Goal: Information Seeking & Learning: Learn about a topic

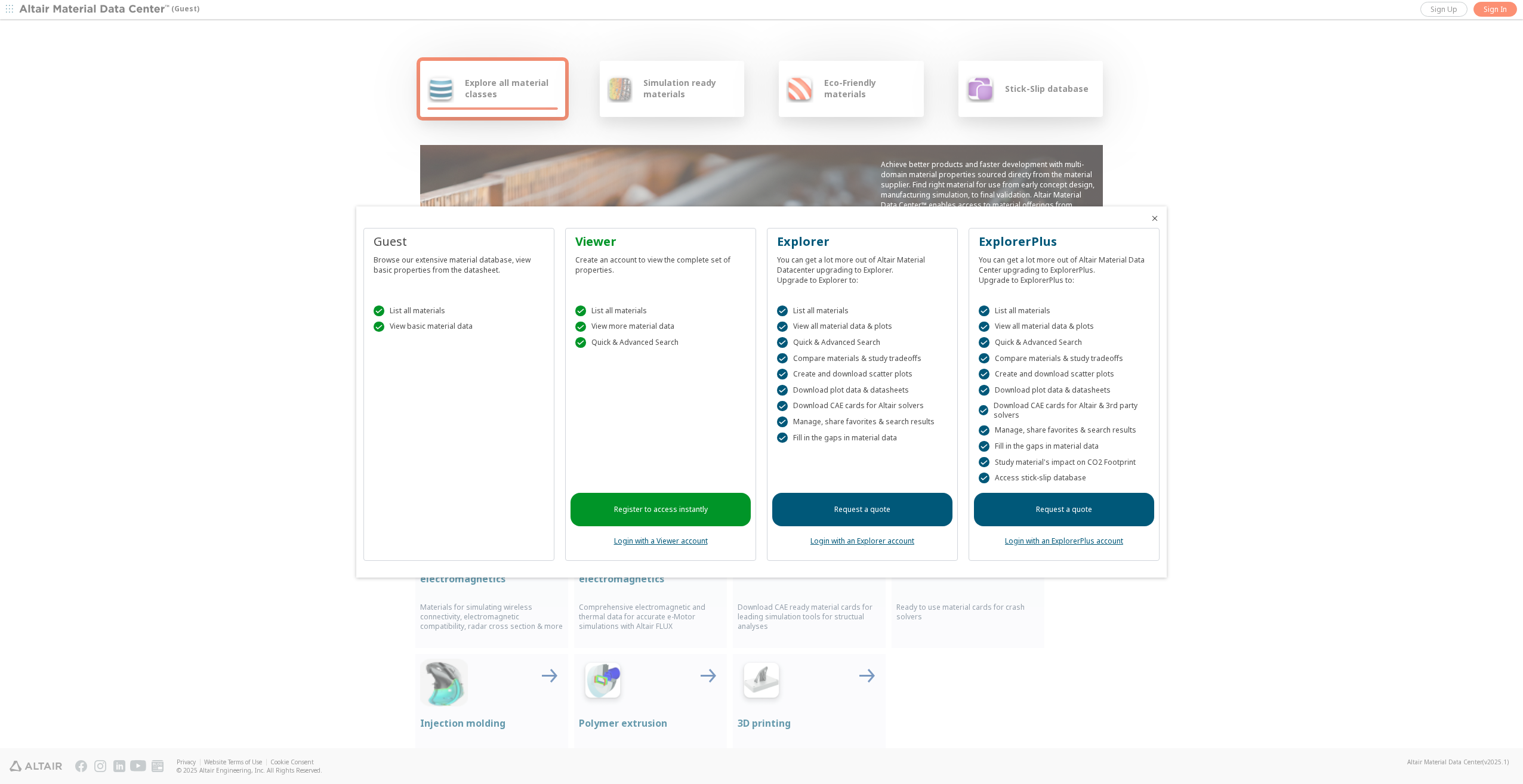
click at [1444, 10] on div at bounding box center [762, 392] width 1523 height 784
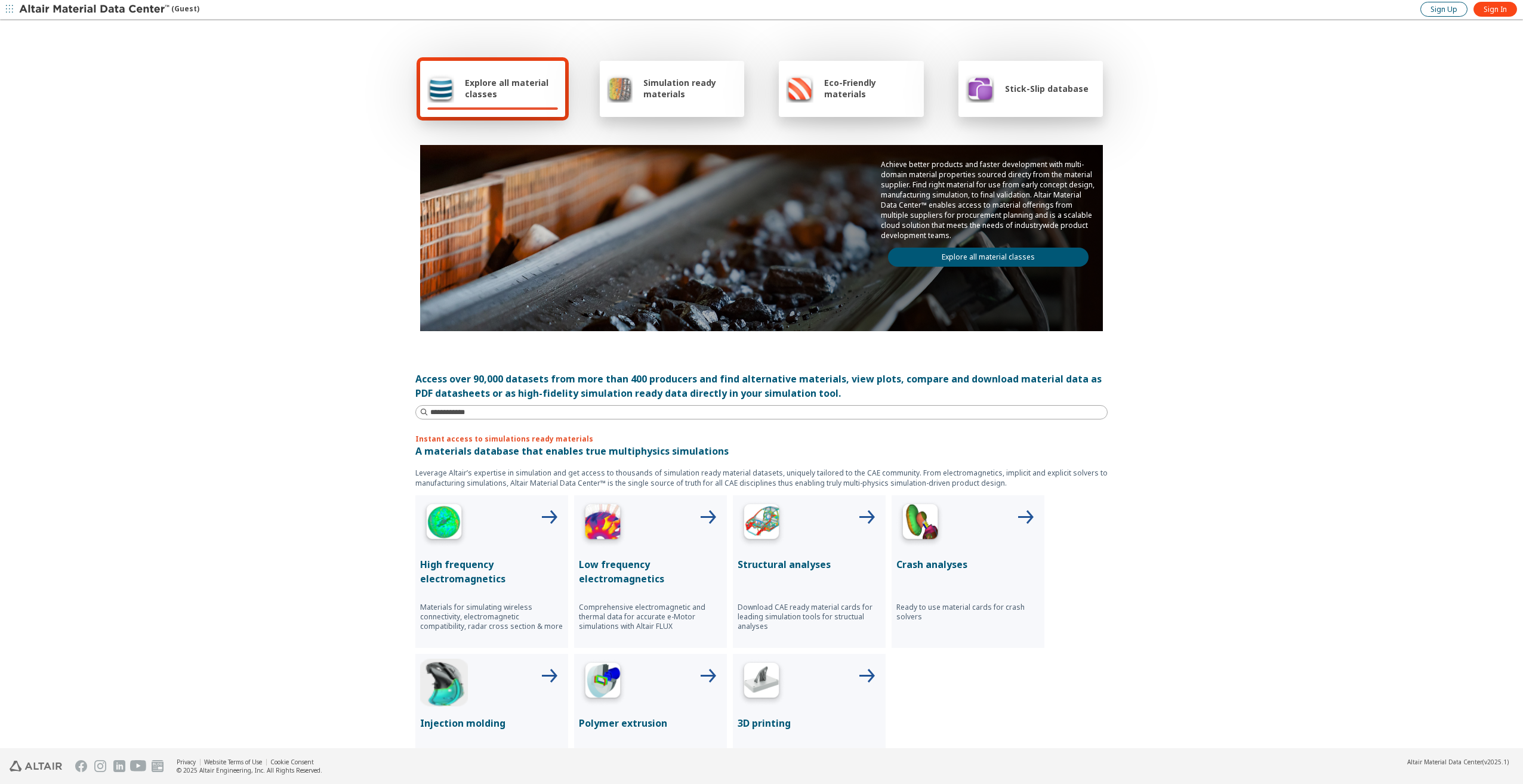
click at [1444, 10] on span "Sign Up" at bounding box center [1444, 9] width 27 height 9
click at [10, 9] on icon "button" at bounding box center [9, 9] width 7 height 7
click at [11, 9] on icon "button" at bounding box center [9, 9] width 7 height 7
click at [336, 548] on div "Explore all material classes Simulation ready materials Eco-Friendly materials …" at bounding box center [762, 385] width 1523 height 728
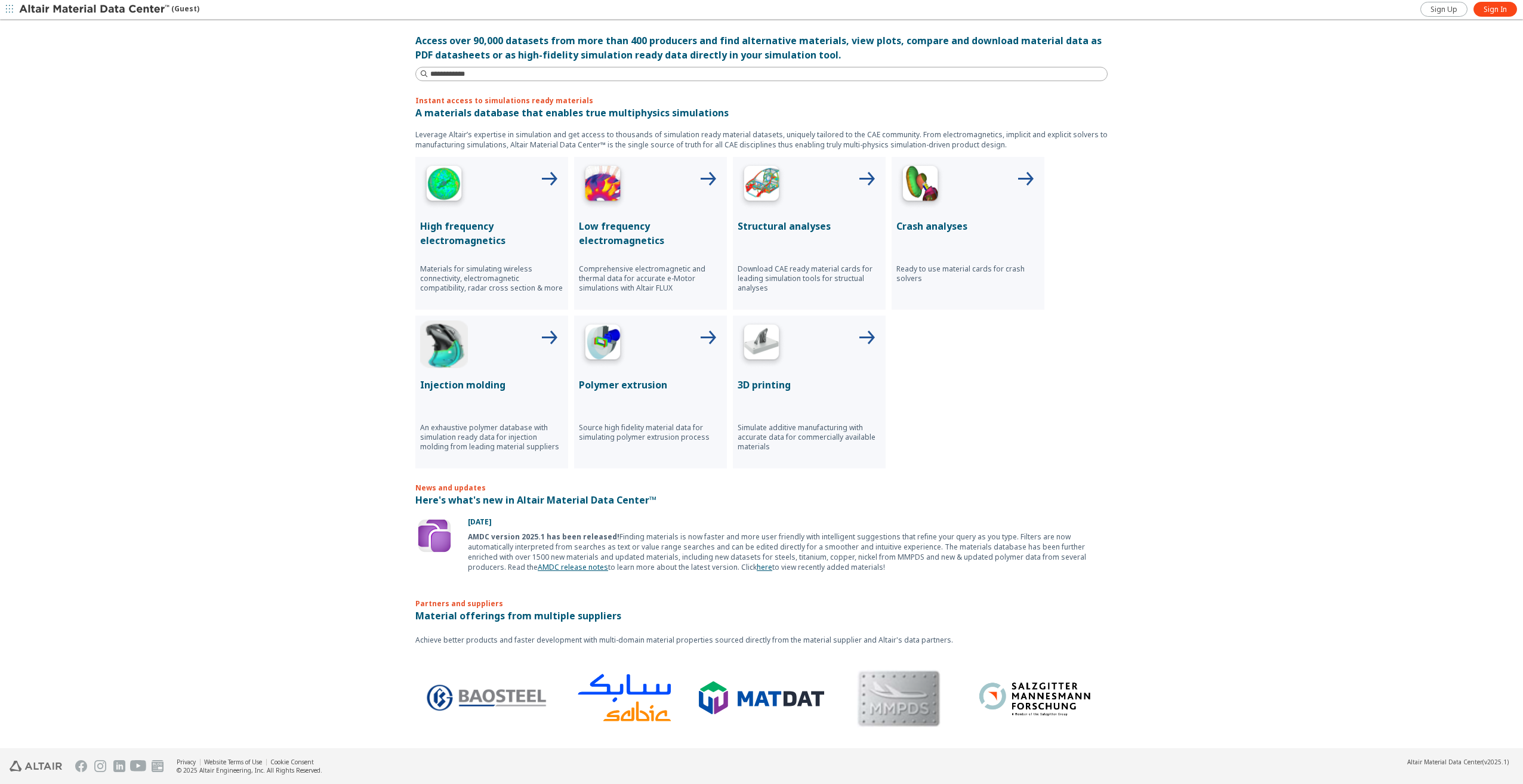
scroll to position [338, 0]
click at [432, 535] on img at bounding box center [435, 536] width 38 height 38
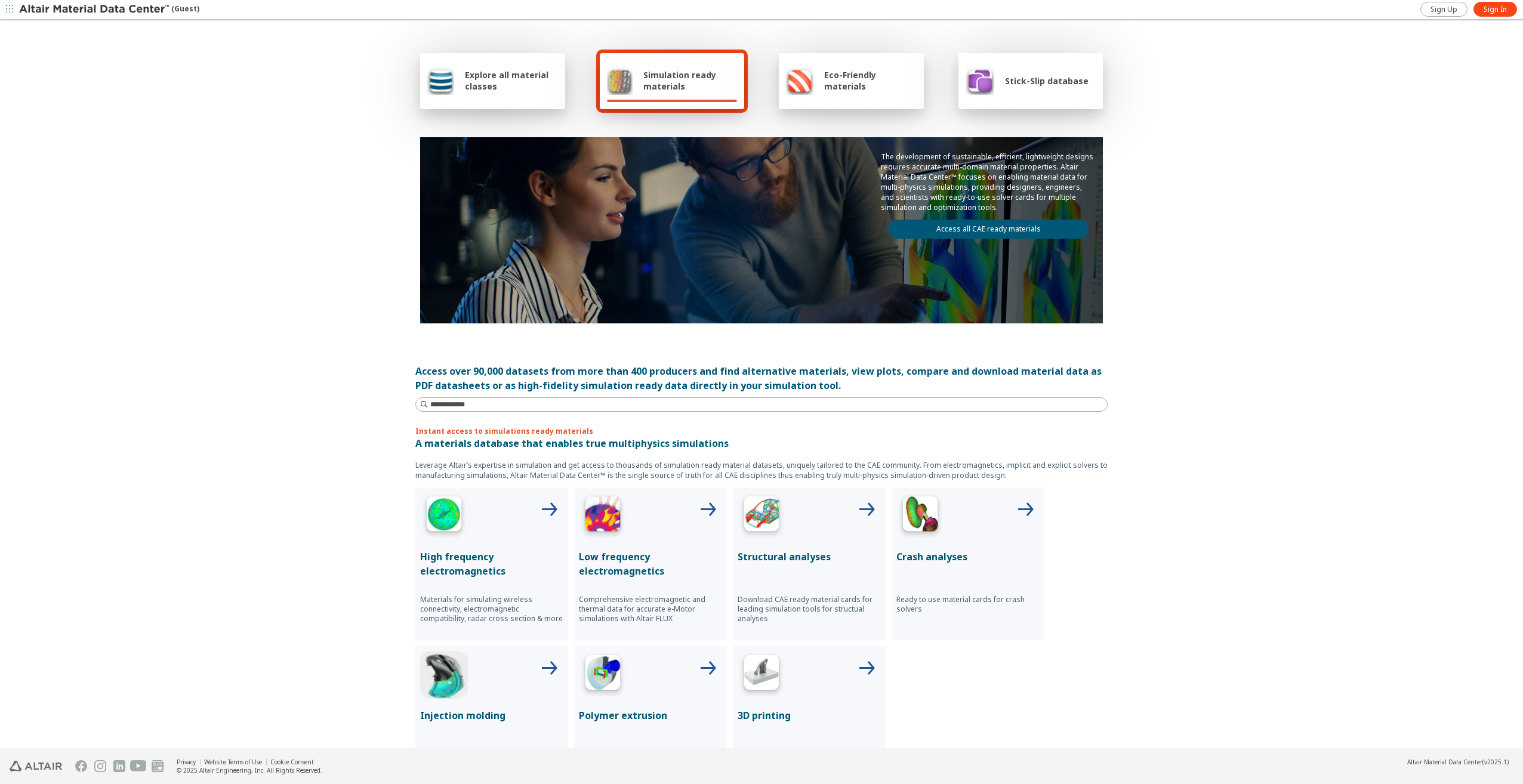
scroll to position [0, 0]
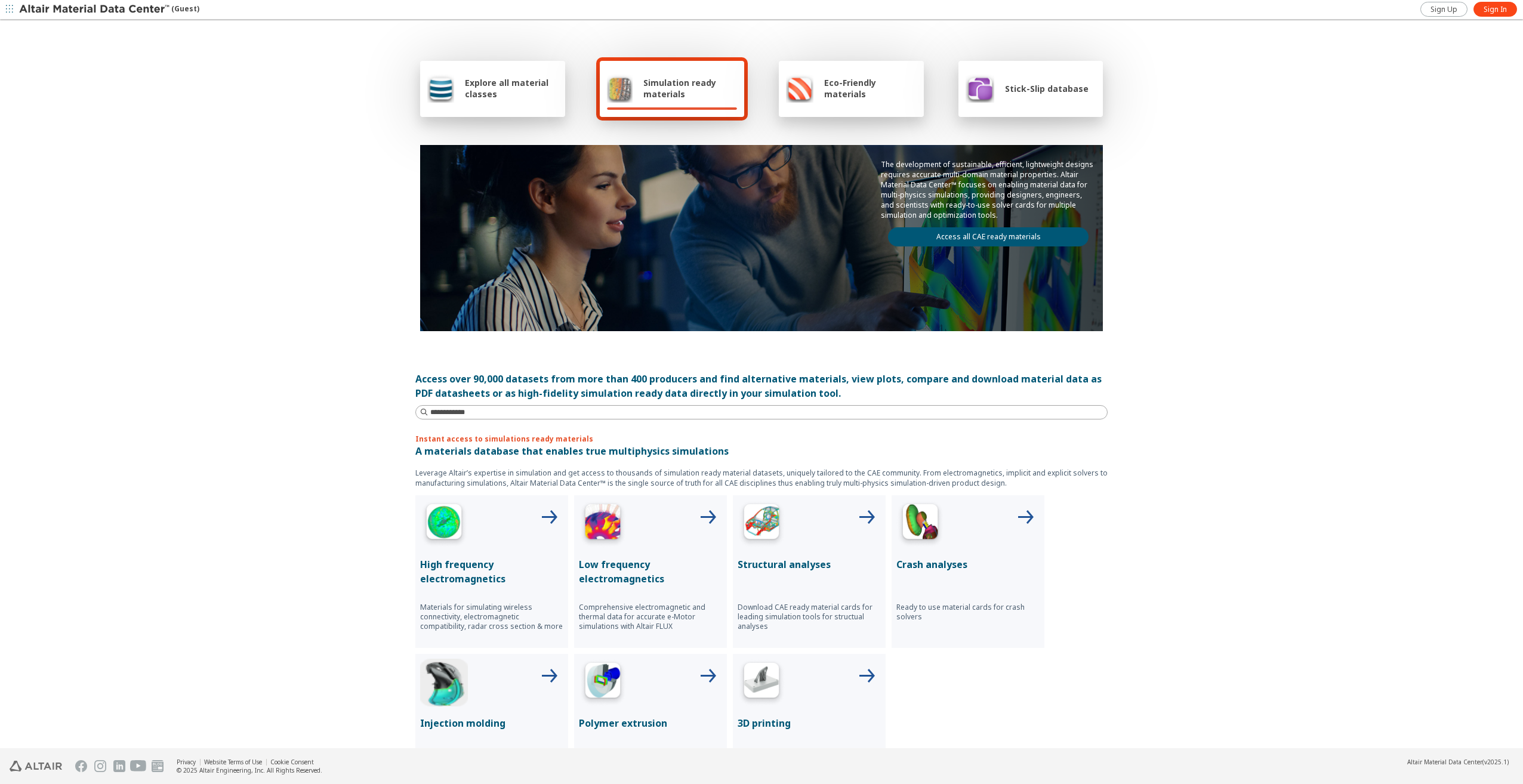
click at [495, 101] on div "Explore all material classes" at bounding box center [493, 88] width 131 height 28
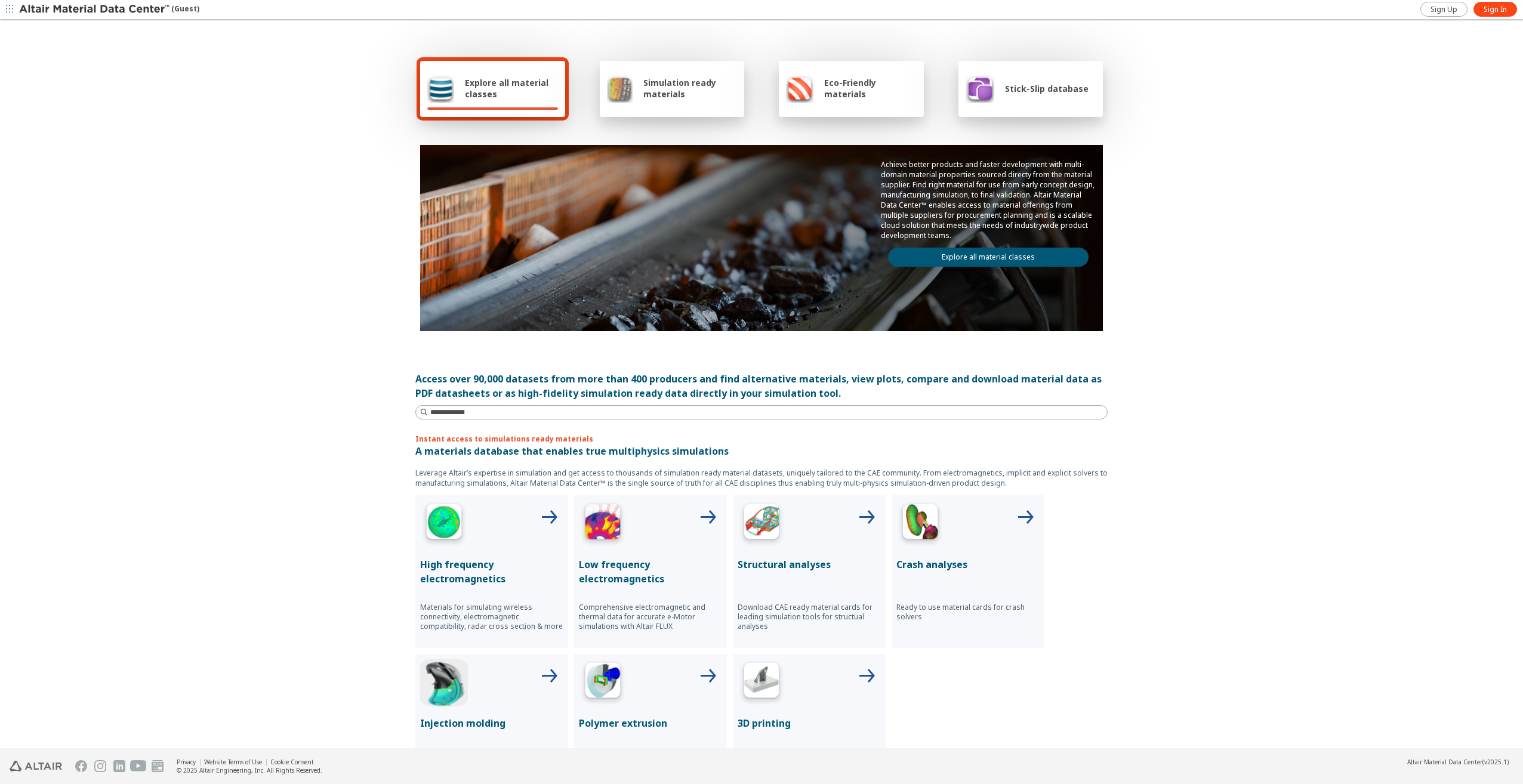
click at [630, 97] on div "Simulation ready materials" at bounding box center [672, 88] width 131 height 28
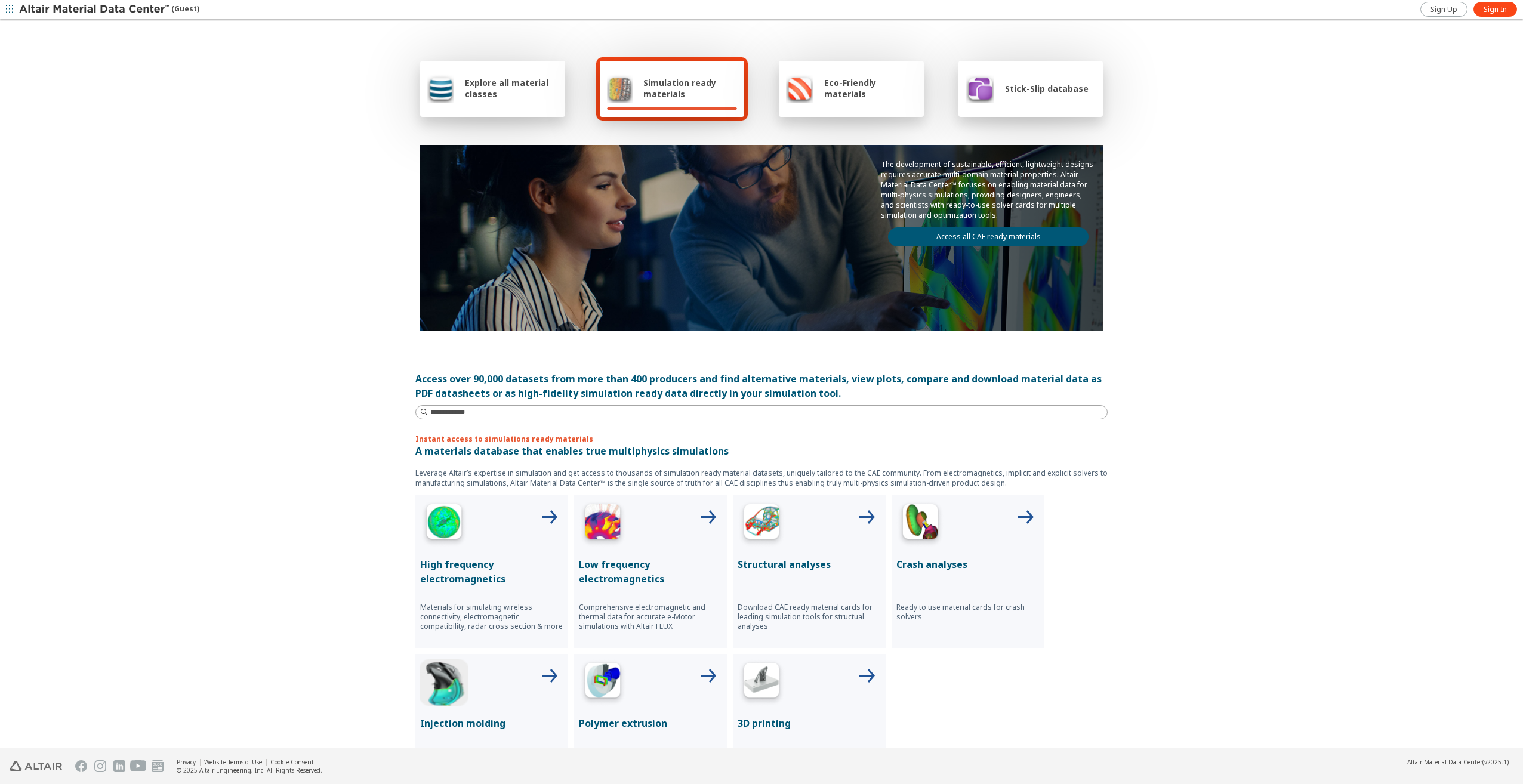
click at [819, 96] on div "Eco-Friendly materials" at bounding box center [851, 88] width 131 height 28
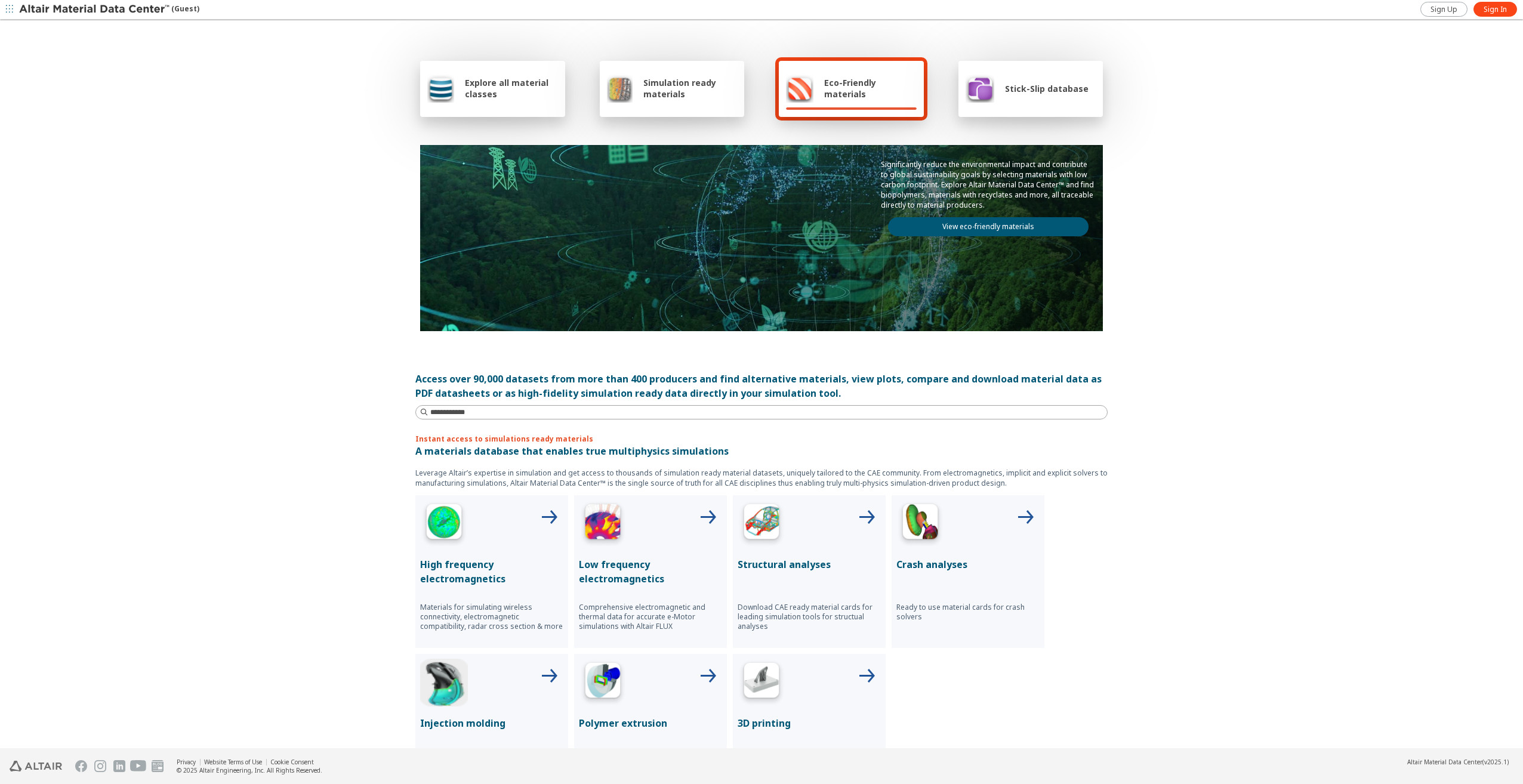
click at [1031, 94] on div "Stick-Slip database" at bounding box center [1027, 88] width 123 height 28
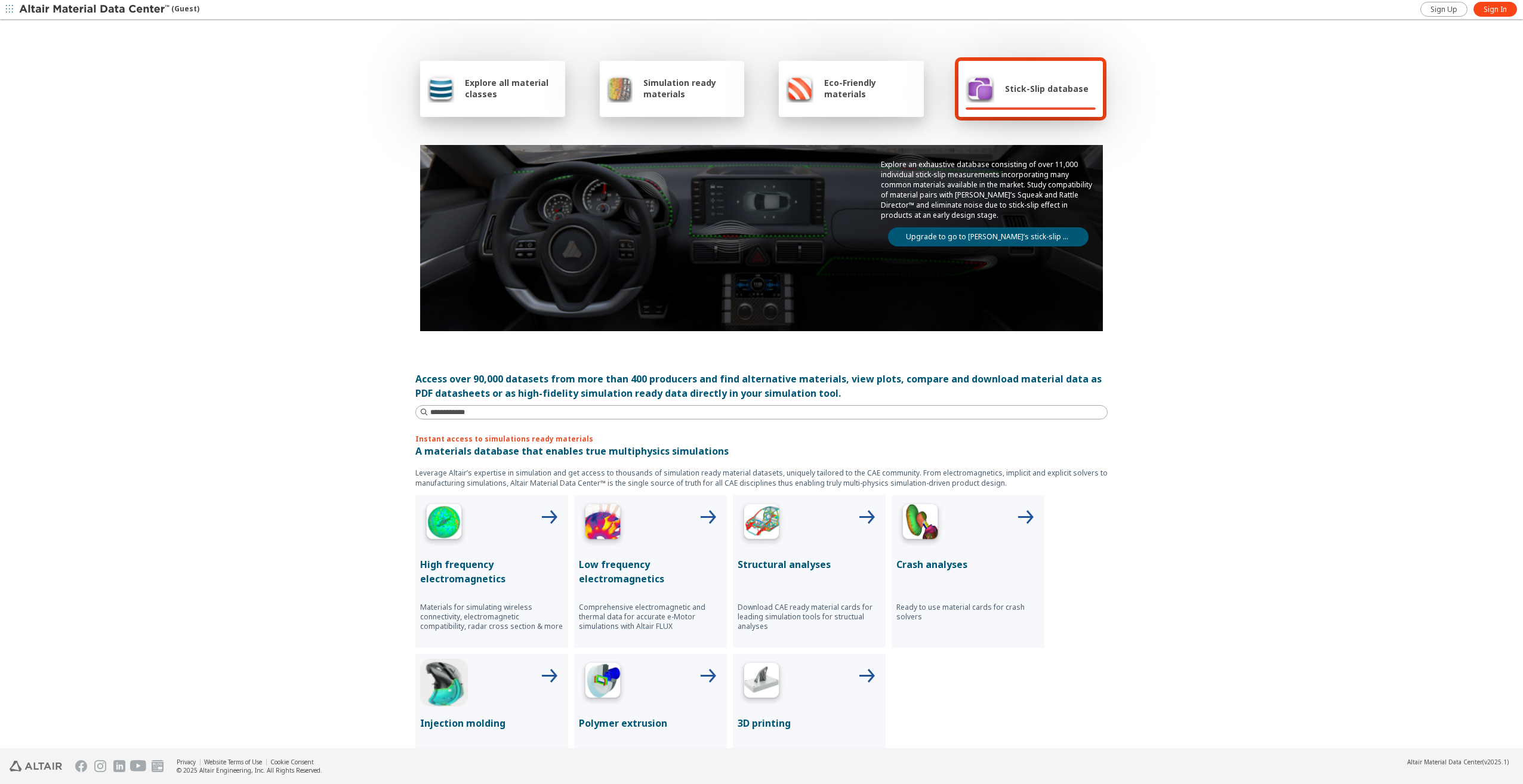
click at [999, 232] on link "Upgrade to go to Altair’s stick-slip database" at bounding box center [988, 236] width 200 height 19
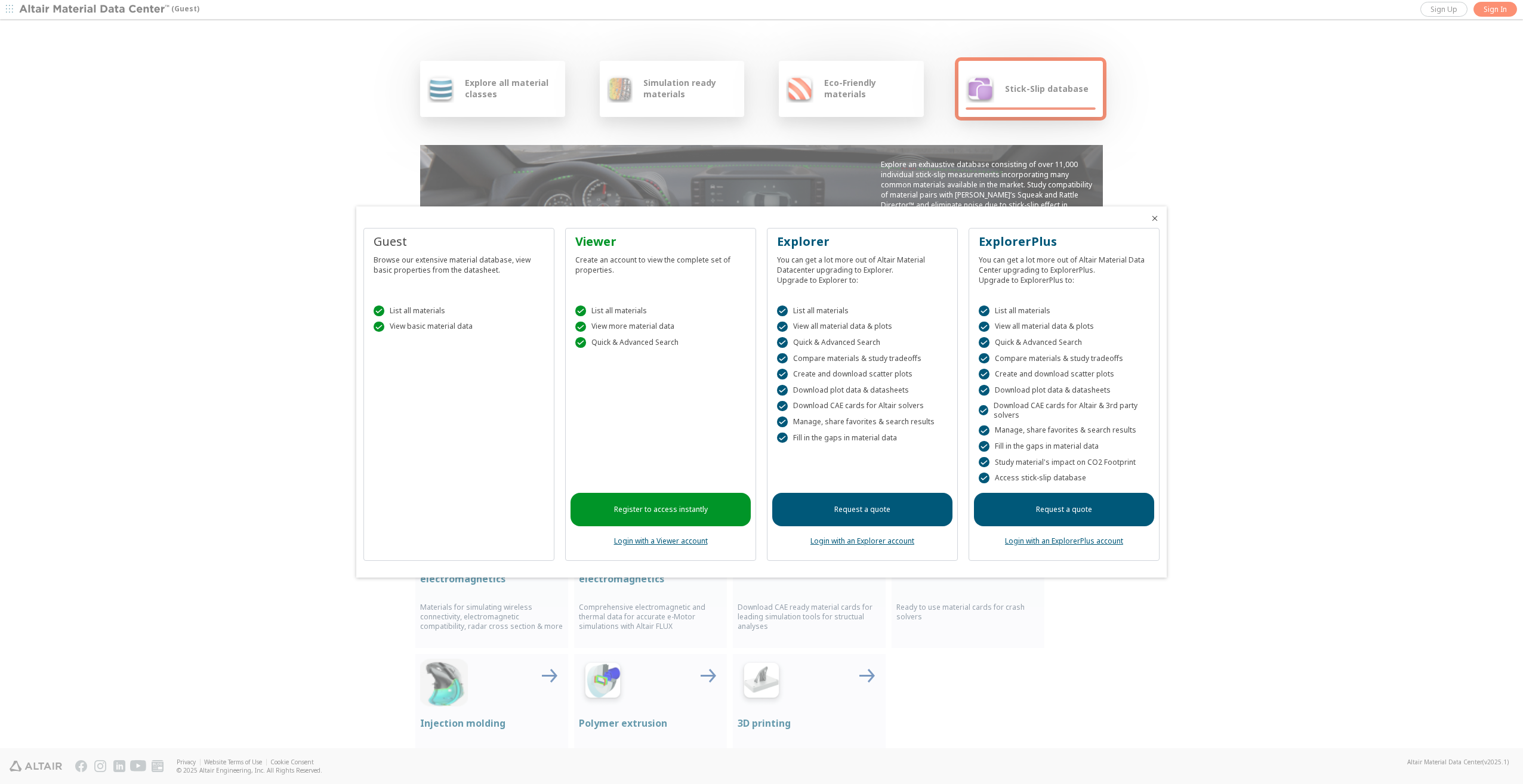
drag, startPoint x: 1379, startPoint y: 103, endPoint x: 1384, endPoint y: 98, distance: 7.1
click at [1379, 103] on div at bounding box center [762, 392] width 1523 height 784
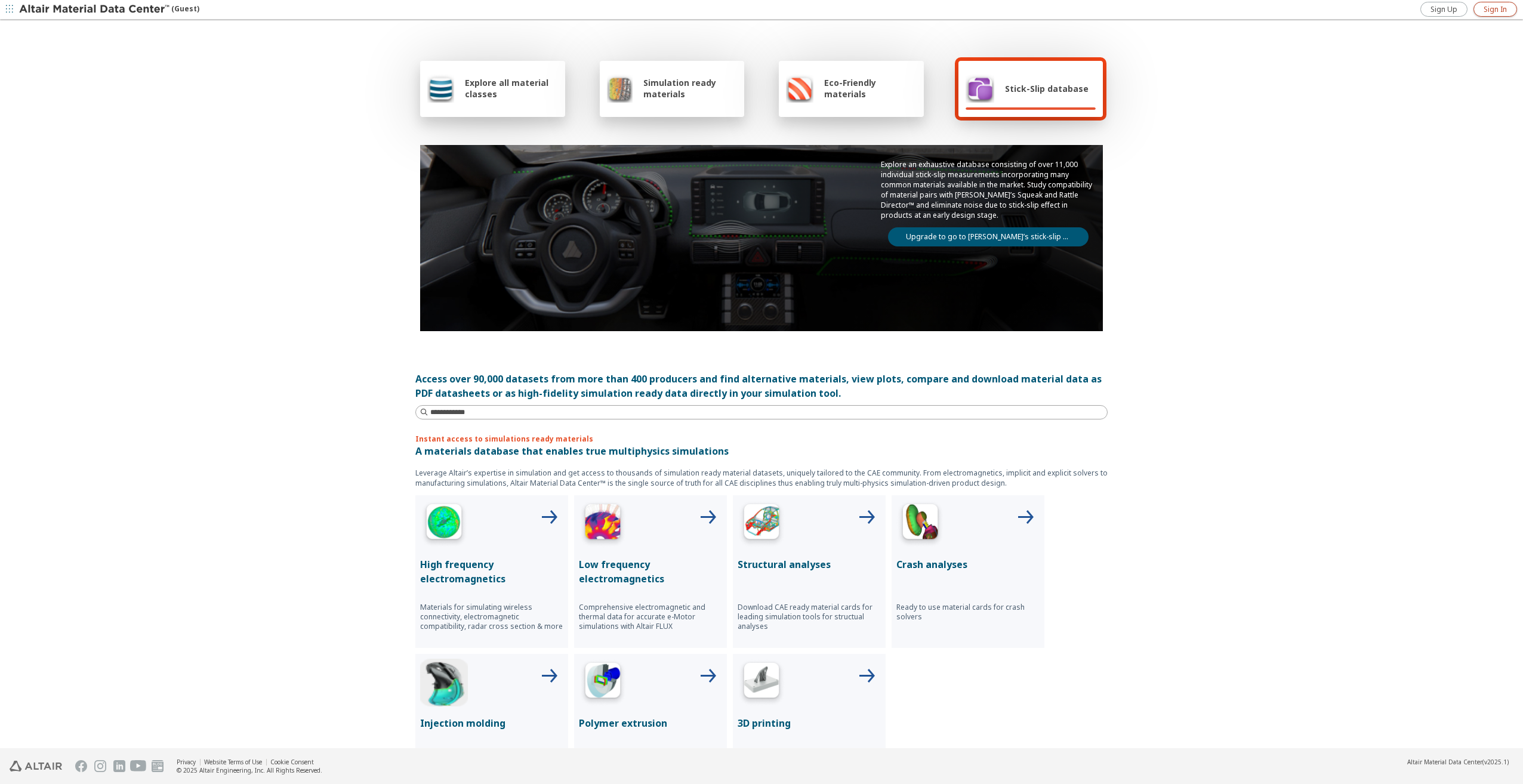
click at [1488, 8] on span "Sign In" at bounding box center [1495, 9] width 23 height 9
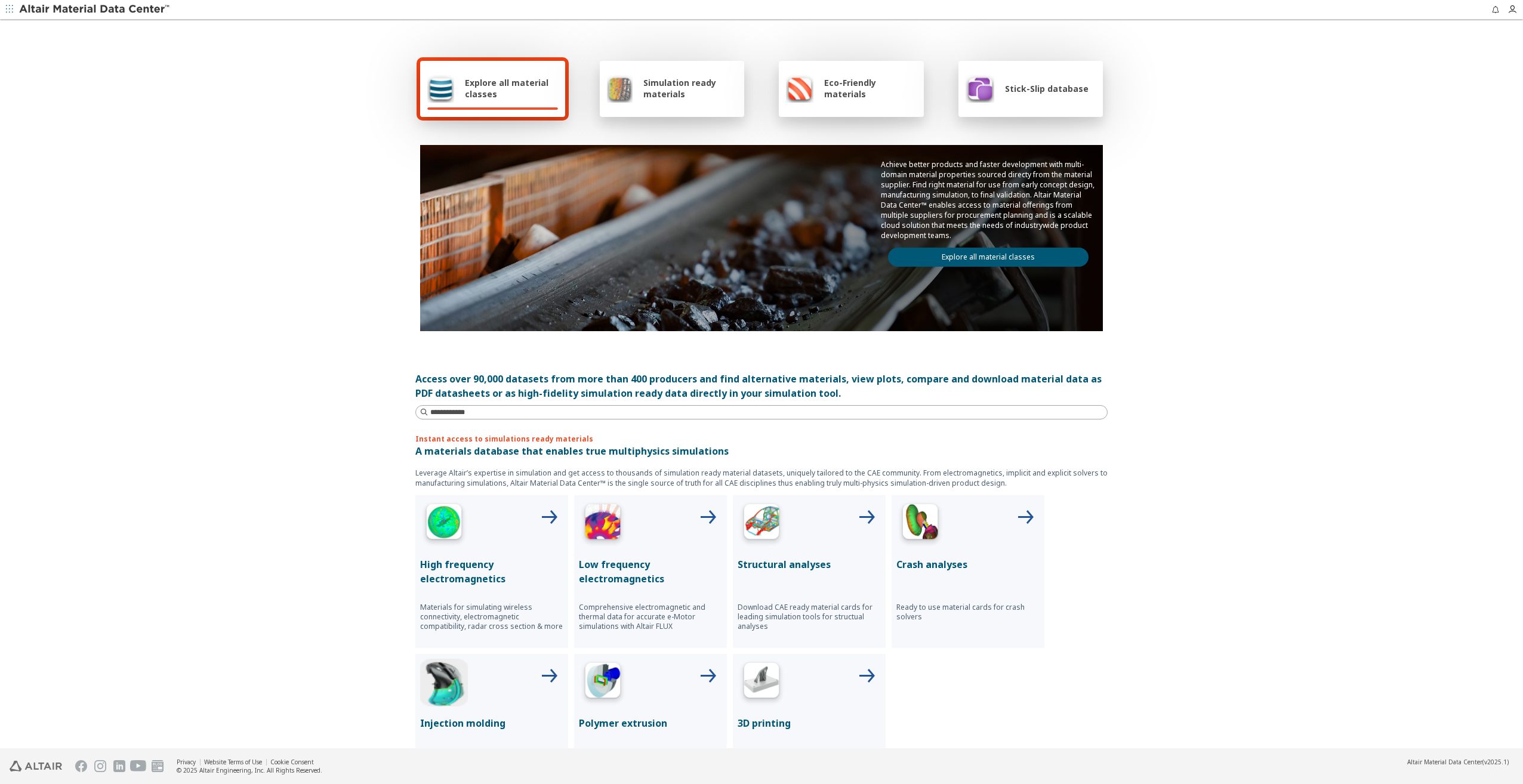
click at [995, 81] on div "Stick-Slip database" at bounding box center [1027, 88] width 123 height 28
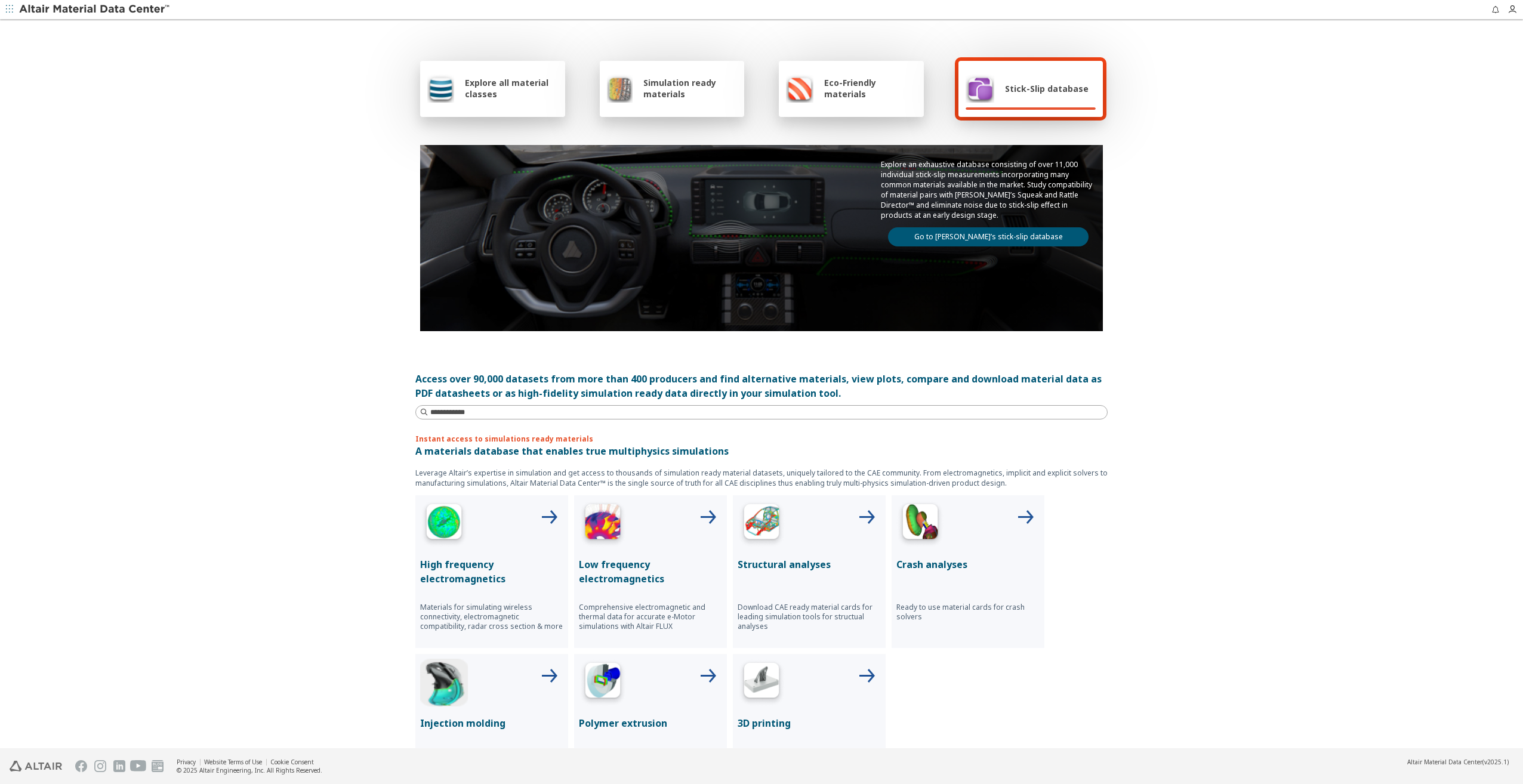
click at [989, 240] on link "Go to Altair’s stick-slip database" at bounding box center [988, 236] width 200 height 19
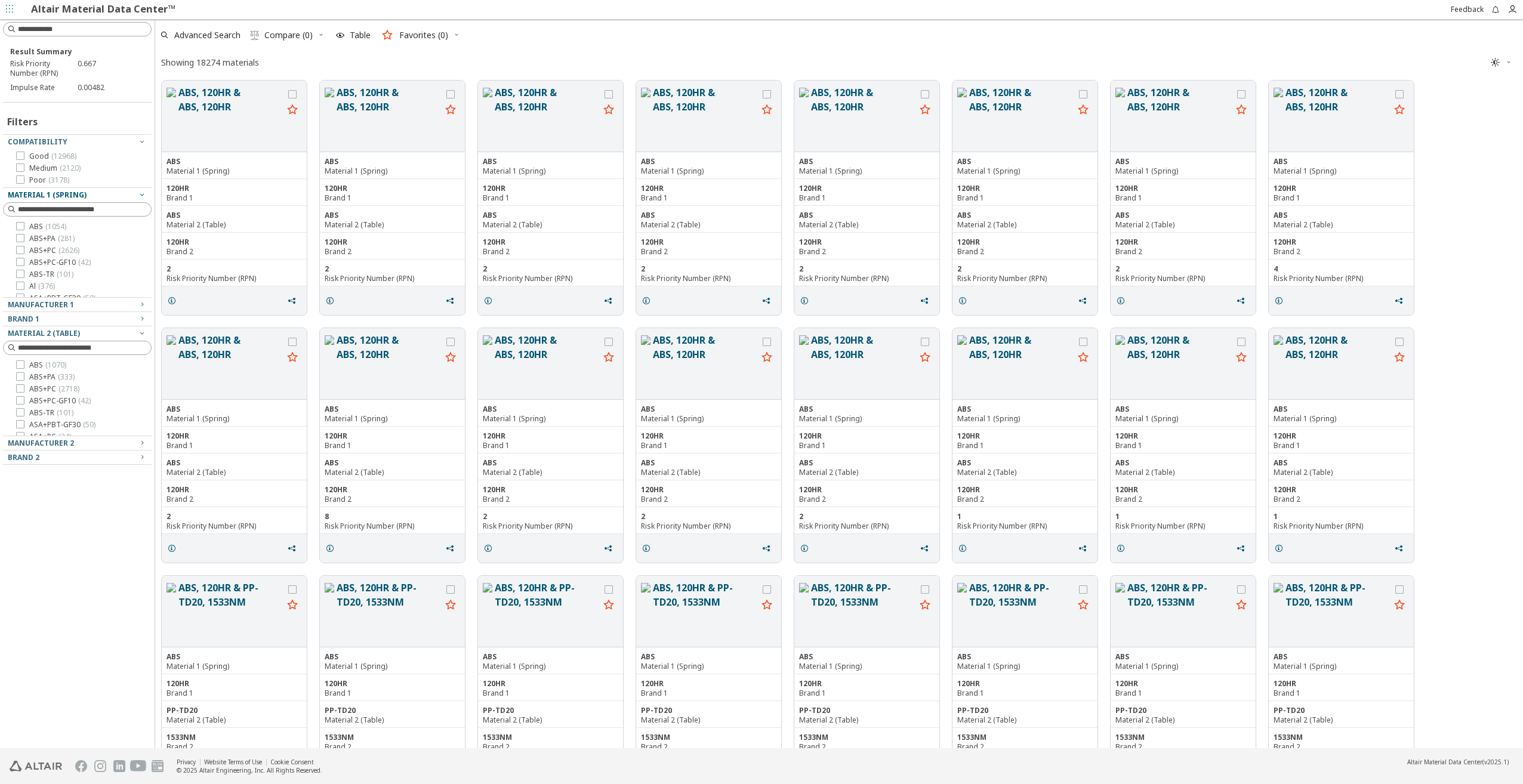
click at [143, 196] on icon "button" at bounding box center [142, 194] width 9 height 9
click at [24, 156] on div at bounding box center [21, 156] width 8 height 8
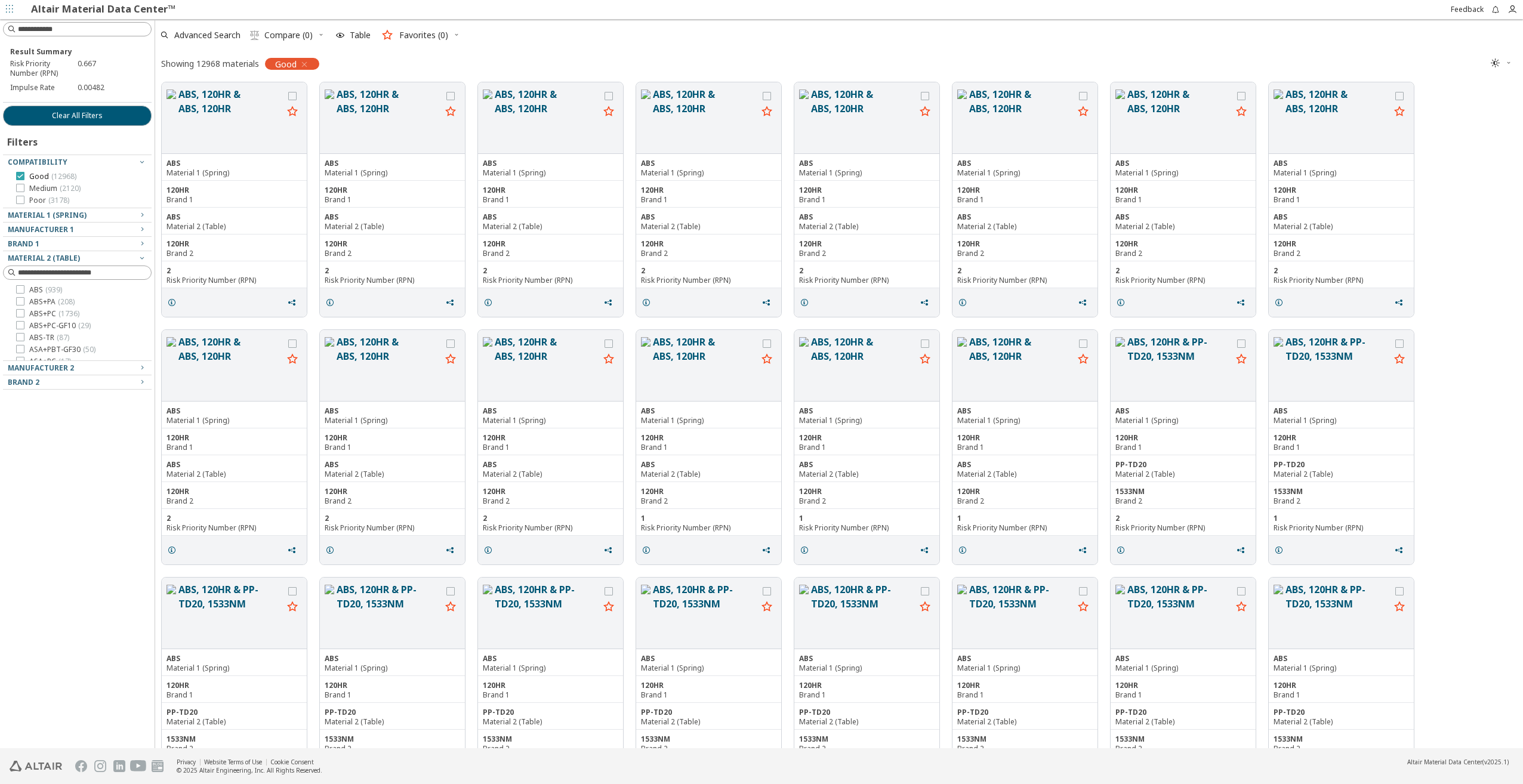
click at [21, 175] on icon at bounding box center [21, 176] width 8 height 8
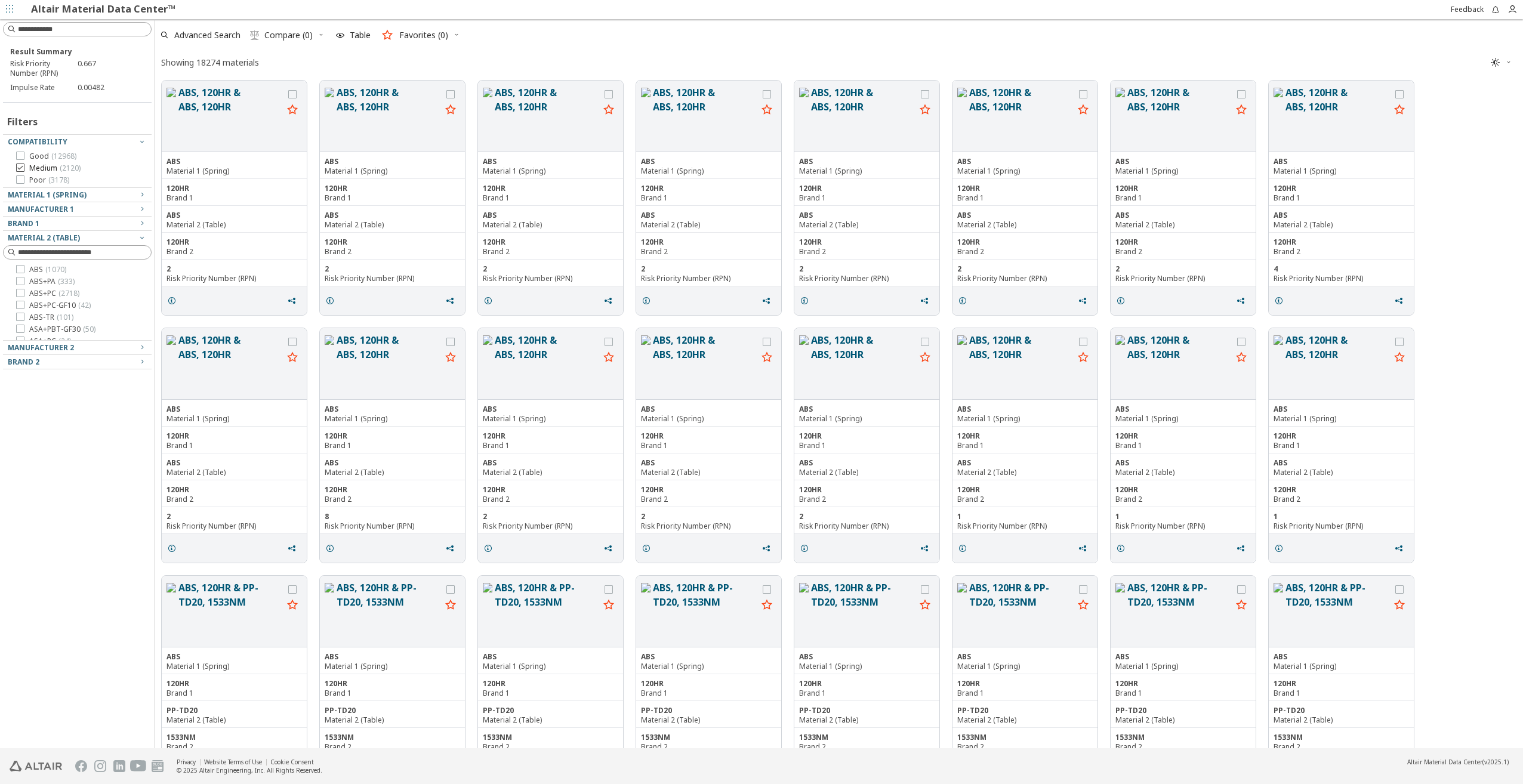
click at [20, 168] on icon at bounding box center [21, 168] width 8 height 8
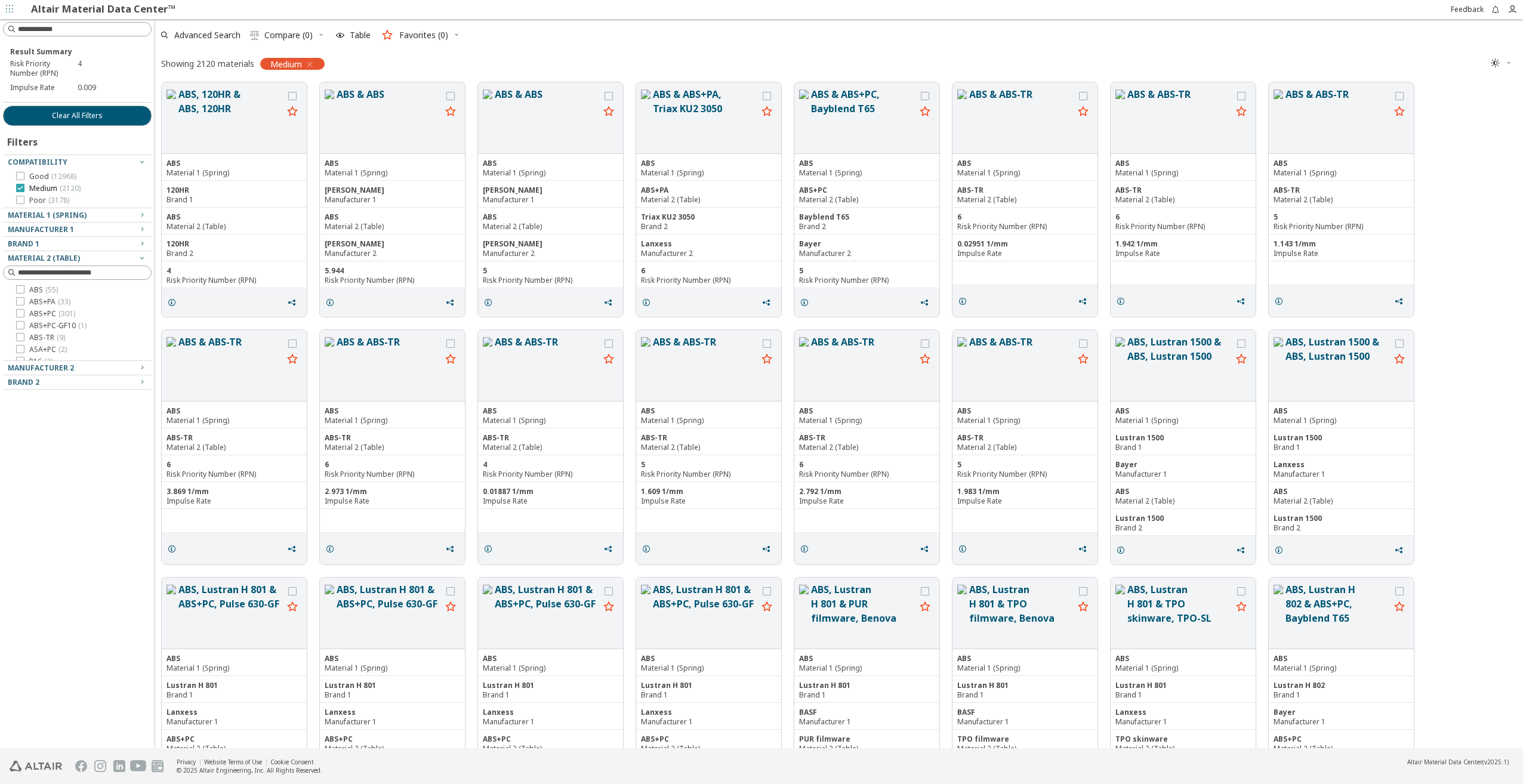
click at [20, 168] on span "Compatibility" at bounding box center [77, 162] width 139 height 14
click at [17, 163] on span "Compatibility" at bounding box center [38, 162] width 59 height 10
click at [22, 188] on icon at bounding box center [21, 188] width 8 height 8
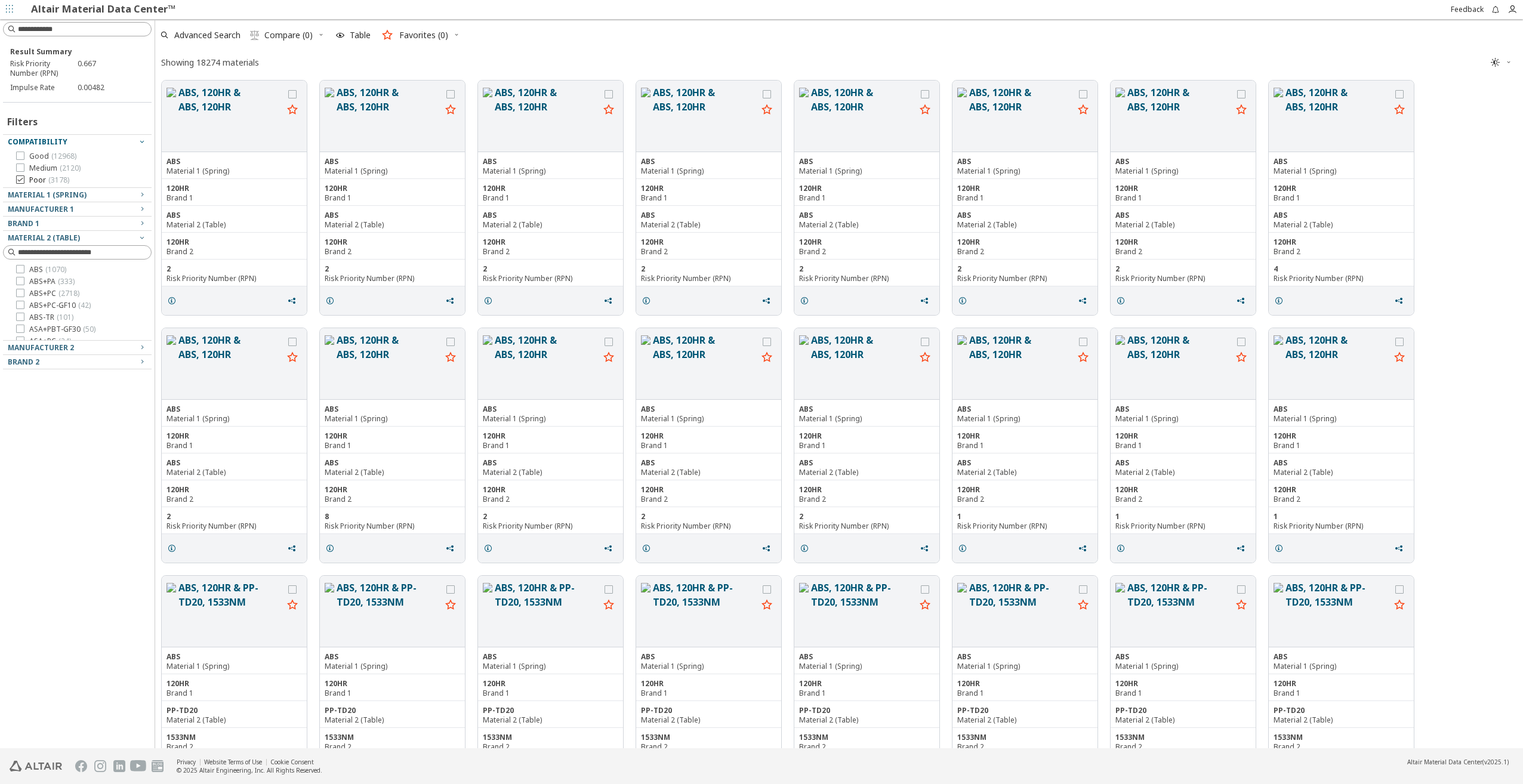
click at [18, 181] on icon at bounding box center [21, 180] width 8 height 8
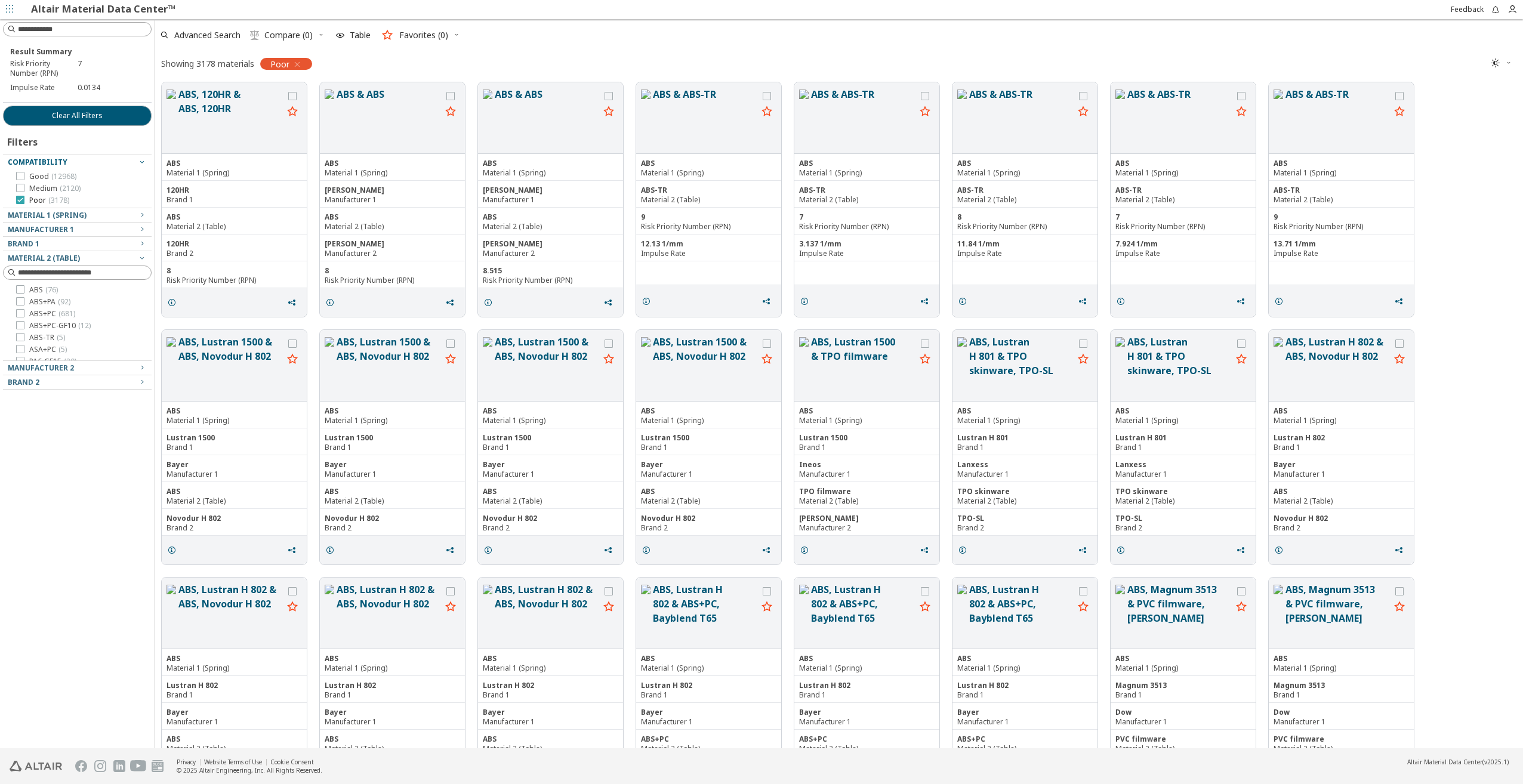
click at [18, 203] on icon at bounding box center [21, 200] width 8 height 8
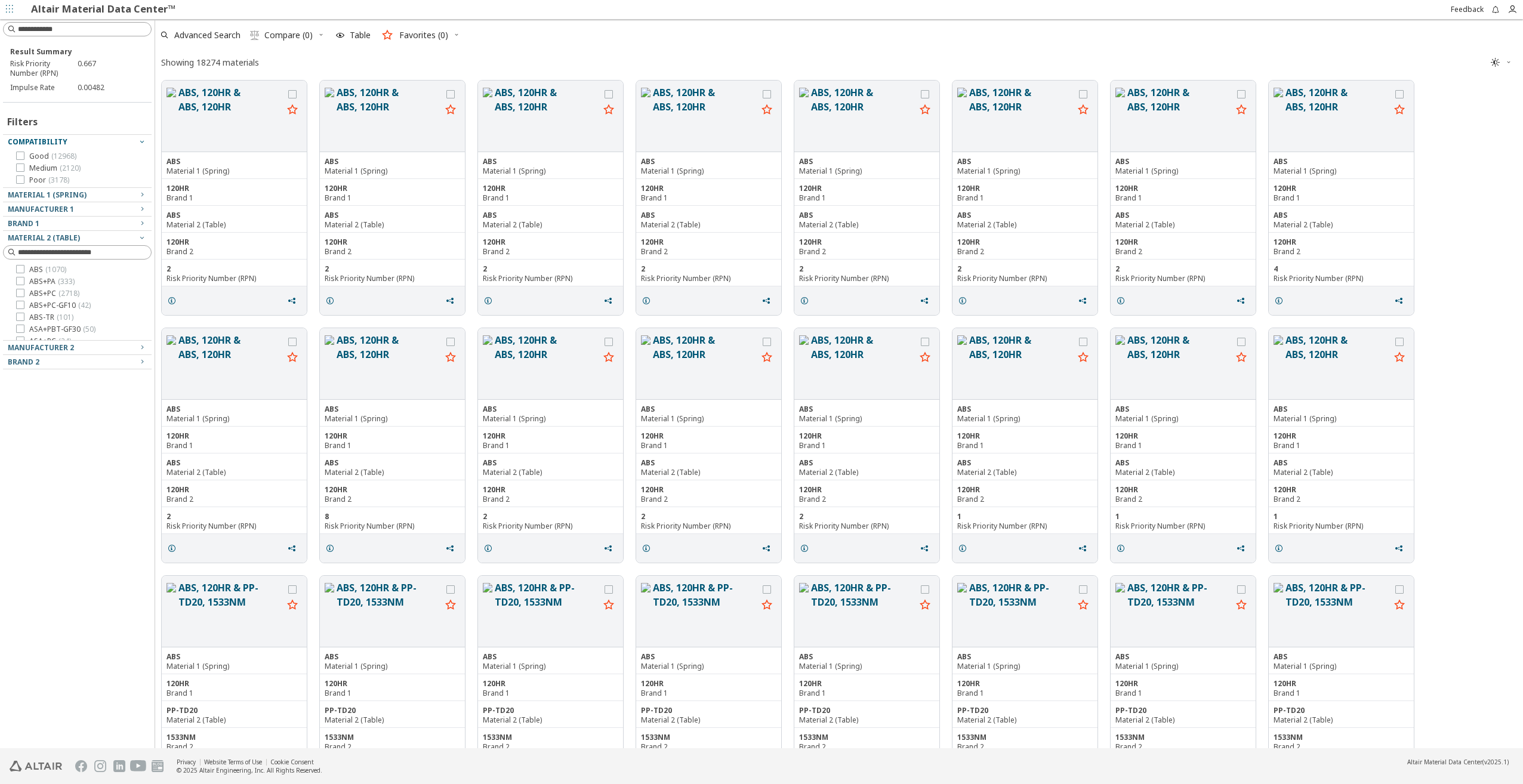
scroll to position [665, 1359]
click at [73, 223] on div "Brand 1" at bounding box center [72, 223] width 130 height 9
click at [135, 224] on div "Brand 1" at bounding box center [72, 223] width 130 height 9
click at [139, 196] on icon "button" at bounding box center [142, 194] width 9 height 9
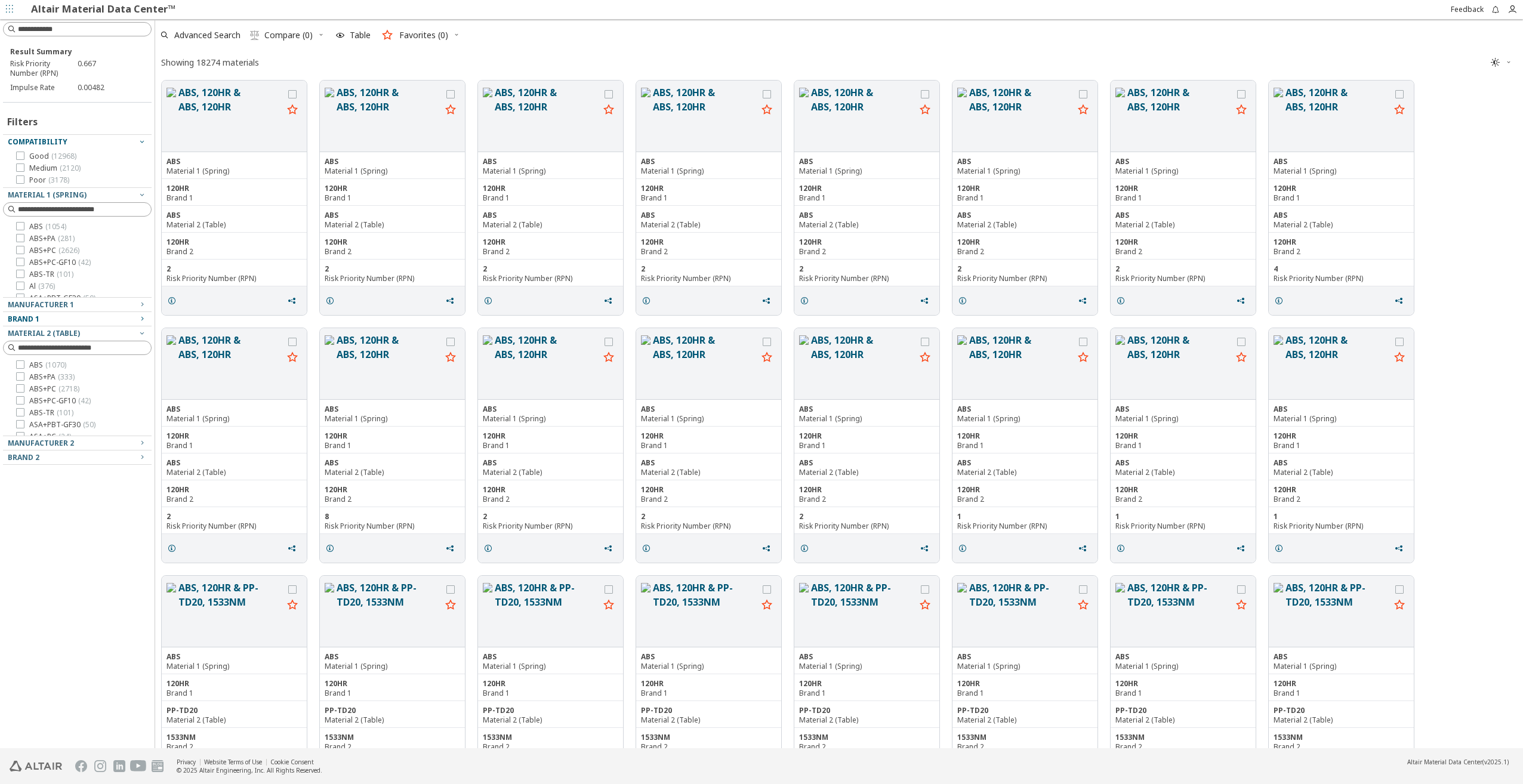
click at [1481, 234] on div "ABS, 120HR & ABS, 120HR ABS Material 1 (Spring) 120HR Brand 1 ABS Material 2 (T…" at bounding box center [839, 198] width 1368 height 248
click at [1322, 108] on button "ABS, 120HR & ABS, 120HR" at bounding box center [1338, 116] width 105 height 62
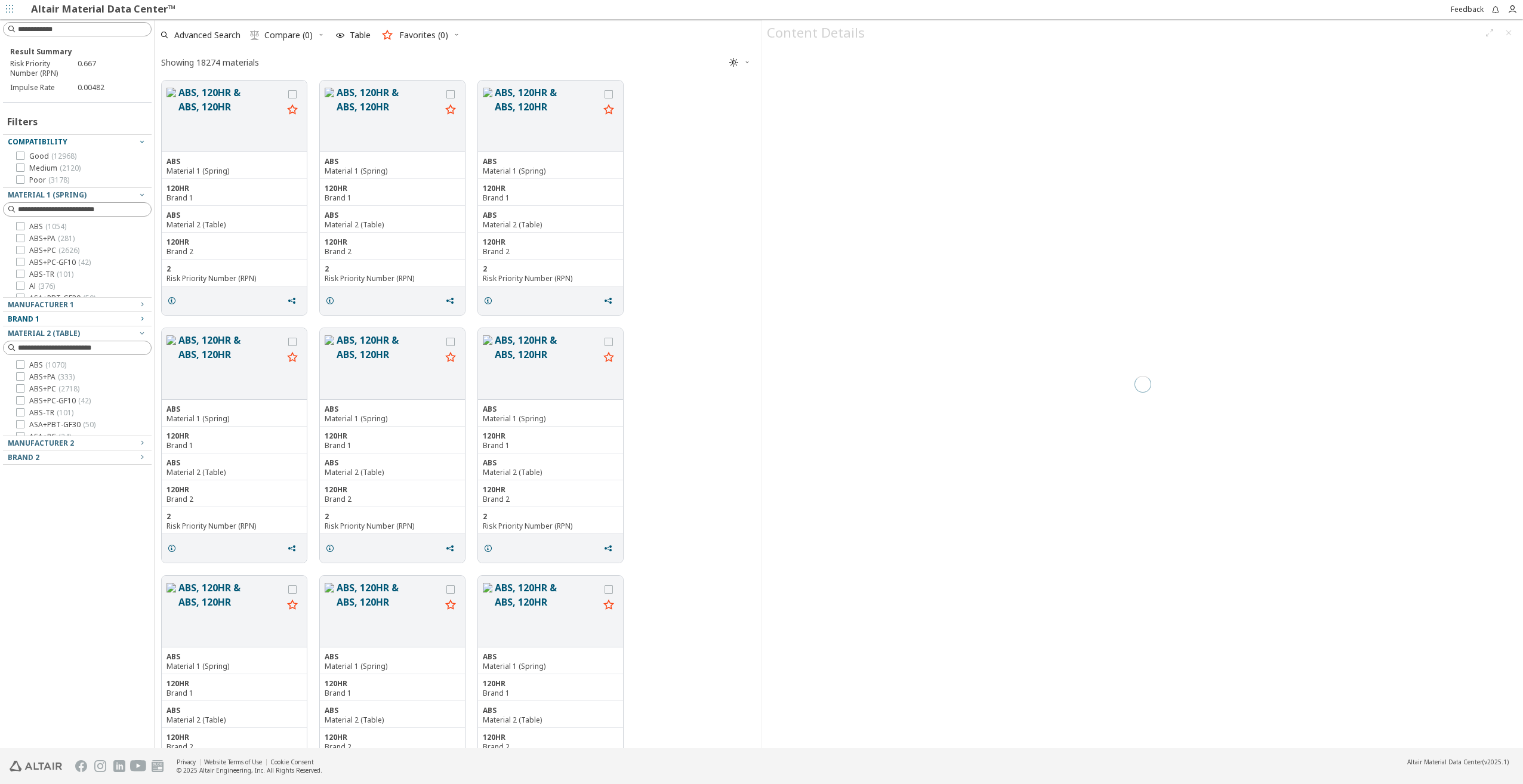
scroll to position [665, 597]
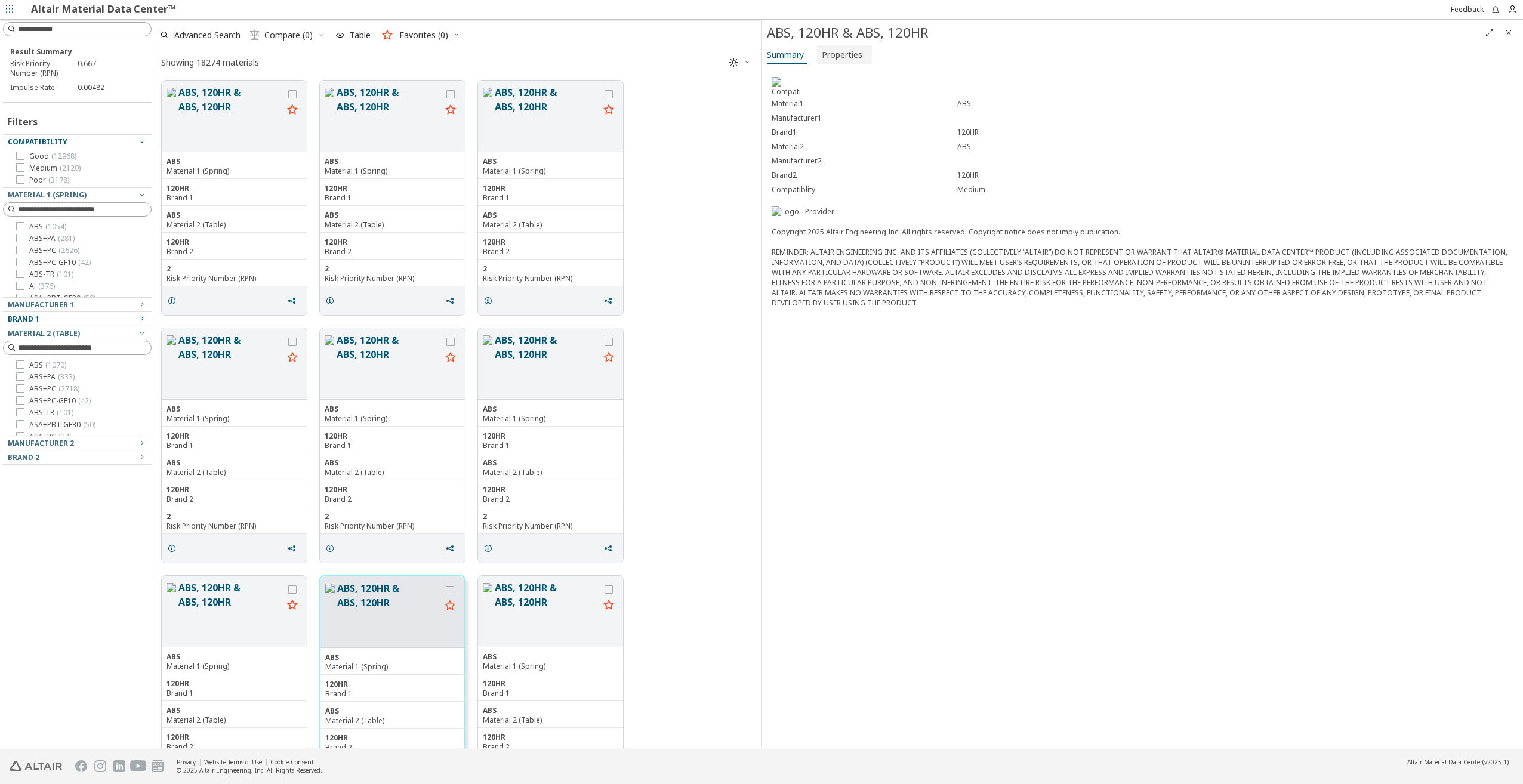
click at [837, 50] on span "Properties" at bounding box center [841, 54] width 40 height 19
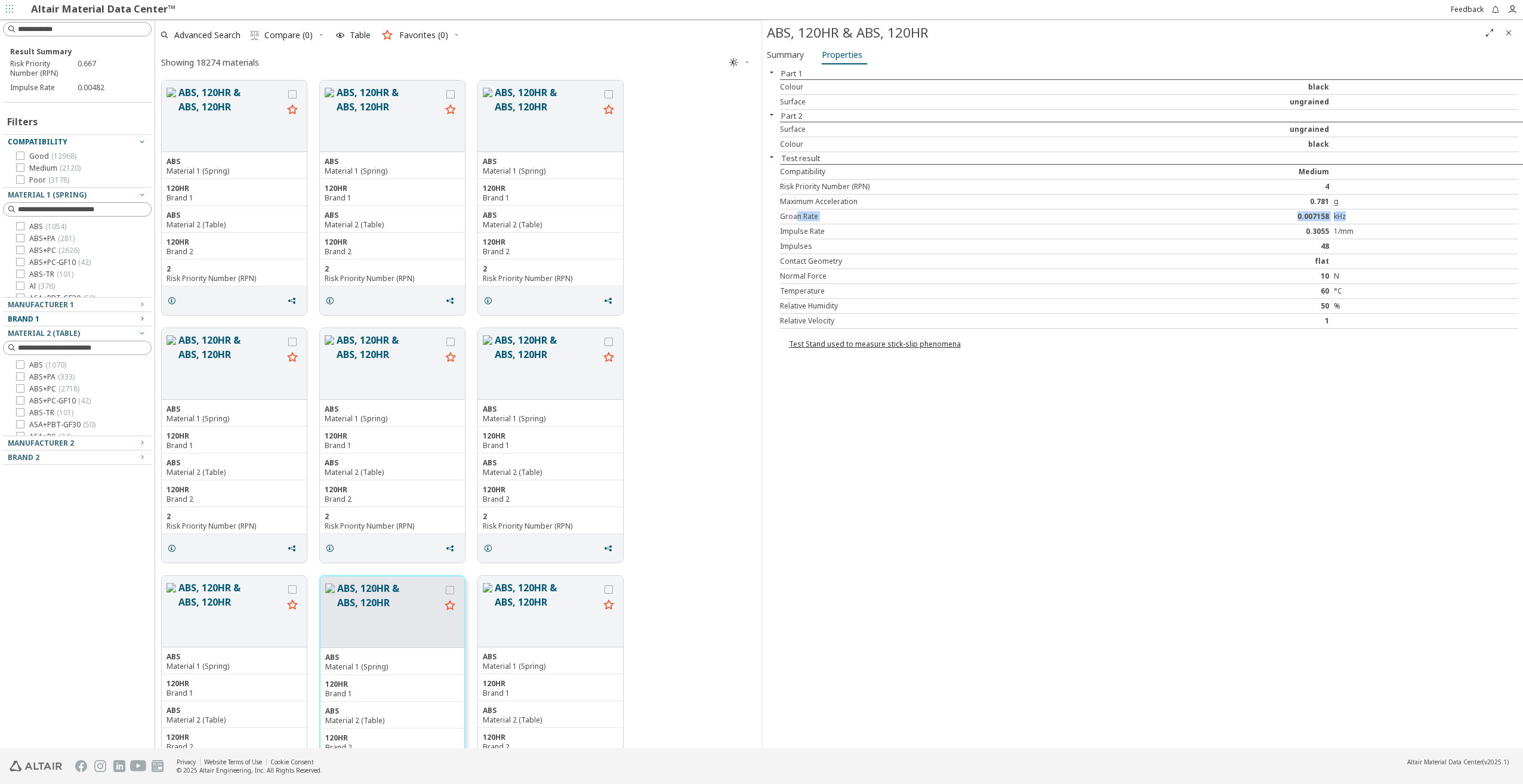
drag, startPoint x: 798, startPoint y: 217, endPoint x: 1351, endPoint y: 221, distance: 553.0
click at [1351, 221] on div "Groan Rate 0.007158 kHz" at bounding box center [1149, 217] width 738 height 15
click at [237, 623] on button "ABS, 120HR & ABS, 120HR" at bounding box center [231, 611] width 105 height 62
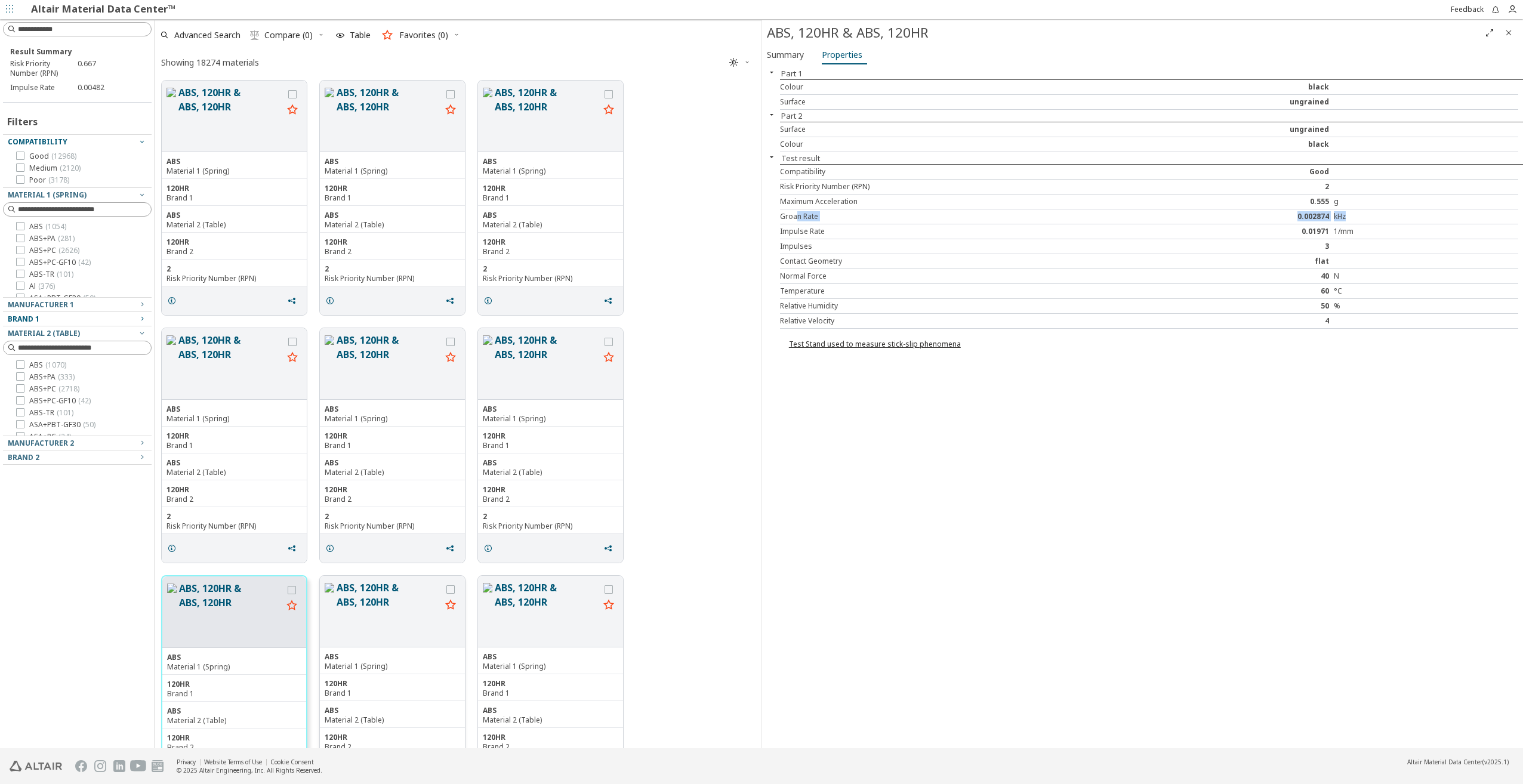
click at [386, 628] on button "ABS, 120HR & ABS, 120HR" at bounding box center [389, 611] width 105 height 62
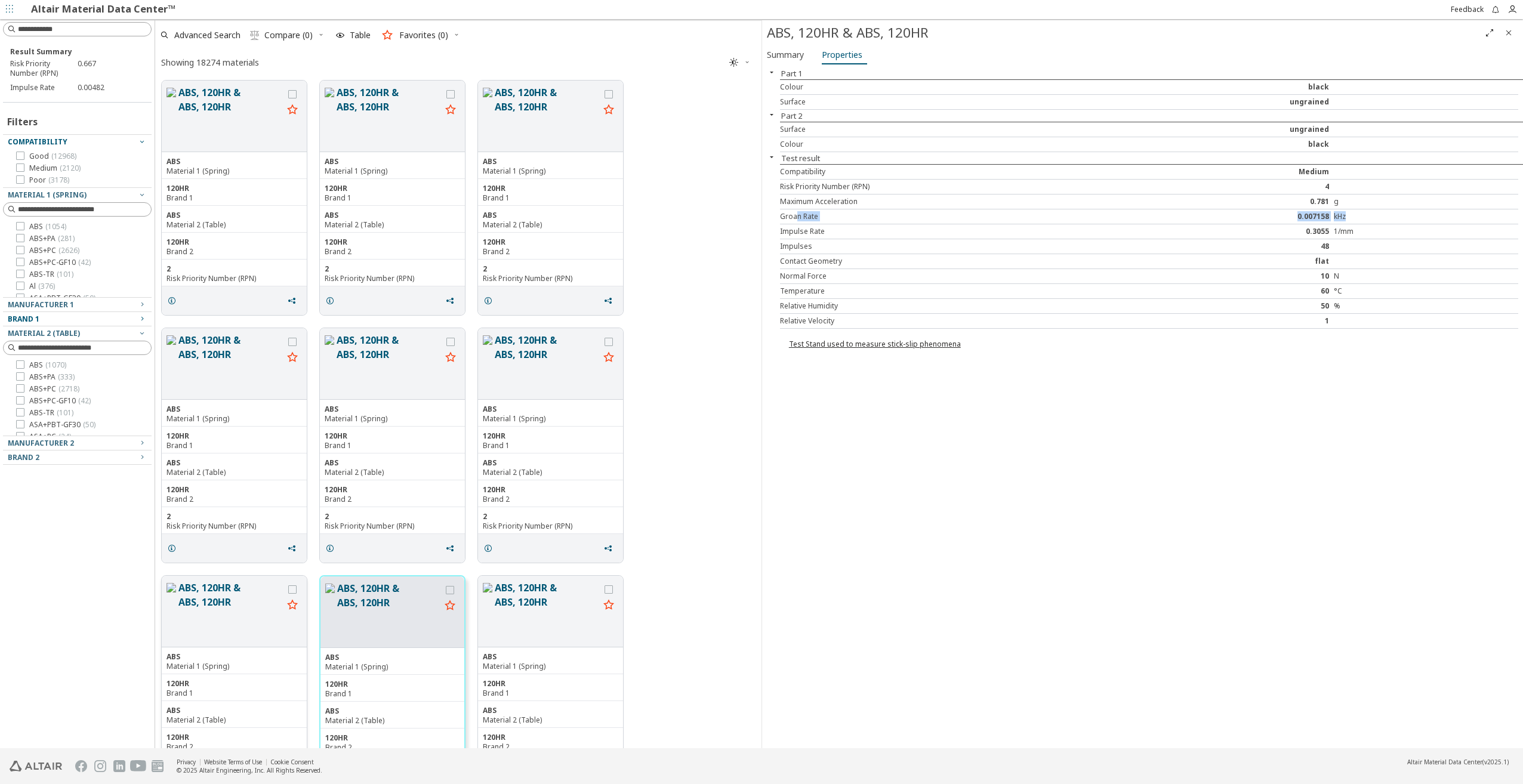
click at [276, 626] on button "ABS, 120HR & ABS, 120HR" at bounding box center [231, 611] width 105 height 62
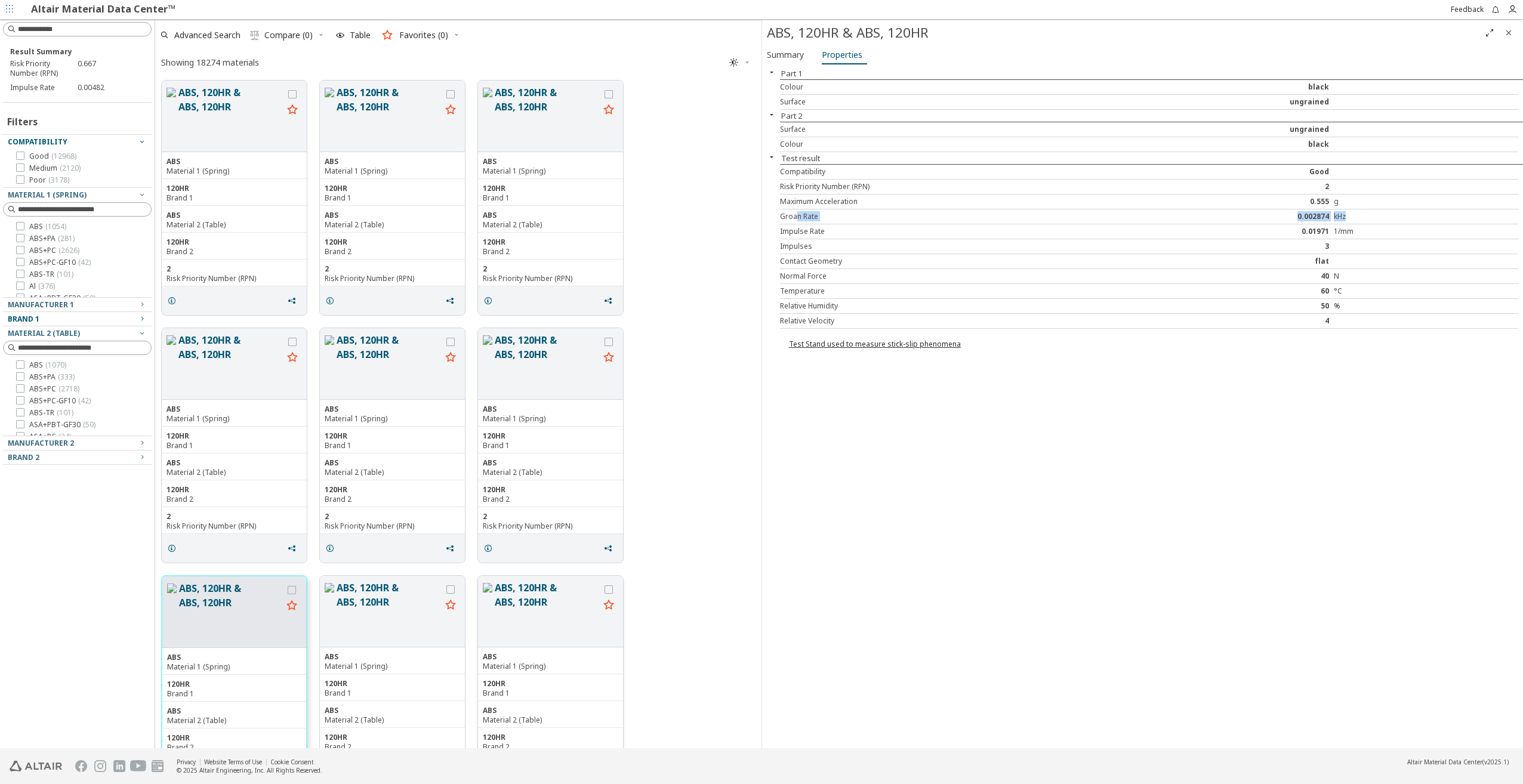
click at [527, 618] on button "ABS, 120HR & ABS, 120HR" at bounding box center [547, 611] width 105 height 62
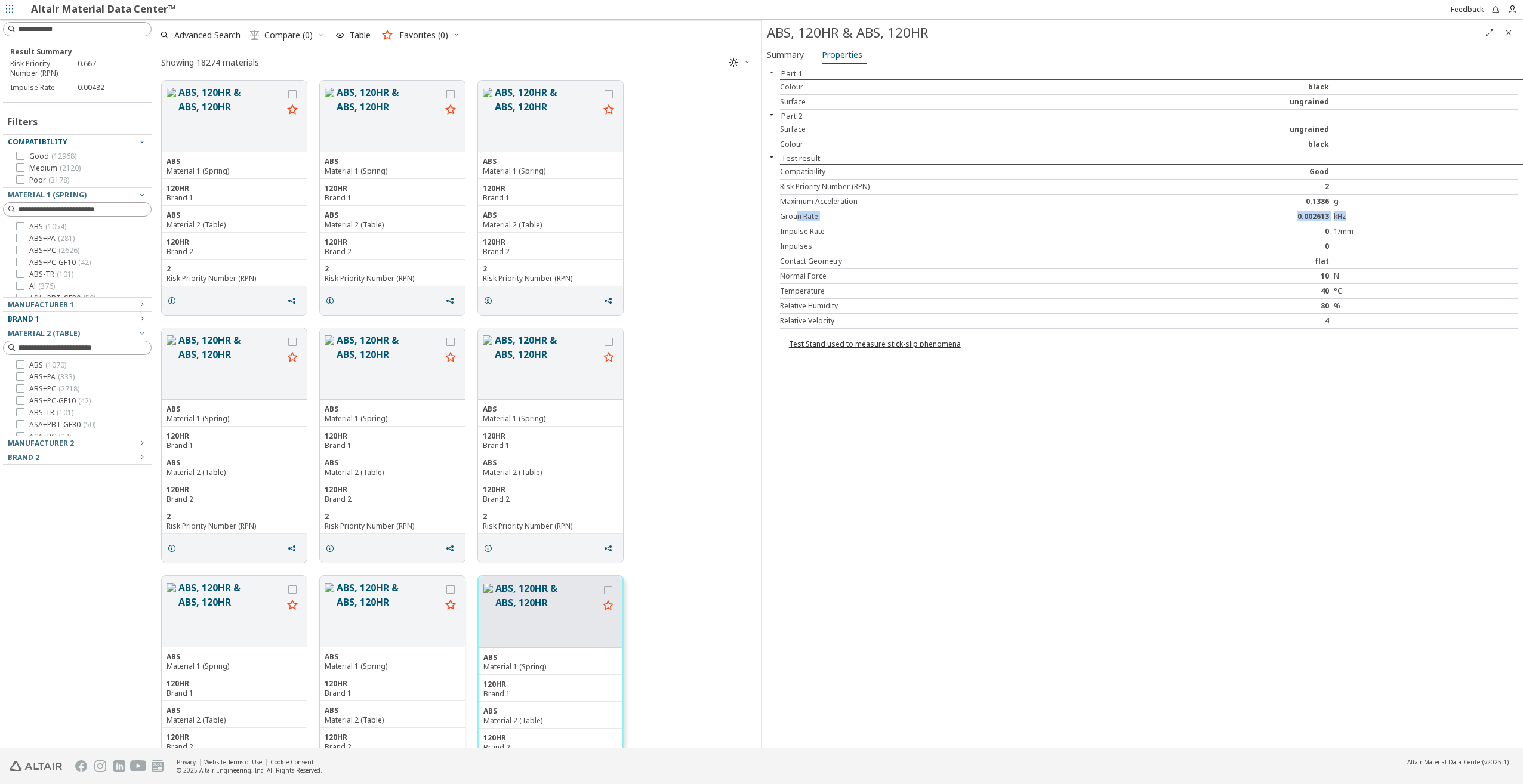
click at [411, 626] on button "ABS, 120HR & ABS, 120HR" at bounding box center [389, 611] width 105 height 62
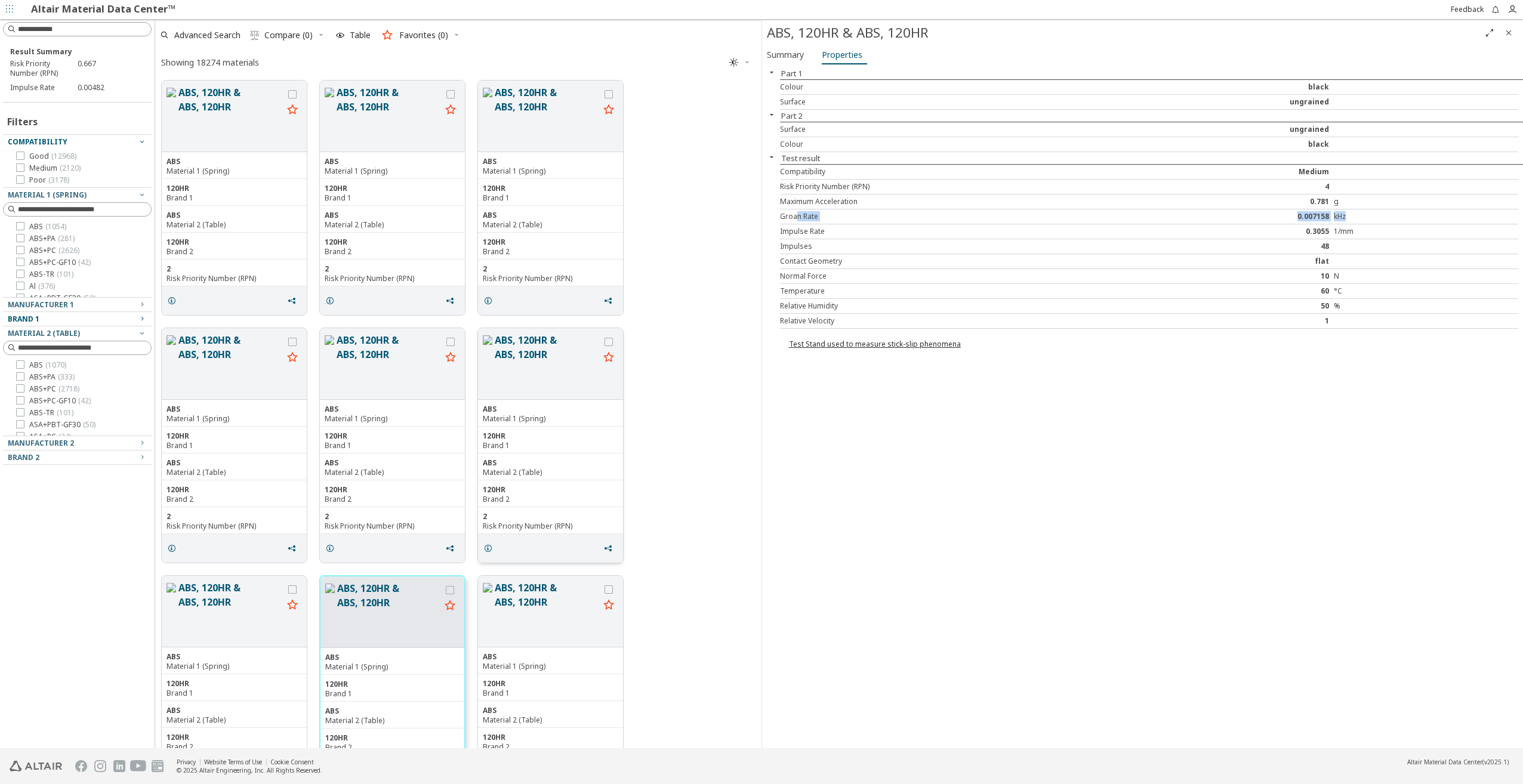
click at [573, 379] on button "ABS, 120HR & ABS, 120HR" at bounding box center [547, 364] width 105 height 62
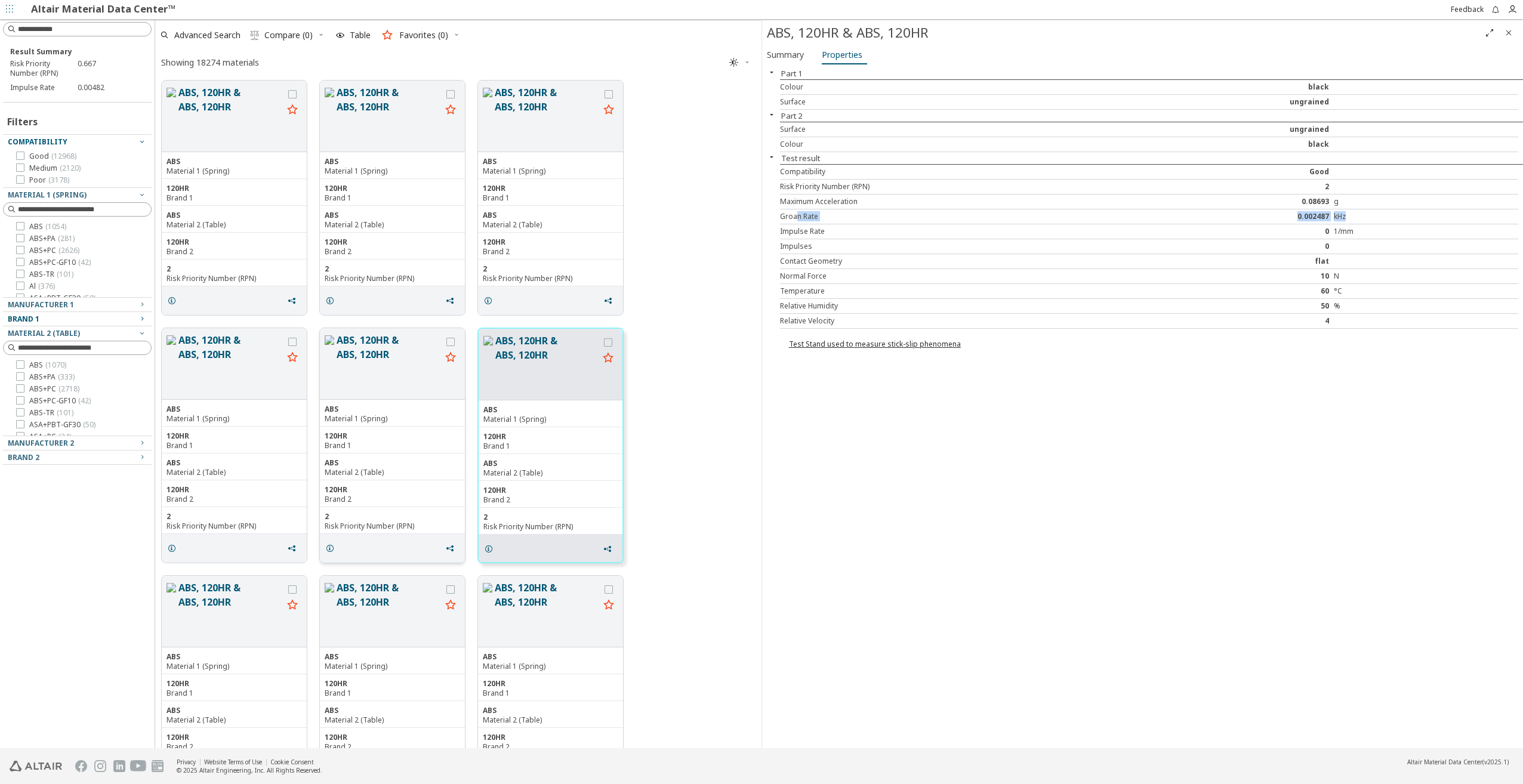
click at [407, 373] on button "ABS, 120HR & ABS, 120HR" at bounding box center [389, 364] width 105 height 62
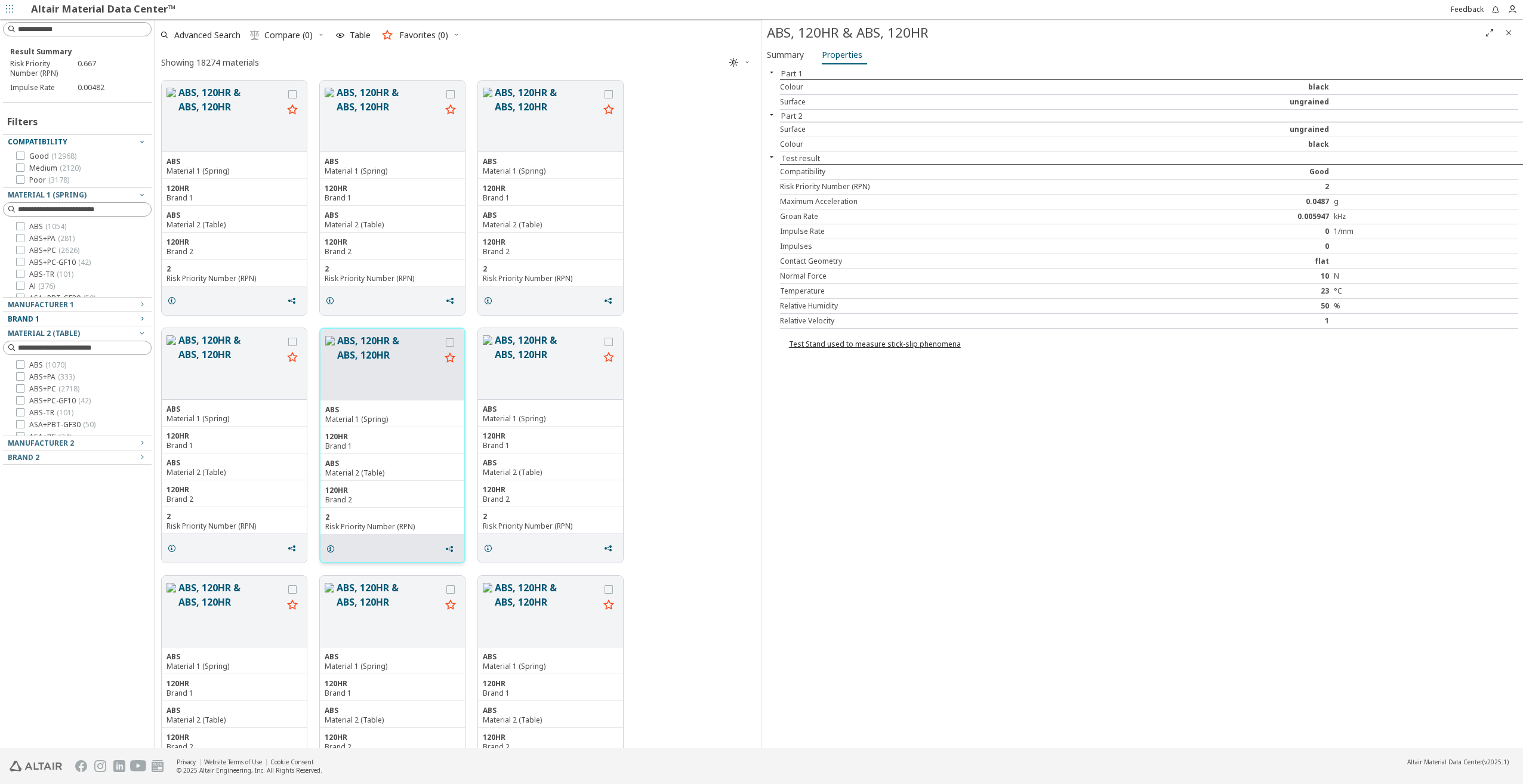
click at [331, 367] on div "ABS, 120HR & ABS, 120HR" at bounding box center [392, 364] width 144 height 71
click at [255, 367] on button "ABS, 120HR & ABS, 120HR" at bounding box center [231, 364] width 105 height 62
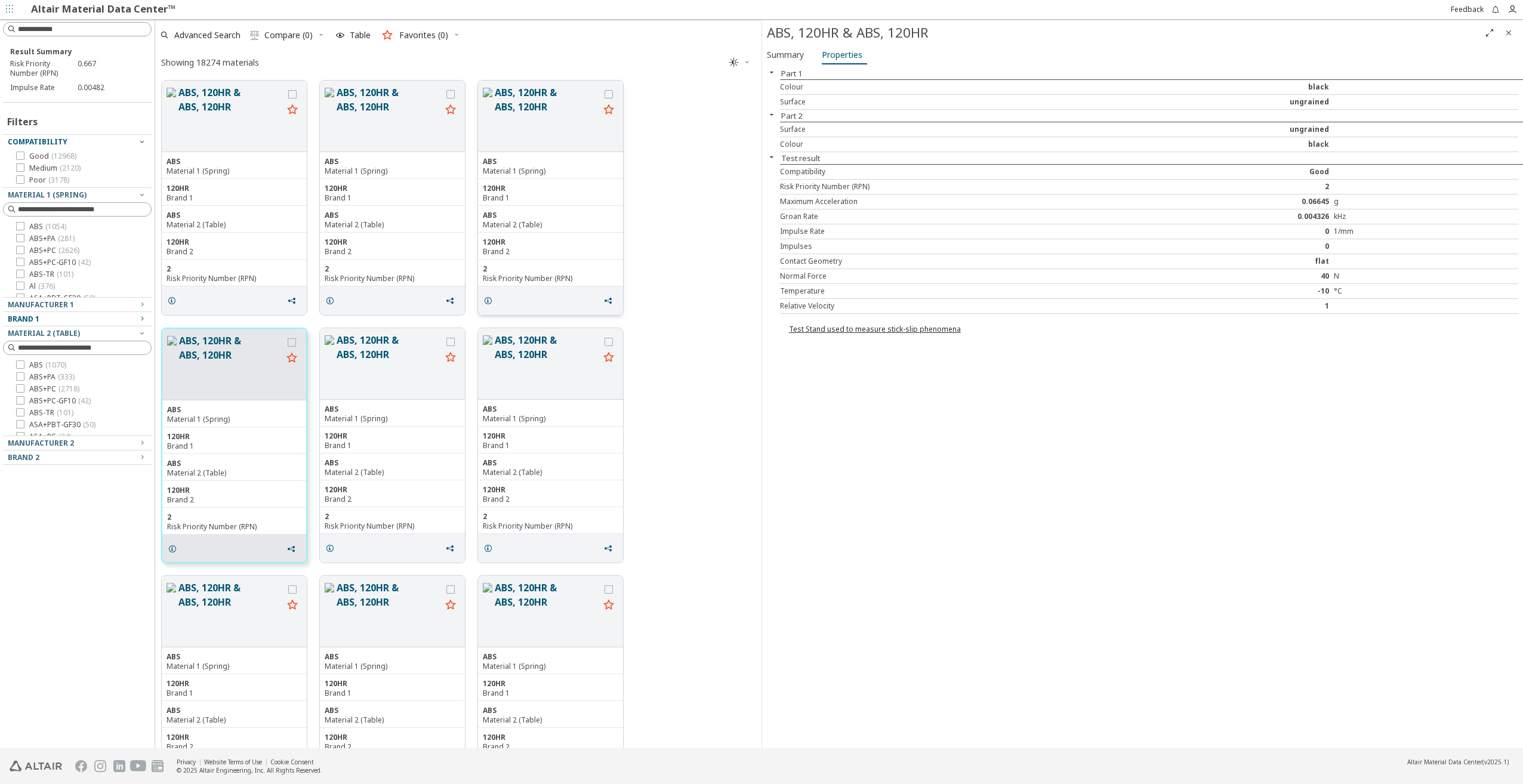
click at [533, 142] on button "ABS, 120HR & ABS, 120HR" at bounding box center [547, 116] width 105 height 62
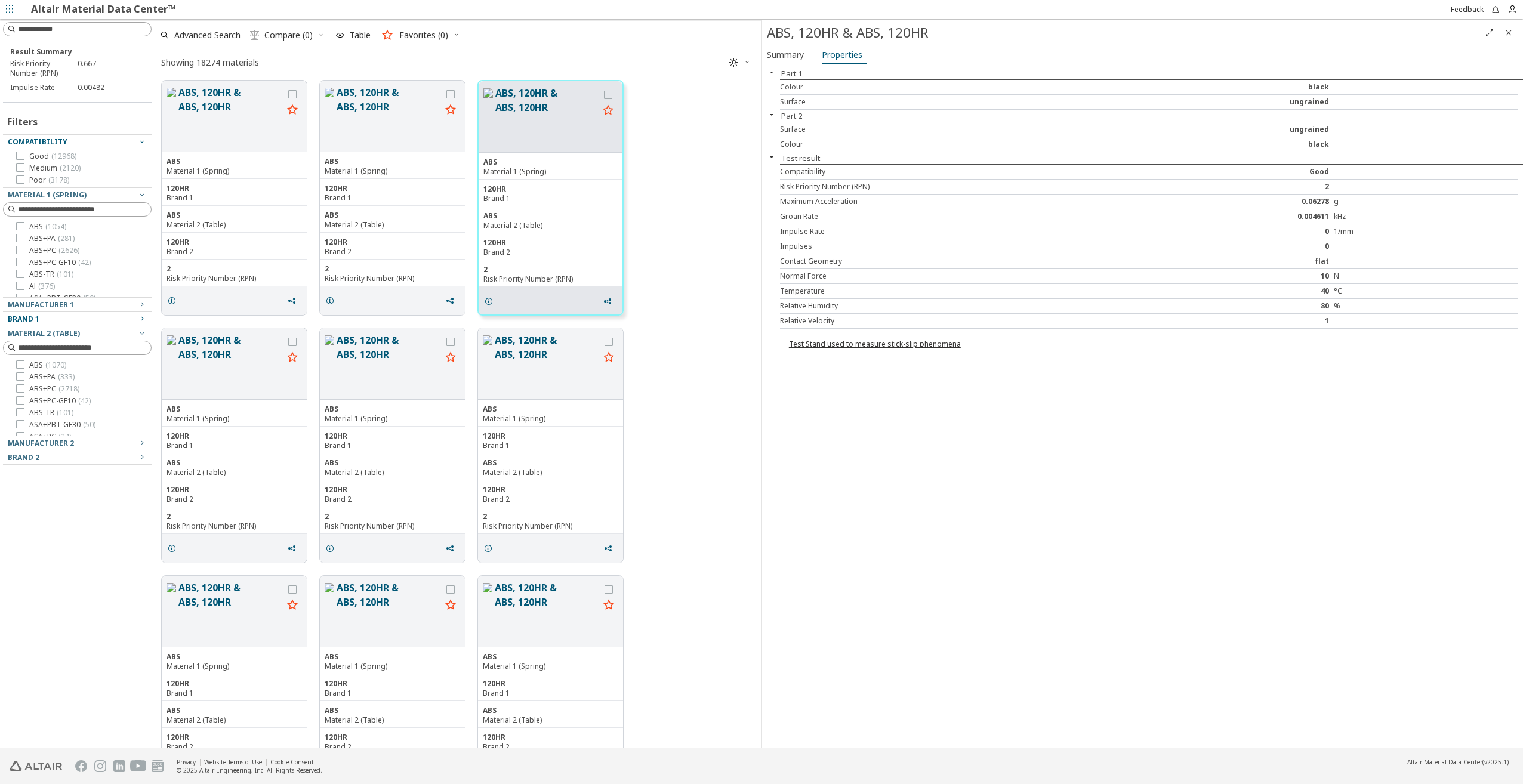
click at [471, 143] on div "ABS, 120HR & ABS, 120HR ABS Material 1 (Spring) 120HR Brand 1 ABS Material 2 (T…" at bounding box center [458, 198] width 607 height 248
click at [393, 132] on button "ABS, 120HR & ABS, 120HR" at bounding box center [389, 116] width 105 height 62
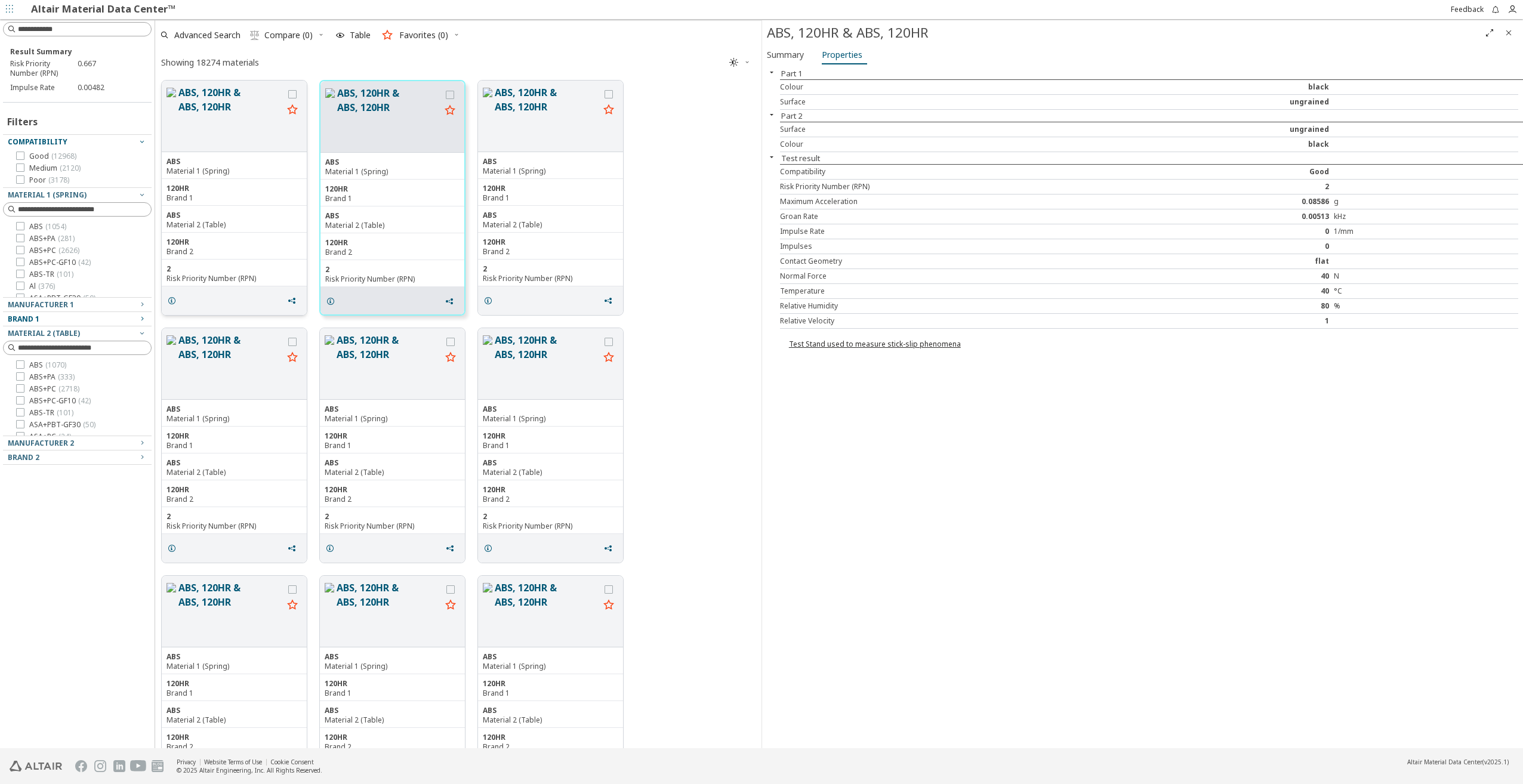
click at [306, 133] on div "ABS, 120HR & ABS, 120HR" at bounding box center [234, 116] width 145 height 71
click at [294, 138] on div "grid" at bounding box center [292, 116] width 19 height 62
click at [229, 134] on button "ABS, 120HR & ABS, 120HR" at bounding box center [231, 116] width 105 height 62
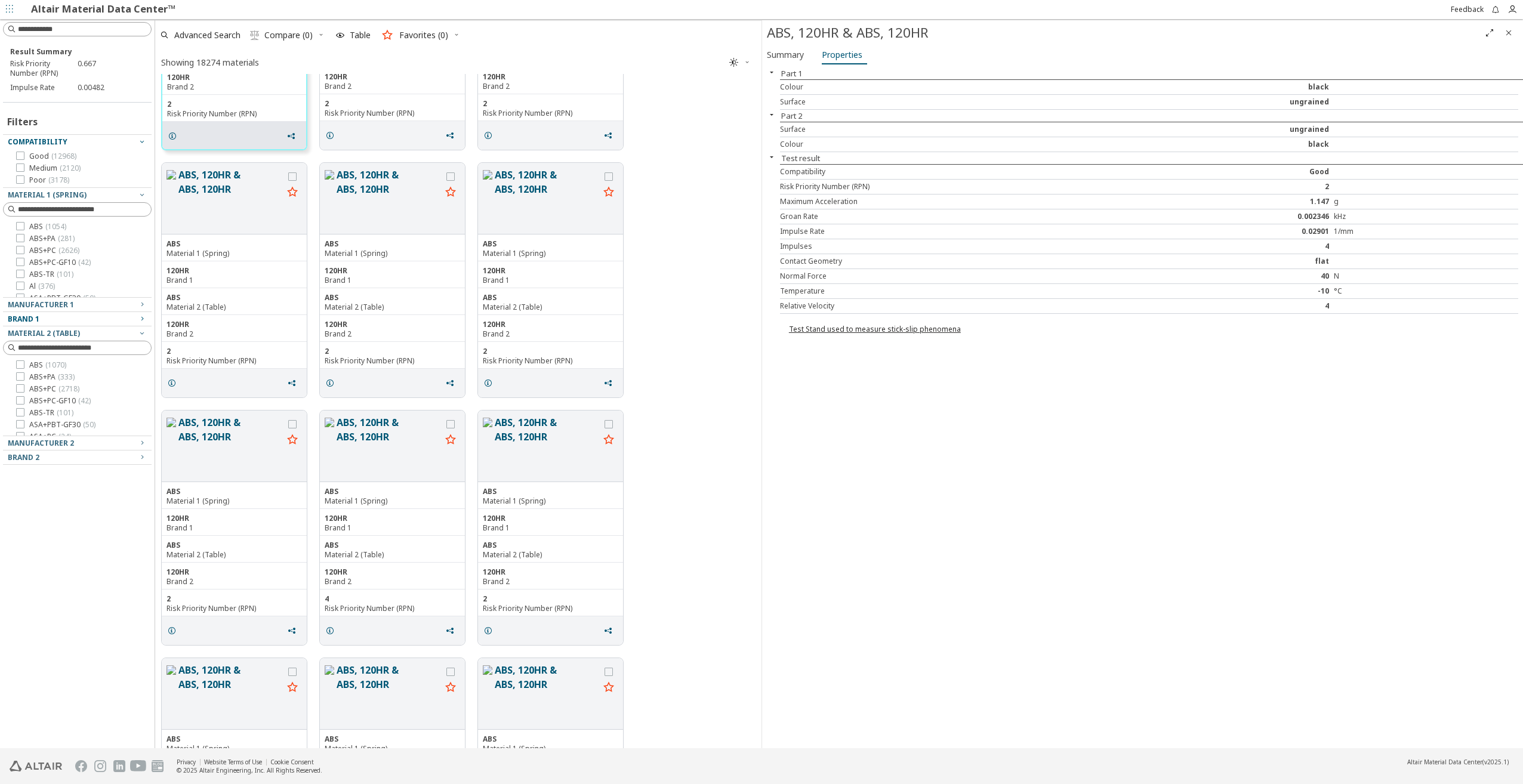
scroll to position [179, 0]
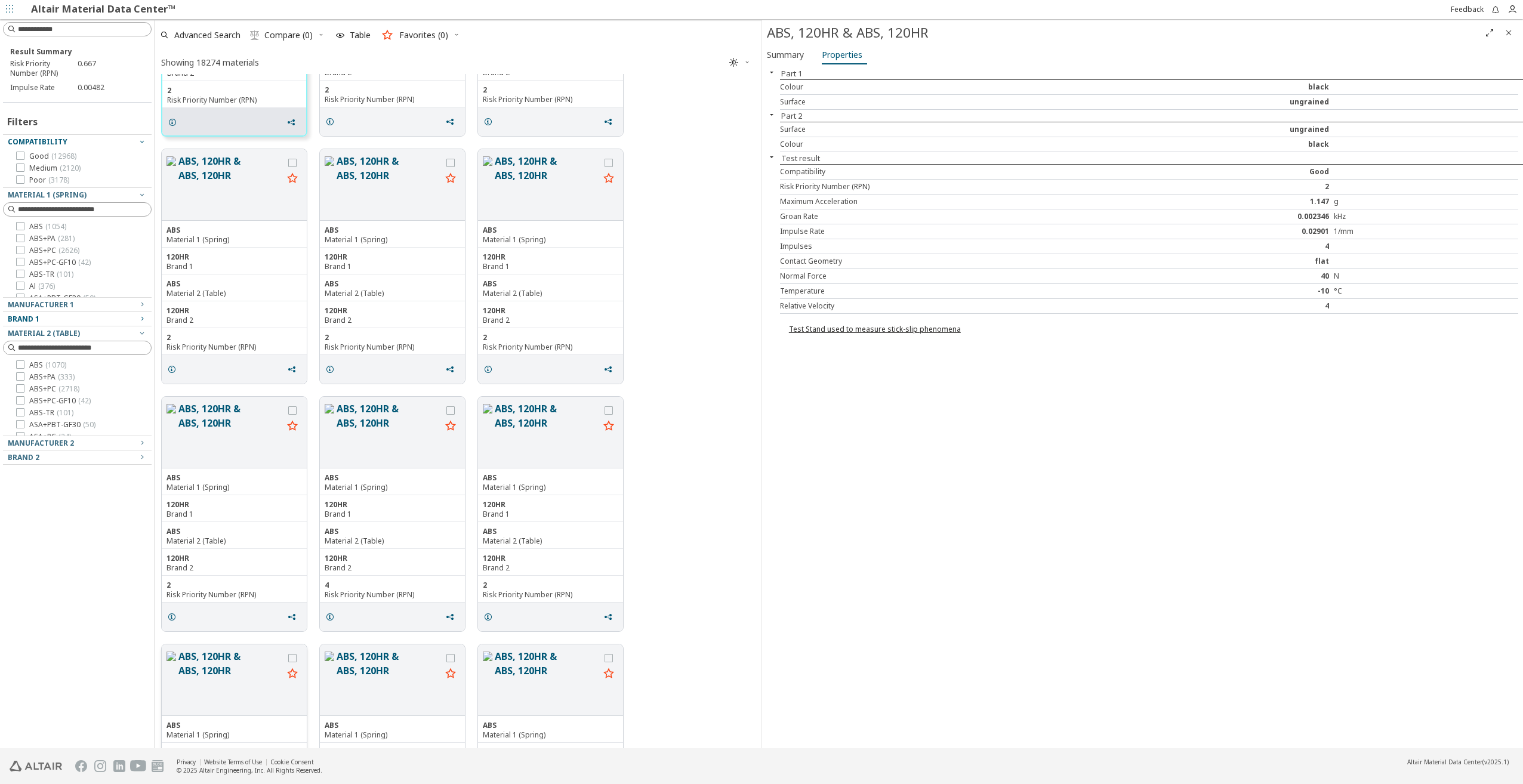
click at [266, 692] on button "ABS, 120HR & ABS, 120HR" at bounding box center [231, 679] width 105 height 62
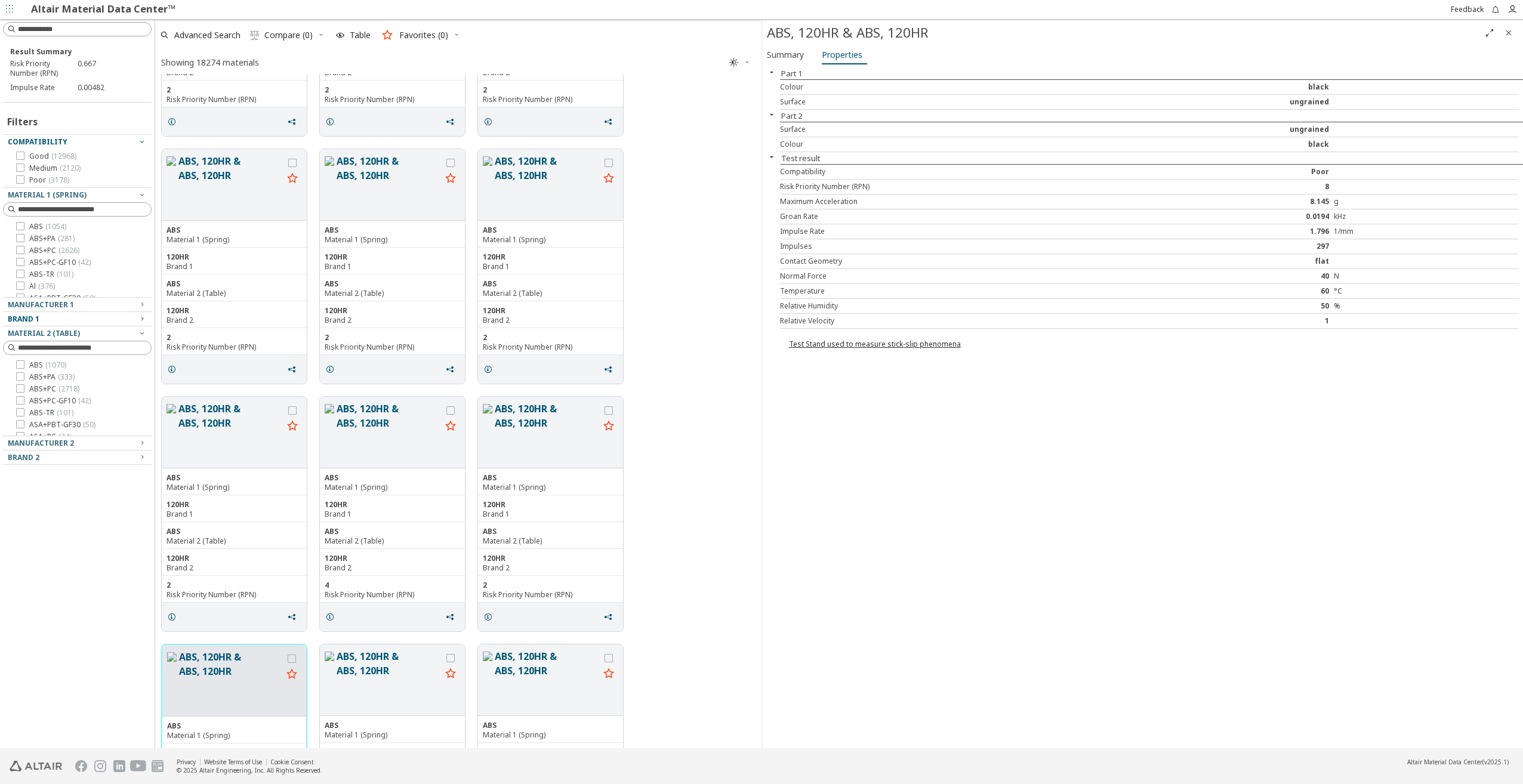
scroll to position [178, 0]
click at [536, 444] on button "ABS, 120HR & ABS, 120HR" at bounding box center [547, 432] width 105 height 62
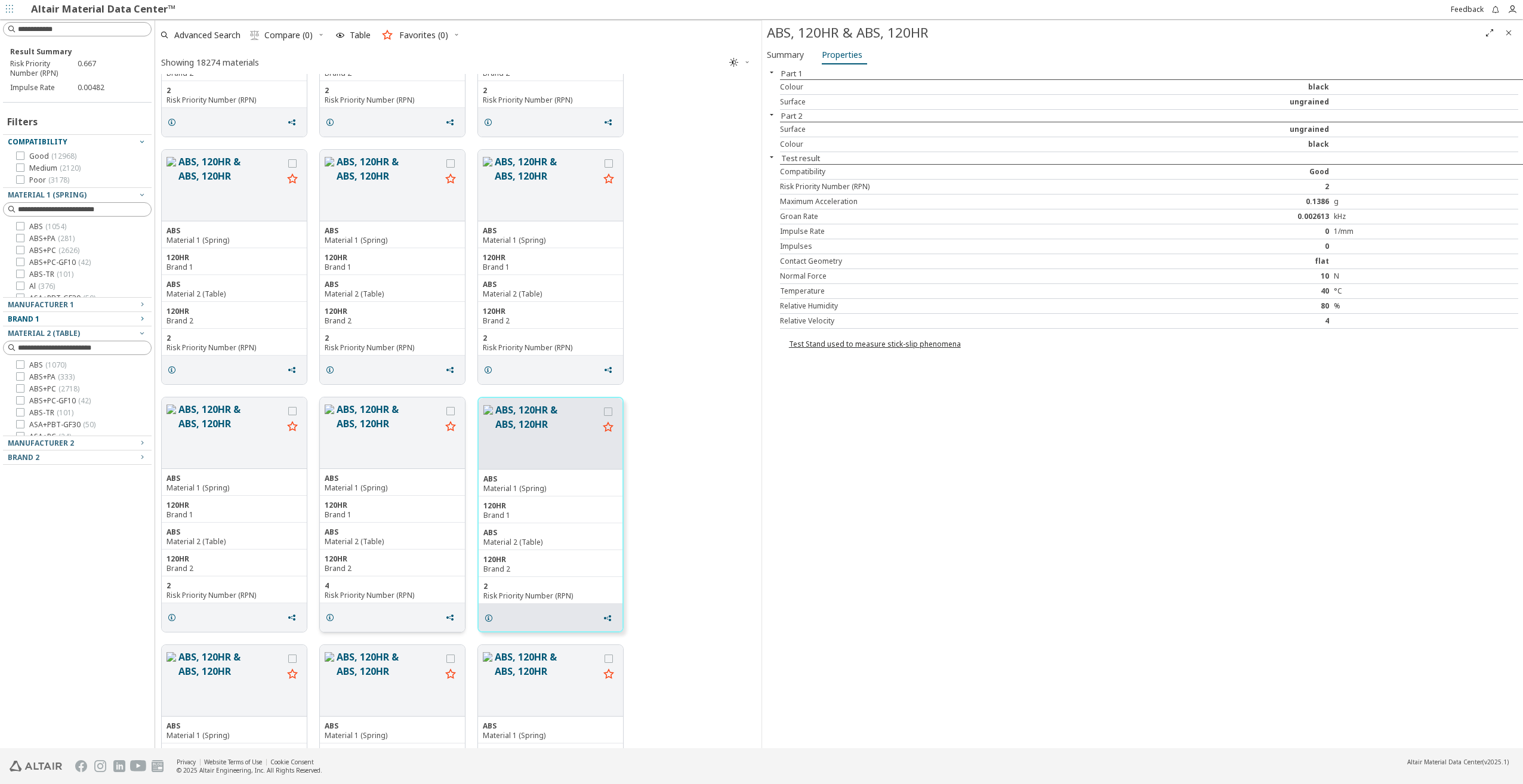
click at [401, 432] on button "ABS, 120HR & ABS, 120HR" at bounding box center [389, 432] width 105 height 62
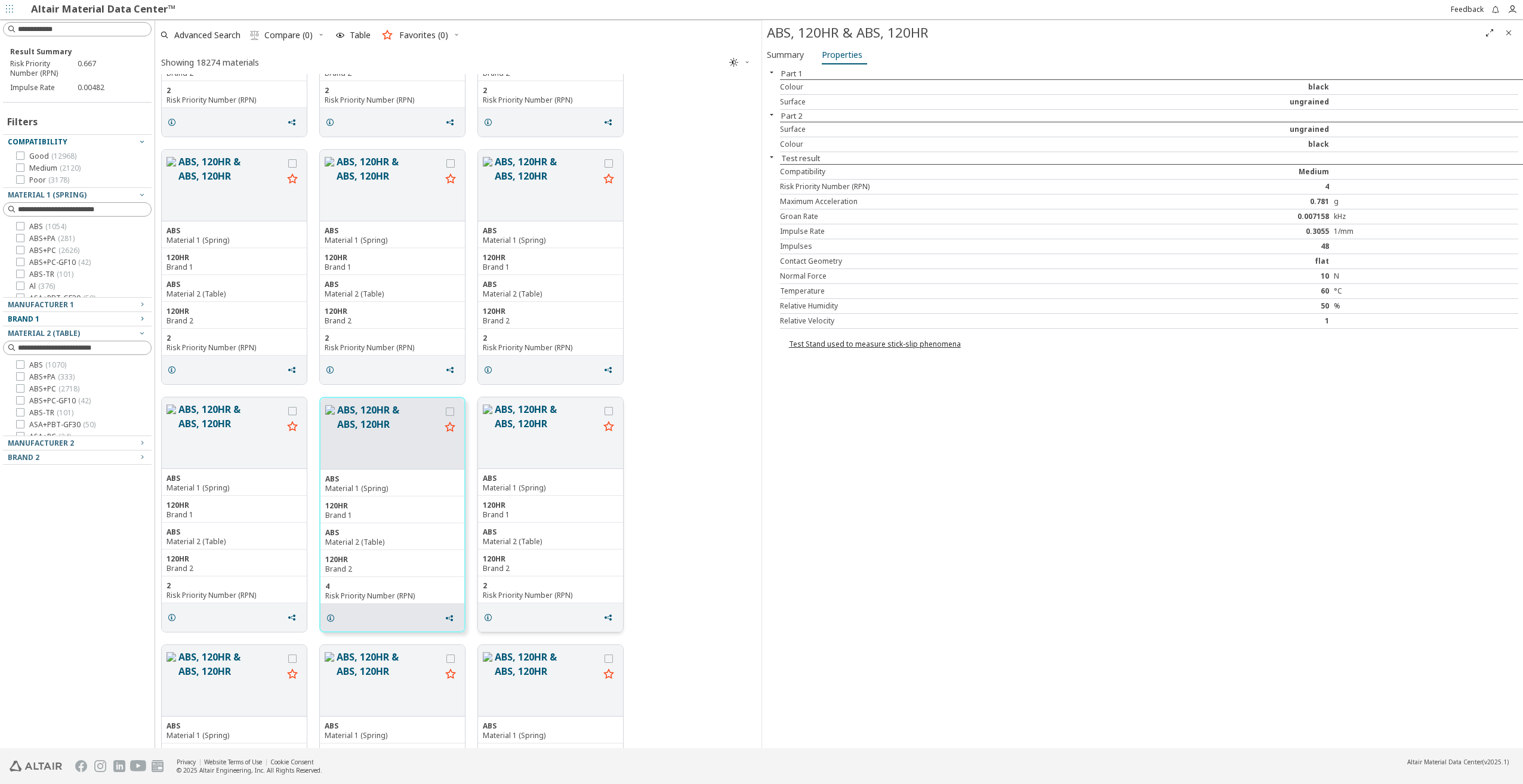
click at [505, 430] on button "ABS, 120HR & ABS, 120HR" at bounding box center [547, 432] width 105 height 62
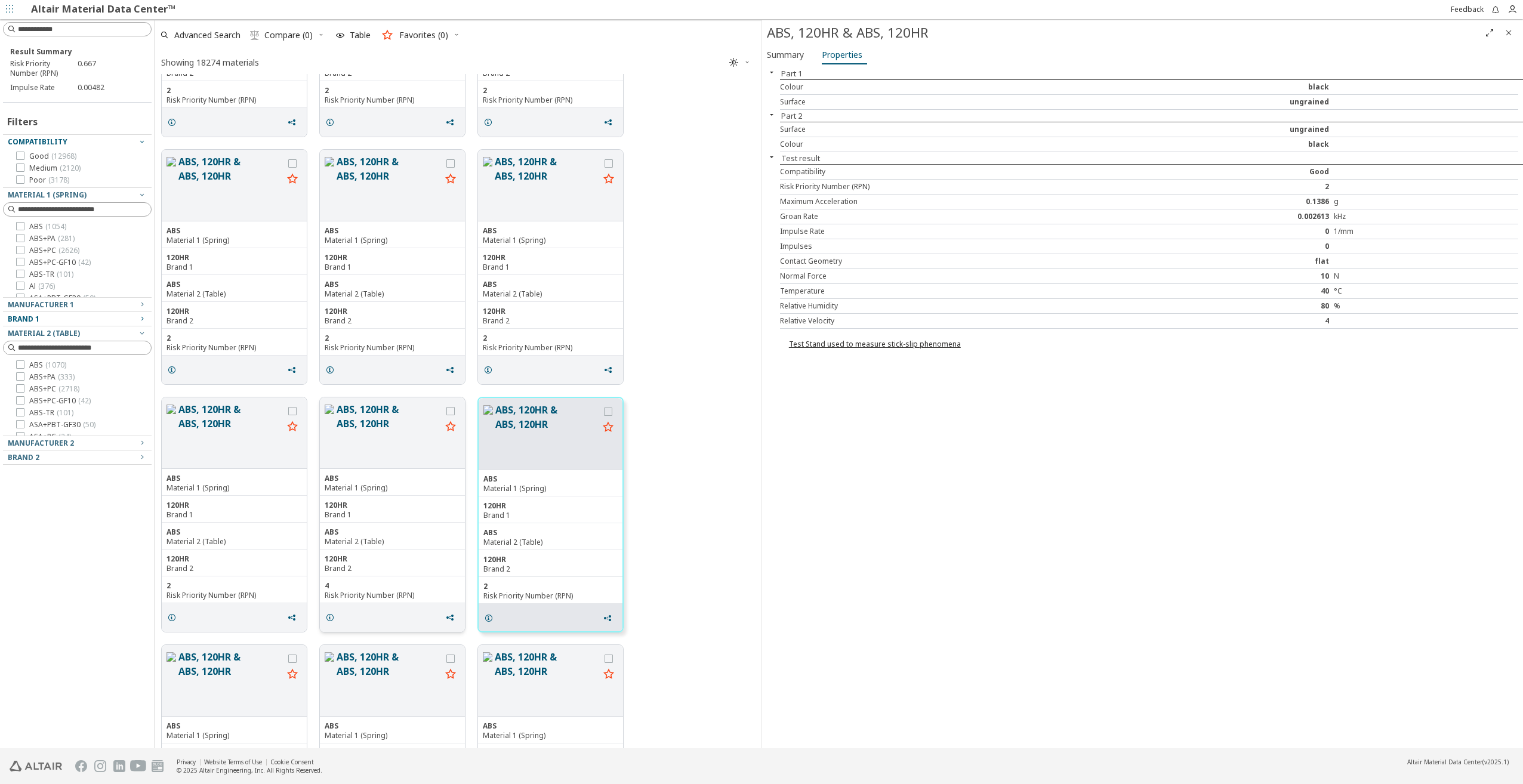
click at [447, 435] on span "grid" at bounding box center [450, 427] width 19 height 19
click at [413, 435] on button "ABS, 120HR & ABS, 120HR" at bounding box center [389, 432] width 105 height 62
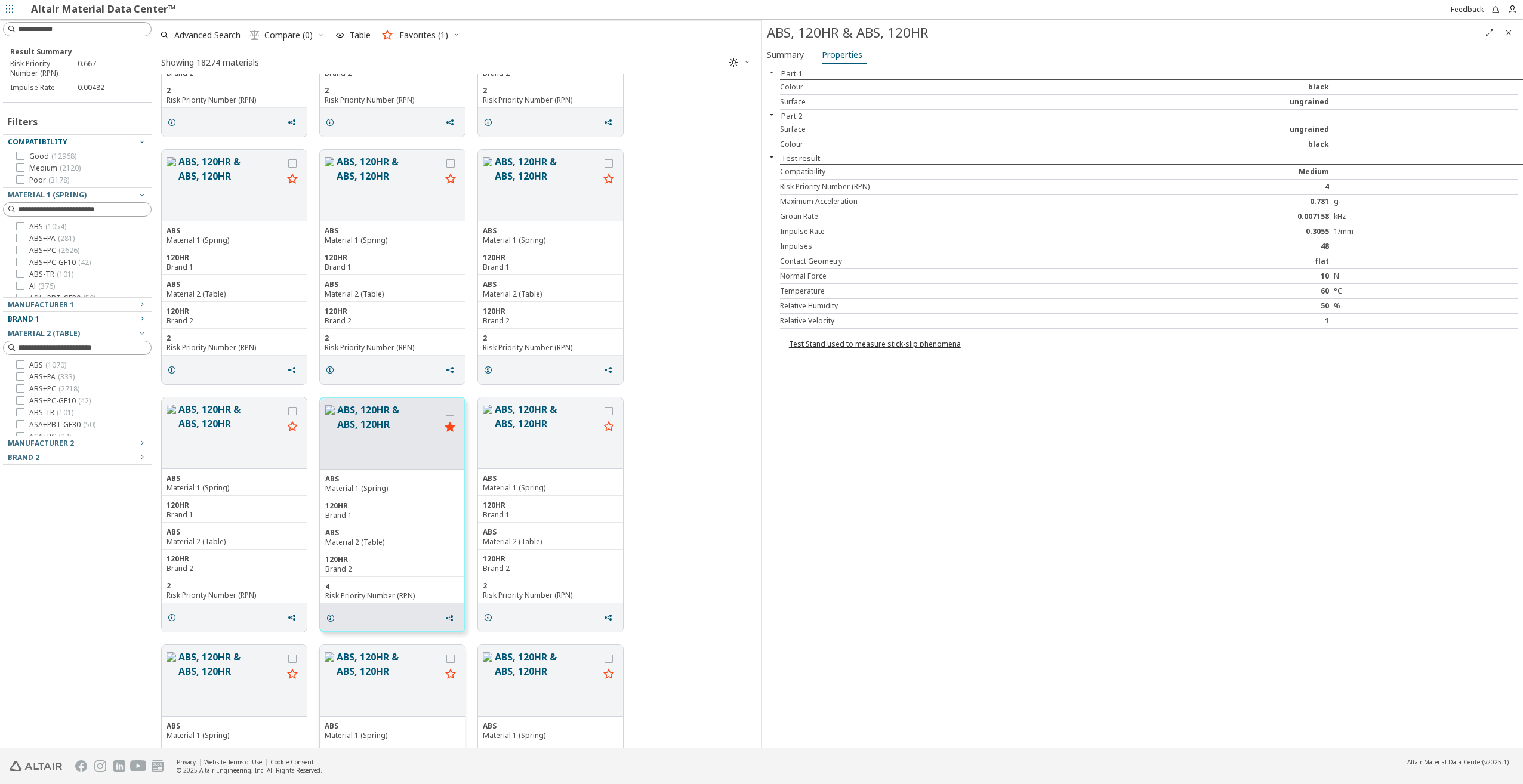
scroll to position [238, 0]
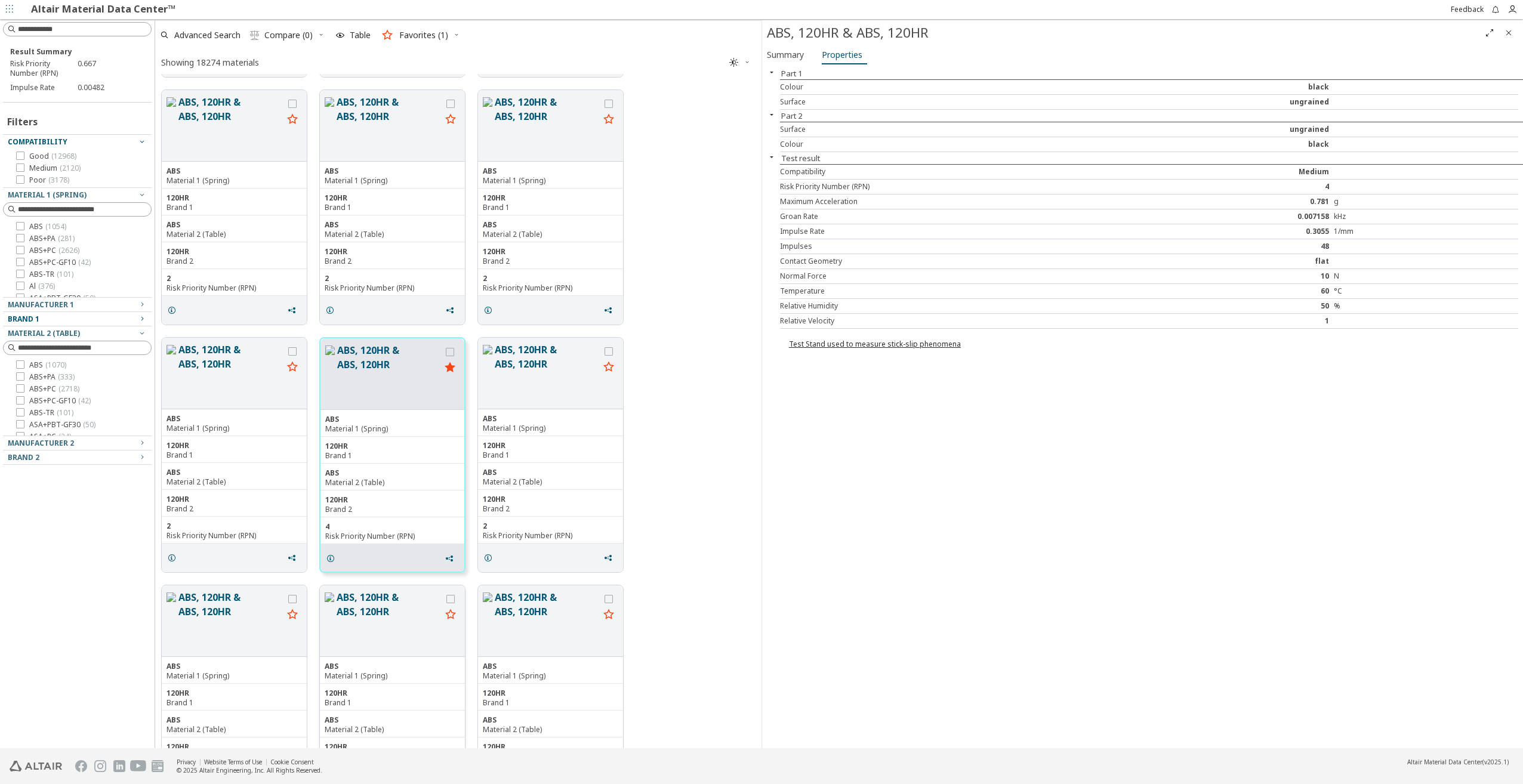
click at [396, 632] on button "ABS, 120HR & ABS, 120HR" at bounding box center [389, 621] width 105 height 62
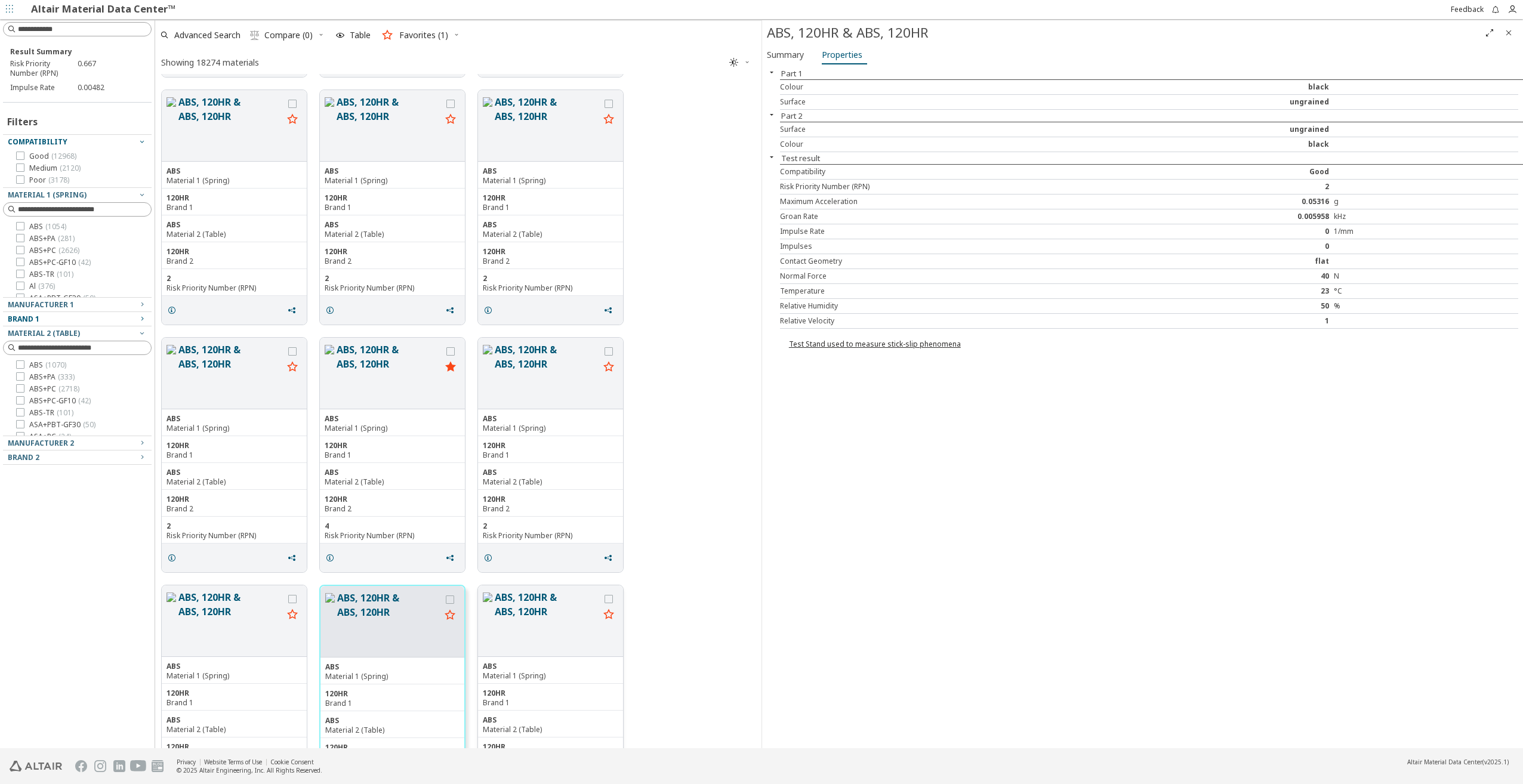
click at [499, 630] on button "ABS, 120HR & ABS, 120HR" at bounding box center [547, 621] width 105 height 62
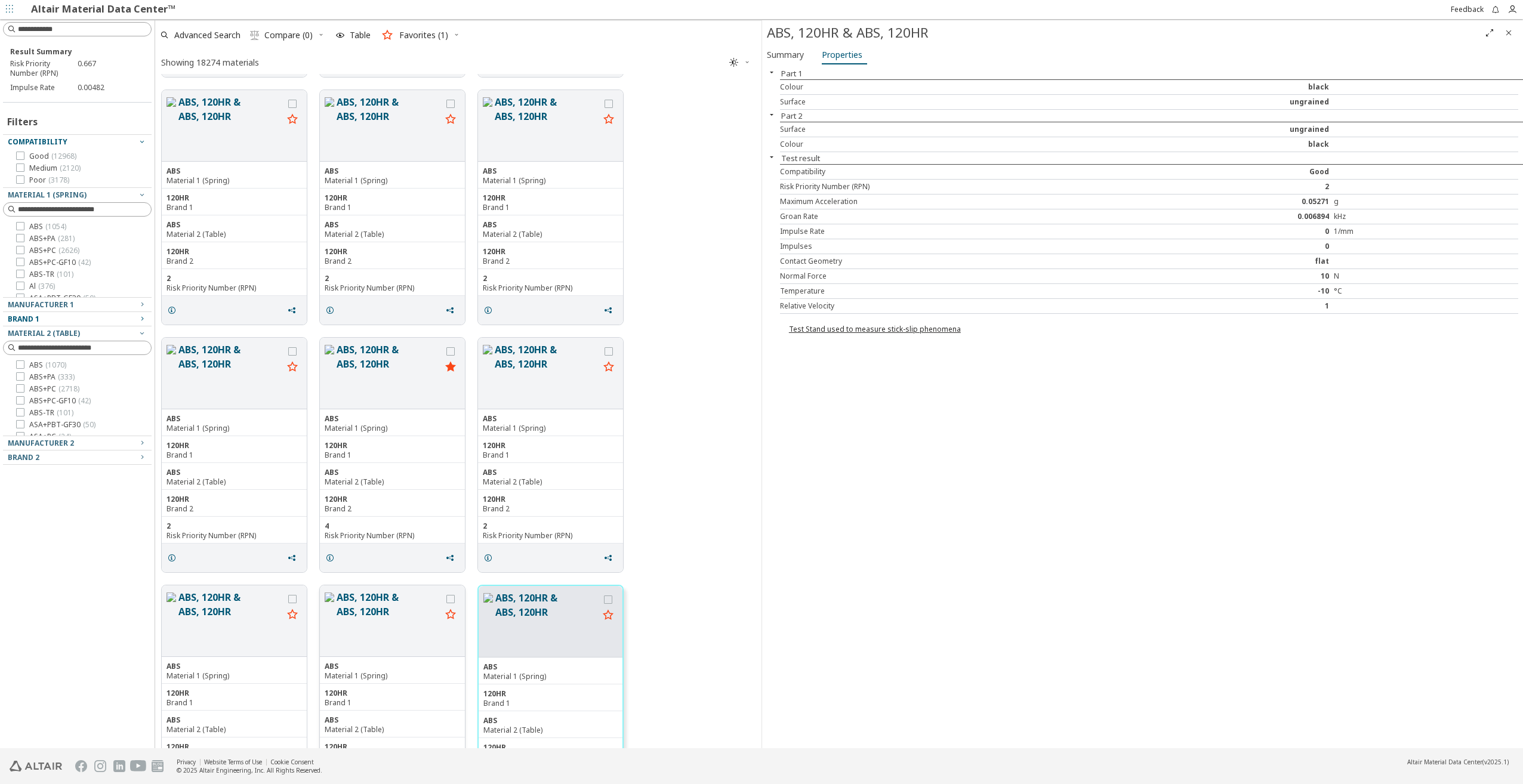
click at [439, 633] on button "ABS, 120HR & ABS, 120HR" at bounding box center [389, 621] width 105 height 62
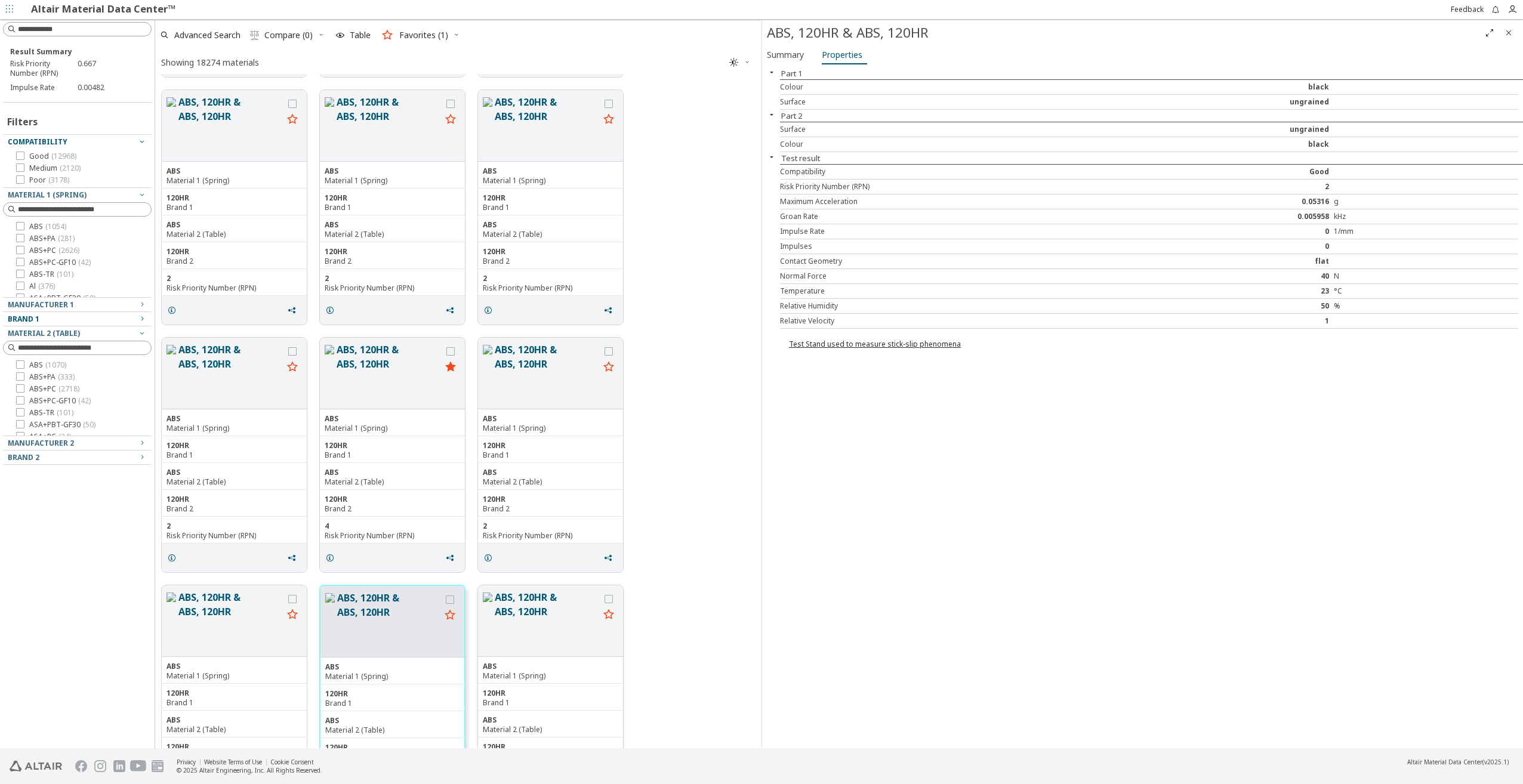
click at [492, 631] on div "ABS, 120HR & ABS, 120HR" at bounding box center [550, 621] width 145 height 71
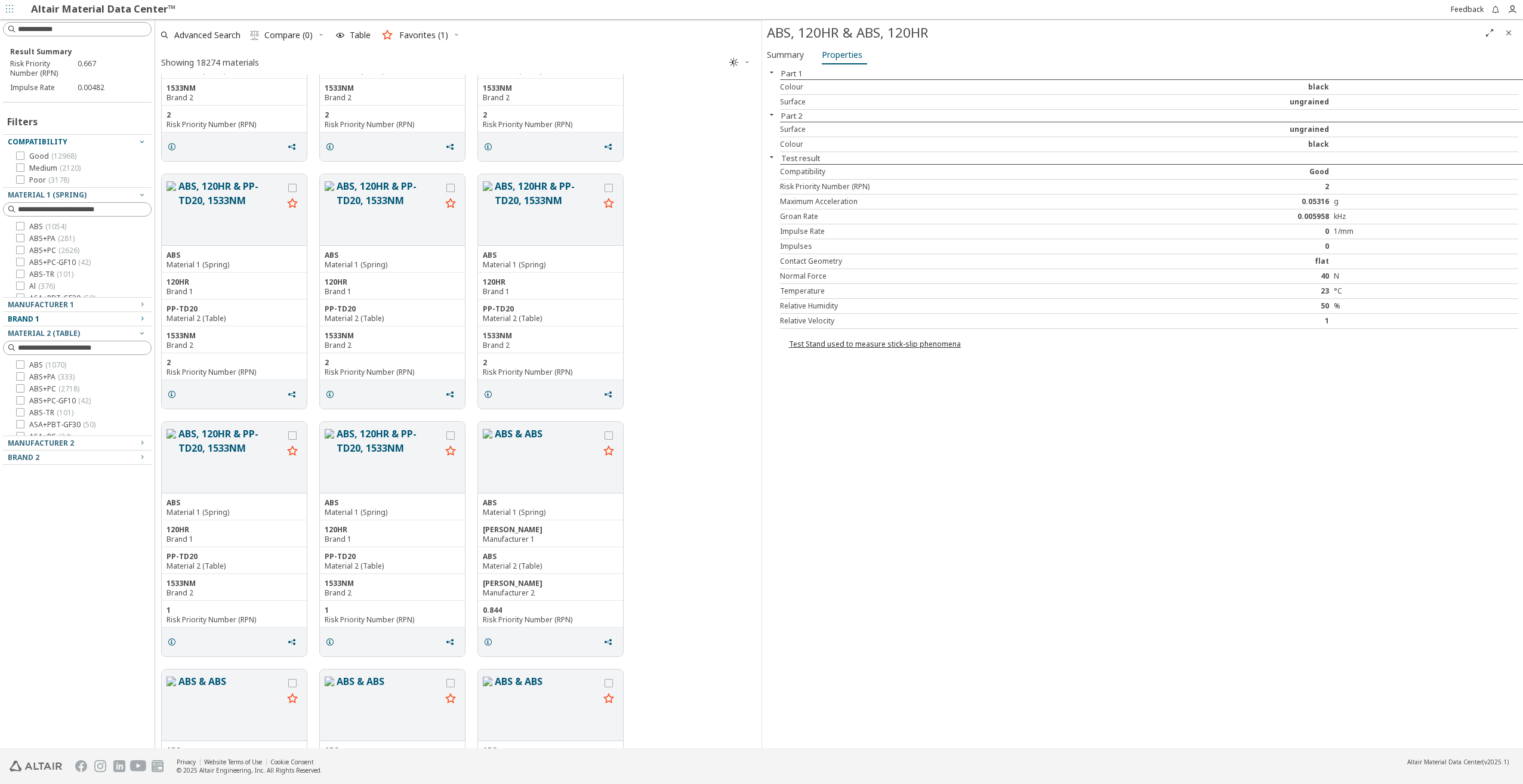
scroll to position [2148, 0]
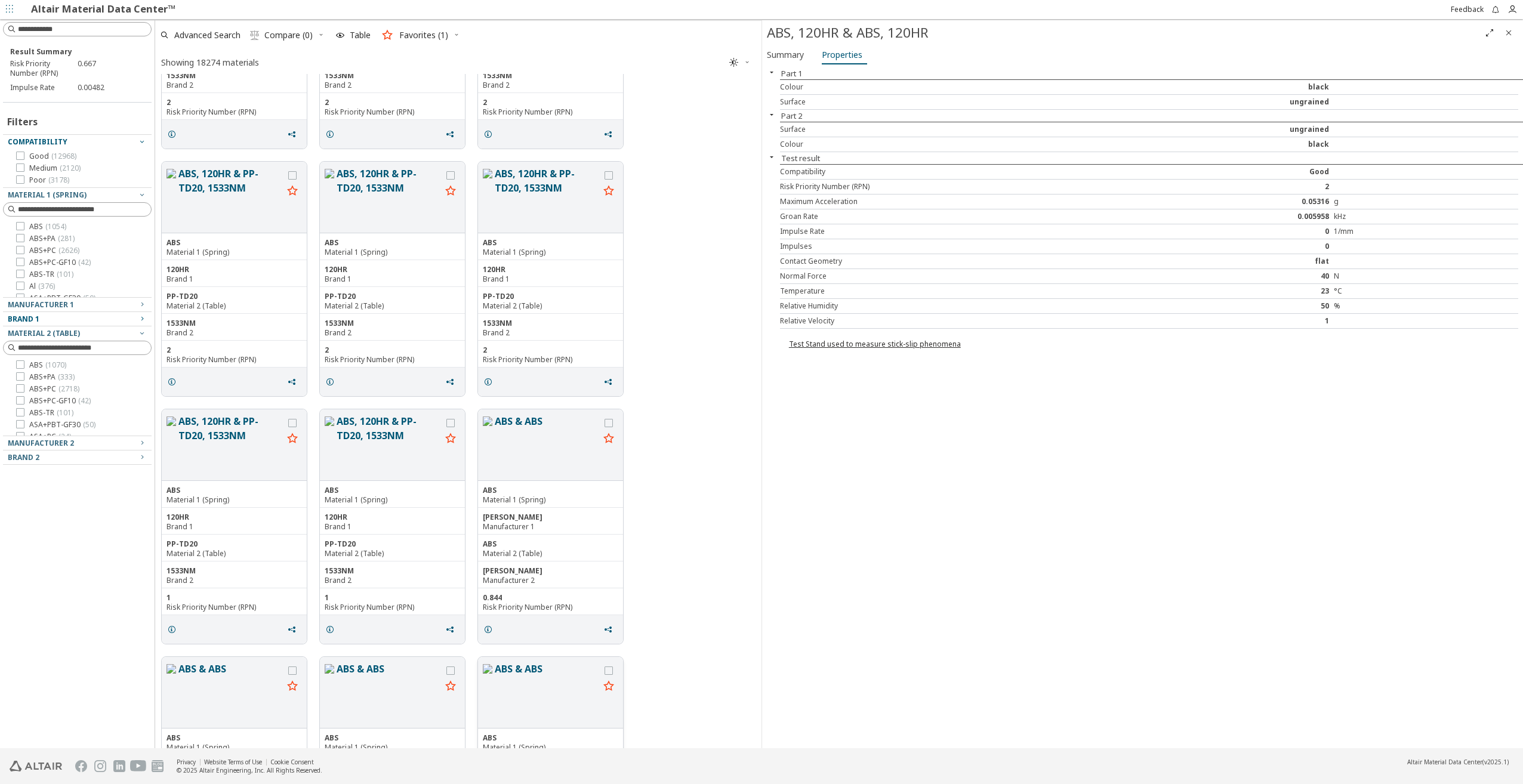
click at [530, 684] on button "ABS & ABS" at bounding box center [547, 692] width 105 height 62
click at [369, 453] on button "ABS, 120HR & PP-TD20, 1533NM" at bounding box center [389, 444] width 105 height 62
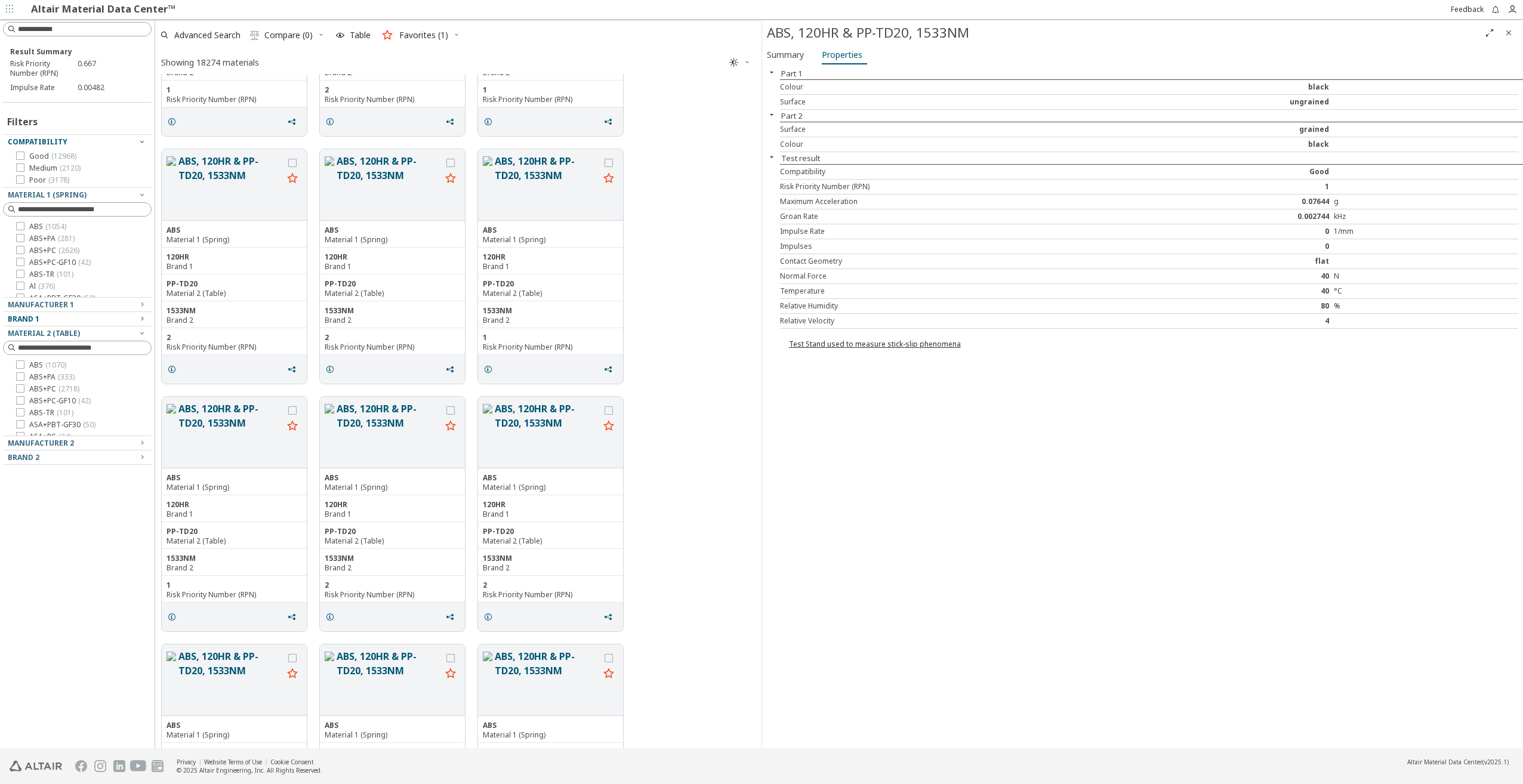
scroll to position [1312, 0]
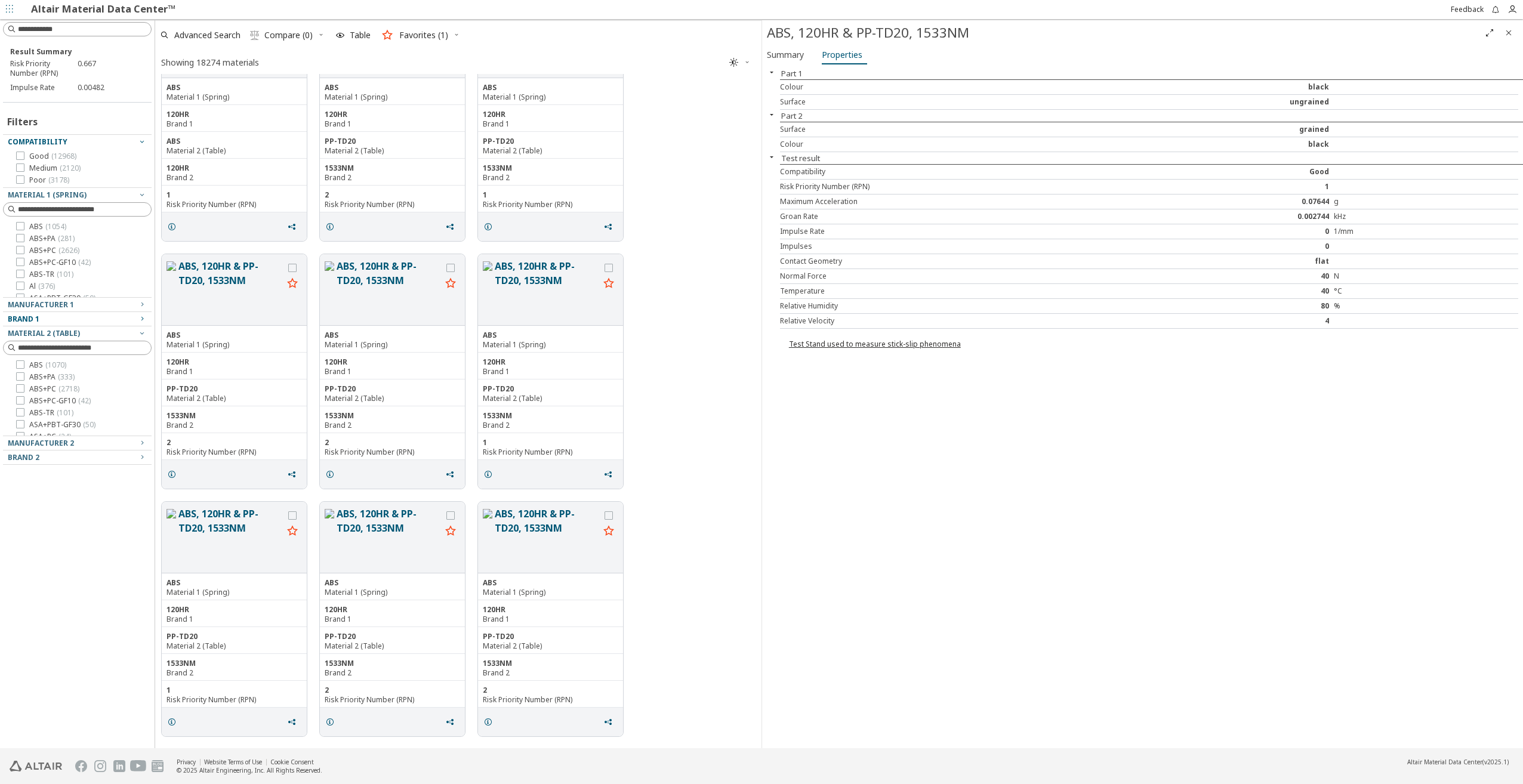
click at [1507, 36] on icon "Close" at bounding box center [1508, 33] width 9 height 9
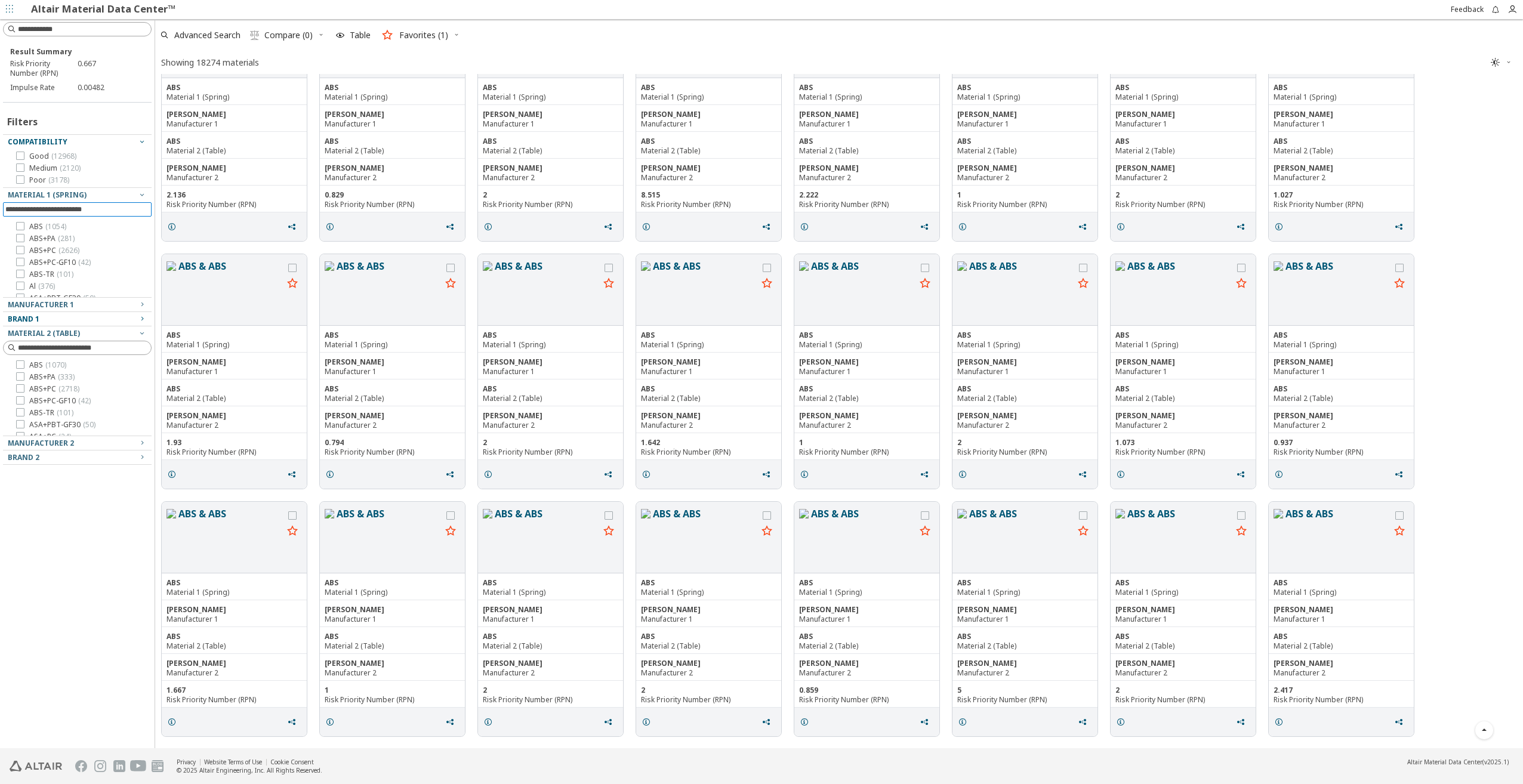
click at [86, 211] on input at bounding box center [79, 209] width 146 height 13
type input "**"
click at [18, 229] on icon at bounding box center [21, 226] width 8 height 8
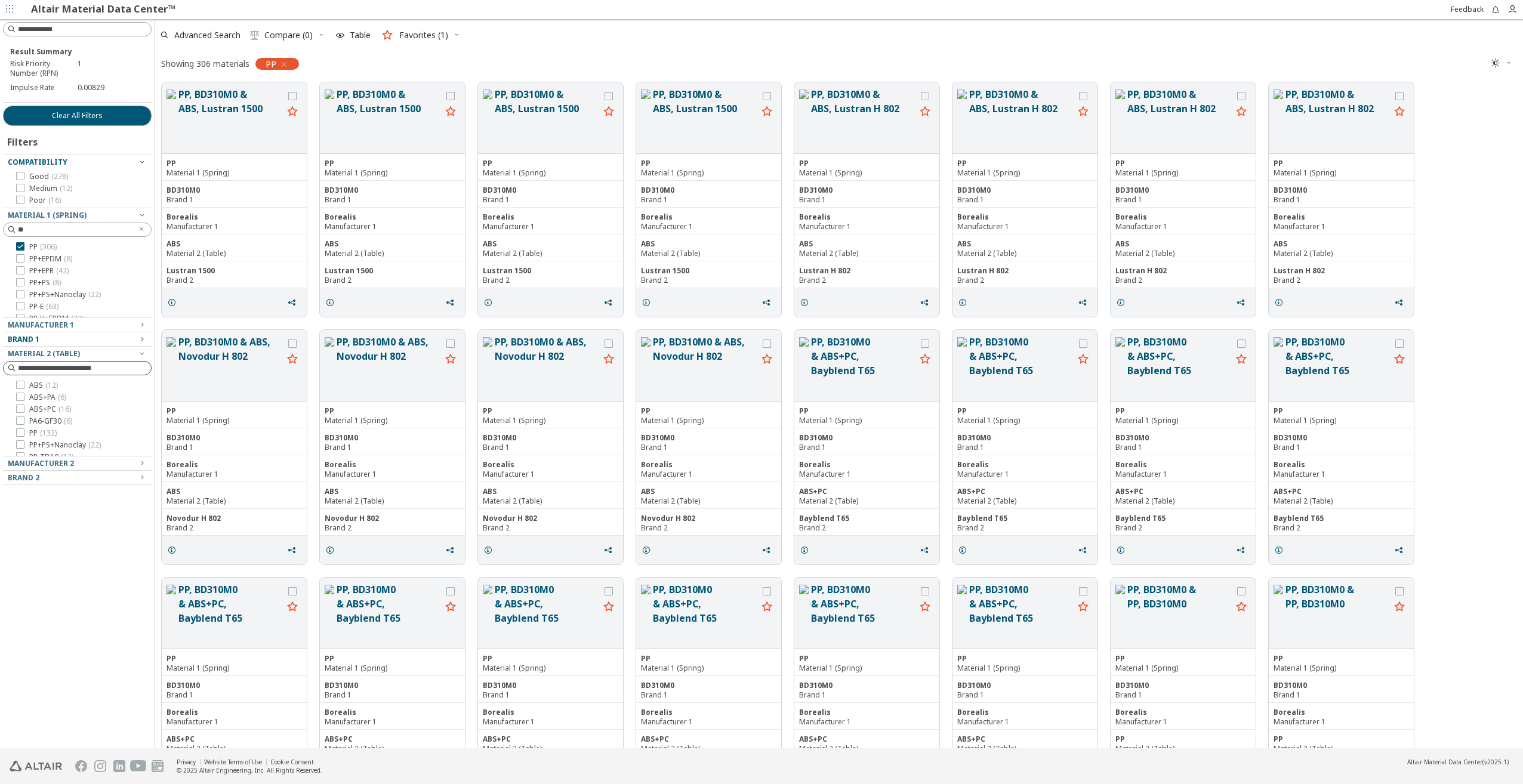
click at [120, 369] on input at bounding box center [84, 368] width 133 height 12
type input "***"
click at [21, 408] on icon at bounding box center [21, 409] width 8 height 8
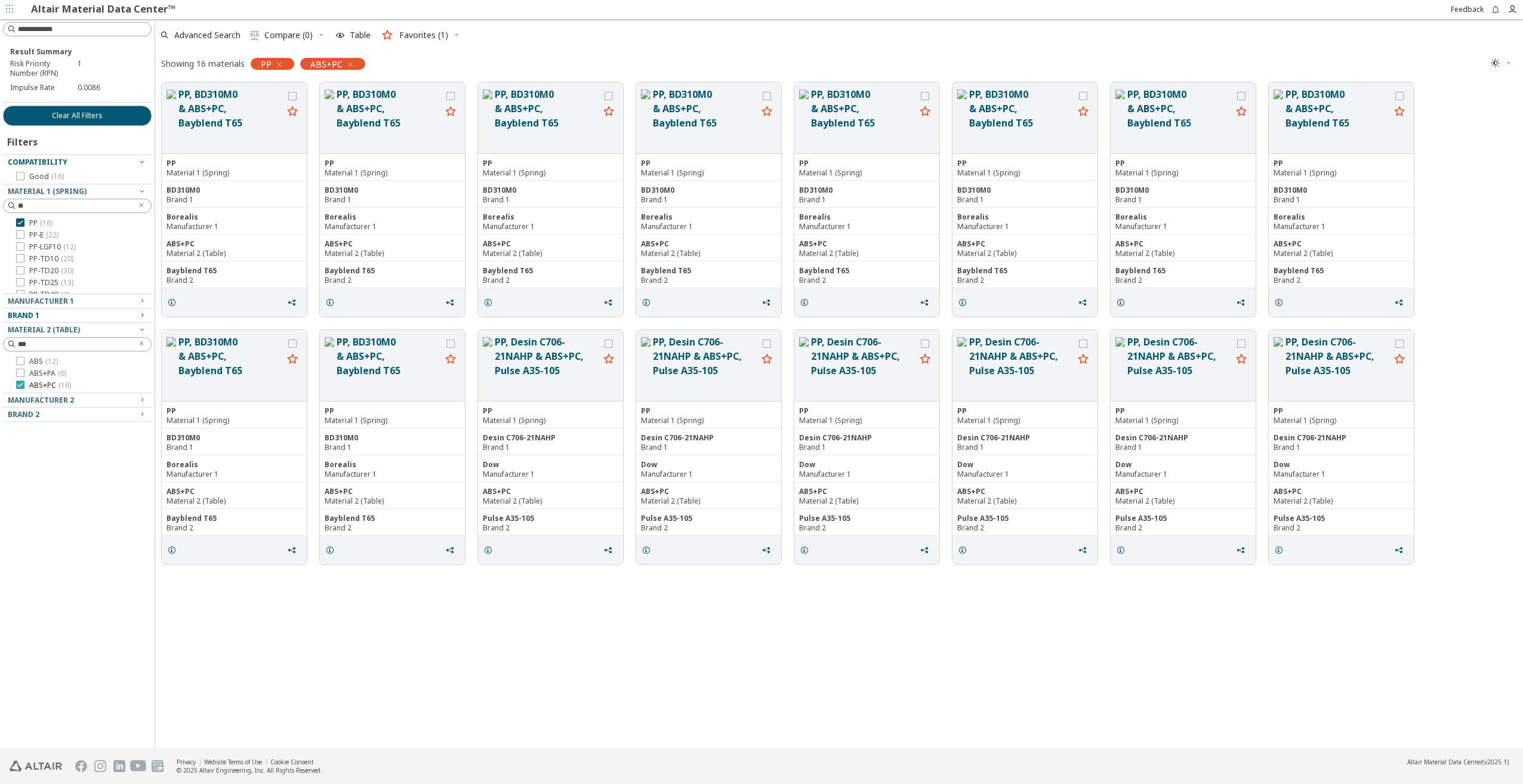
click at [21, 385] on icon at bounding box center [21, 385] width 8 height 8
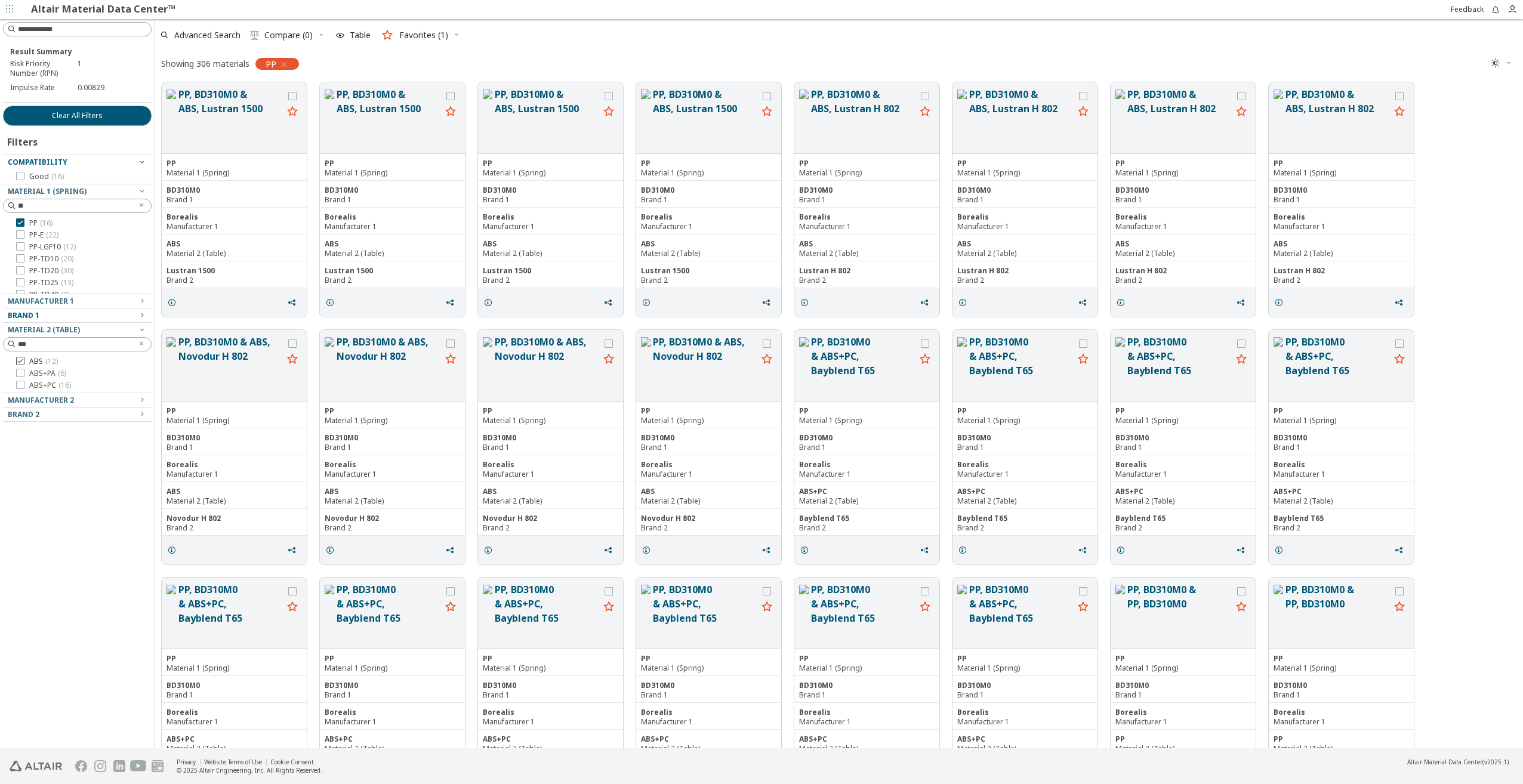
click at [21, 361] on div "*** ABS ( 12 ) ABS+PA ( 6 ) ABS+PC ( 16 )" at bounding box center [77, 364] width 149 height 55
click at [23, 383] on icon at bounding box center [21, 385] width 8 height 8
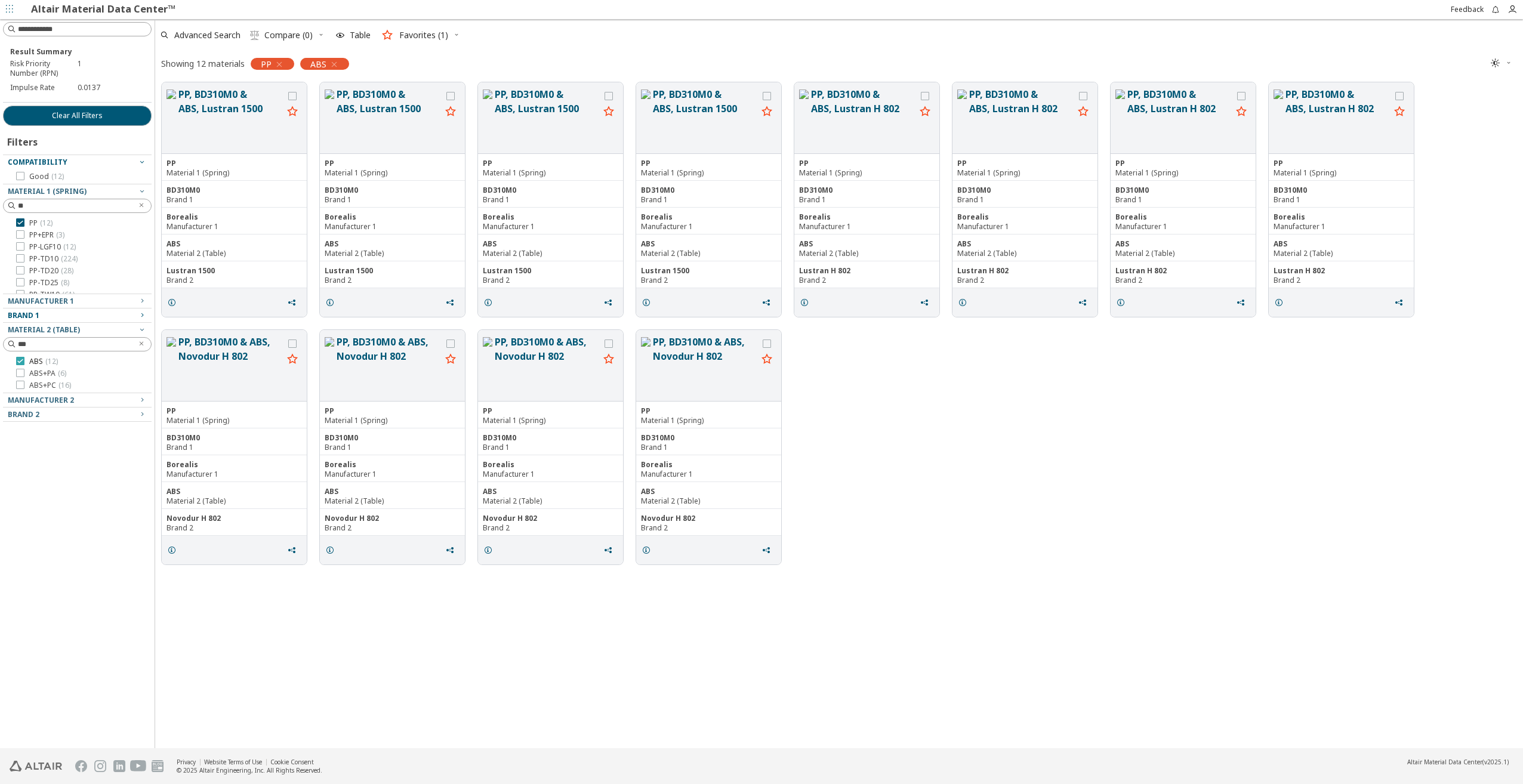
click at [18, 359] on icon at bounding box center [21, 361] width 8 height 8
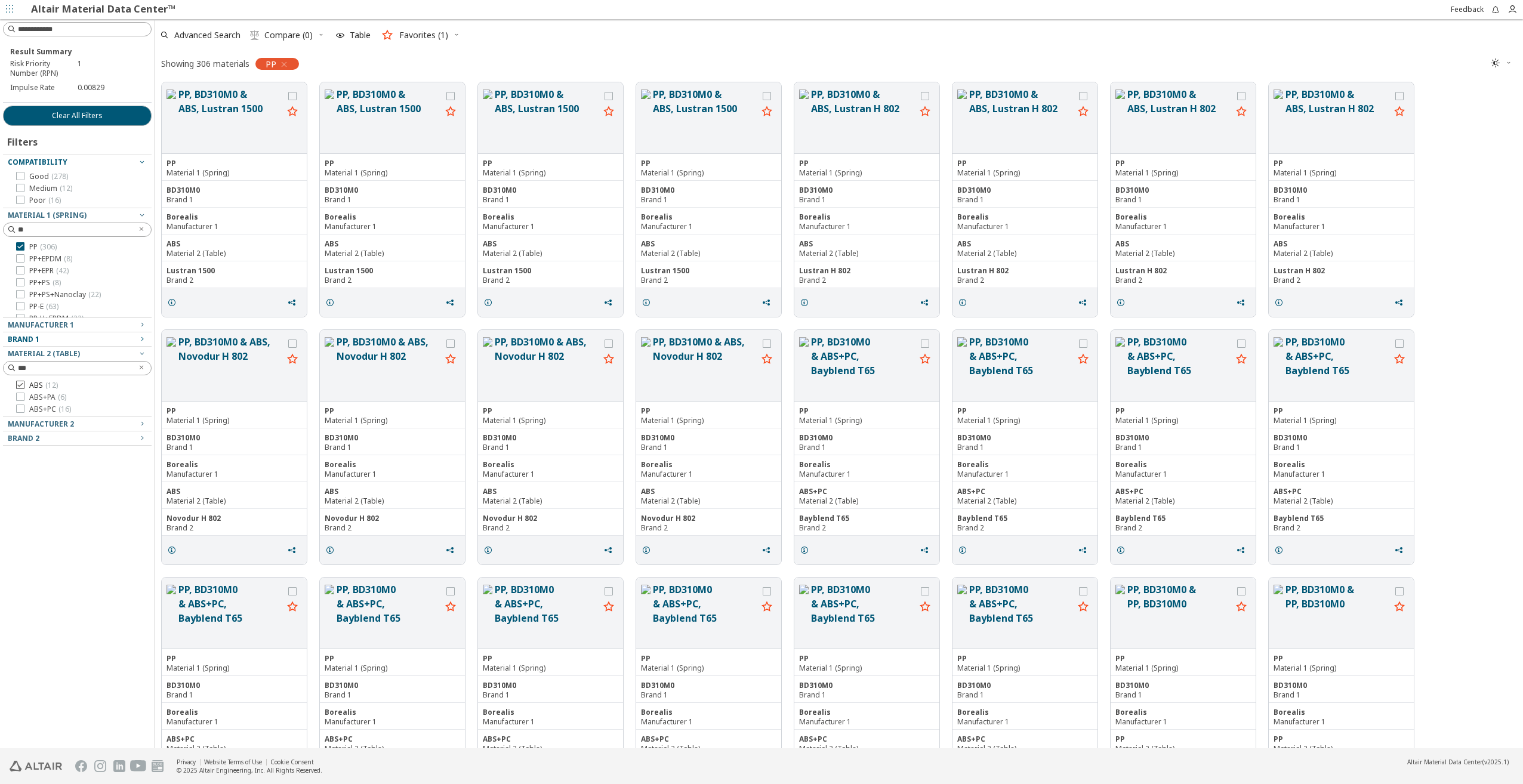
click at [23, 385] on icon at bounding box center [21, 385] width 8 height 8
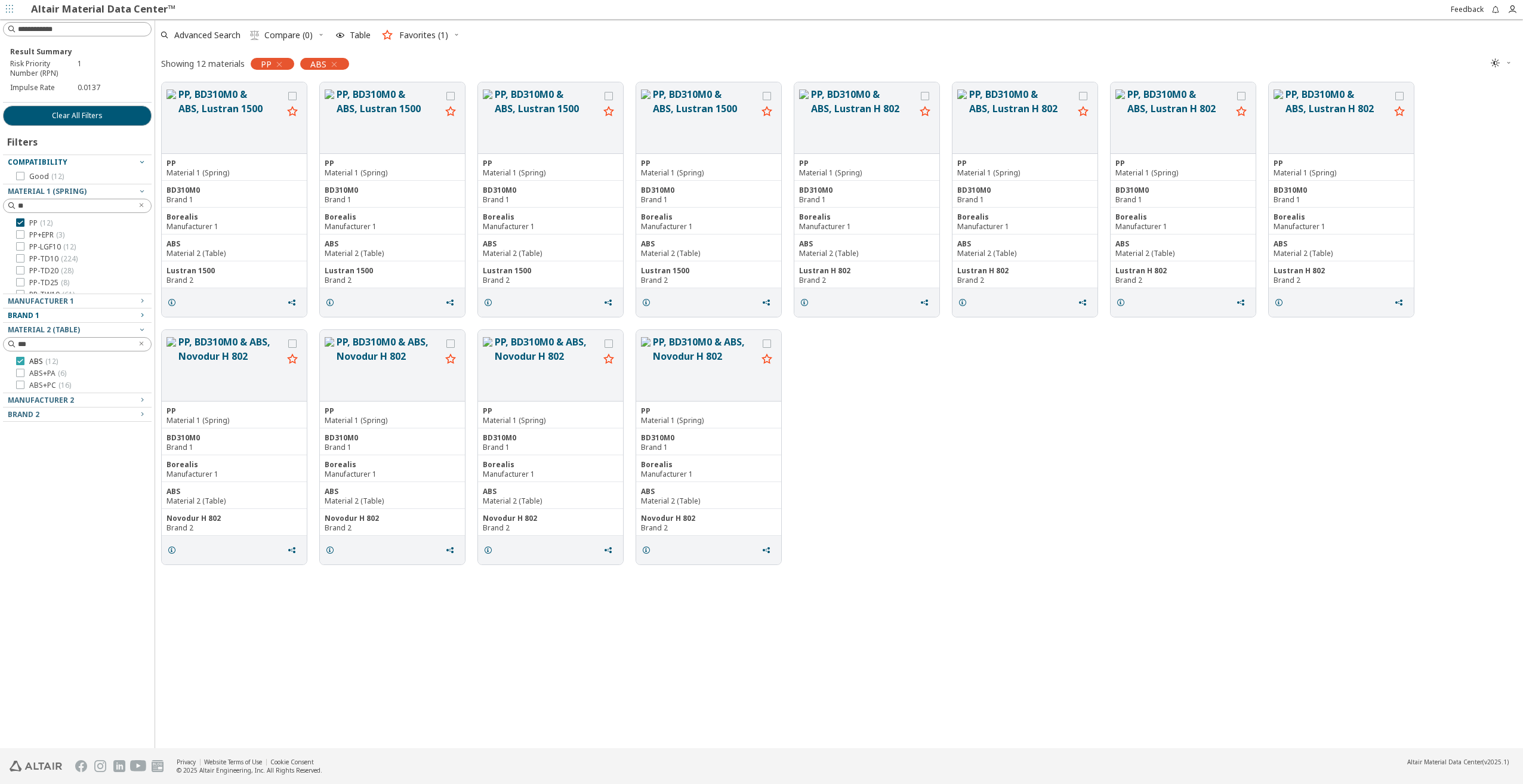
click at [18, 364] on icon at bounding box center [21, 361] width 8 height 8
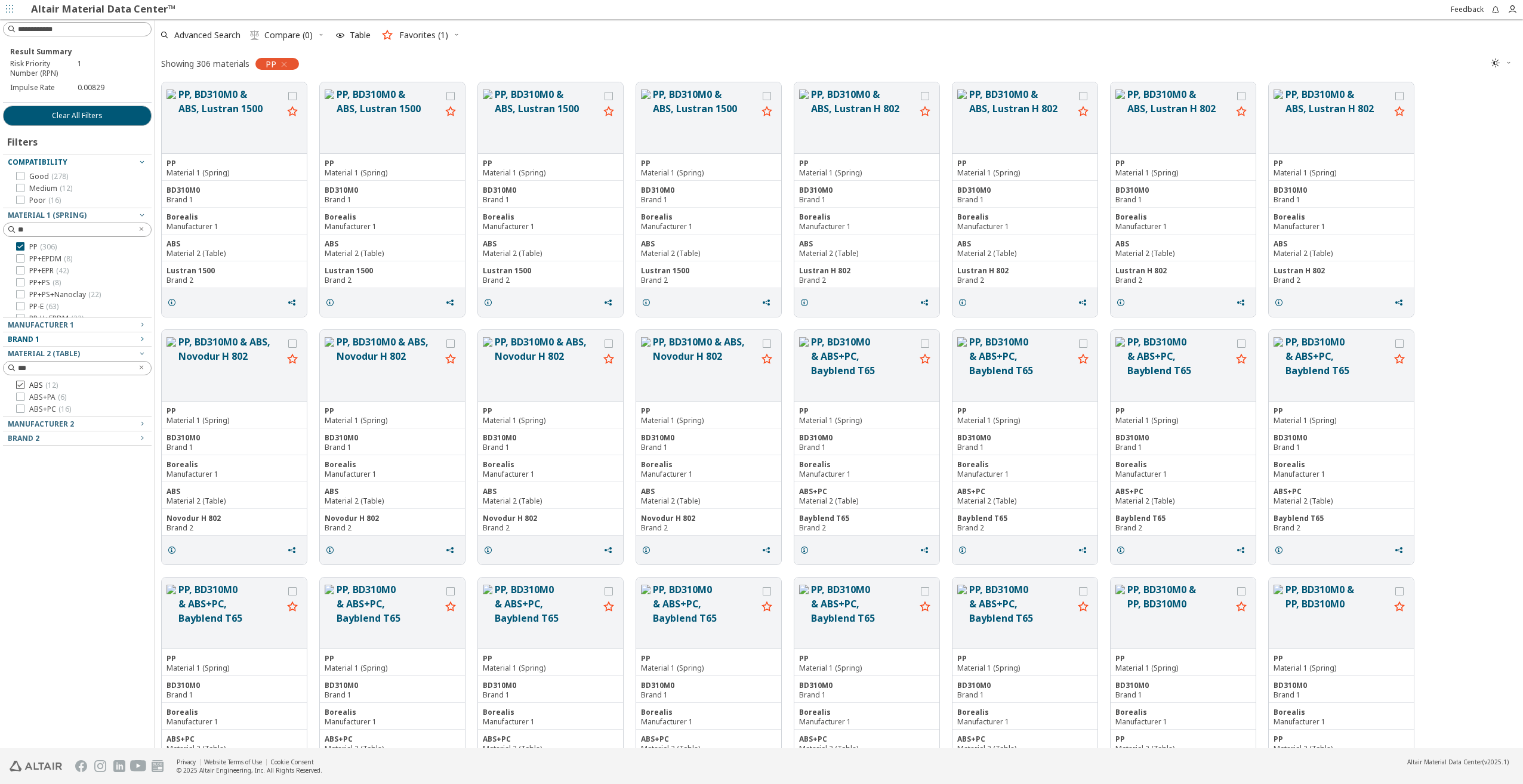
click at [20, 386] on icon at bounding box center [21, 385] width 8 height 8
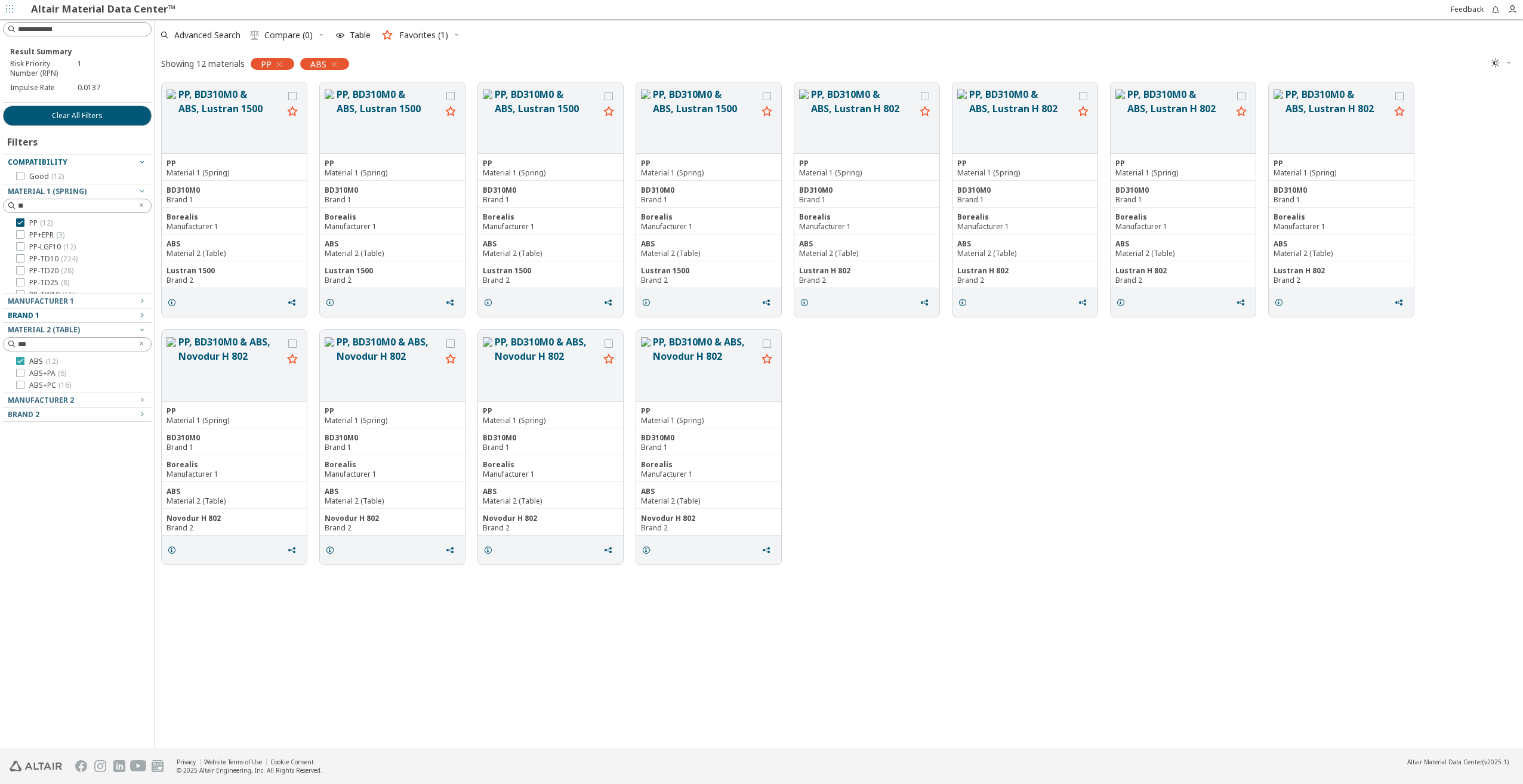
click at [20, 386] on icon at bounding box center [21, 385] width 8 height 8
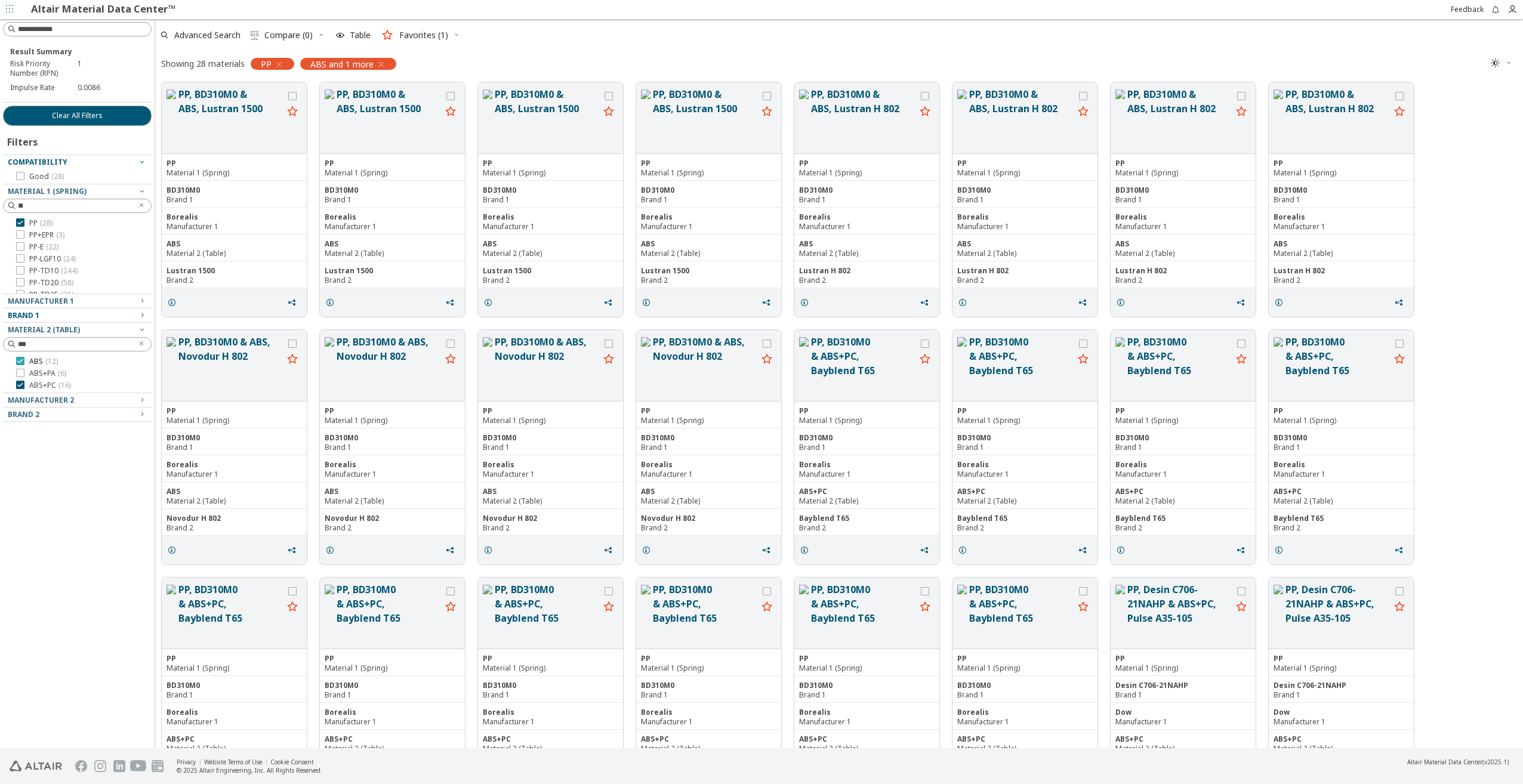
click at [18, 359] on icon at bounding box center [21, 361] width 8 height 8
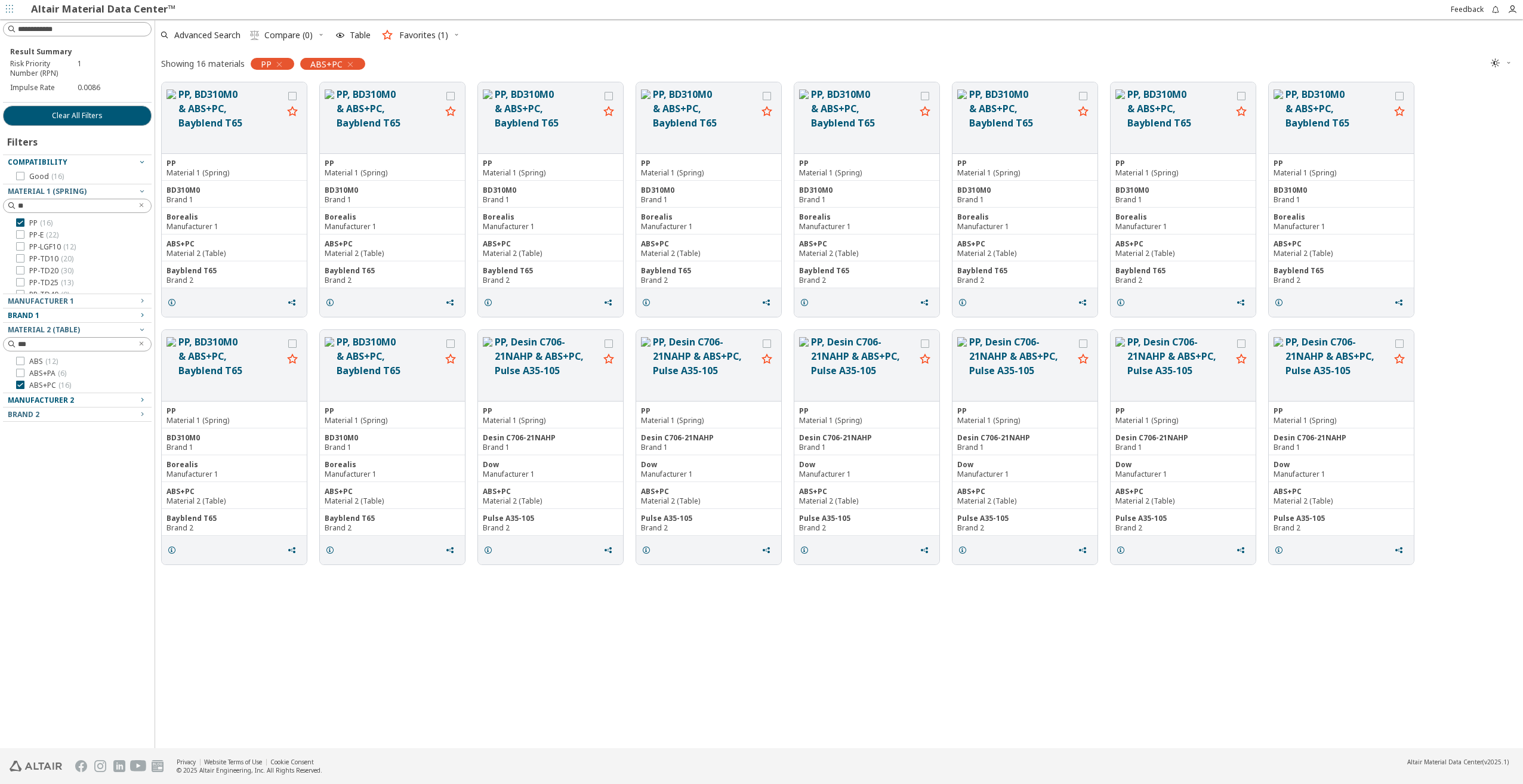
click at [120, 403] on div "Manufacturer 2" at bounding box center [72, 400] width 130 height 9
click at [120, 420] on span "Brand 2" at bounding box center [77, 415] width 139 height 14
click at [126, 413] on div "Brand 2" at bounding box center [72, 414] width 130 height 9
click at [124, 301] on div "Manufacturer 1" at bounding box center [72, 301] width 130 height 9
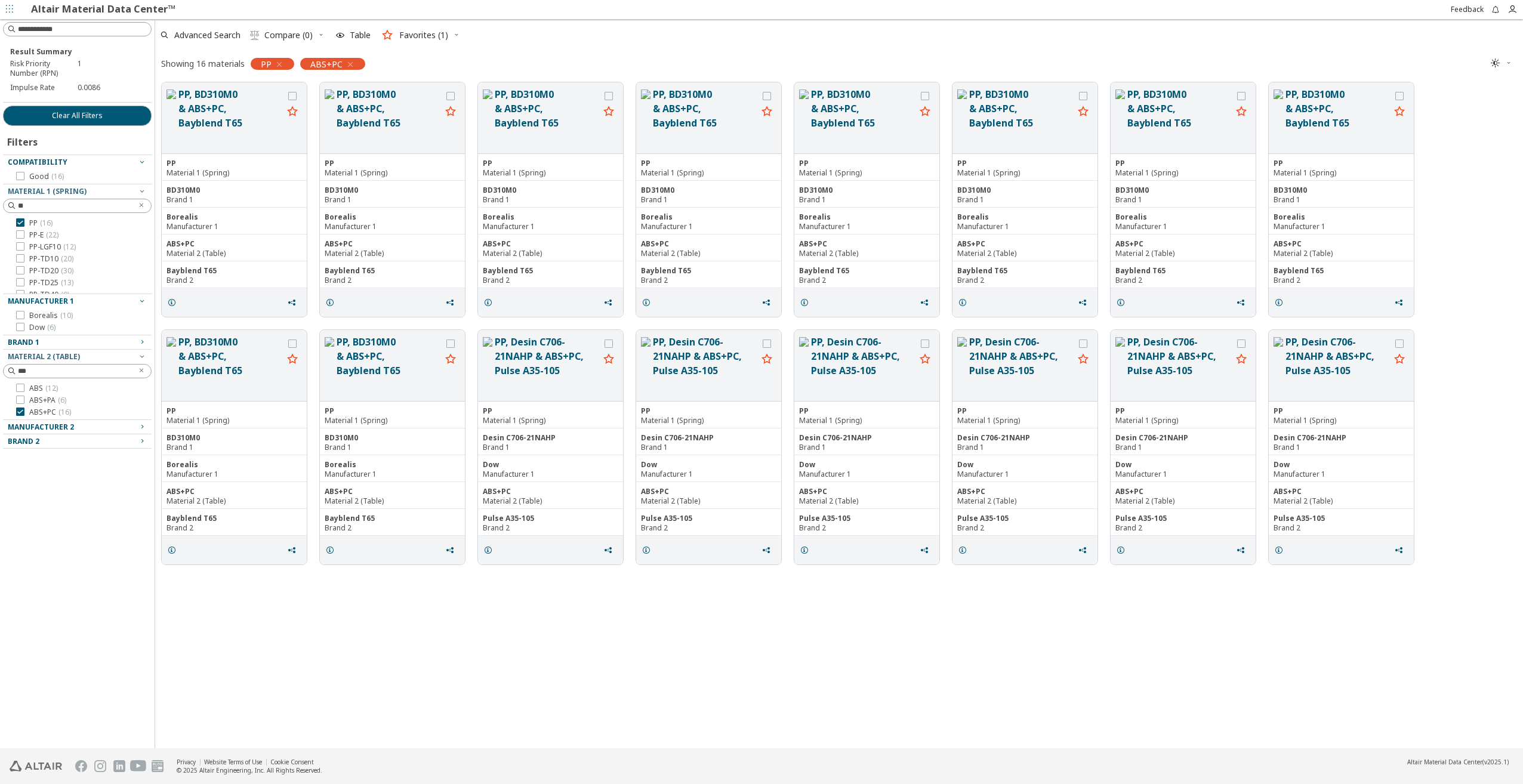
click at [124, 301] on div "Manufacturer 1" at bounding box center [72, 301] width 130 height 9
drag, startPoint x: 35, startPoint y: 340, endPoint x: -2, endPoint y: 346, distance: 37.5
click at [0, 346] on html "Altair Material Data Center™ Feedback Result Summary Risk Priority Number (RPN)…" at bounding box center [762, 392] width 1523 height 784
click at [20, 361] on icon at bounding box center [21, 361] width 8 height 8
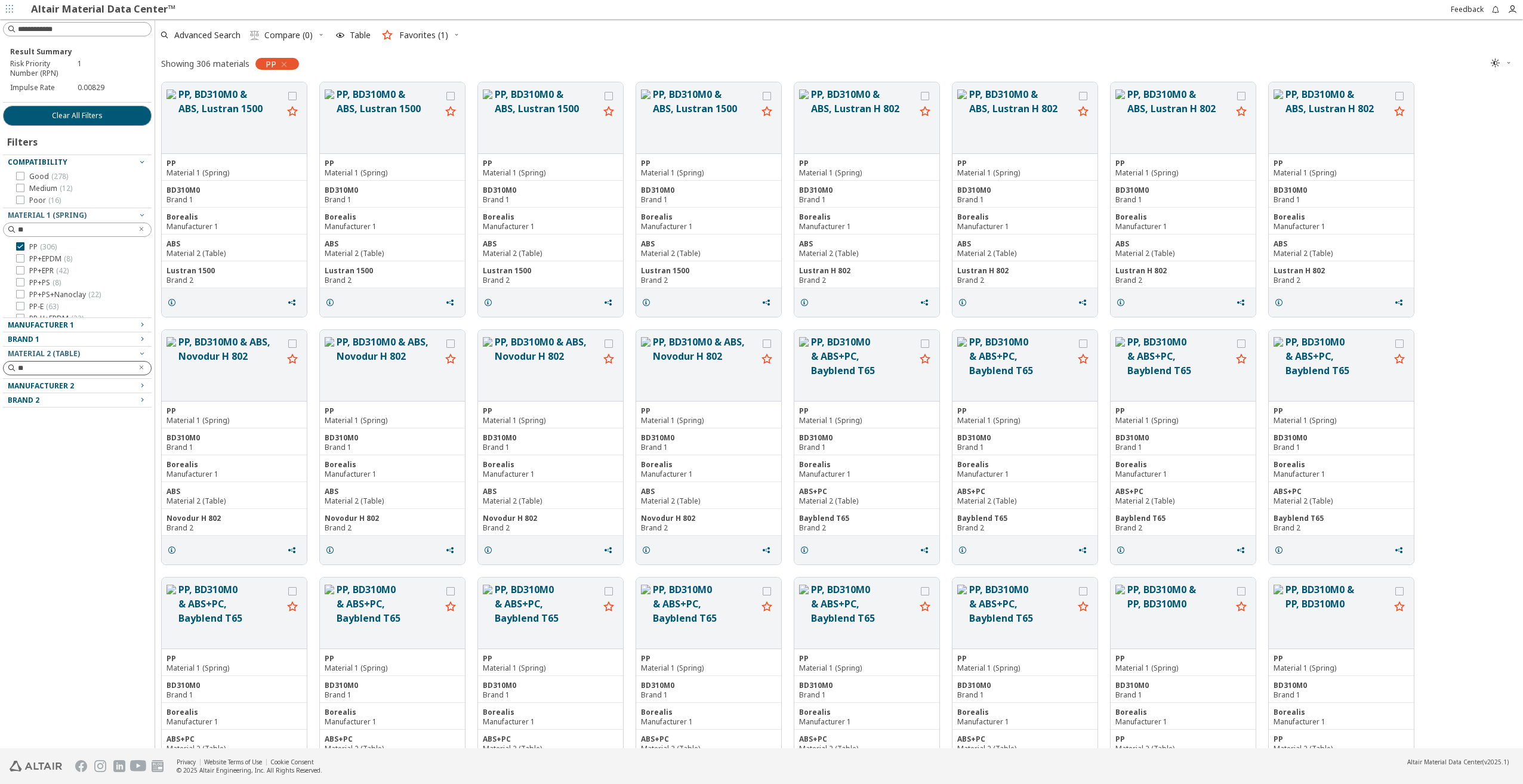
click at [41, 367] on input "**" at bounding box center [74, 368] width 114 height 12
type input "*"
click at [22, 386] on icon at bounding box center [21, 385] width 8 height 8
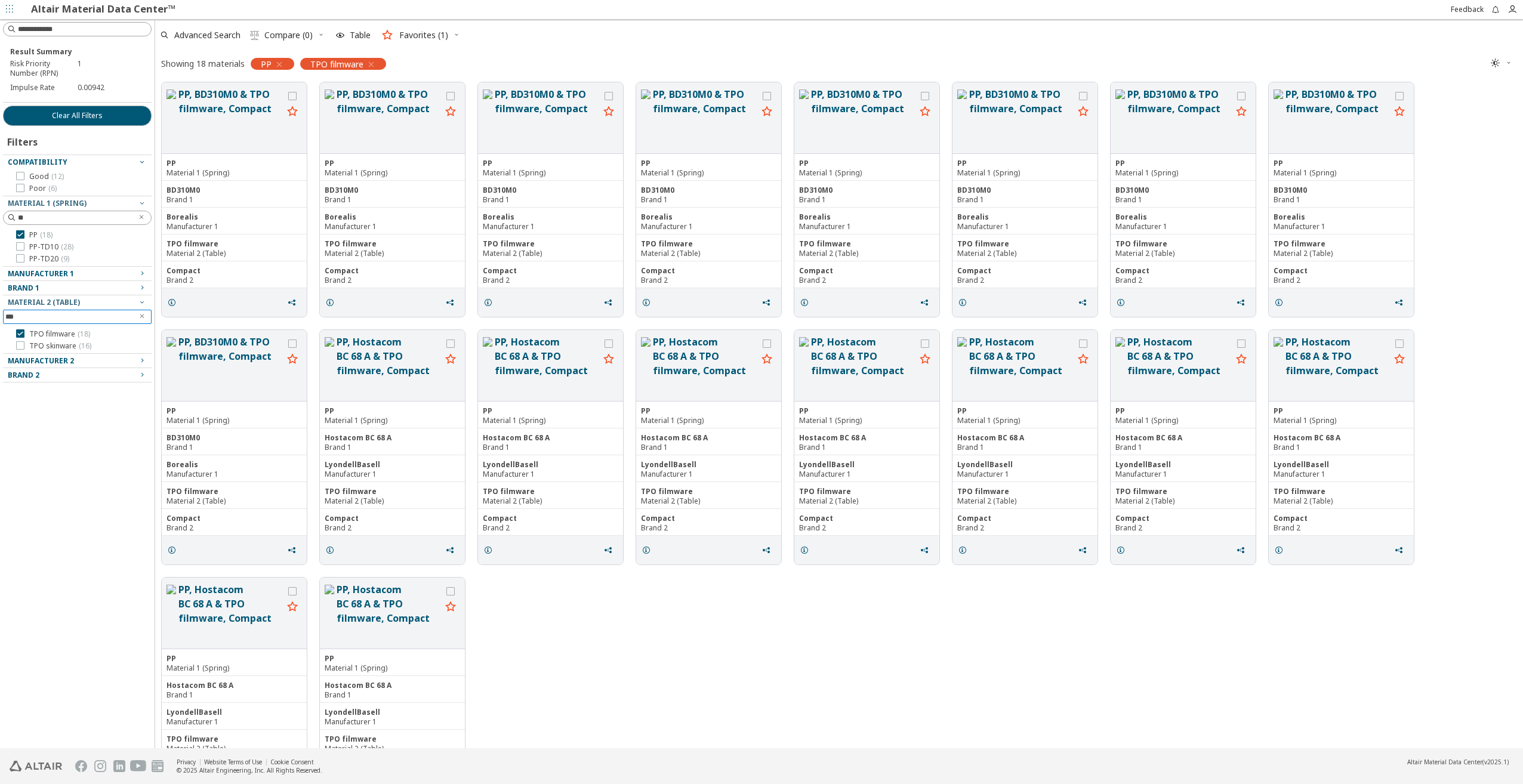
drag, startPoint x: 40, startPoint y: 317, endPoint x: -2, endPoint y: 314, distance: 42.1
click at [0, 314] on html "Altair Material Data Center™ Feedback Result Summary Risk Priority Number (RPN)…" at bounding box center [762, 392] width 1523 height 784
type input "*"
click at [22, 335] on icon at bounding box center [21, 333] width 8 height 8
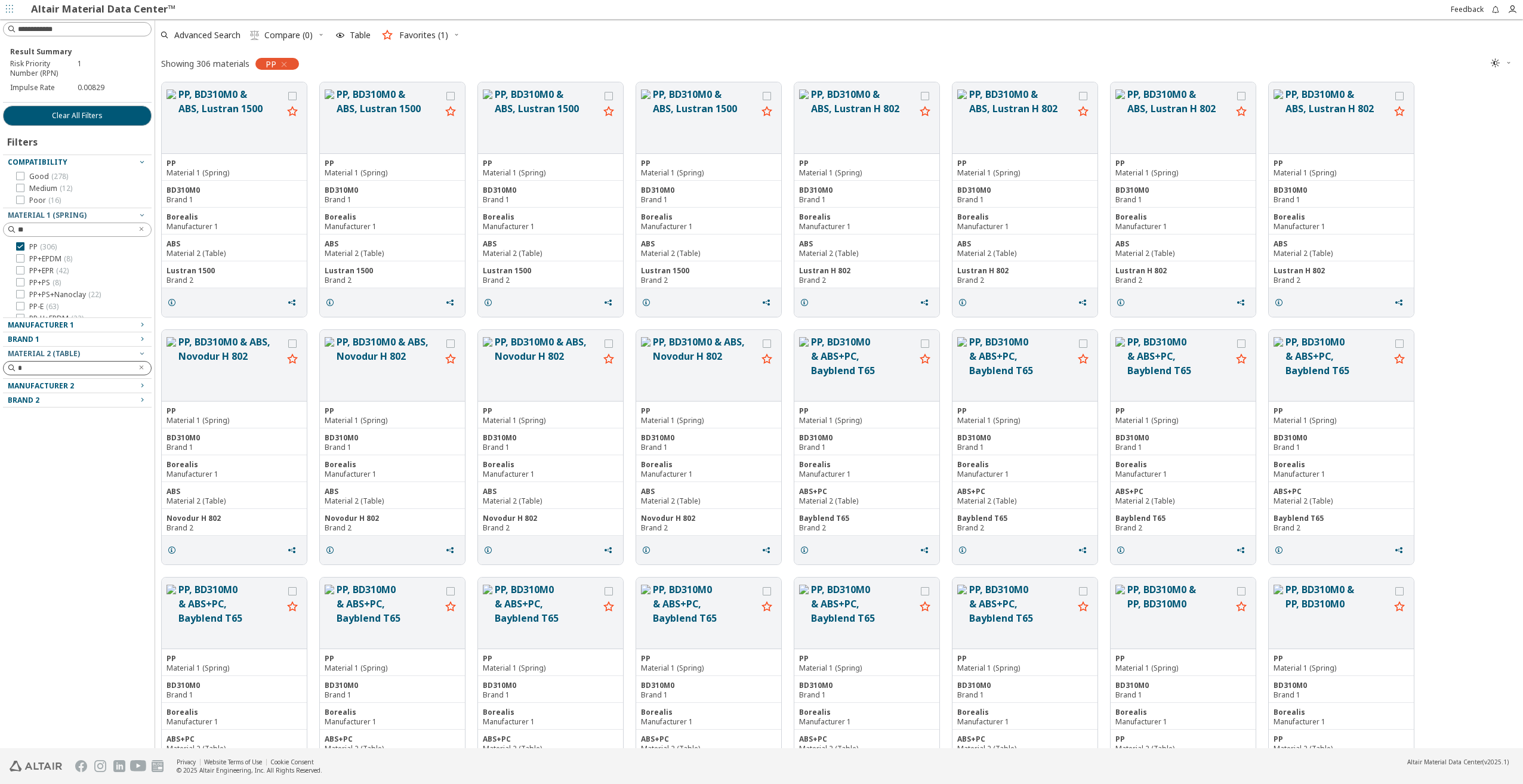
click at [74, 374] on input "*" at bounding box center [74, 368] width 114 height 12
type input "*"
click at [20, 248] on icon at bounding box center [21, 246] width 8 height 8
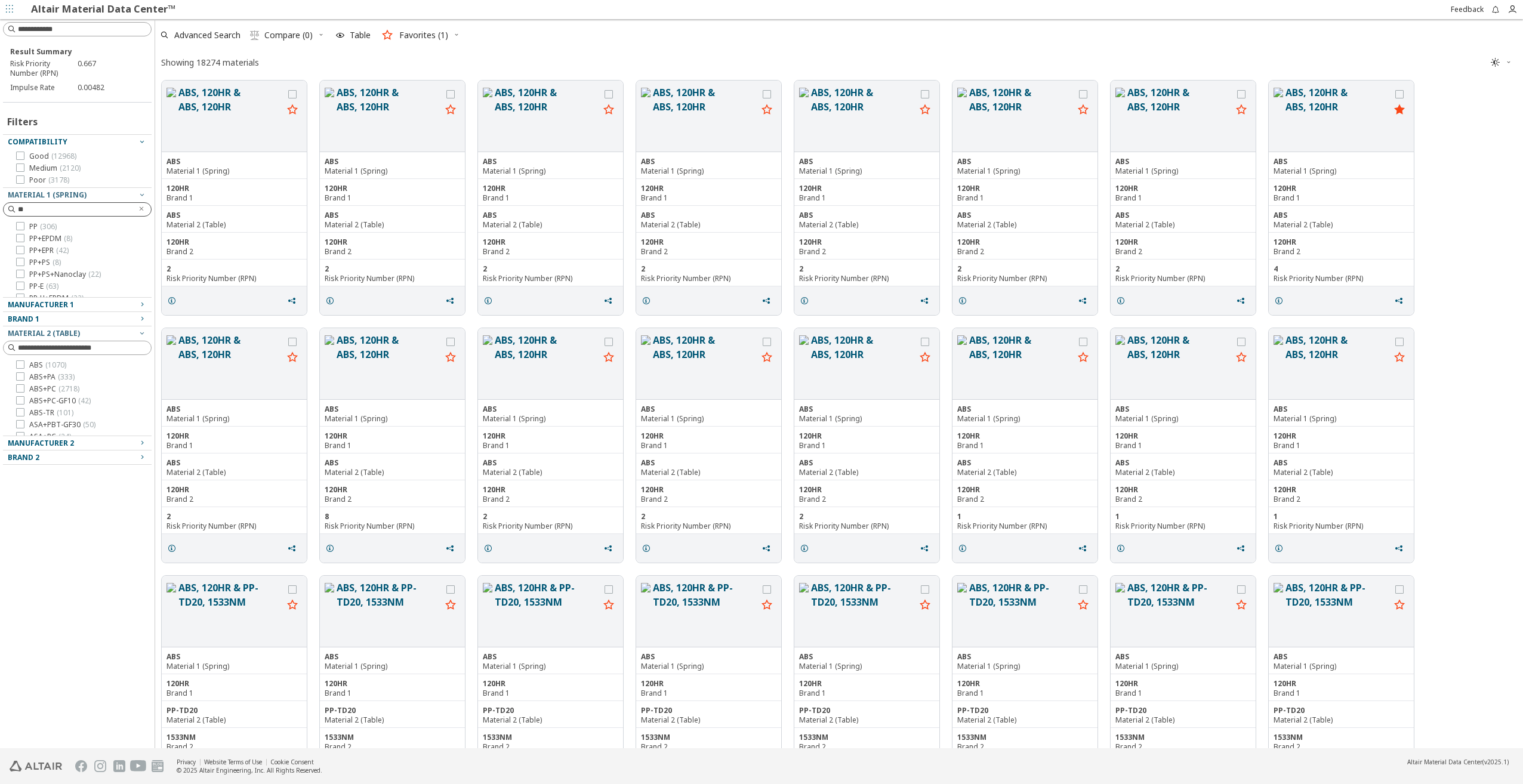
click at [143, 209] on icon "Clear text" at bounding box center [142, 209] width 7 height 7
click at [21, 227] on icon at bounding box center [21, 226] width 8 height 8
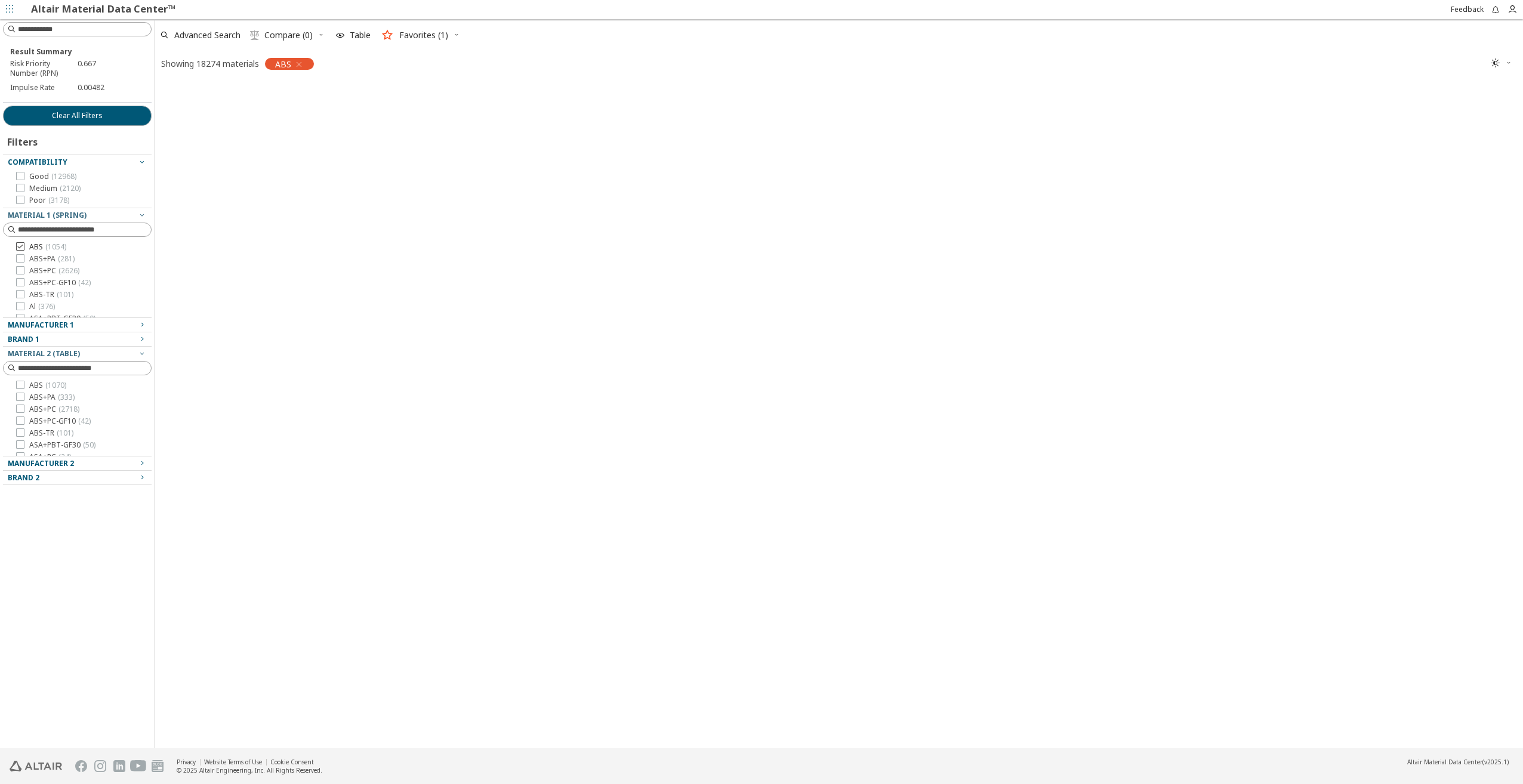
scroll to position [664, 1359]
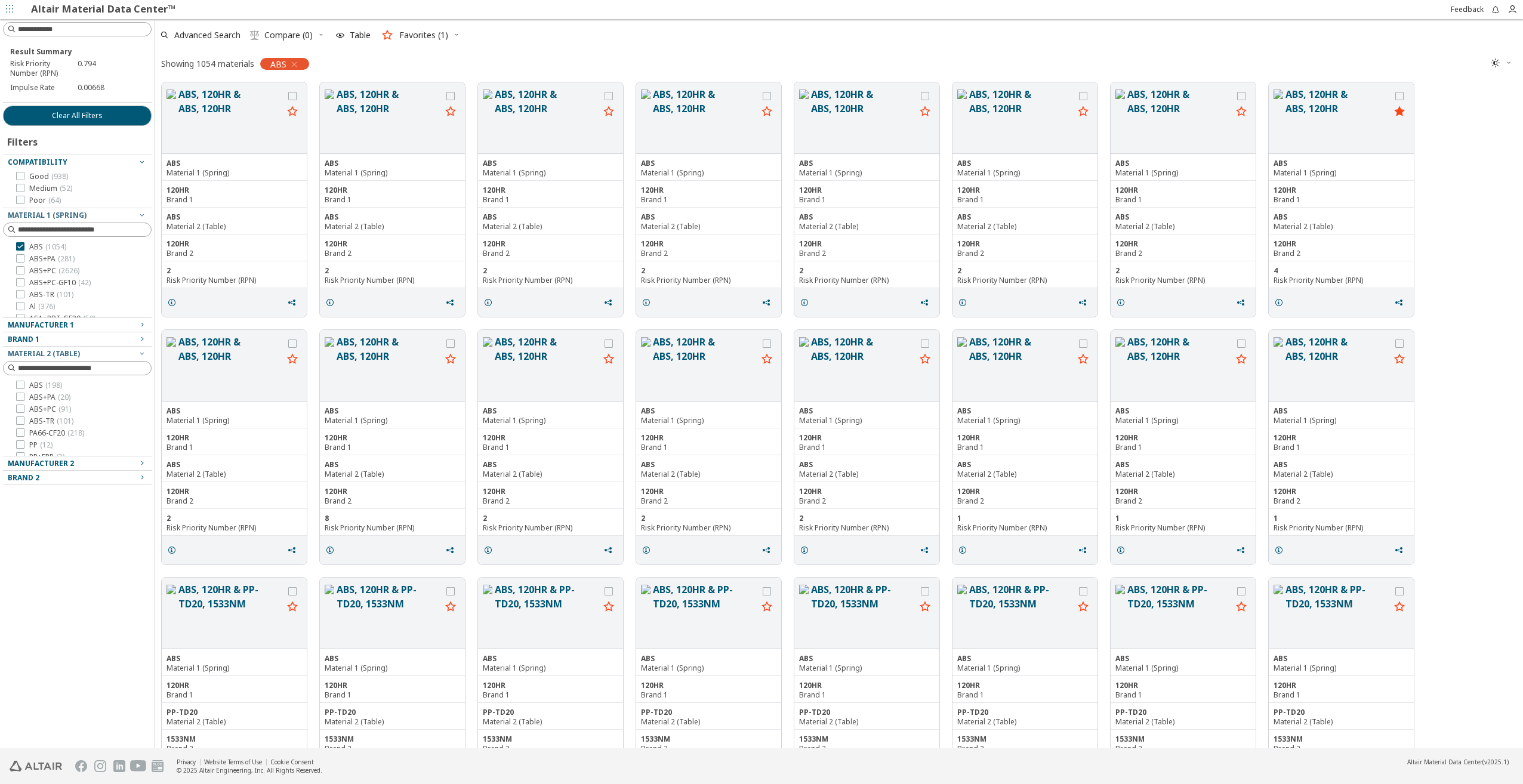
click at [45, 323] on span "Manufacturer 1" at bounding box center [41, 325] width 67 height 10
click at [110, 326] on div "Manufacturer 1" at bounding box center [72, 325] width 130 height 9
click at [101, 338] on div "Brand 1" at bounding box center [72, 339] width 130 height 9
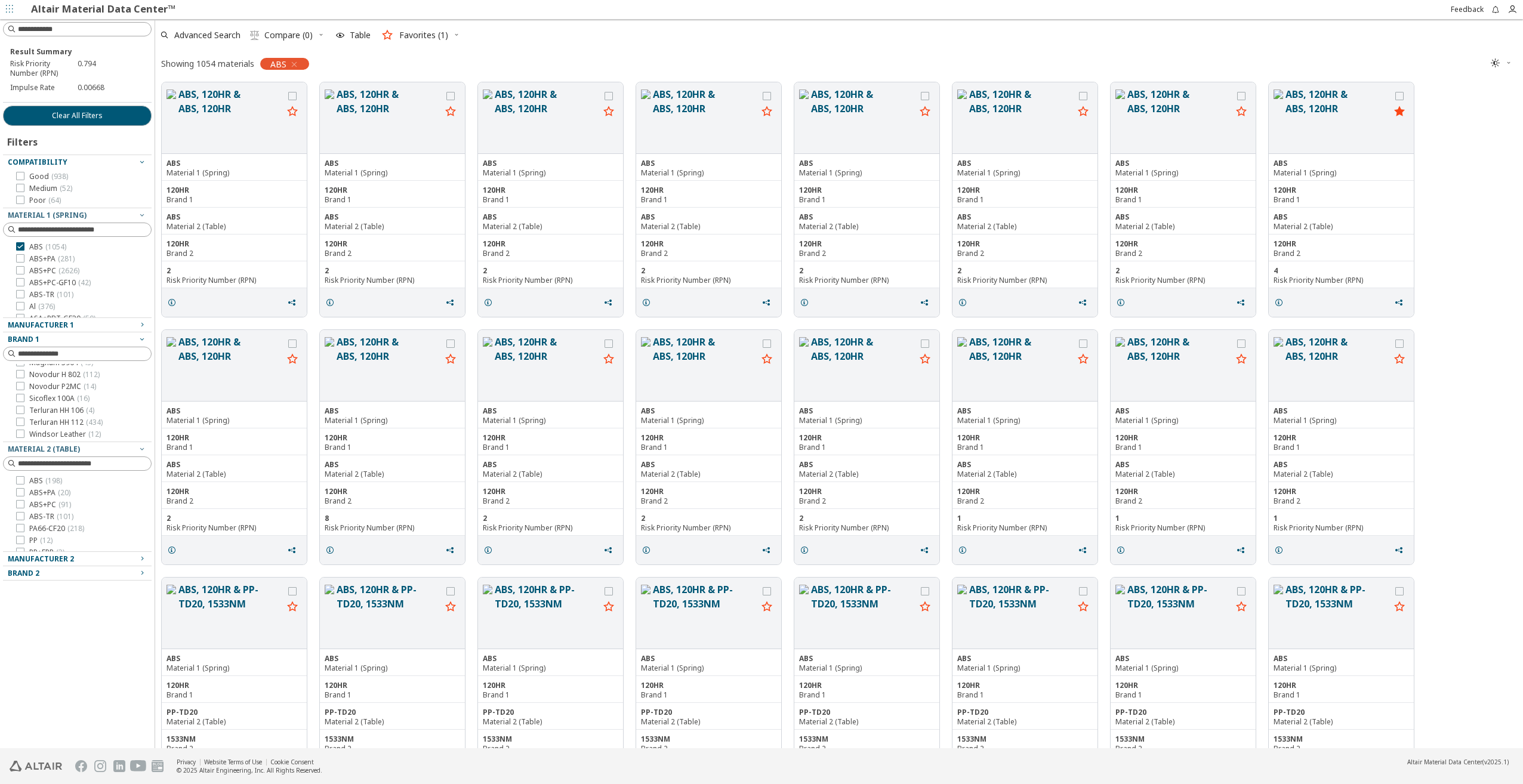
click at [109, 340] on div "Brand 1" at bounding box center [72, 339] width 130 height 9
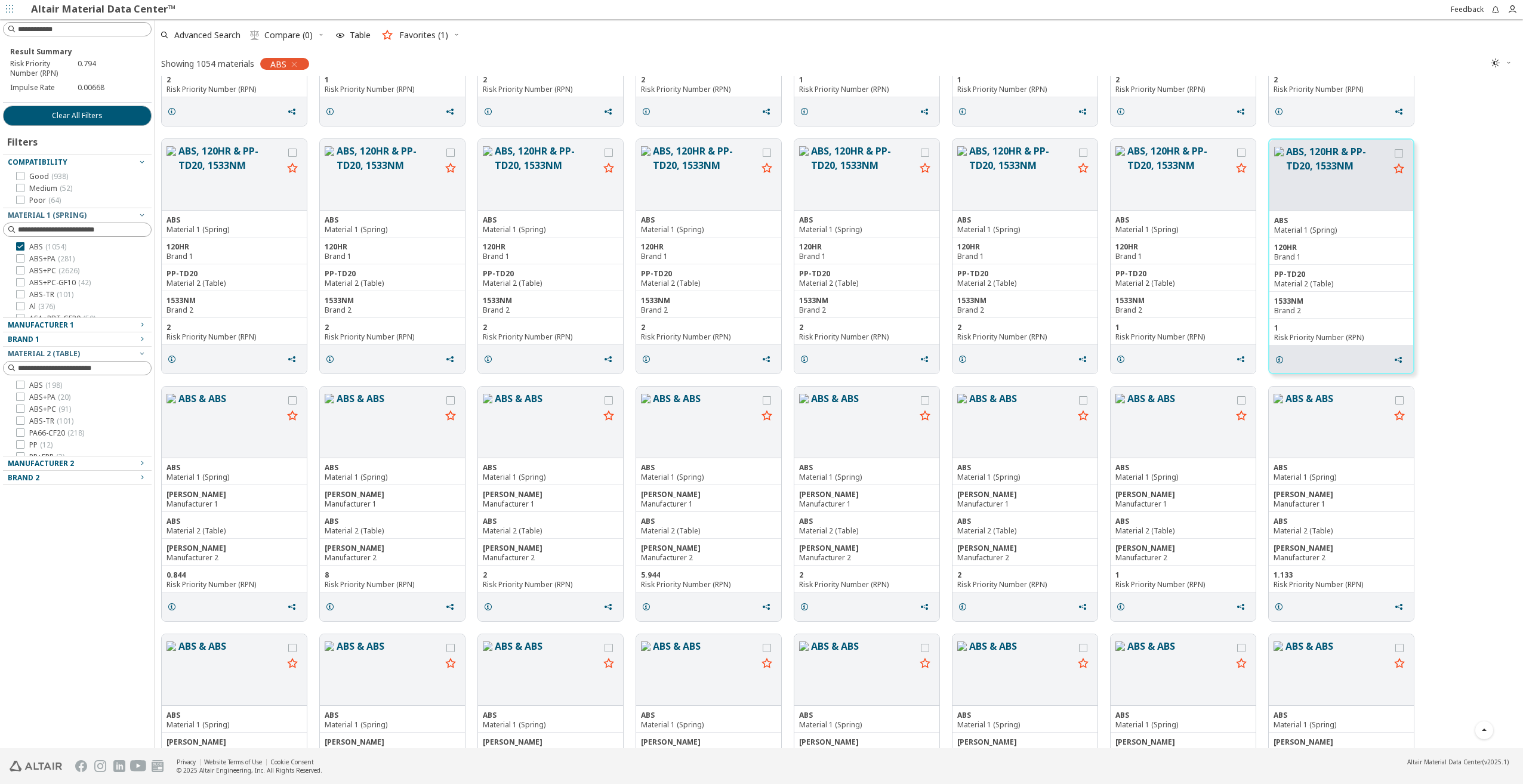
scroll to position [716, 0]
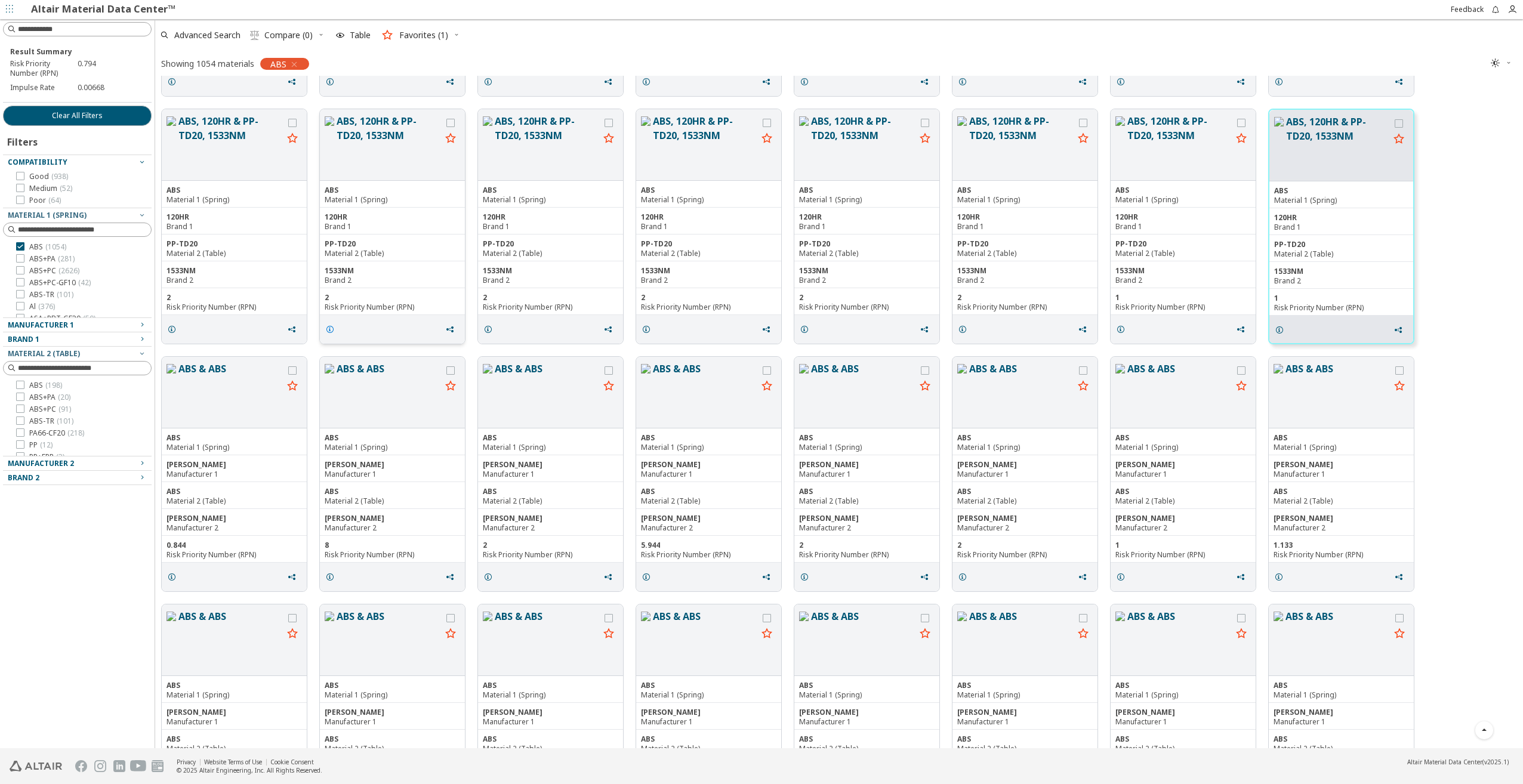
click at [333, 332] on icon "grid" at bounding box center [330, 329] width 9 height 9
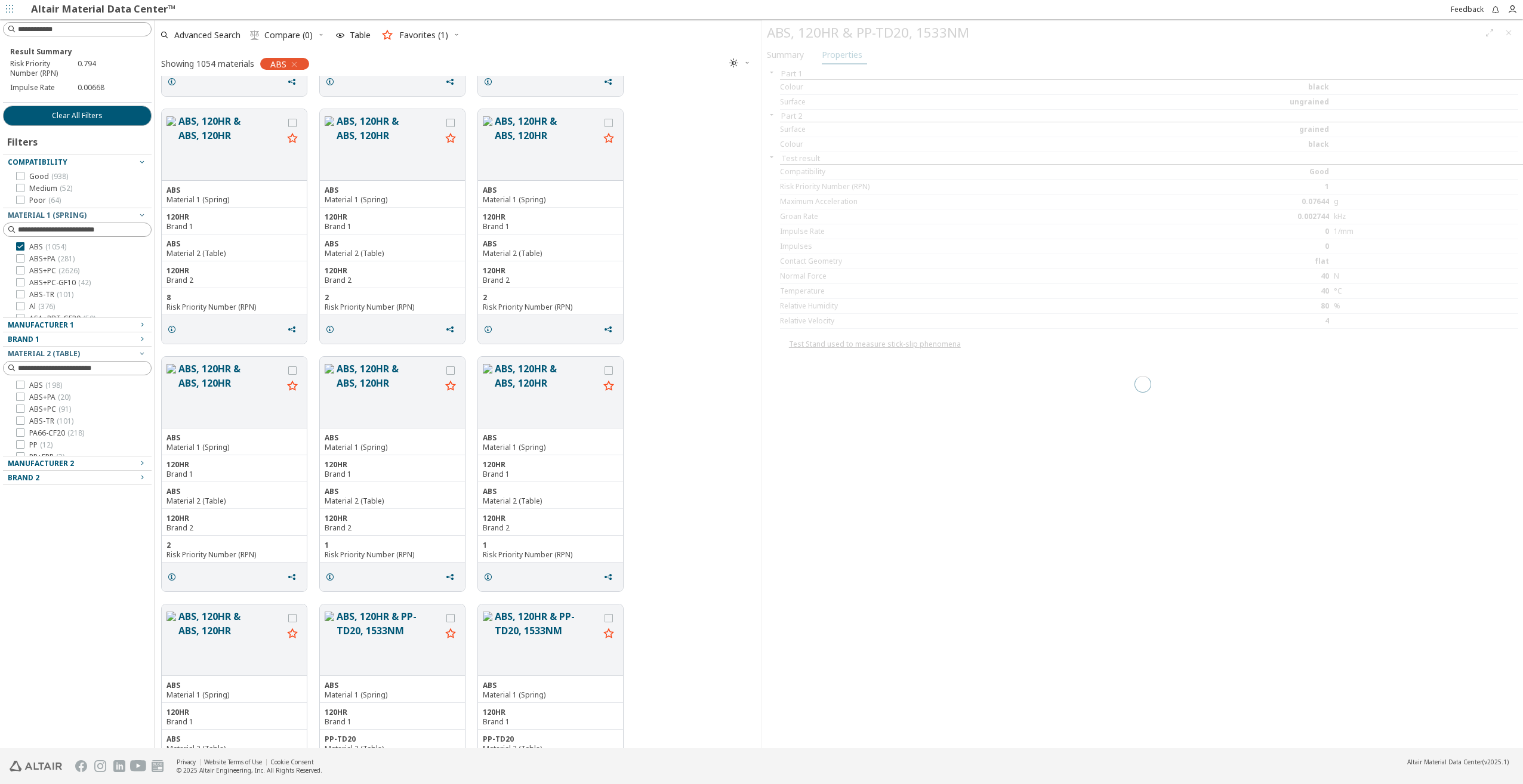
scroll to position [664, 597]
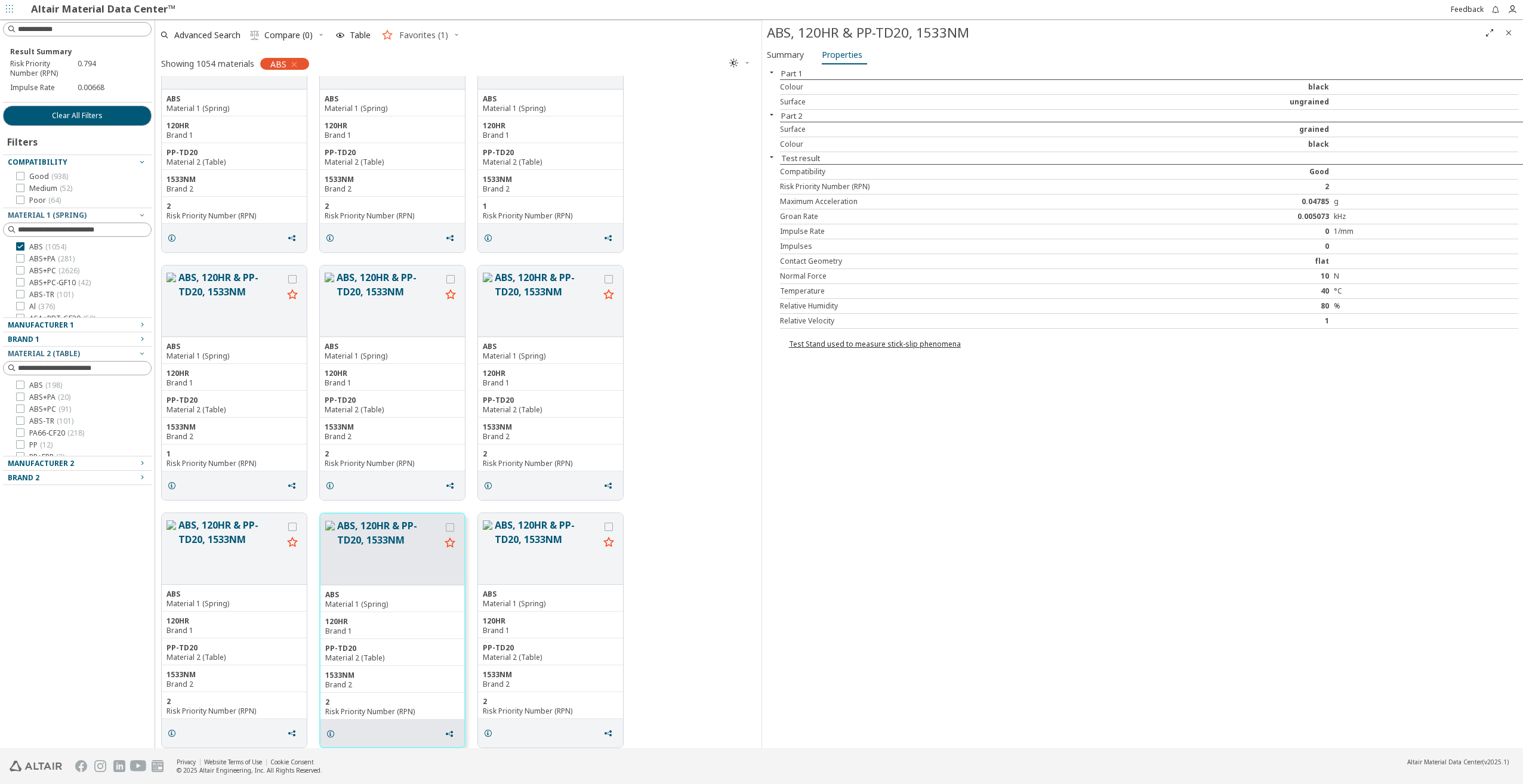
click at [448, 39] on span "Favorites (1)" at bounding box center [424, 35] width 54 height 8
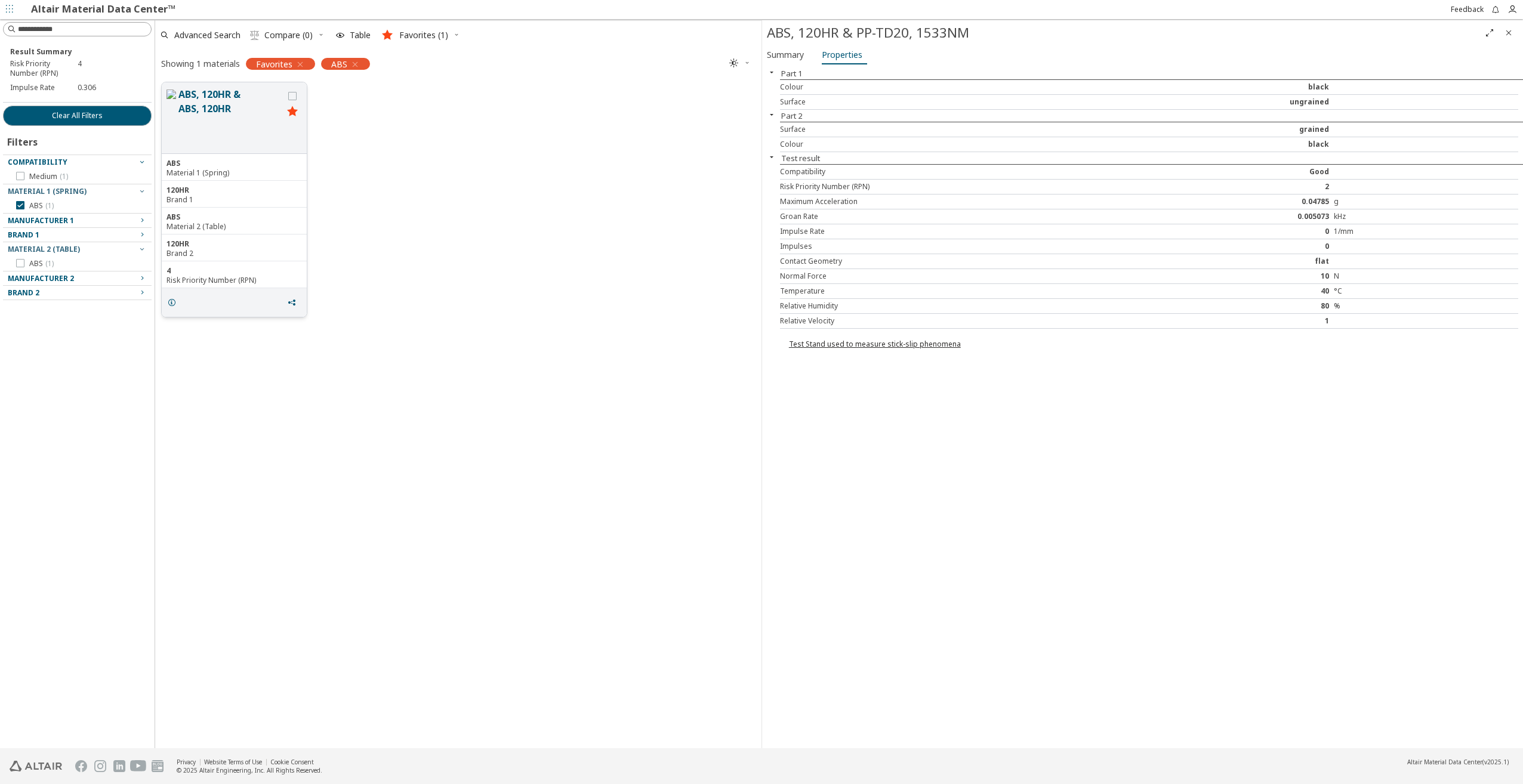
click at [292, 113] on icon "grid" at bounding box center [292, 111] width 14 height 15
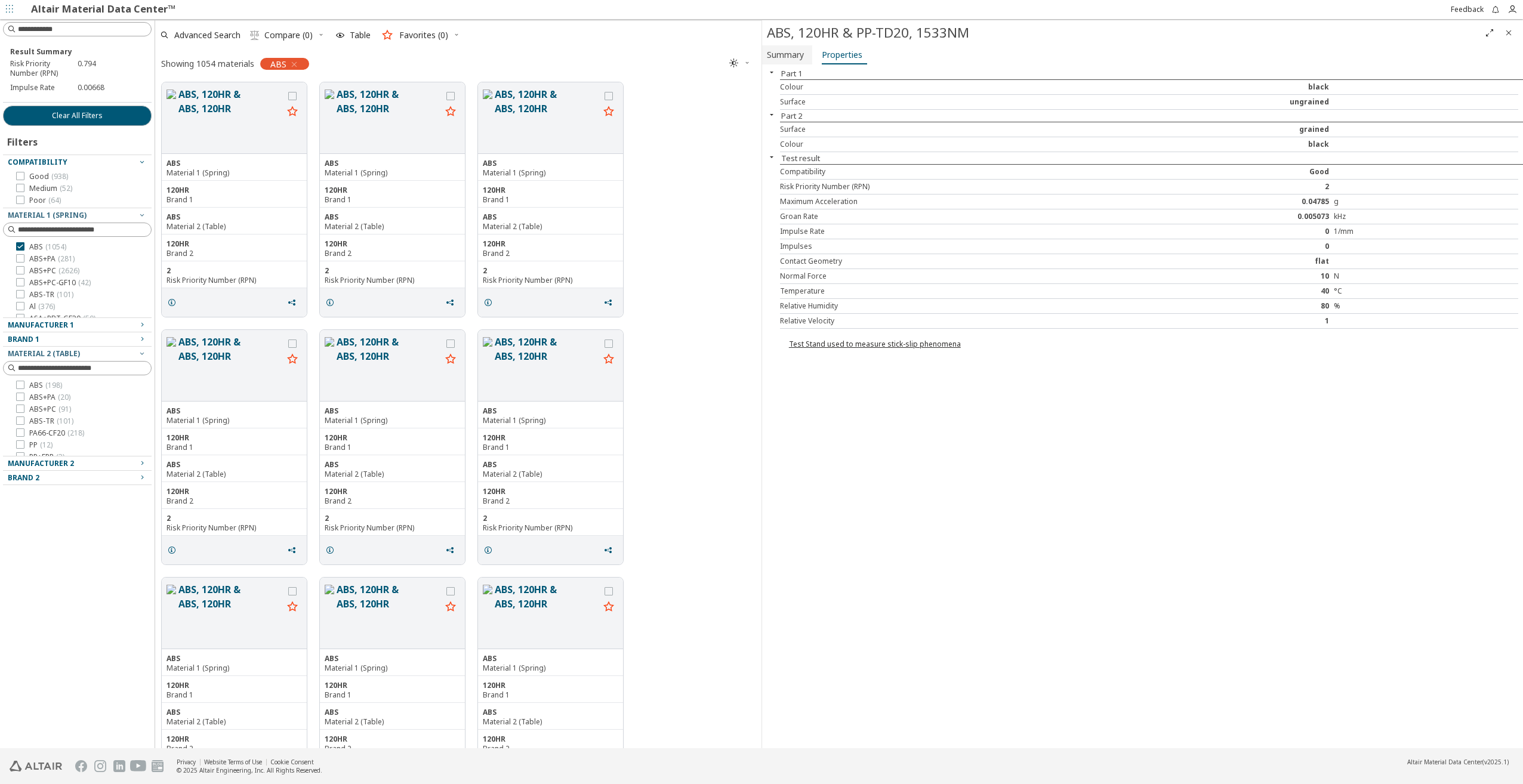
click at [774, 54] on span "Summary" at bounding box center [786, 54] width 37 height 19
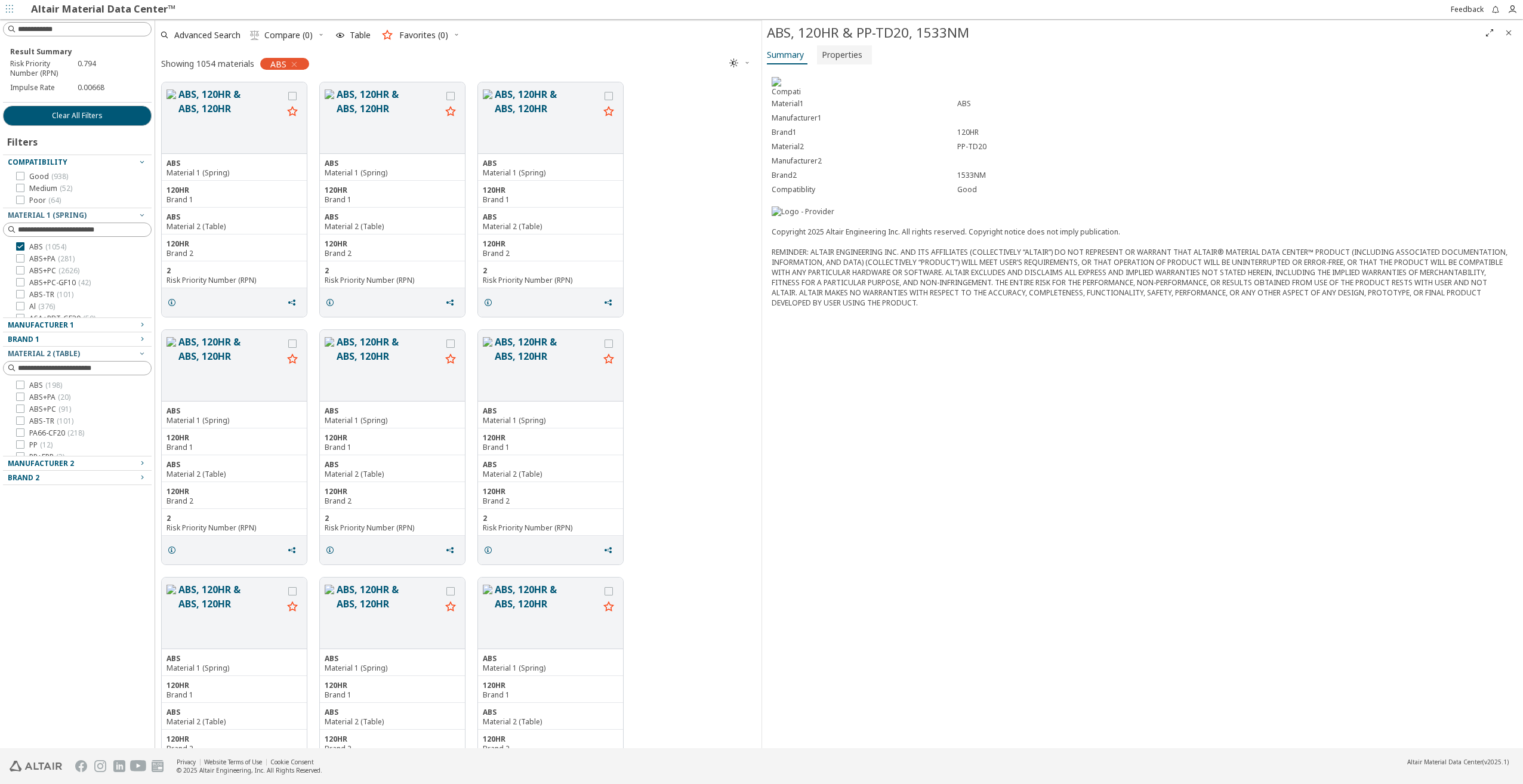
click at [839, 58] on span "Properties" at bounding box center [841, 54] width 40 height 19
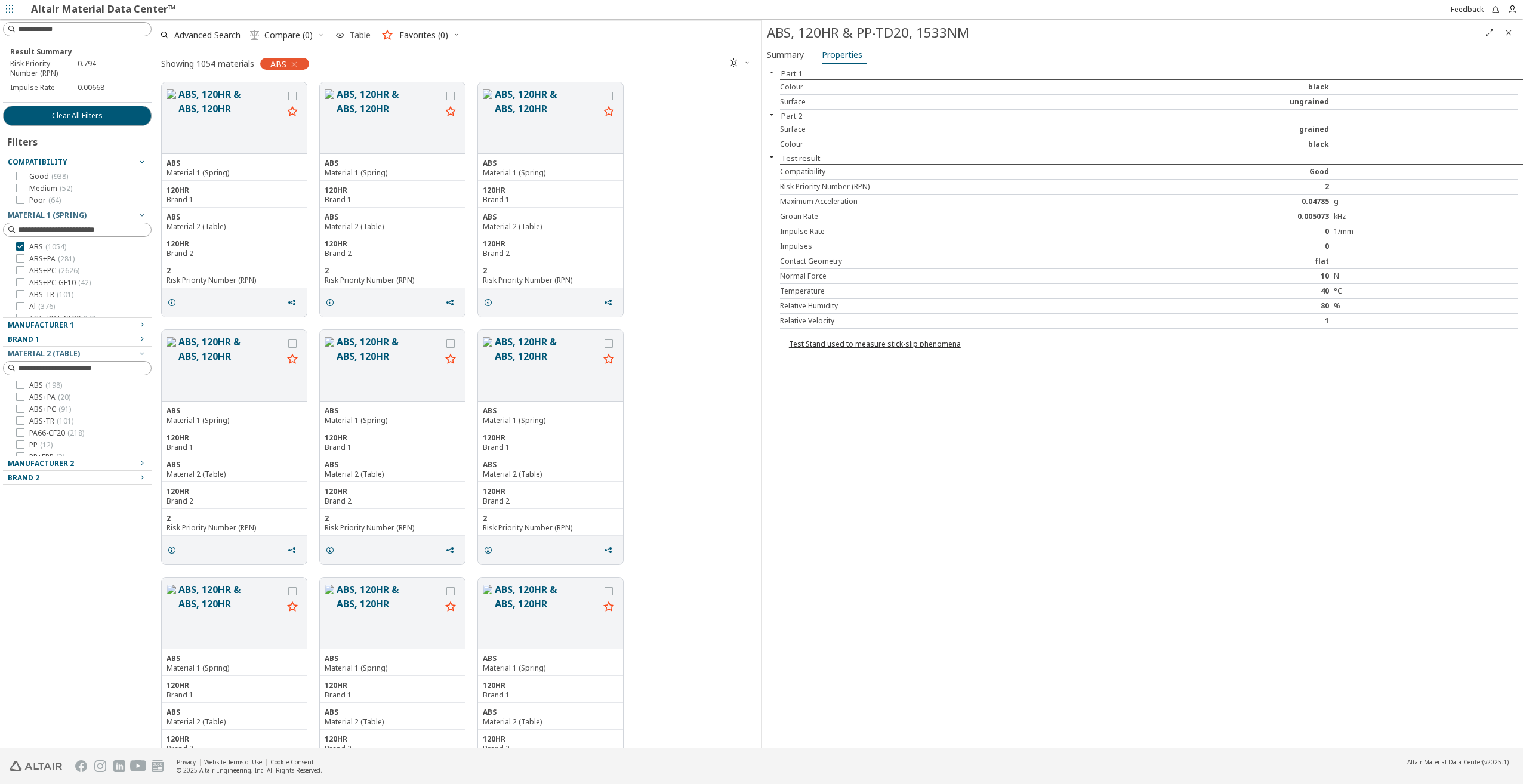
click at [352, 35] on span "Table" at bounding box center [360, 35] width 21 height 8
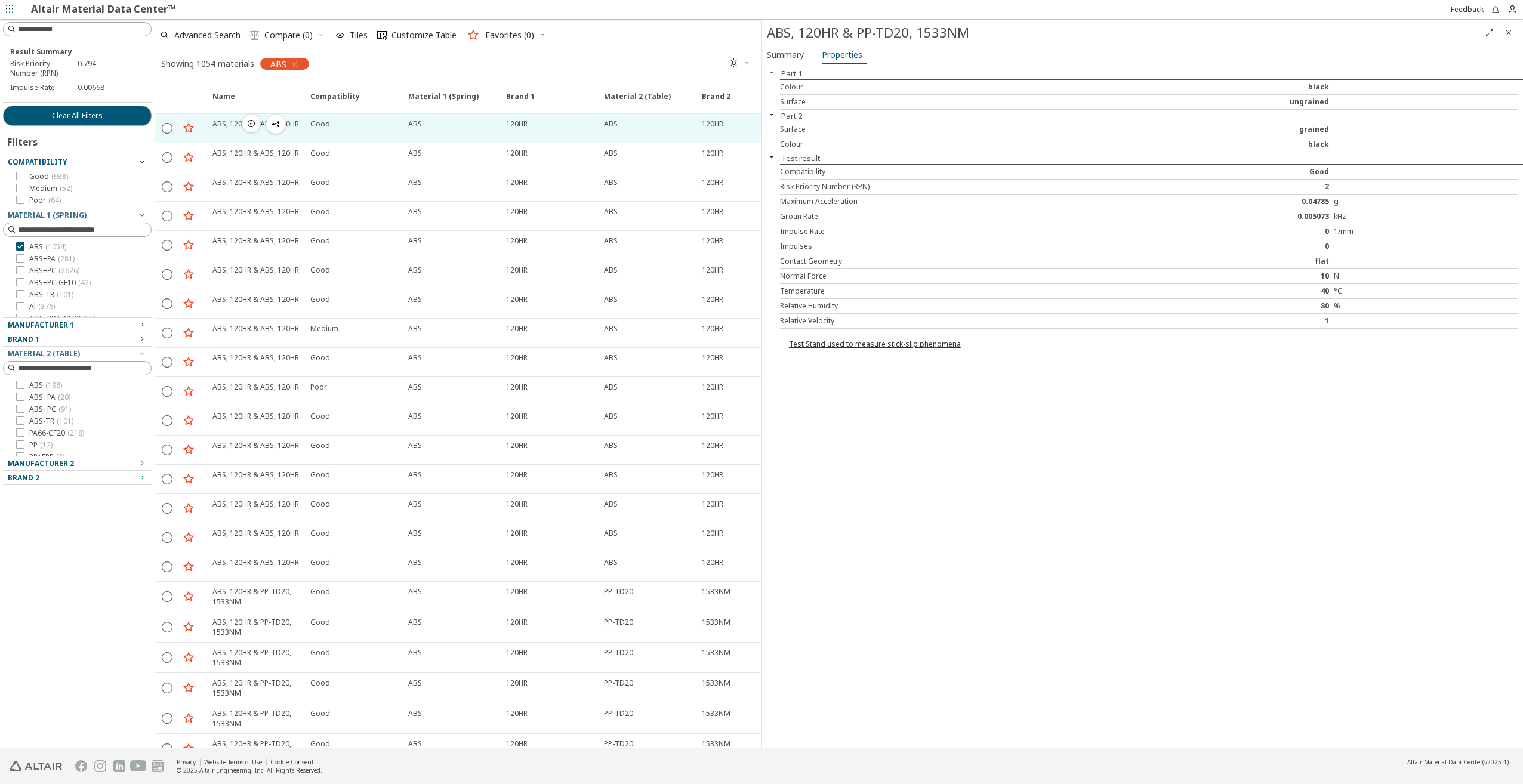
click at [396, 130] on div "Good" at bounding box center [352, 128] width 98 height 28
click at [168, 127] on icon "" at bounding box center [167, 127] width 11 height 11
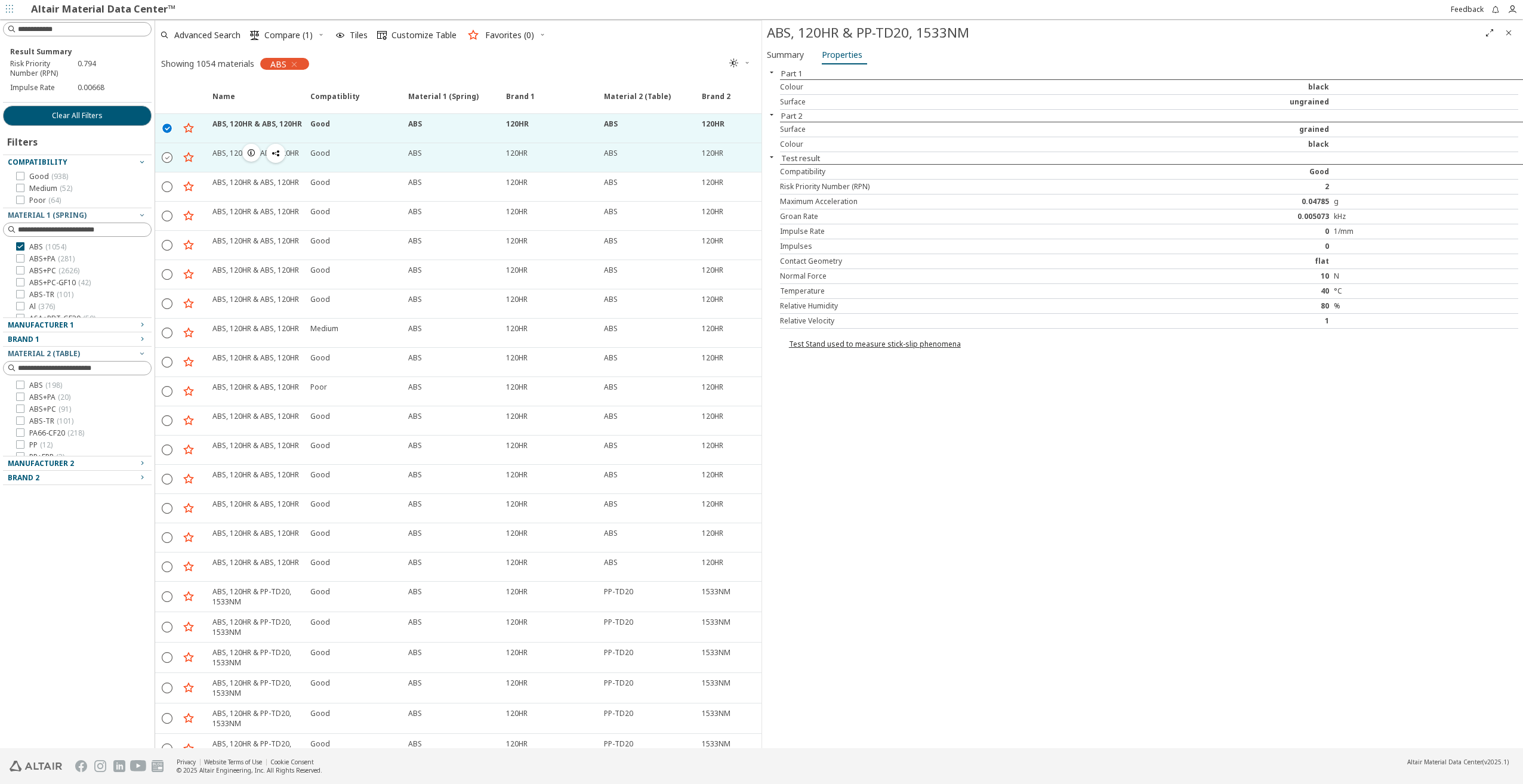
click at [168, 156] on icon "" at bounding box center [167, 156] width 11 height 11
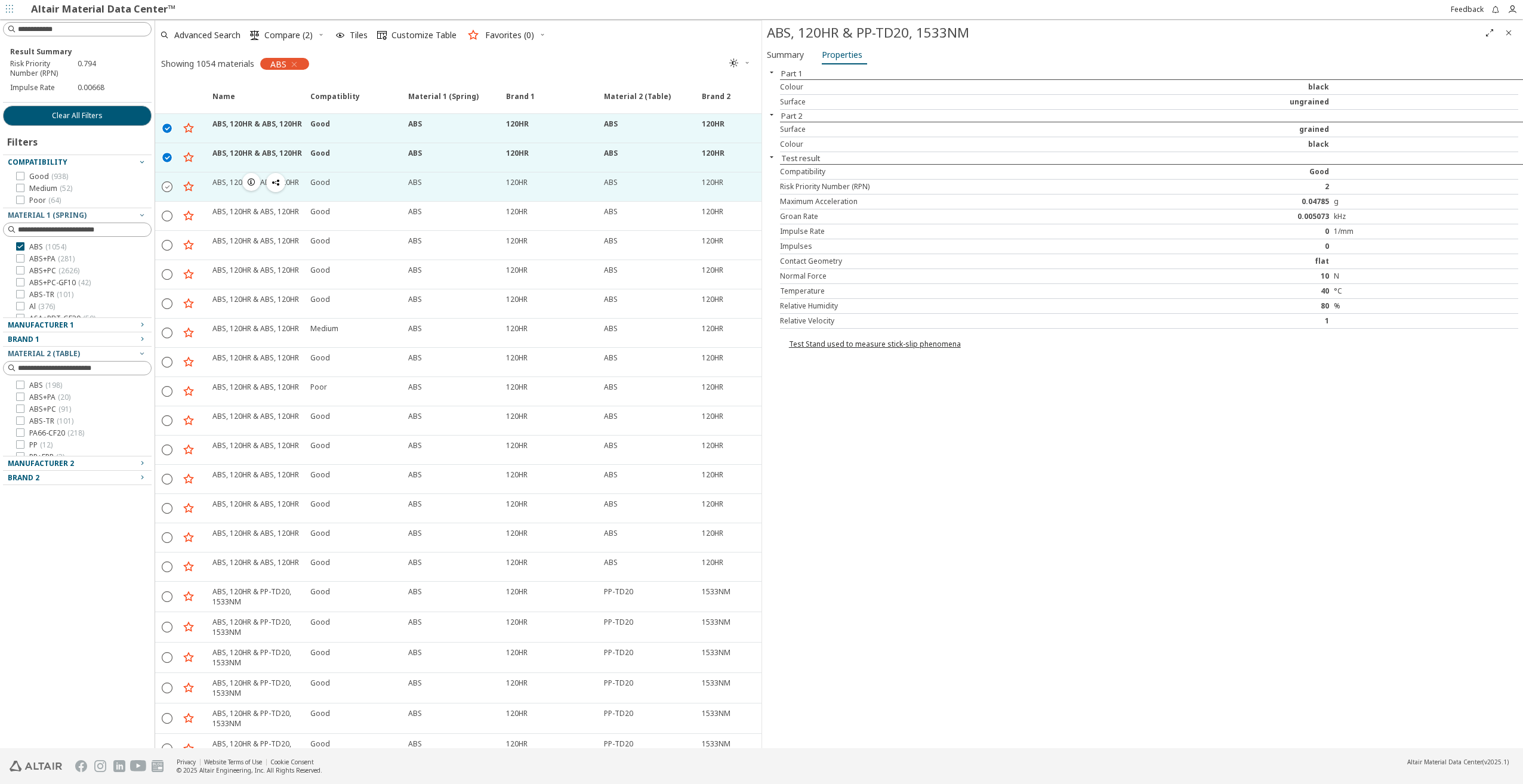
click at [166, 188] on icon "" at bounding box center [167, 185] width 11 height 11
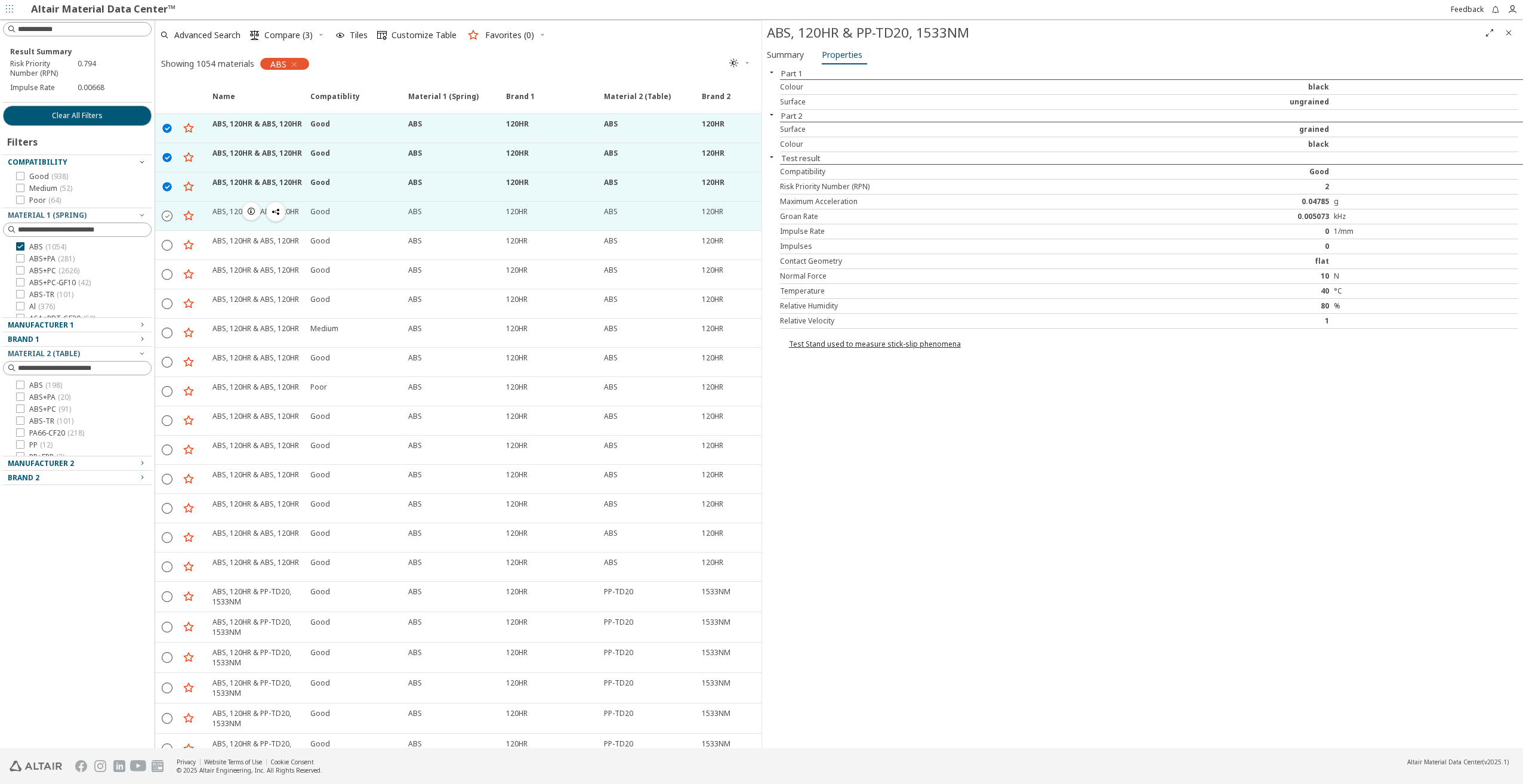
click at [166, 219] on icon "" at bounding box center [167, 215] width 11 height 11
click at [1509, 31] on icon "Close" at bounding box center [1508, 33] width 9 height 9
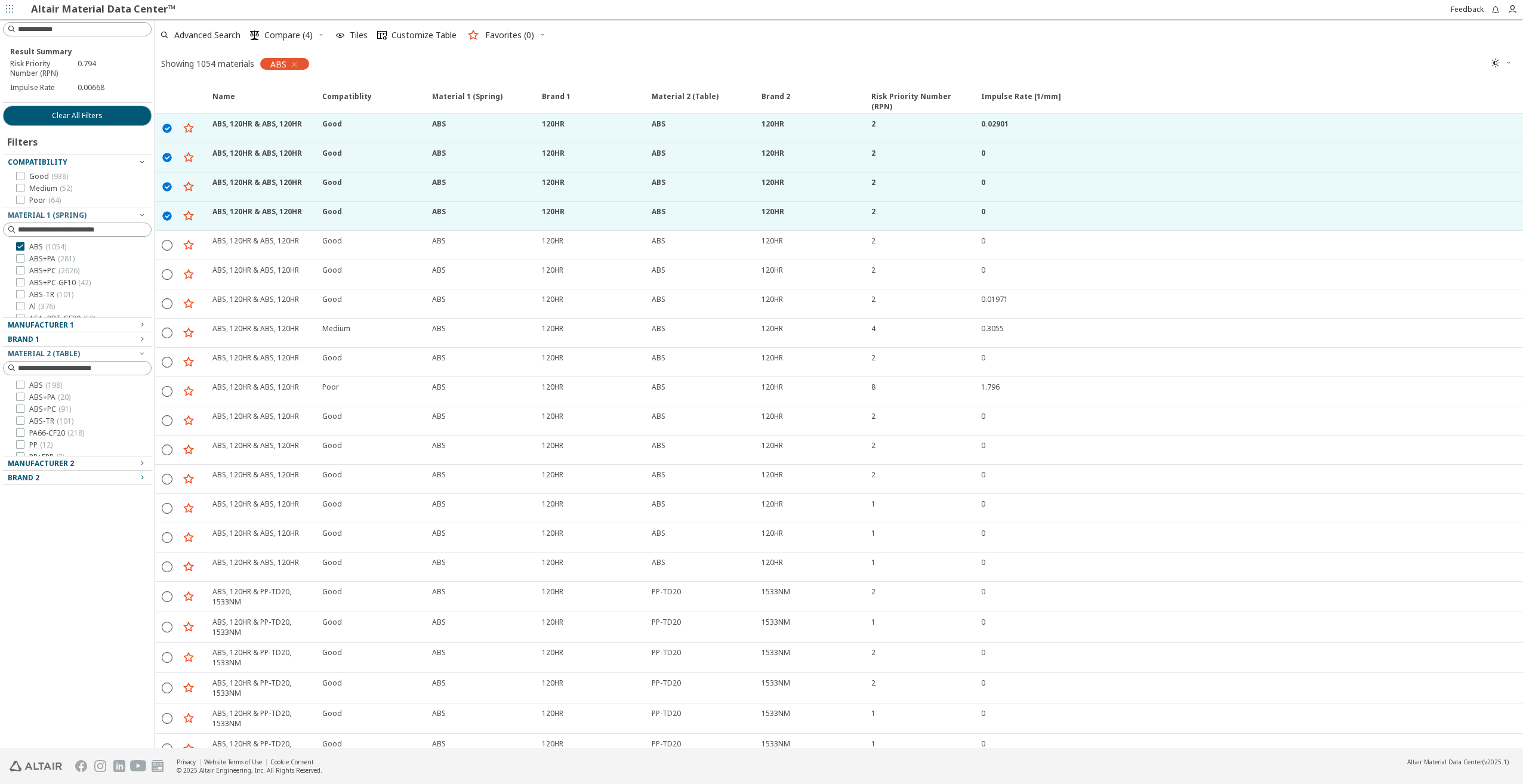
click at [1515, 66] on button "" at bounding box center [1502, 63] width 31 height 19
click at [1421, 100] on span "Light Blue" at bounding box center [1462, 102] width 96 height 19
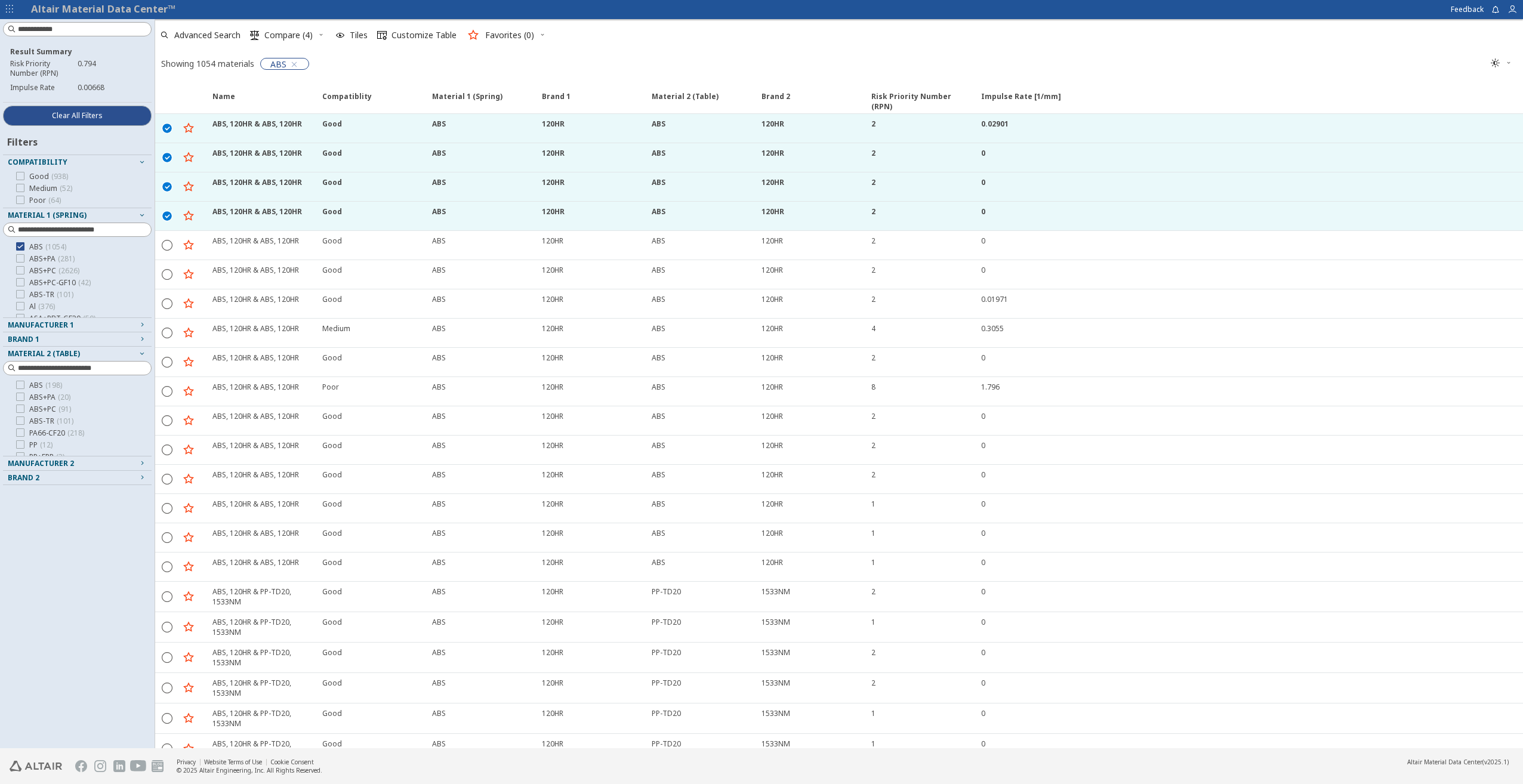
click at [1502, 64] on span "" at bounding box center [1501, 63] width 26 height 19
click at [1475, 82] on span "Light" at bounding box center [1462, 83] width 96 height 19
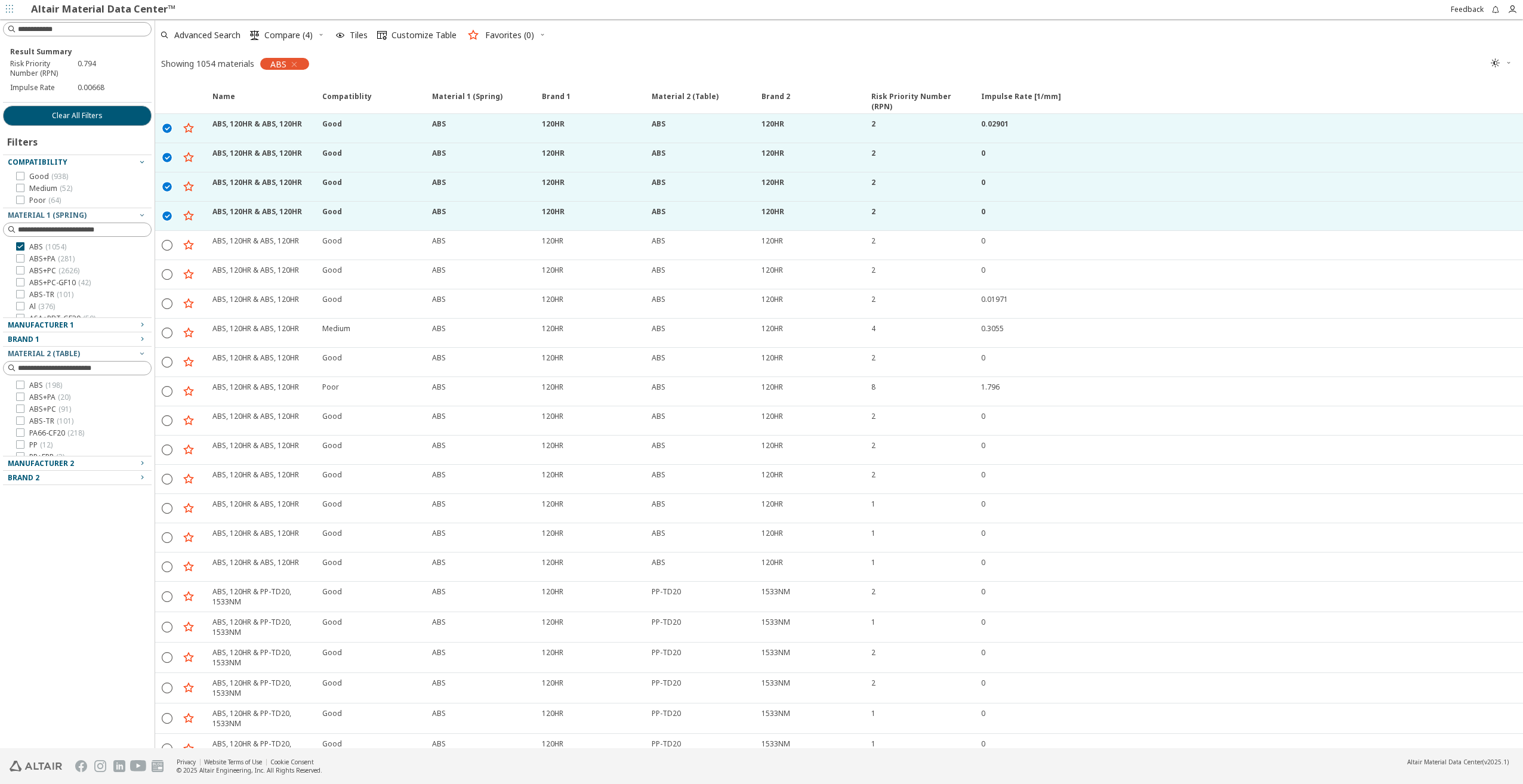
click at [1502, 72] on span "" at bounding box center [1501, 63] width 26 height 19
click at [1485, 120] on span "Dark" at bounding box center [1462, 121] width 96 height 19
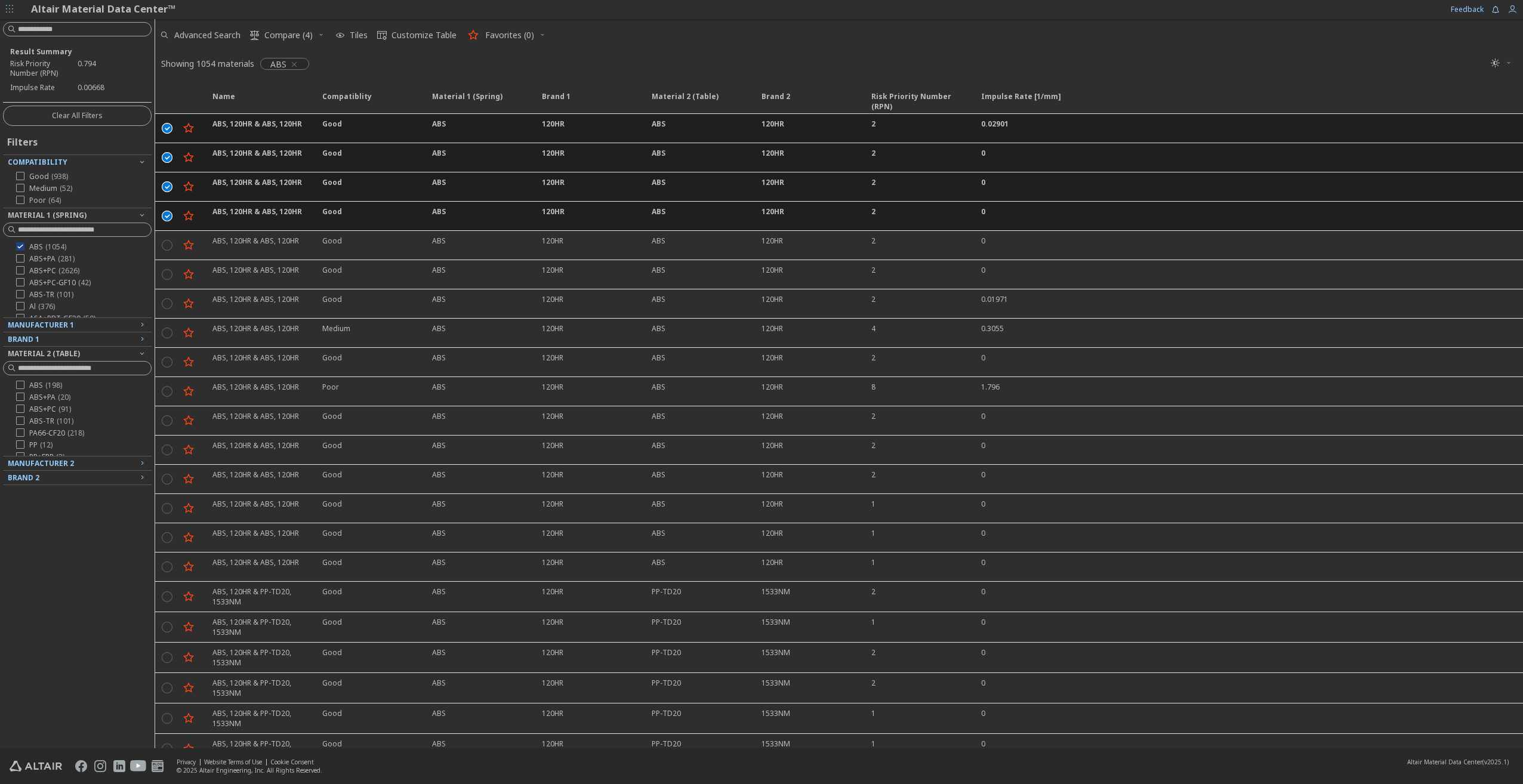
click at [1505, 63] on span "" at bounding box center [1501, 63] width 26 height 19
click at [1452, 101] on span "Light Blue" at bounding box center [1462, 102] width 96 height 19
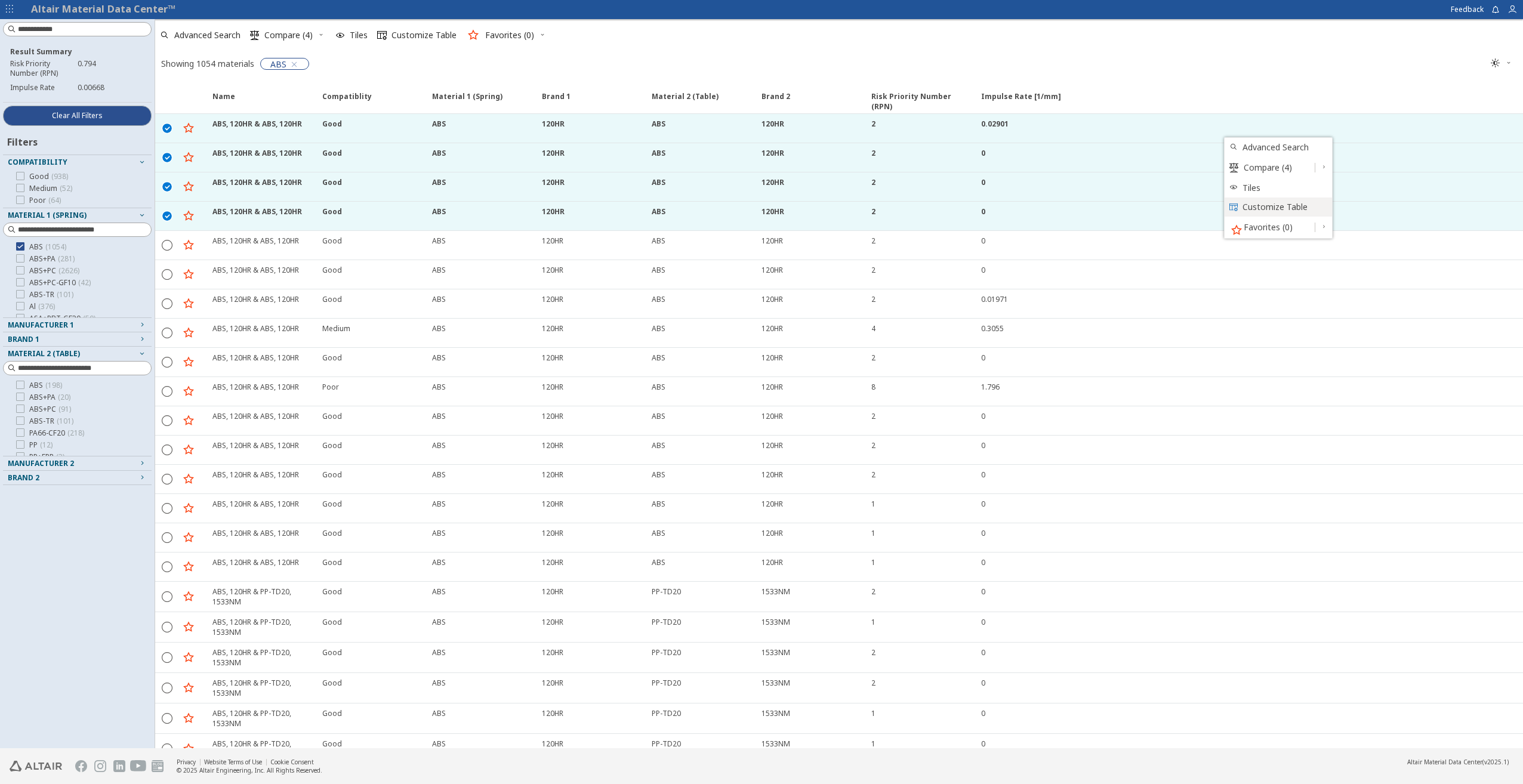
click at [1248, 209] on span "Customize Table" at bounding box center [1284, 207] width 82 height 19
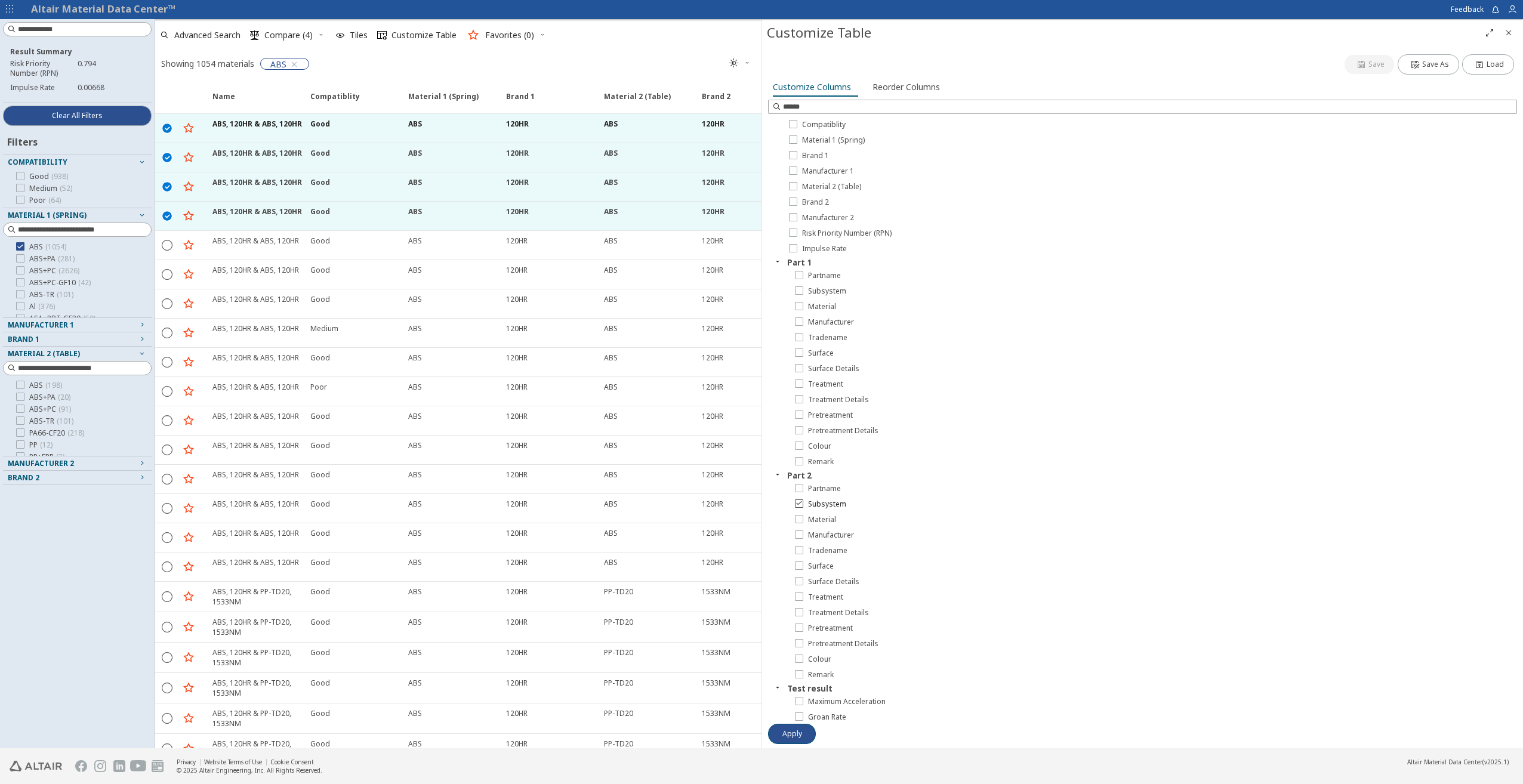
scroll to position [97, 0]
click at [800, 286] on icon at bounding box center [799, 286] width 8 height 8
click at [803, 254] on div at bounding box center [799, 255] width 8 height 8
click at [802, 295] on icon at bounding box center [799, 294] width 8 height 8
click at [803, 497] on div "Surface" at bounding box center [1154, 492] width 725 height 16
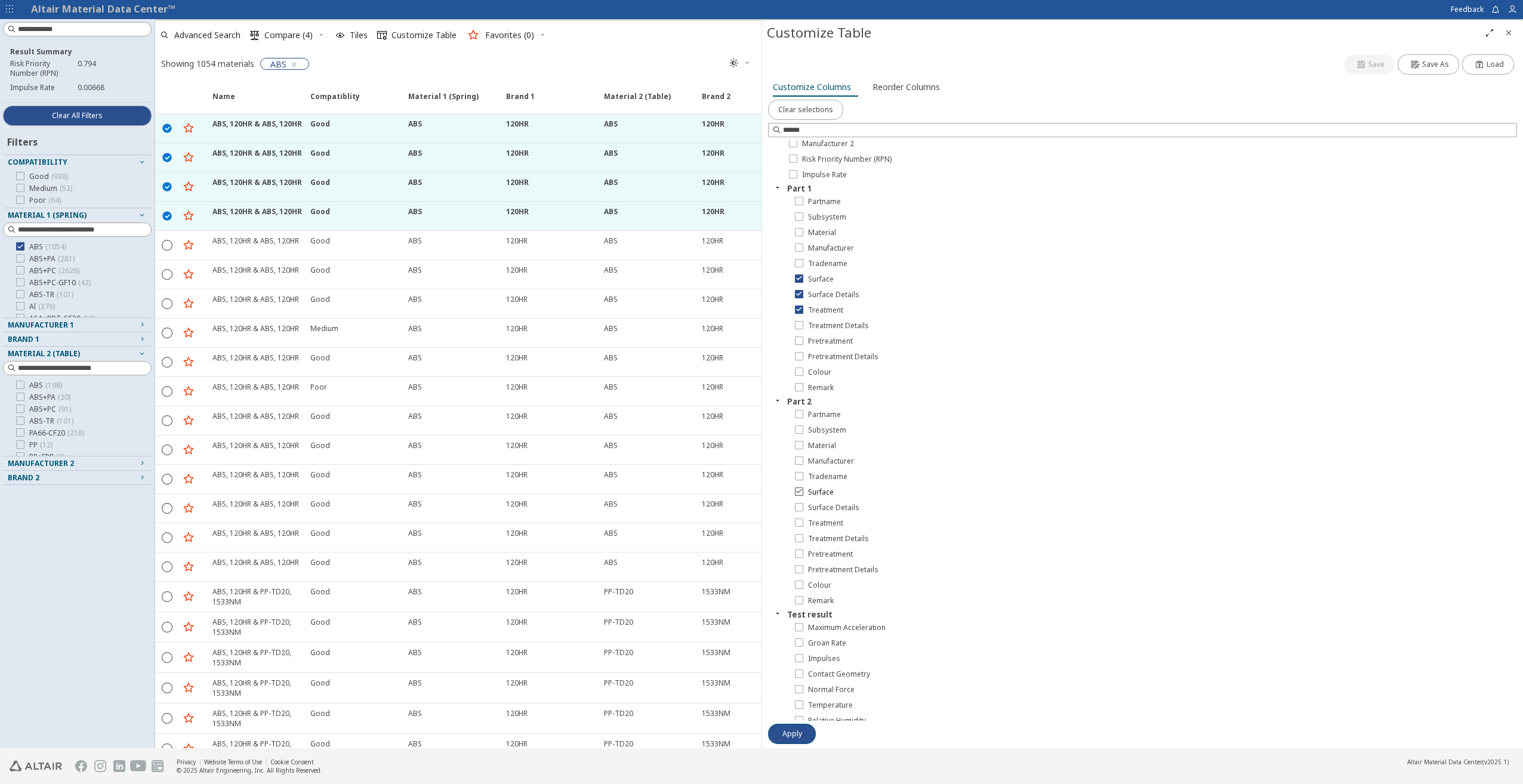
click at [800, 495] on div at bounding box center [799, 492] width 8 height 8
click at [800, 507] on icon at bounding box center [799, 507] width 8 height 8
click at [799, 521] on icon at bounding box center [799, 522] width 8 height 8
click at [798, 538] on icon at bounding box center [799, 538] width 8 height 8
click at [795, 327] on div at bounding box center [799, 325] width 8 height 8
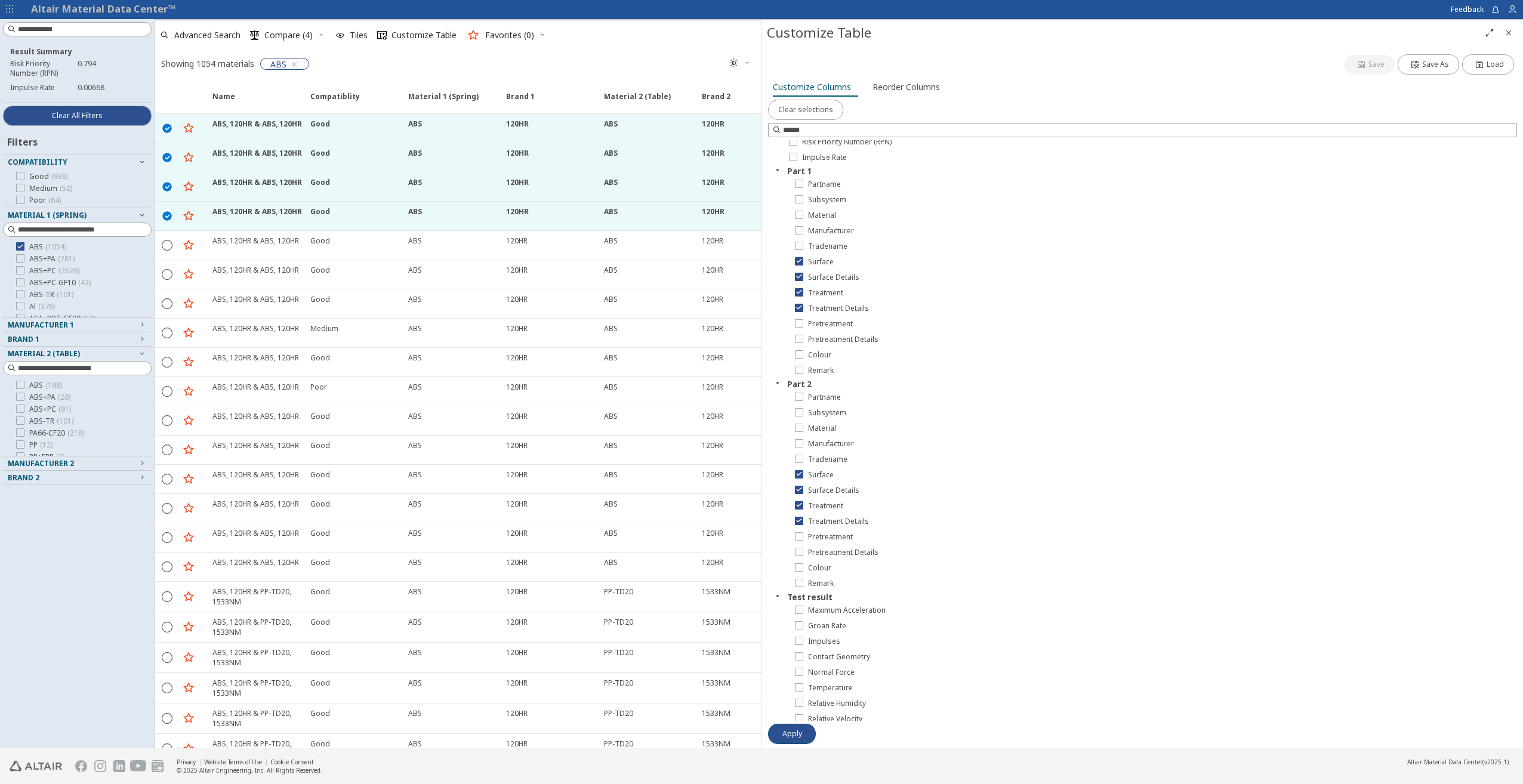
scroll to position [120, 0]
click at [798, 737] on span "Apply" at bounding box center [792, 733] width 20 height 9
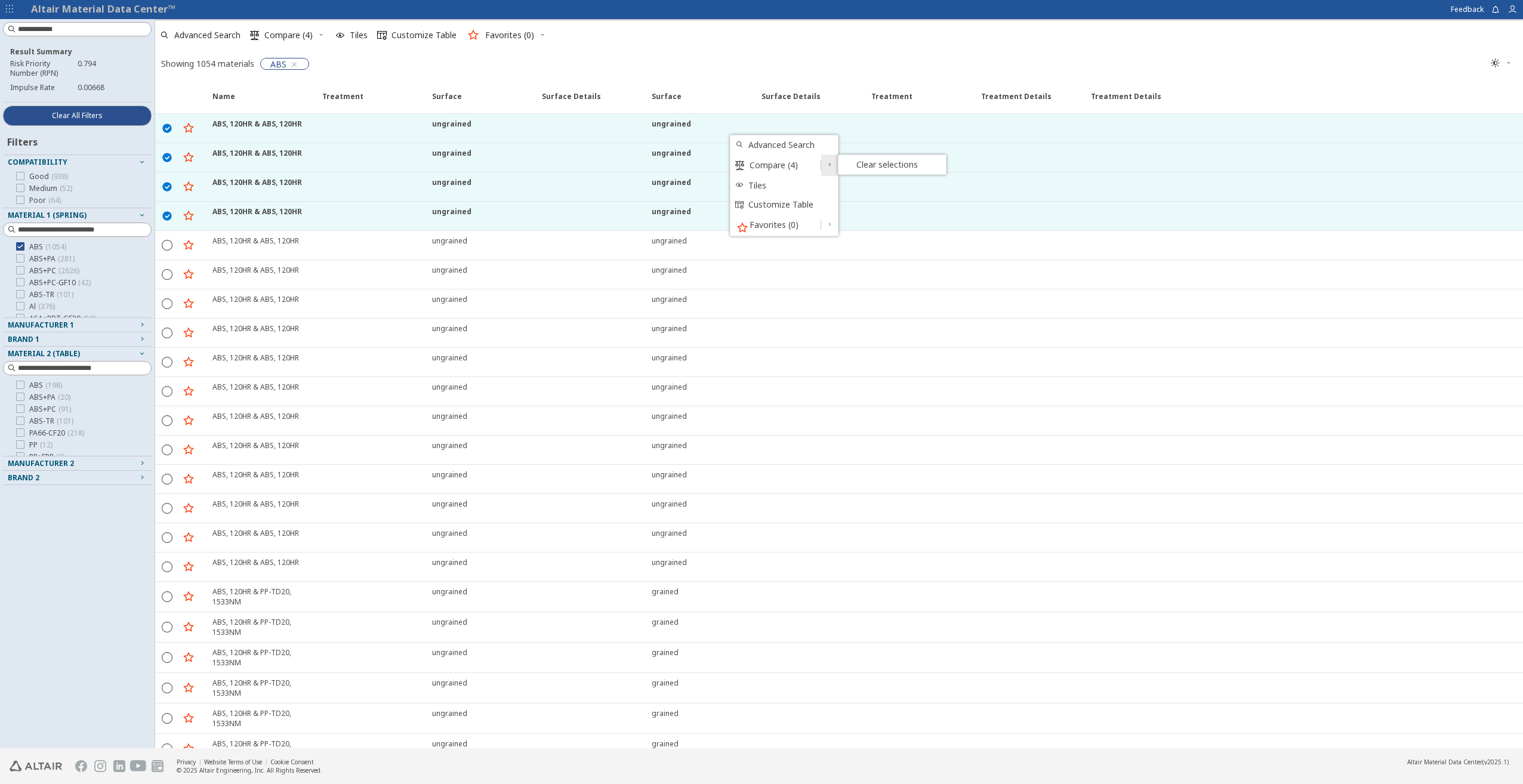
click at [837, 161] on button at bounding box center [829, 165] width 17 height 21
click at [770, 208] on span "Customize Table" at bounding box center [789, 204] width 82 height 19
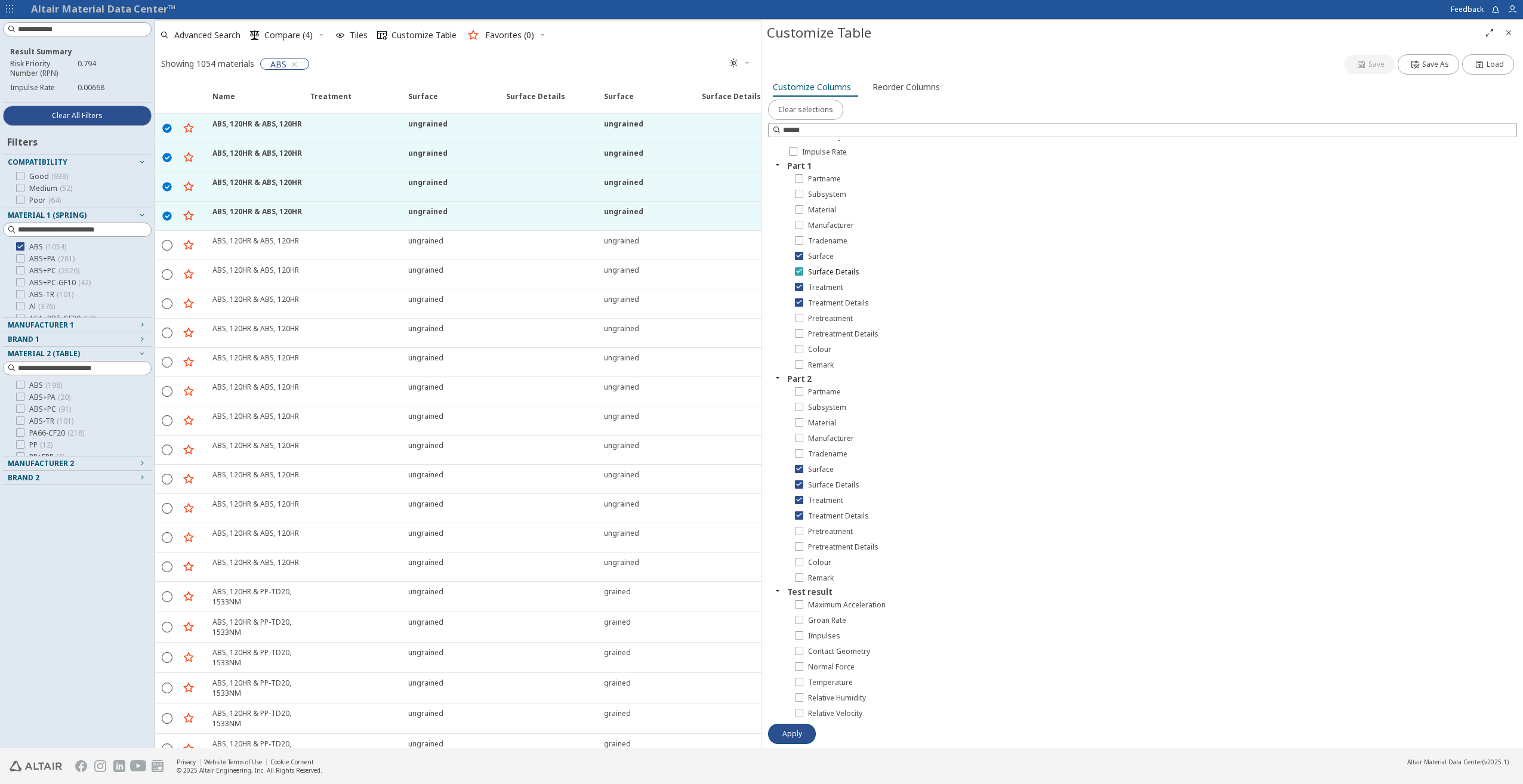
click at [800, 269] on icon at bounding box center [799, 271] width 8 height 8
click at [798, 284] on icon at bounding box center [799, 287] width 8 height 8
click at [798, 302] on icon at bounding box center [799, 302] width 8 height 8
click at [798, 484] on icon at bounding box center [799, 484] width 8 height 8
click at [800, 500] on icon at bounding box center [799, 500] width 8 height 8
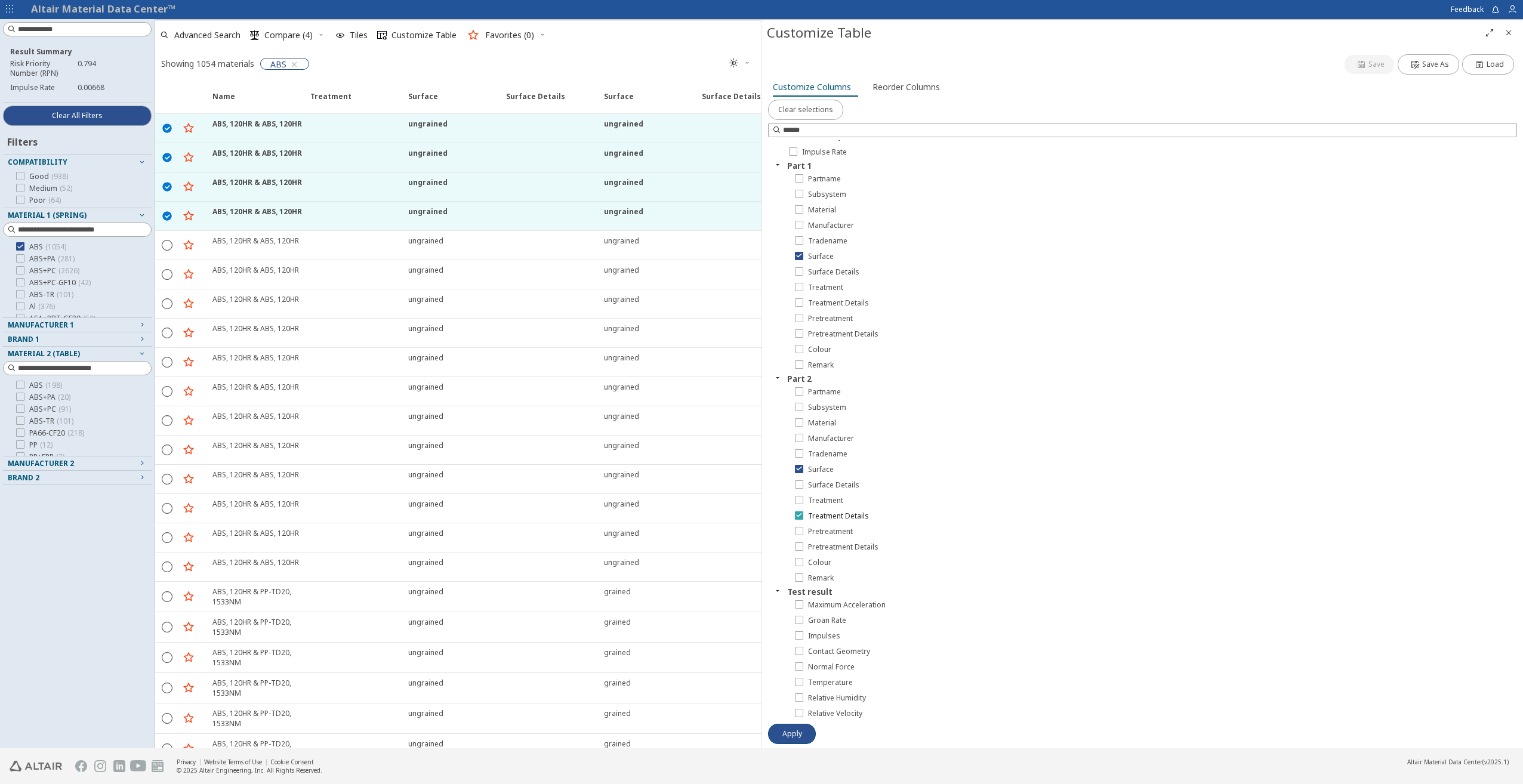
click at [800, 513] on icon at bounding box center [799, 515] width 8 height 8
click at [800, 621] on icon at bounding box center [799, 619] width 8 height 8
click at [794, 146] on icon at bounding box center [793, 147] width 8 height 8
click at [794, 162] on icon at bounding box center [793, 162] width 8 height 8
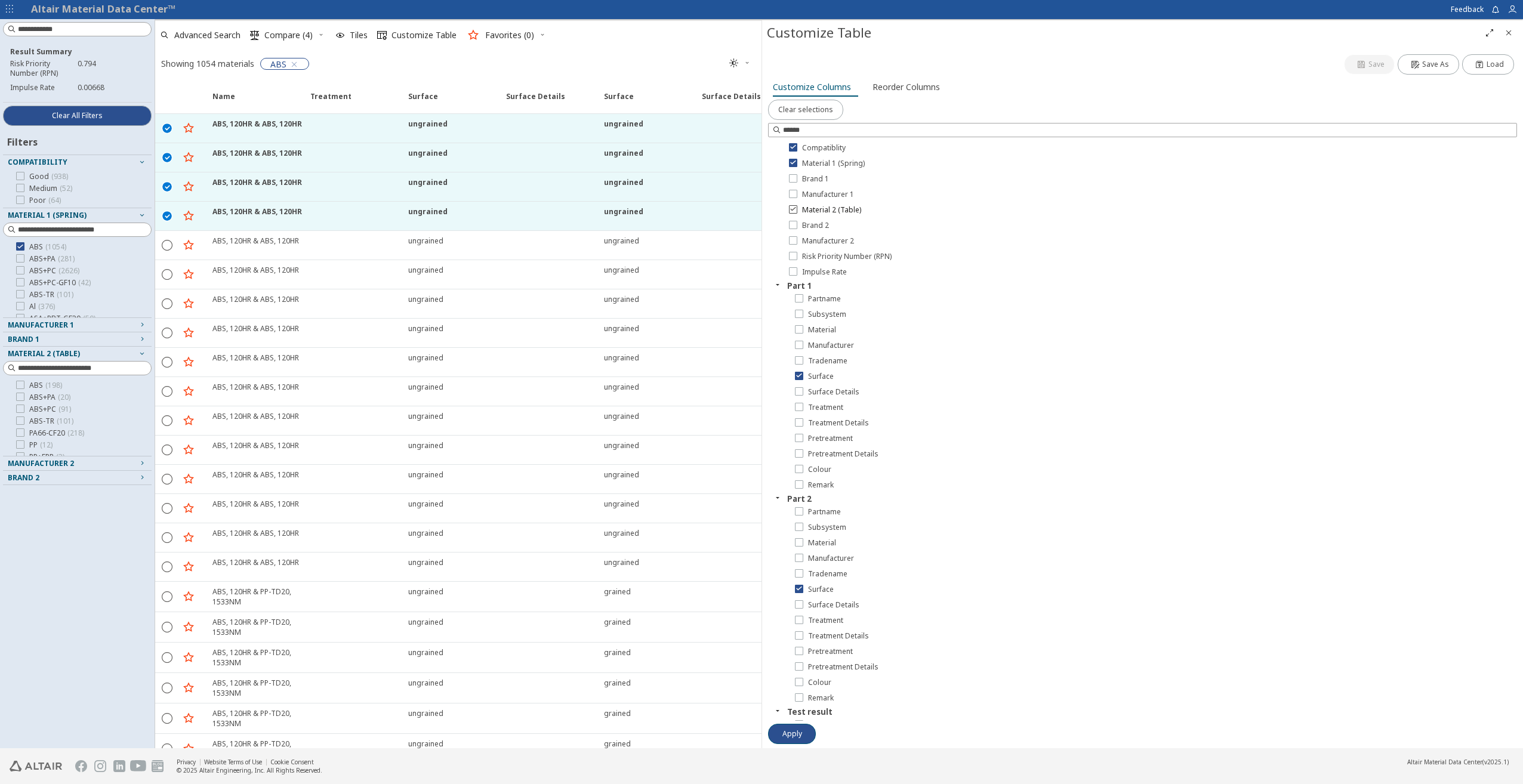
click at [791, 211] on icon at bounding box center [793, 209] width 8 height 8
click at [793, 257] on icon at bounding box center [793, 255] width 8 height 8
click at [800, 732] on span "Apply" at bounding box center [792, 733] width 20 height 9
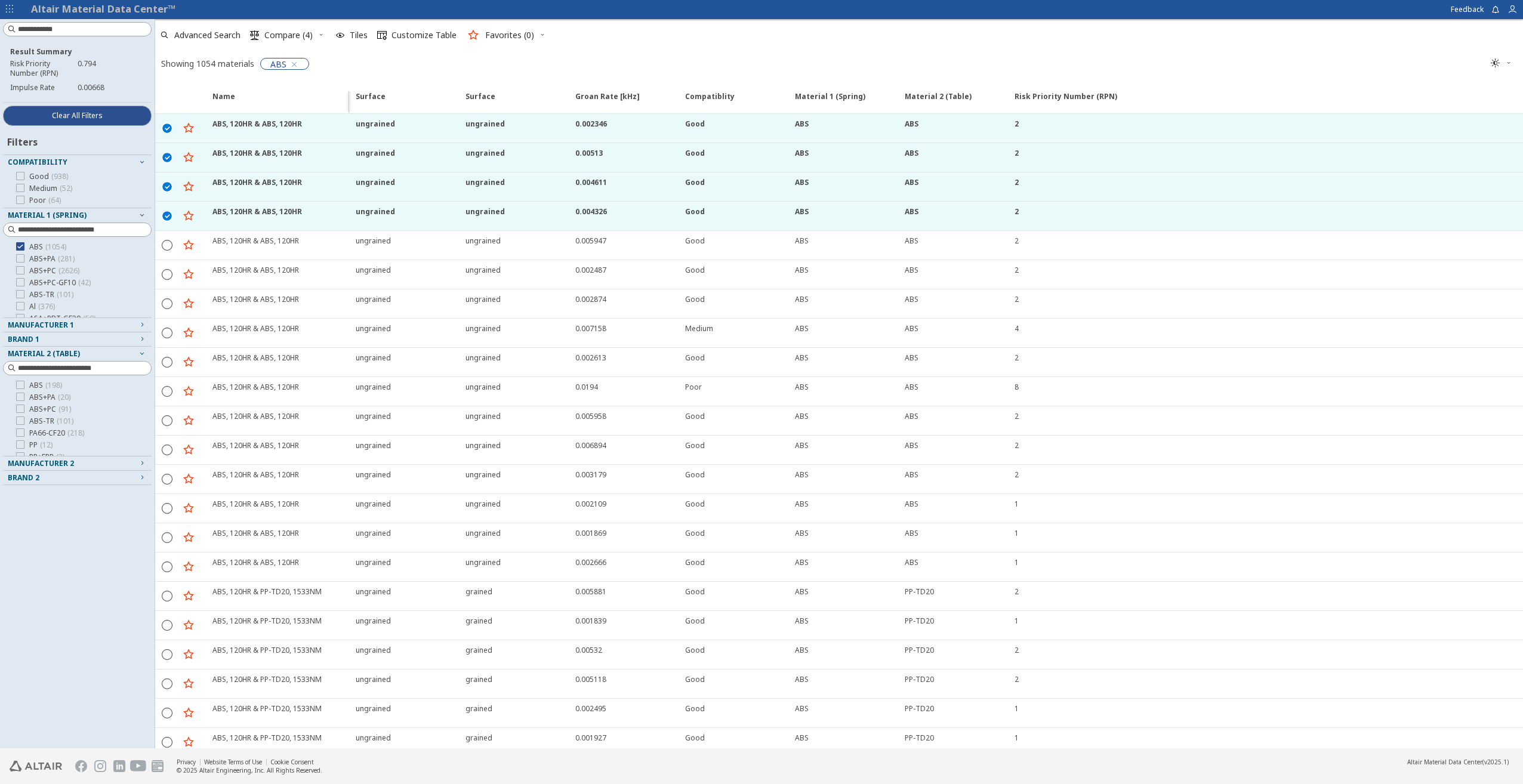
drag, startPoint x: 314, startPoint y: 101, endPoint x: 348, endPoint y: 103, distance: 34.1
drag, startPoint x: 461, startPoint y: 101, endPoint x: 427, endPoint y: 105, distance: 34.2
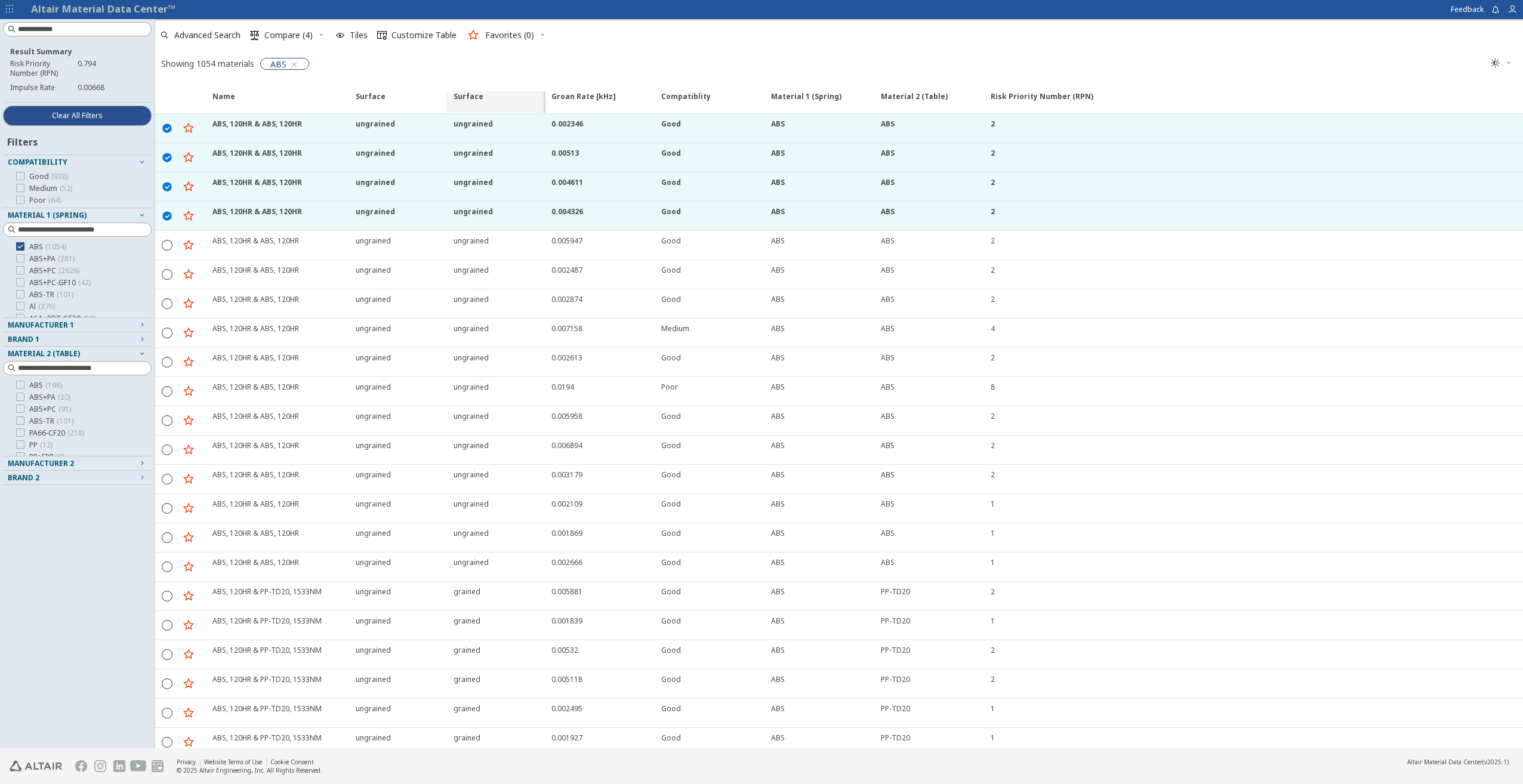
drag, startPoint x: 554, startPoint y: 103, endPoint x: 539, endPoint y: 106, distance: 15.3
drag, startPoint x: 1056, startPoint y: 98, endPoint x: 729, endPoint y: 104, distance: 327.1
click at [733, 104] on div "Name Surface Surface Surface Surface Groan Rate [kHz] Groan Rate [kHz] Compatib…" at bounding box center [839, 98] width 1368 height 33
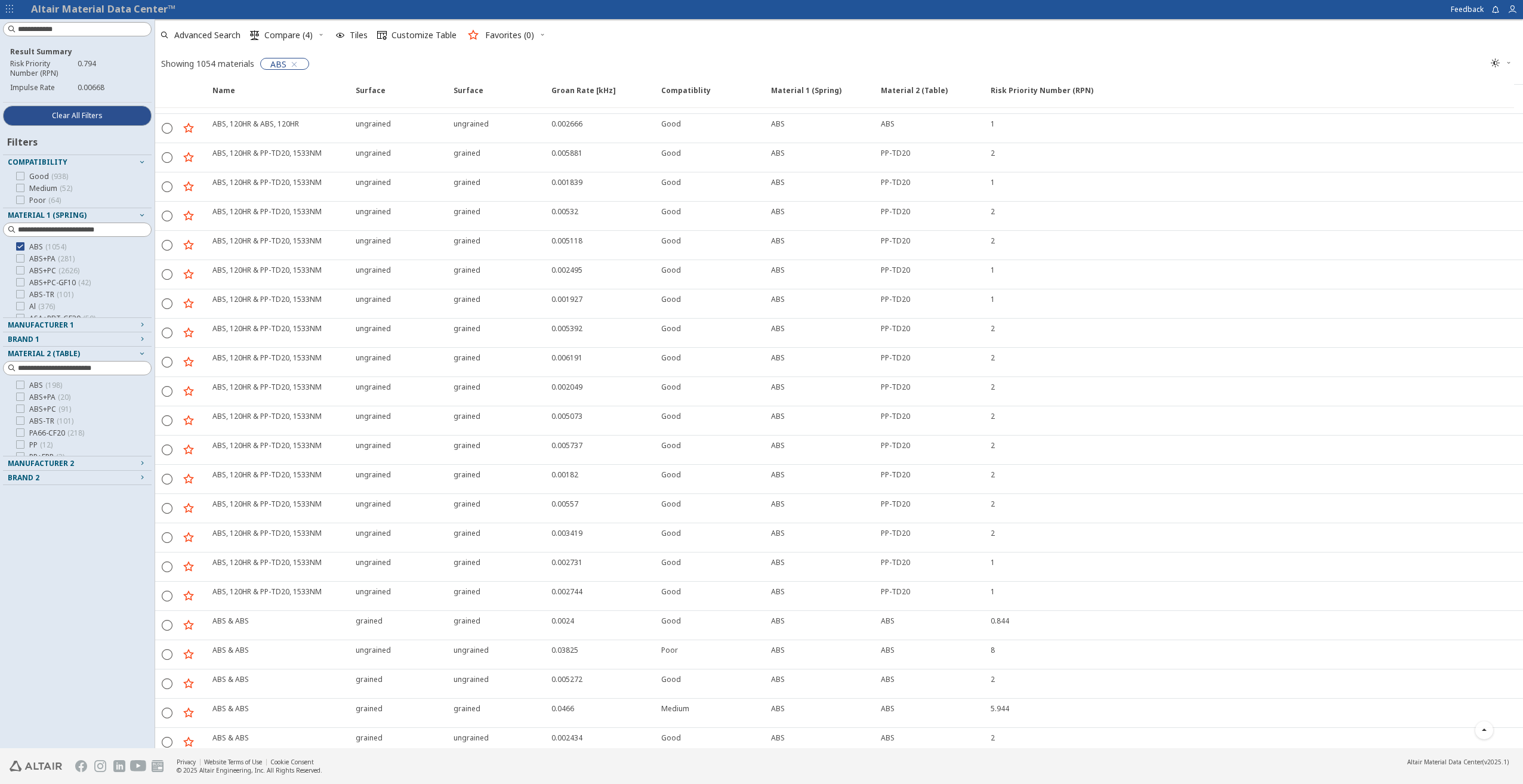
scroll to position [238, 0]
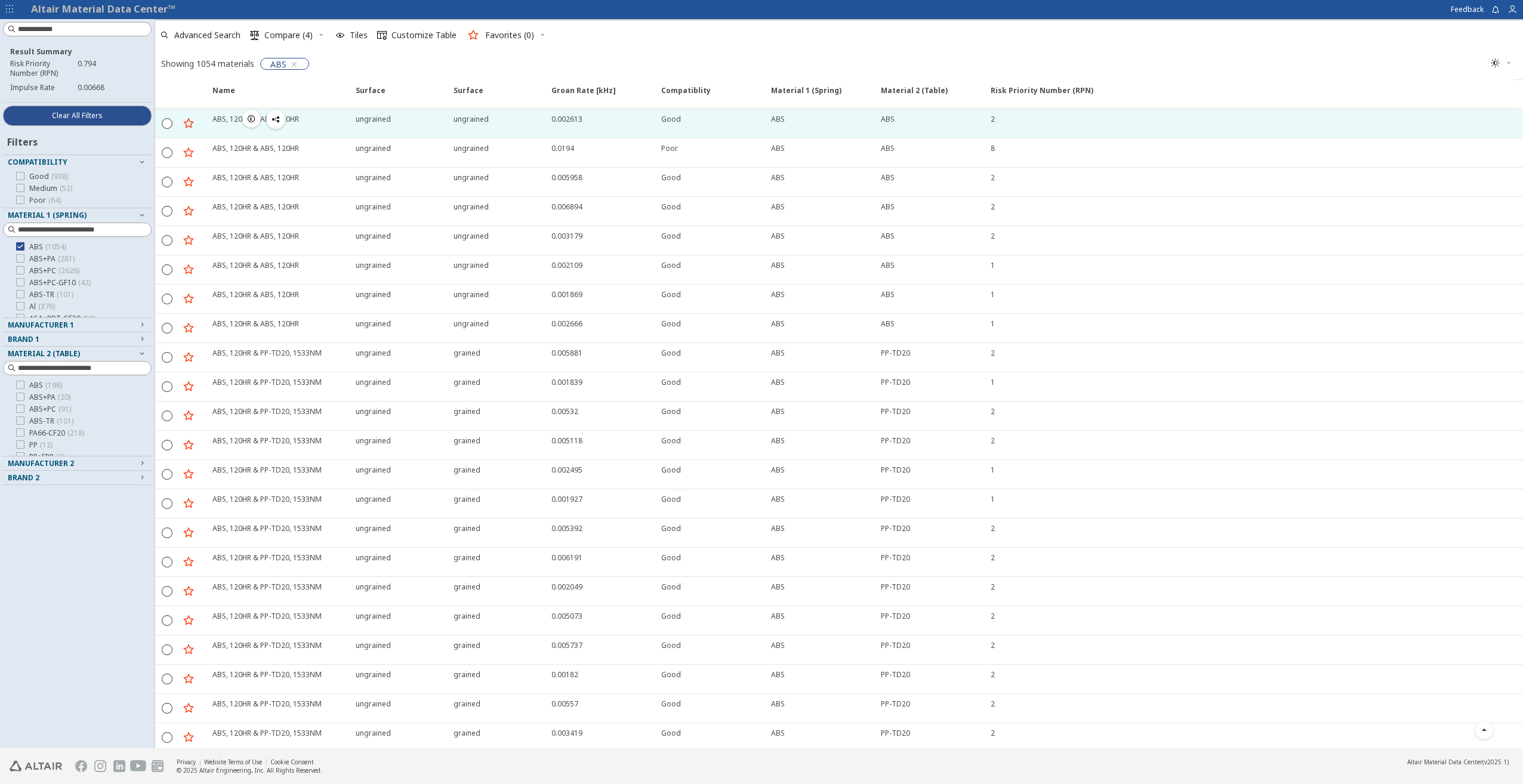
drag, startPoint x: 1134, startPoint y: 88, endPoint x: 986, endPoint y: 134, distance: 155.0
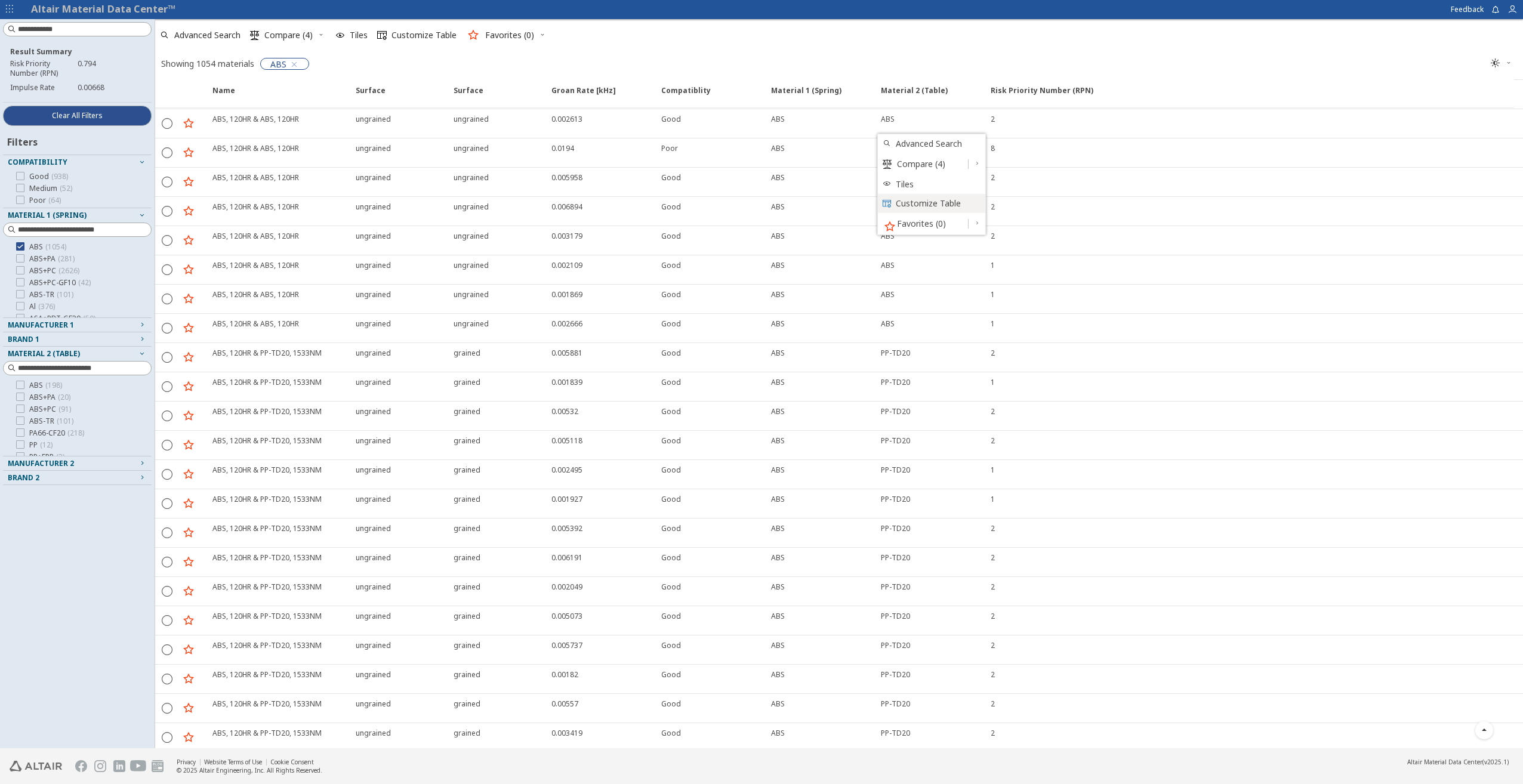
click at [933, 201] on span "Customize Table" at bounding box center [937, 203] width 82 height 19
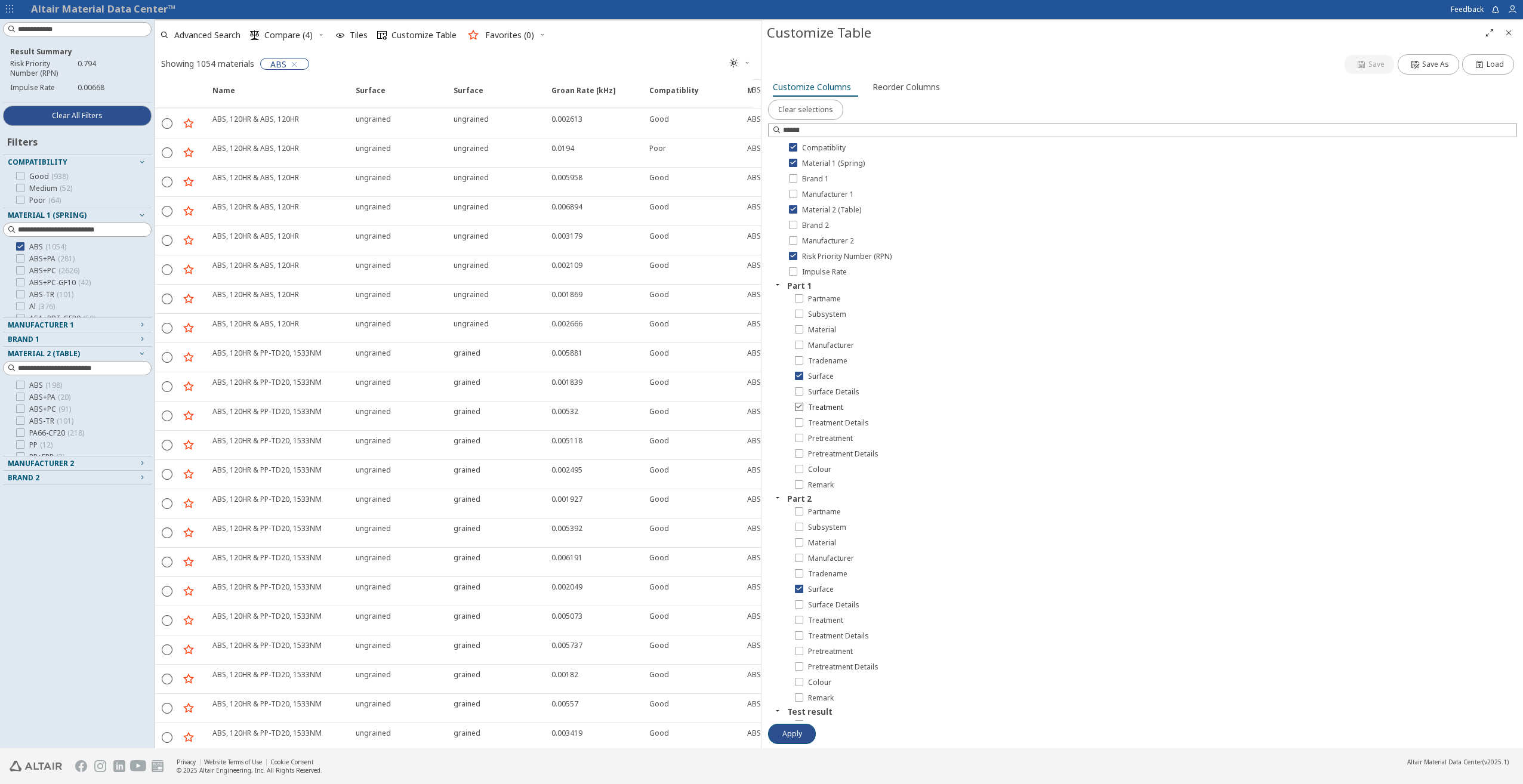
click at [800, 406] on icon at bounding box center [799, 406] width 8 height 8
click at [799, 622] on icon at bounding box center [799, 619] width 8 height 8
click at [798, 731] on span "Apply" at bounding box center [792, 733] width 20 height 9
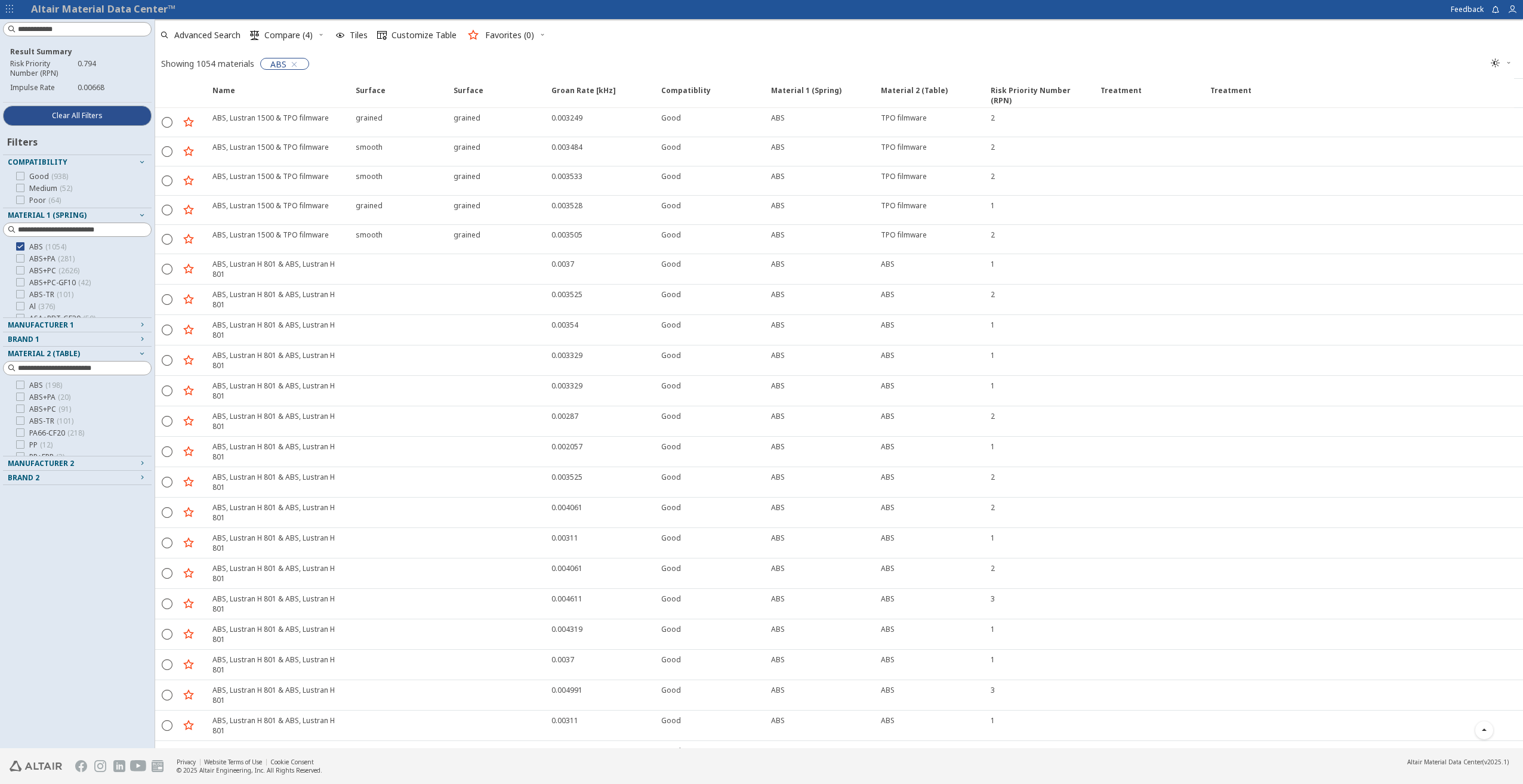
scroll to position [8167, 0]
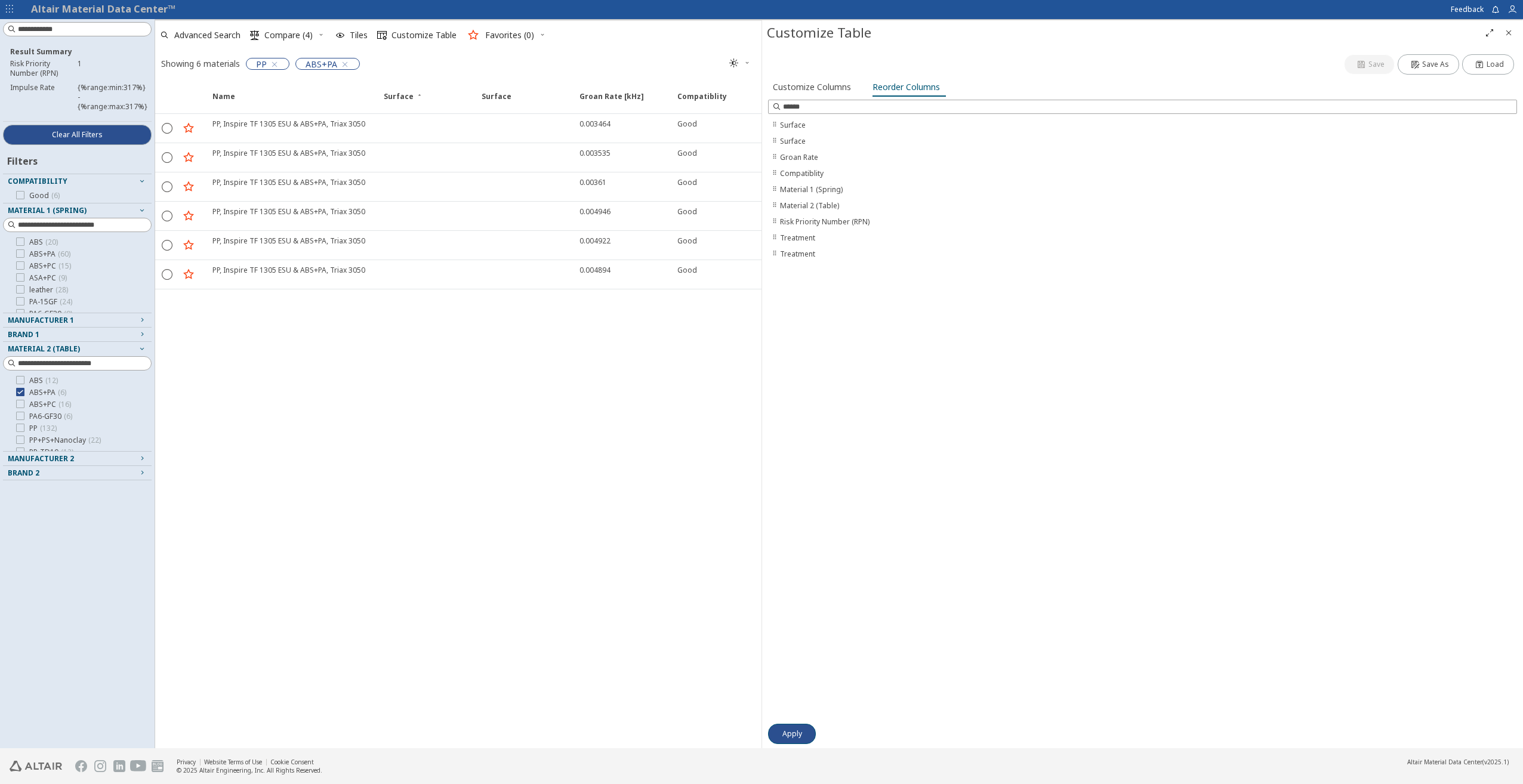
scroll to position [59, 0]
click at [796, 734] on span "Apply" at bounding box center [792, 733] width 20 height 9
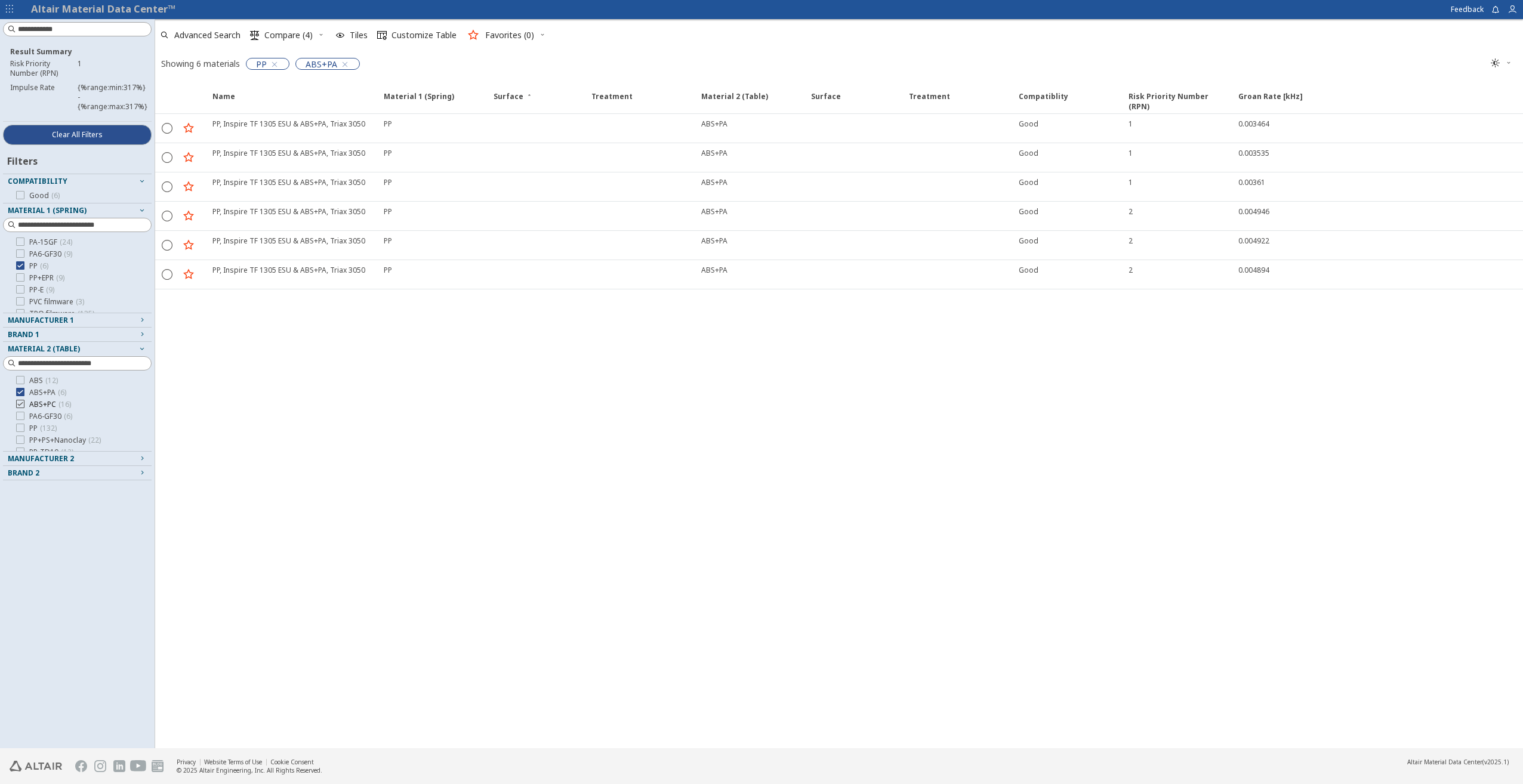
click at [18, 405] on icon at bounding box center [21, 404] width 8 height 8
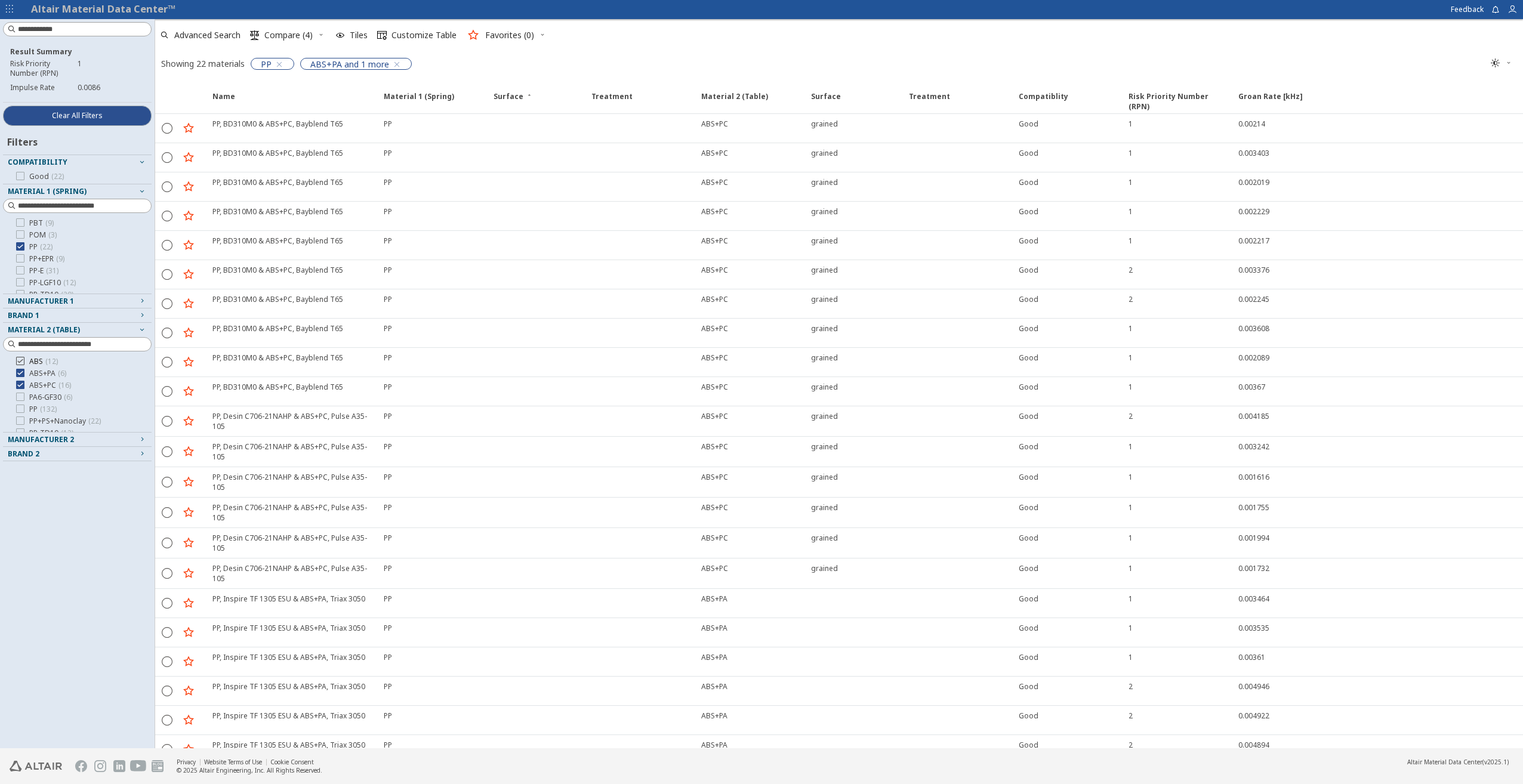
click at [19, 362] on icon at bounding box center [21, 361] width 8 height 8
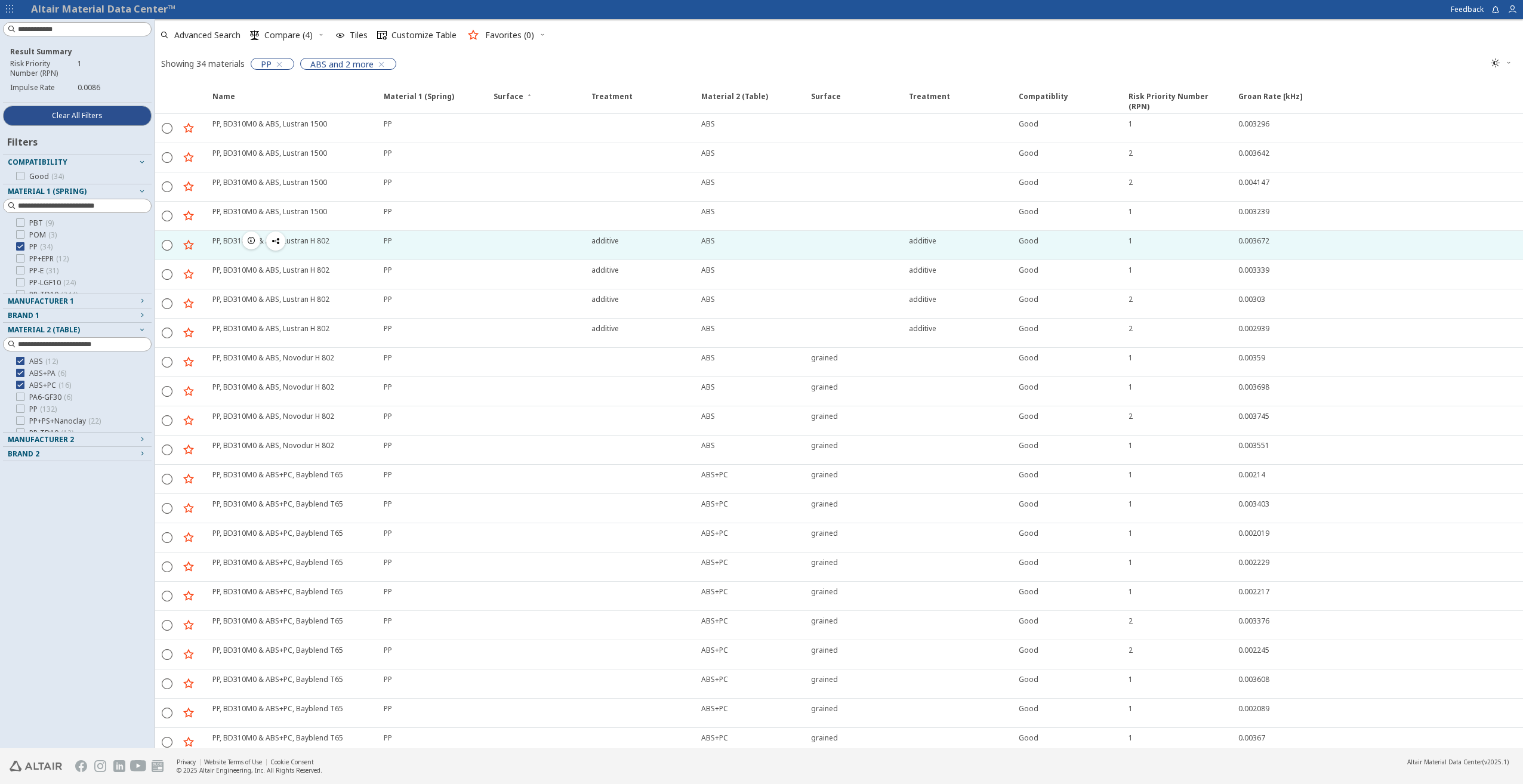
drag, startPoint x: 452, startPoint y: 238, endPoint x: 458, endPoint y: 241, distance: 6.7
click at [454, 239] on div "PP" at bounding box center [435, 241] width 103 height 10
click at [163, 244] on icon "" at bounding box center [167, 244] width 11 height 11
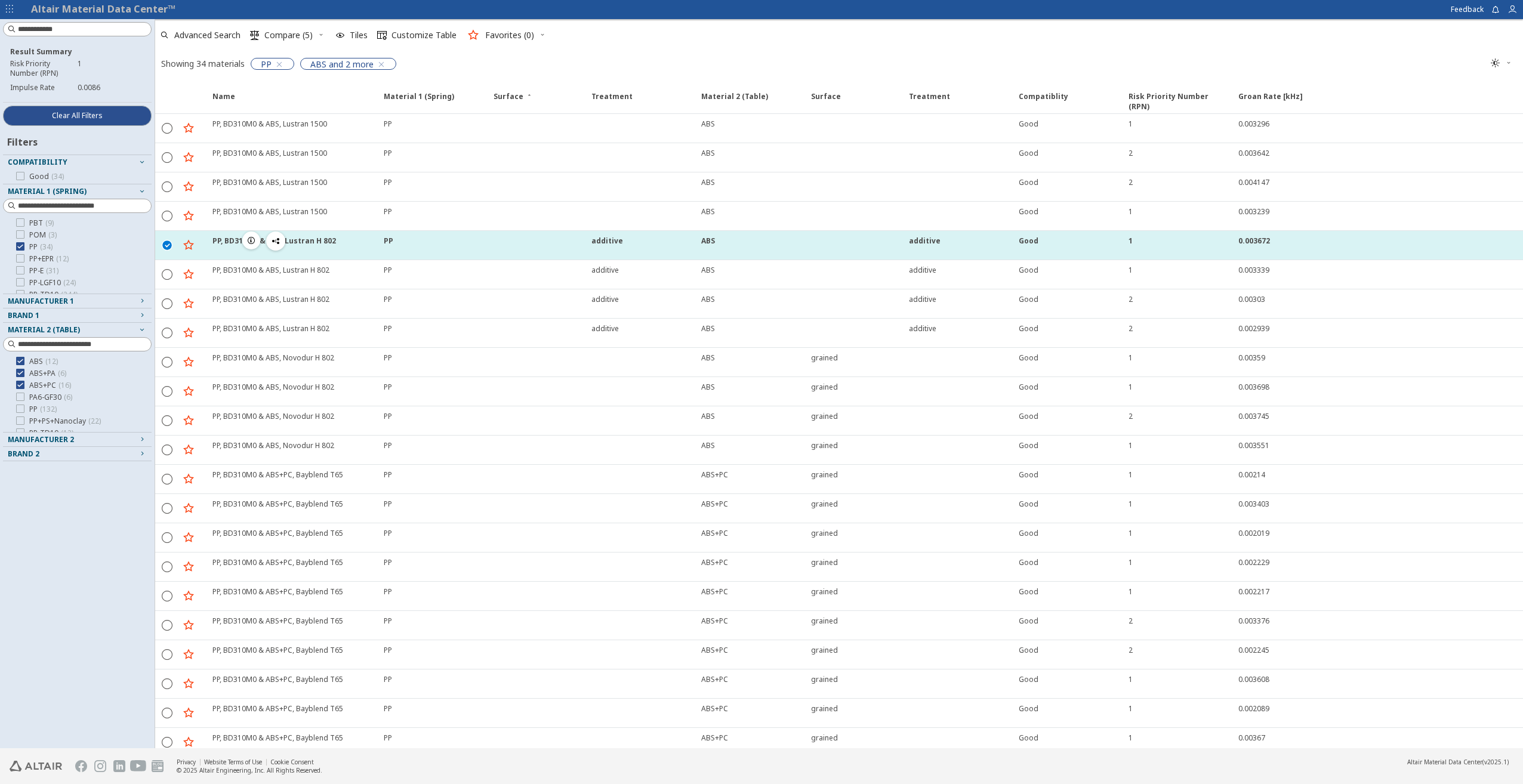
click at [246, 240] on span "button" at bounding box center [251, 240] width 14 height 18
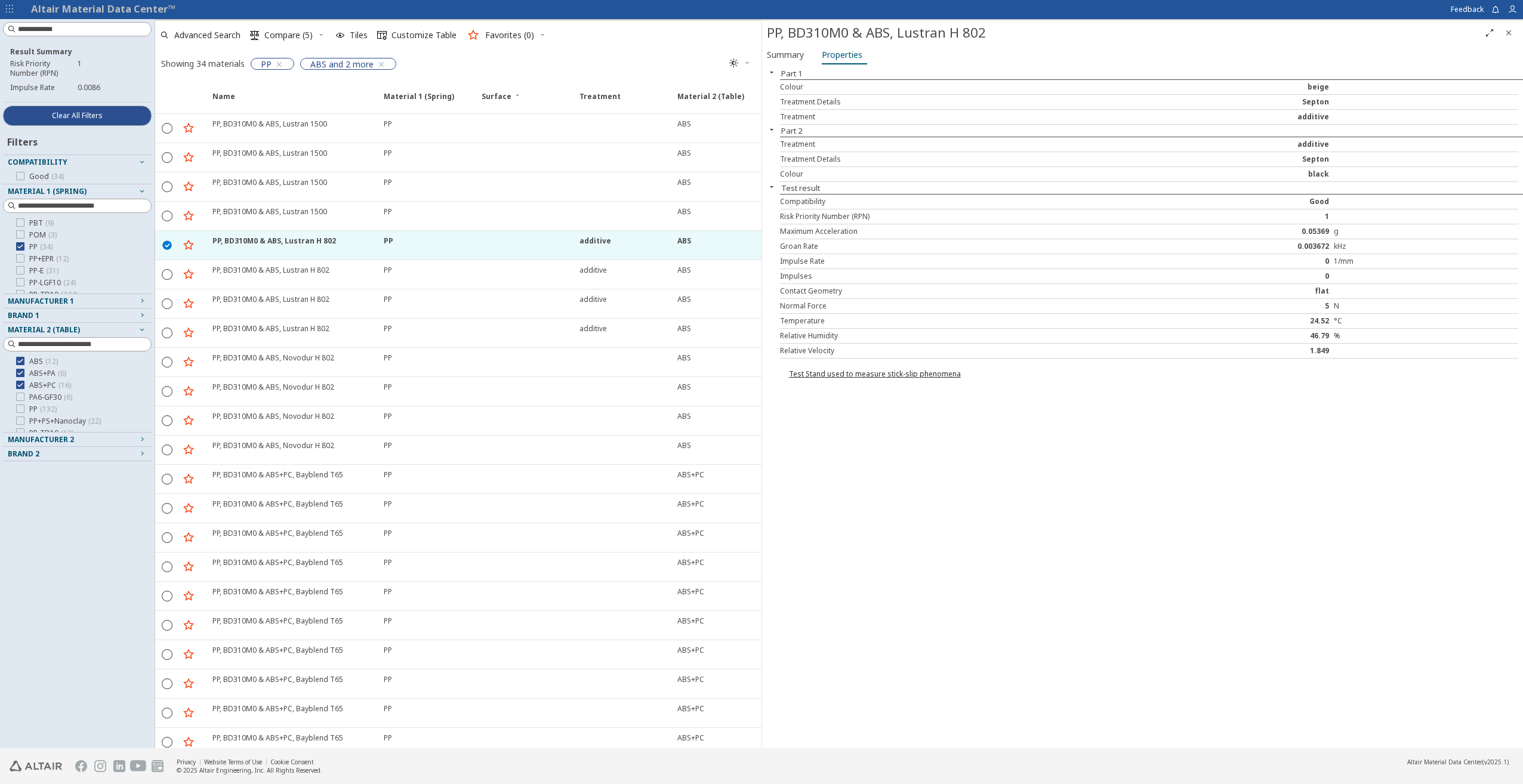
click at [1510, 33] on icon "Close" at bounding box center [1508, 33] width 9 height 9
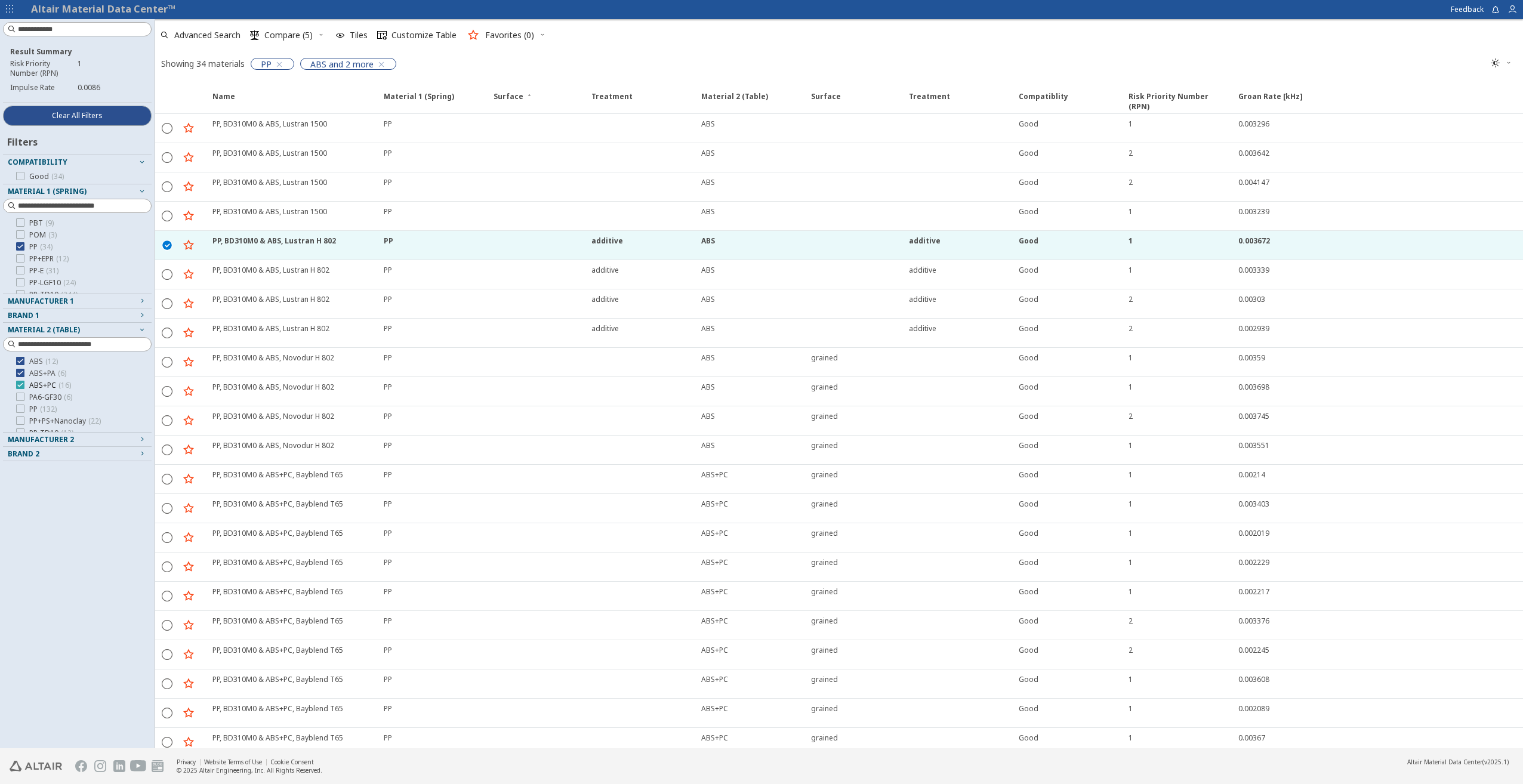
click at [18, 386] on icon at bounding box center [21, 385] width 8 height 8
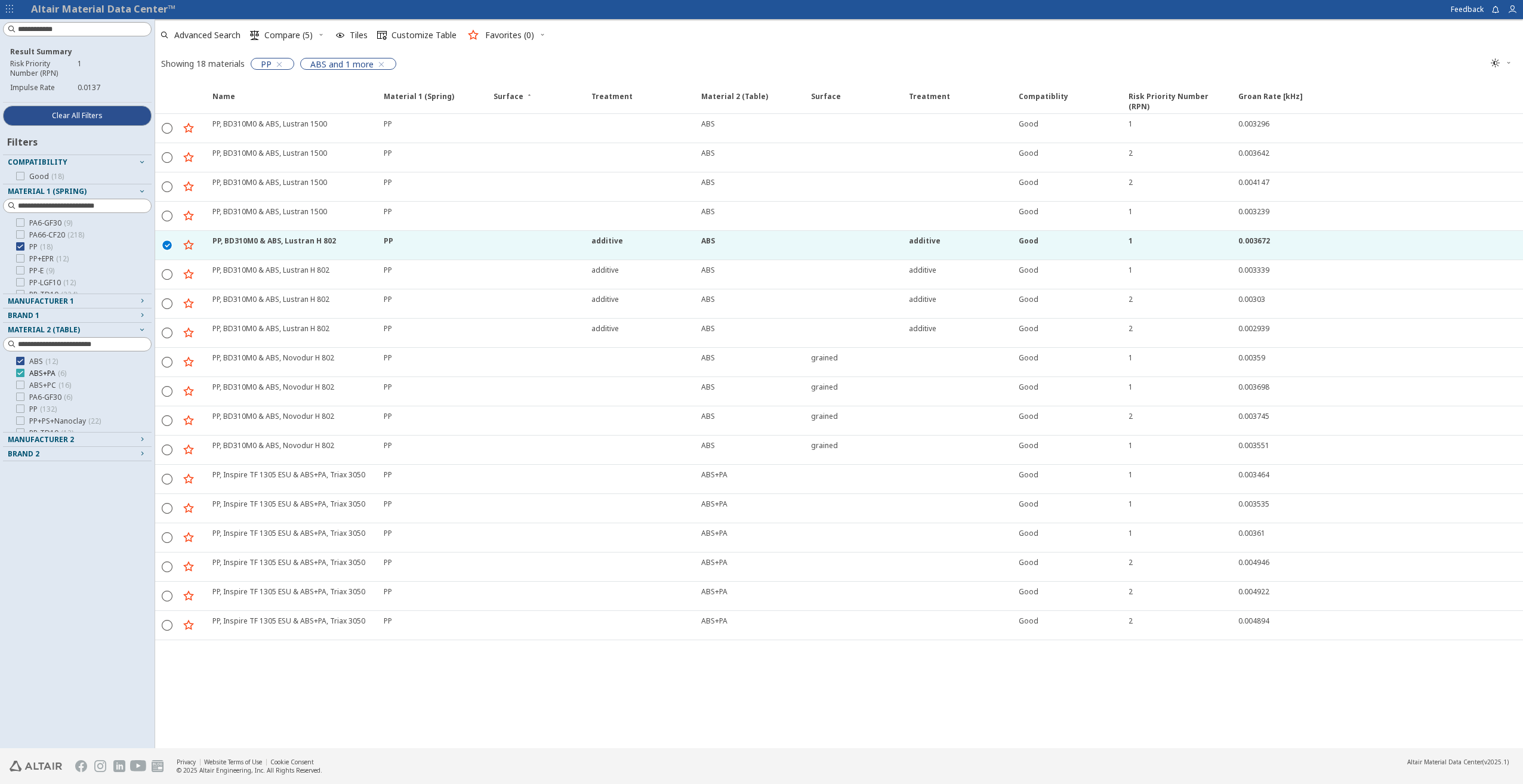
click at [19, 371] on icon at bounding box center [21, 373] width 8 height 8
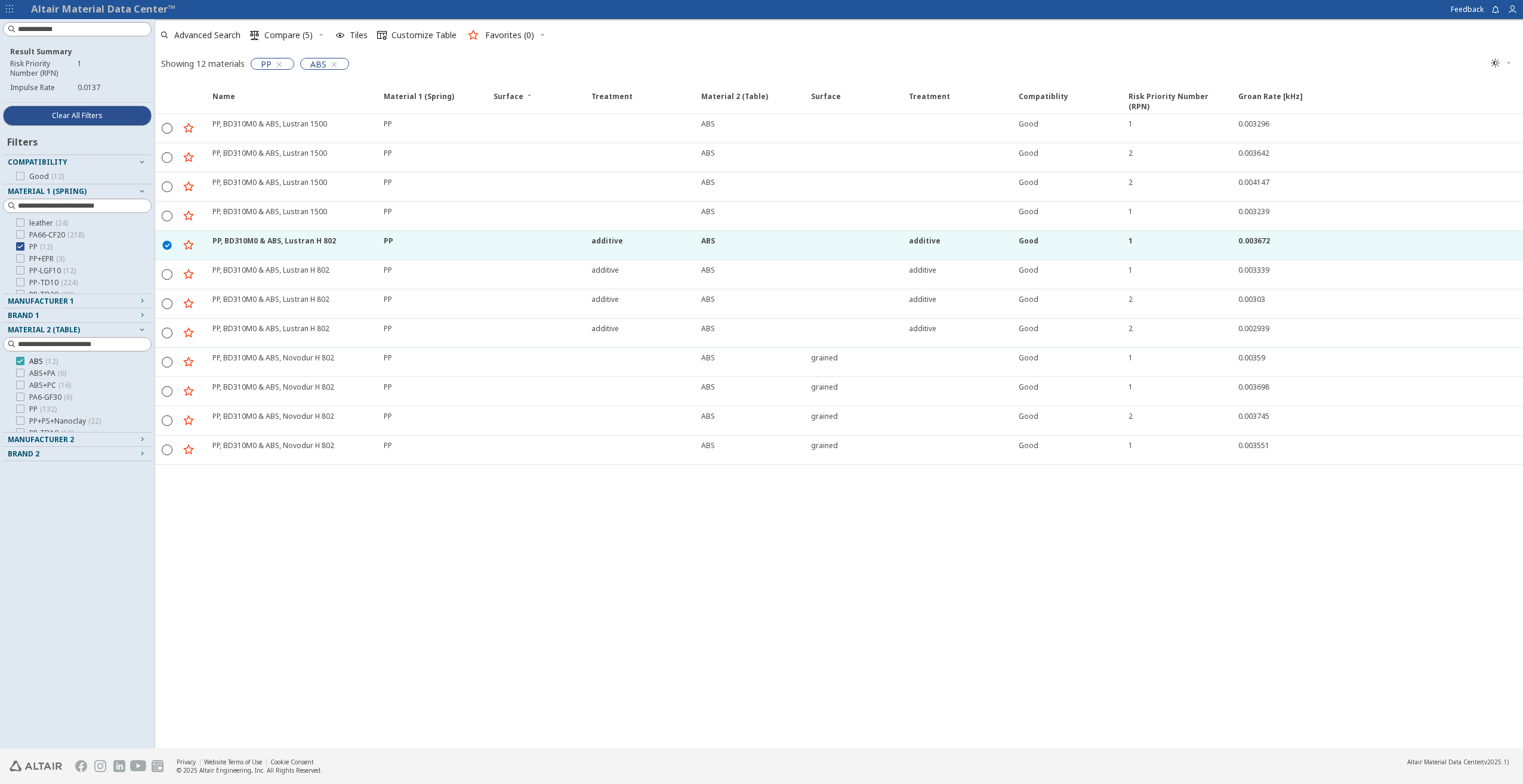
click at [20, 360] on icon at bounding box center [21, 361] width 8 height 8
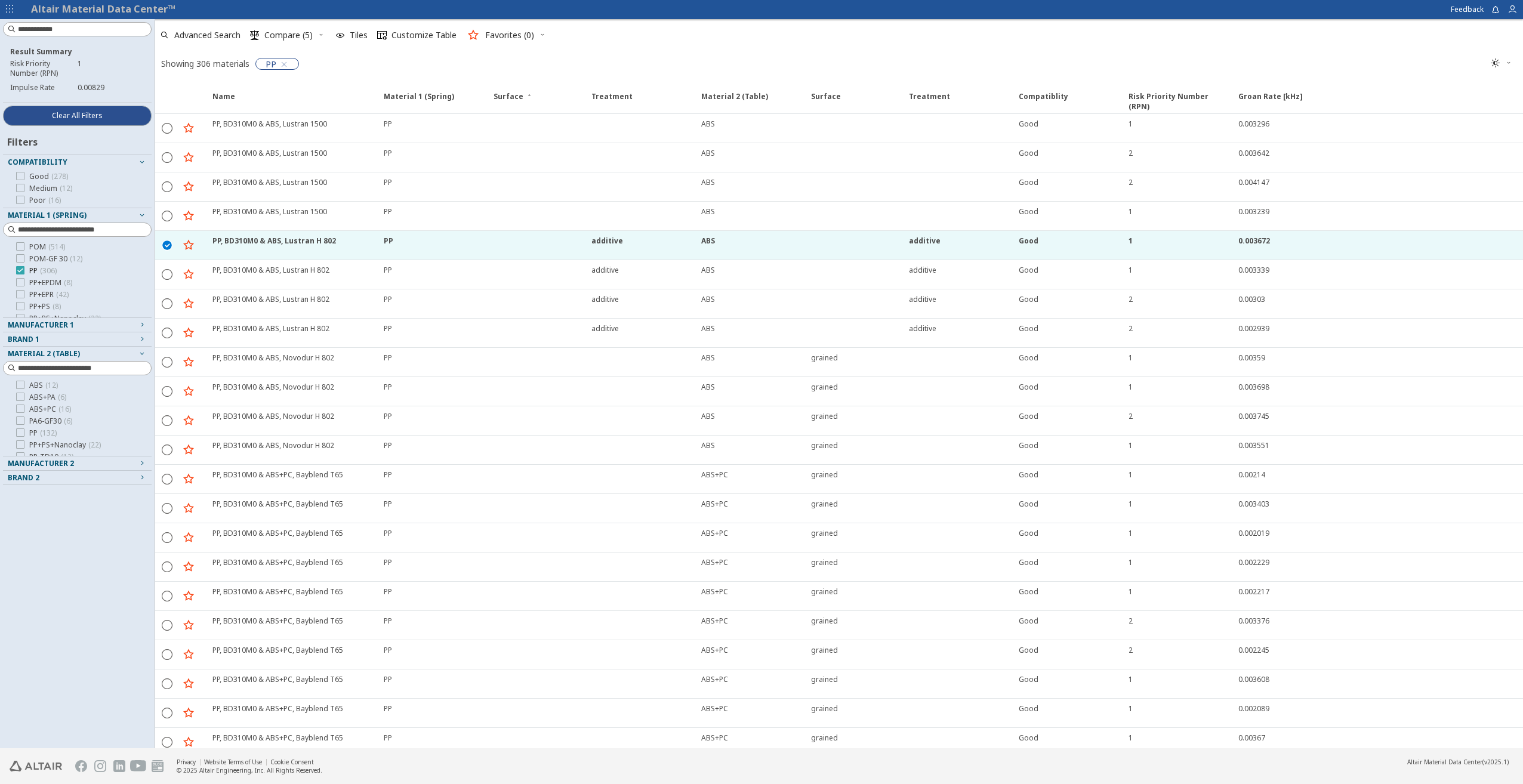
click at [20, 272] on icon at bounding box center [21, 270] width 8 height 8
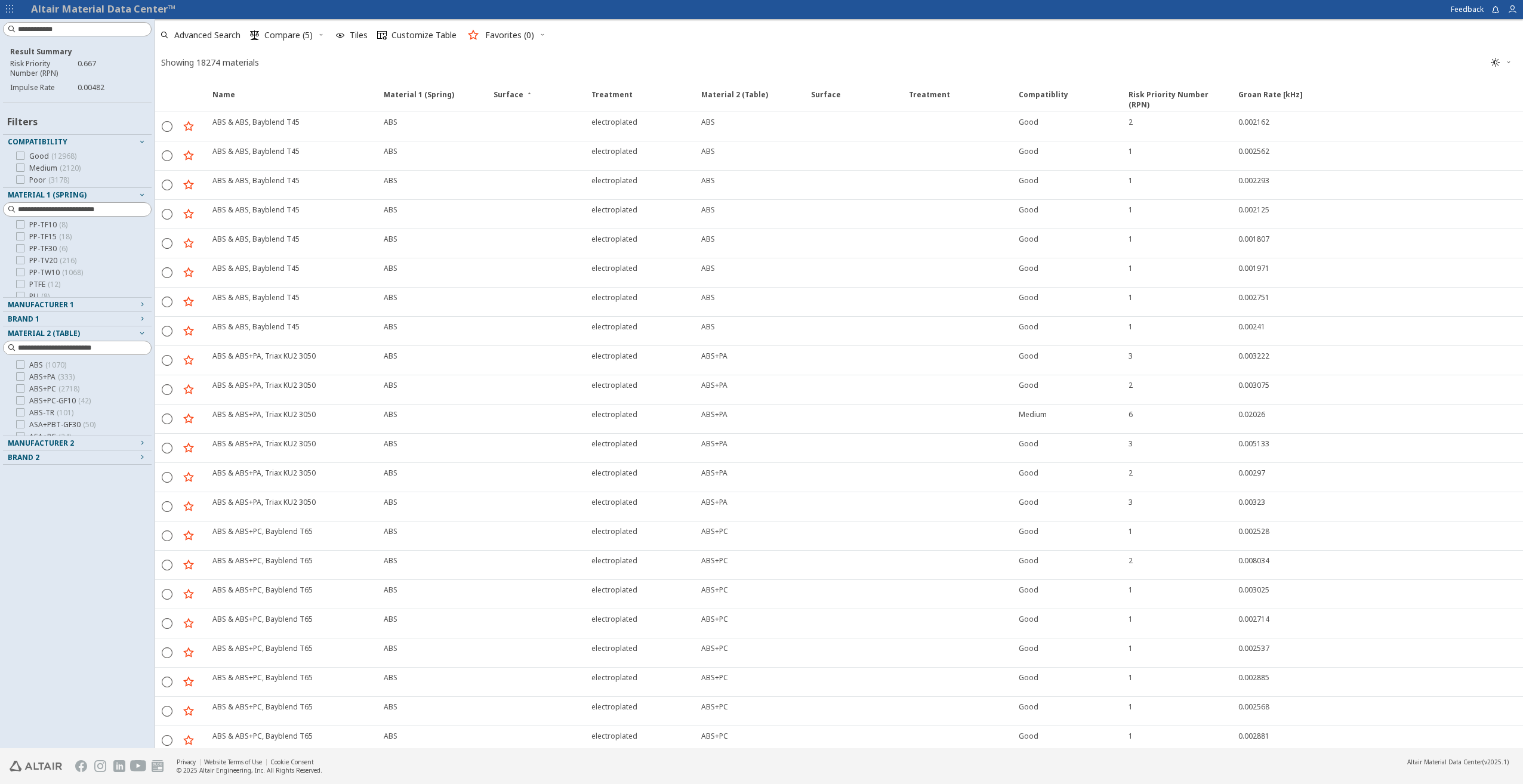
scroll to position [676, 0]
click at [86, 211] on input at bounding box center [84, 209] width 133 height 12
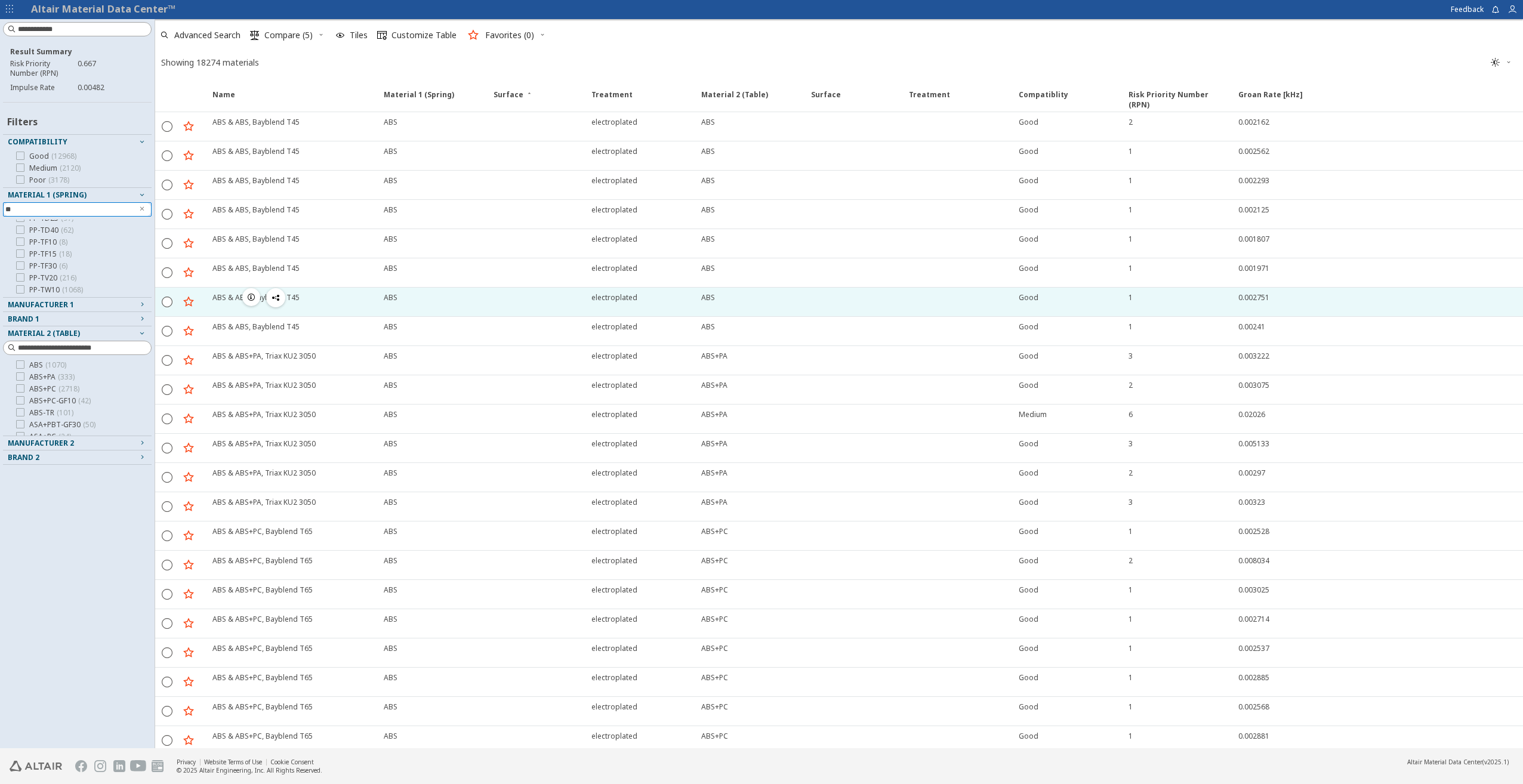
type input "**"
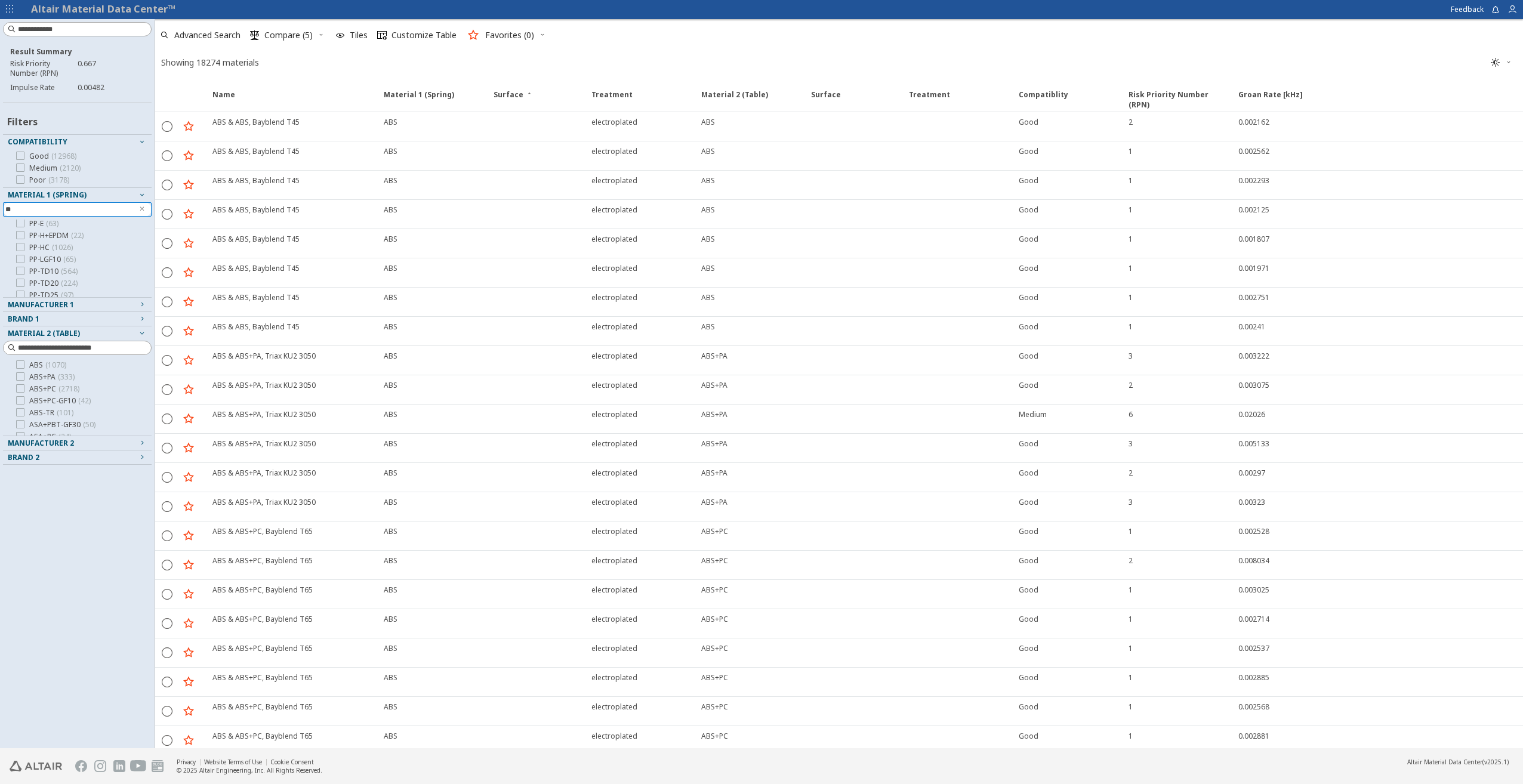
scroll to position [0, 0]
click at [19, 226] on icon at bounding box center [21, 226] width 8 height 8
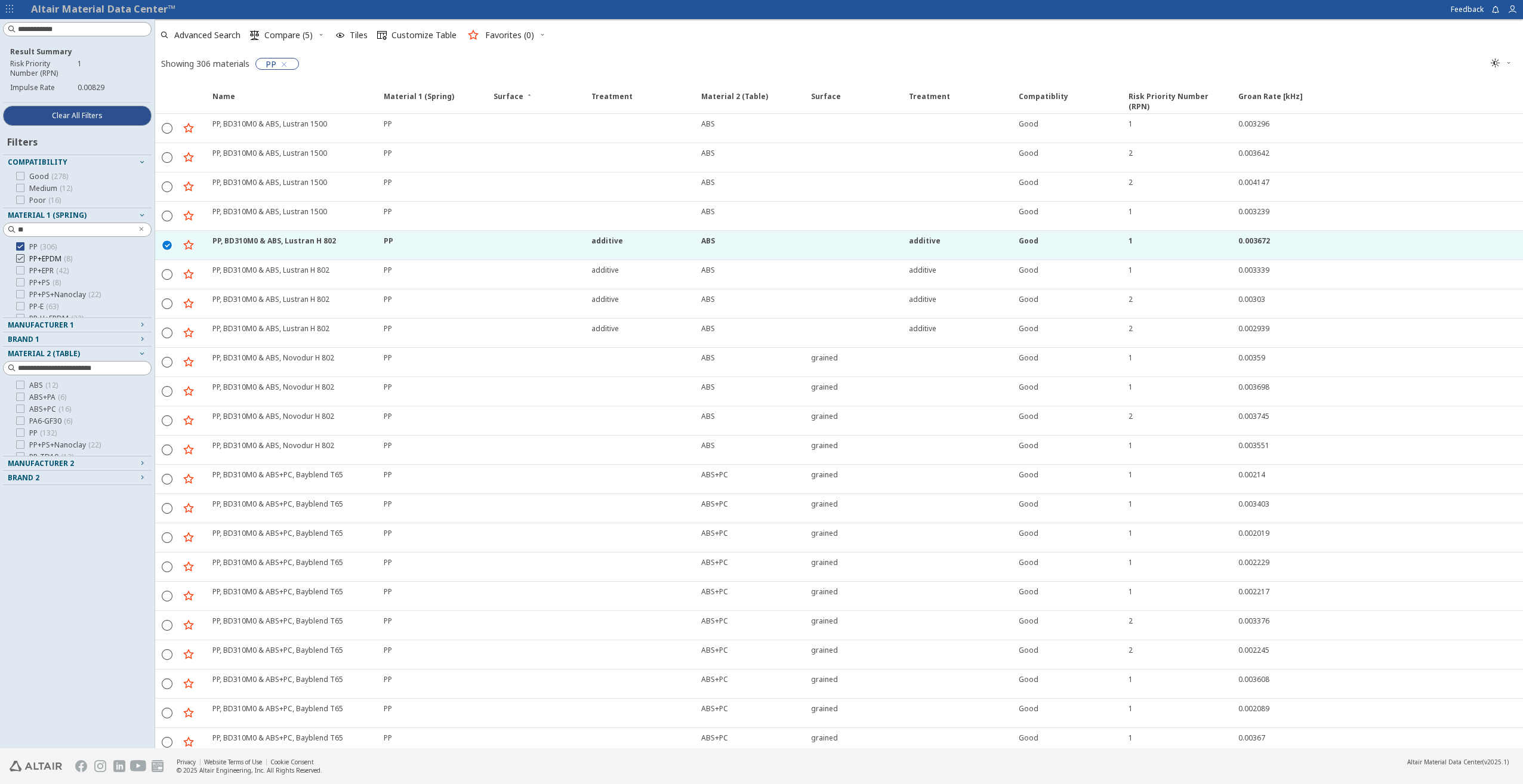
click at [21, 260] on icon at bounding box center [21, 258] width 8 height 8
click at [18, 272] on icon at bounding box center [21, 270] width 8 height 8
click at [20, 287] on label "PP+PS ( 8 )" at bounding box center [38, 282] width 45 height 9
click at [20, 294] on icon at bounding box center [21, 294] width 8 height 8
click at [20, 304] on icon at bounding box center [21, 306] width 8 height 8
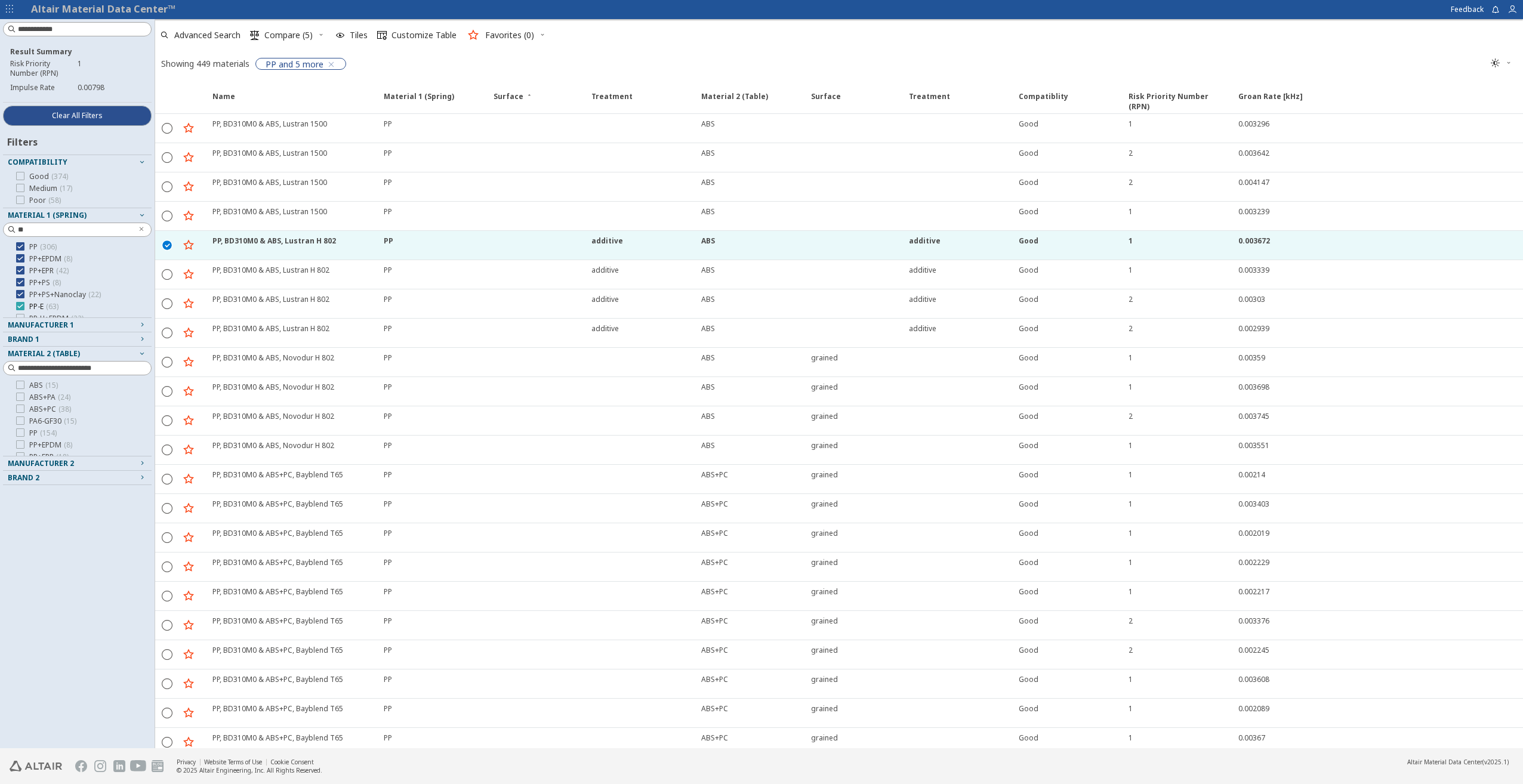
scroll to position [59, 0]
click at [18, 259] on icon at bounding box center [21, 258] width 8 height 8
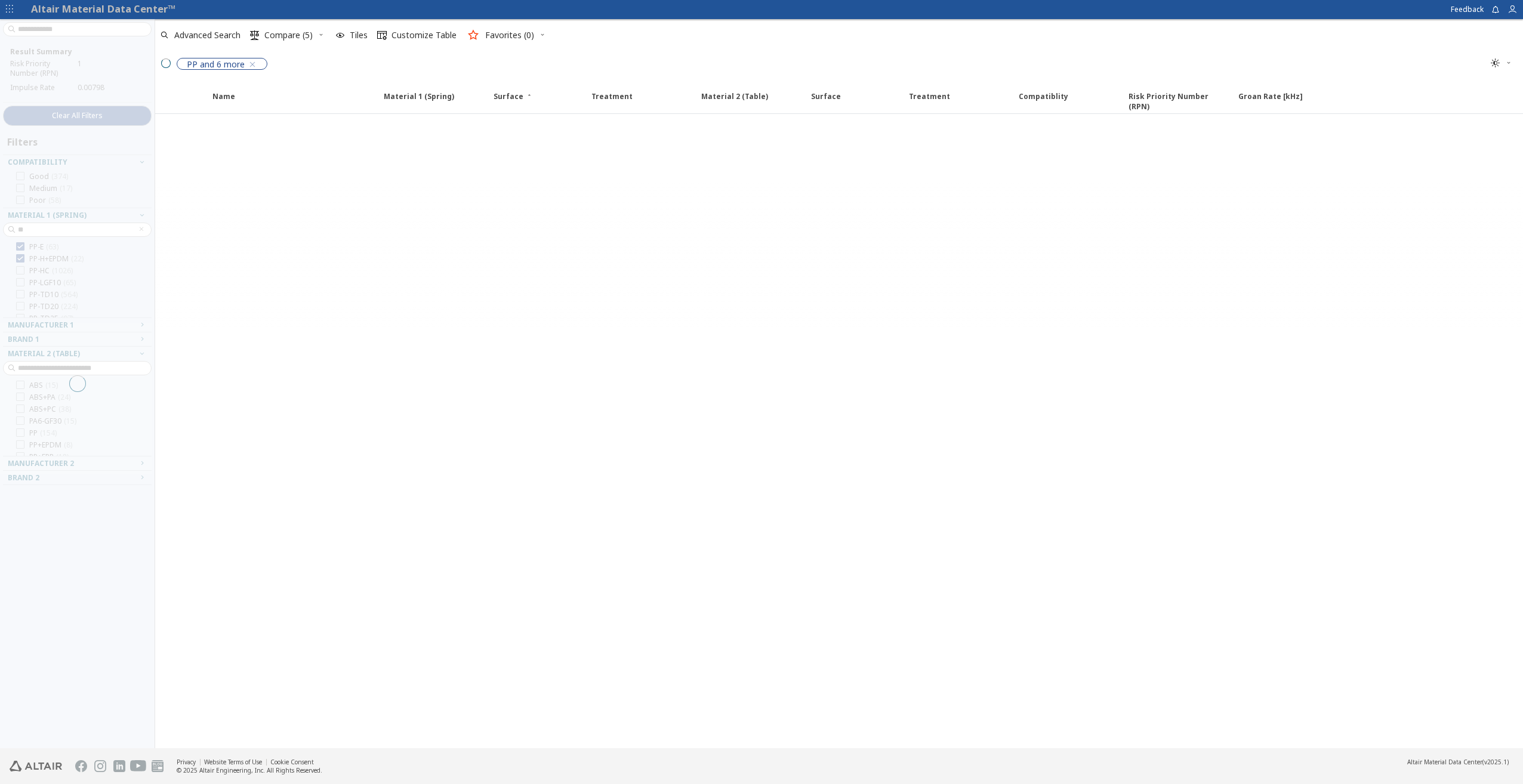
click at [17, 270] on icon at bounding box center [21, 270] width 8 height 8
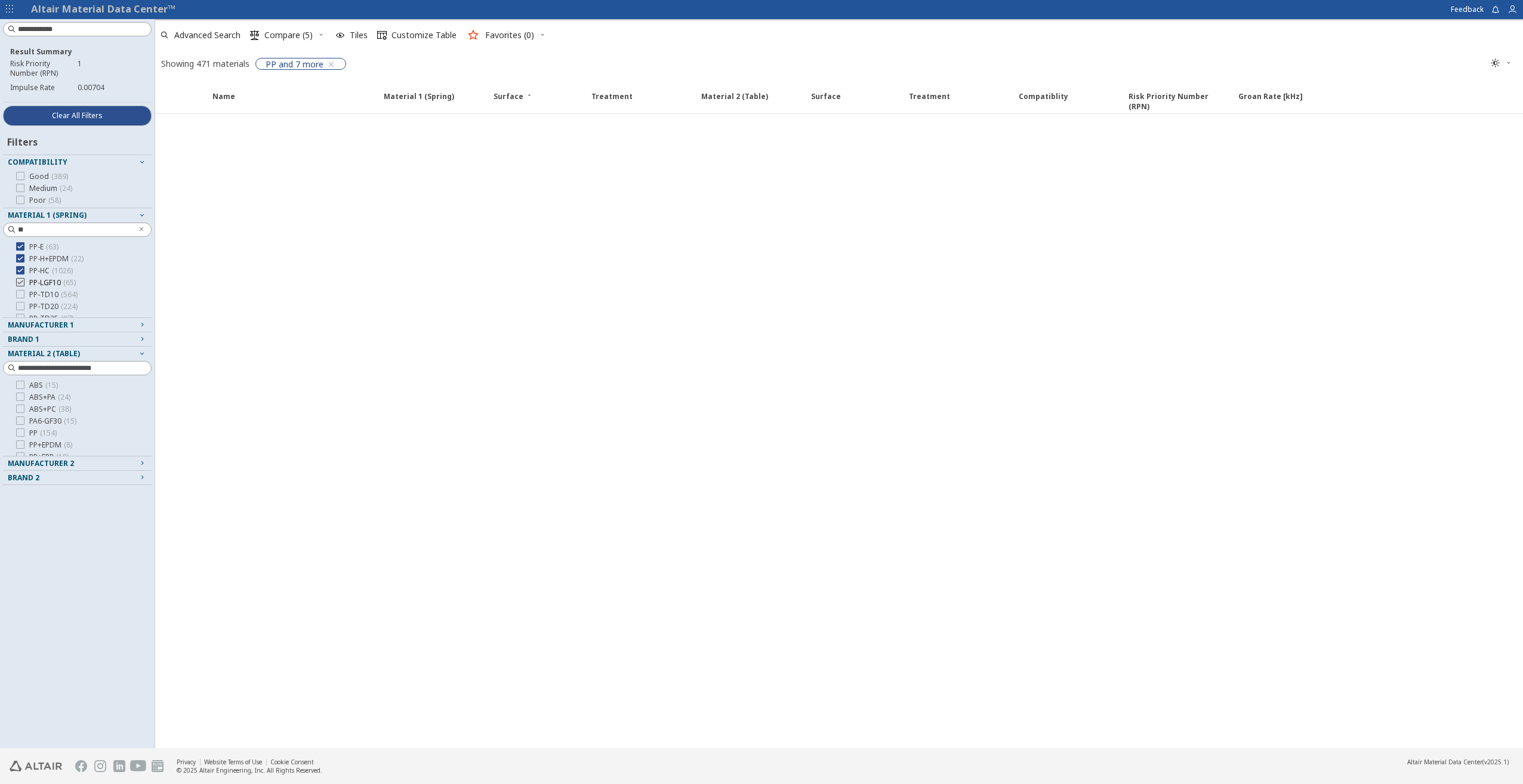
click at [16, 278] on div at bounding box center [21, 282] width 8 height 8
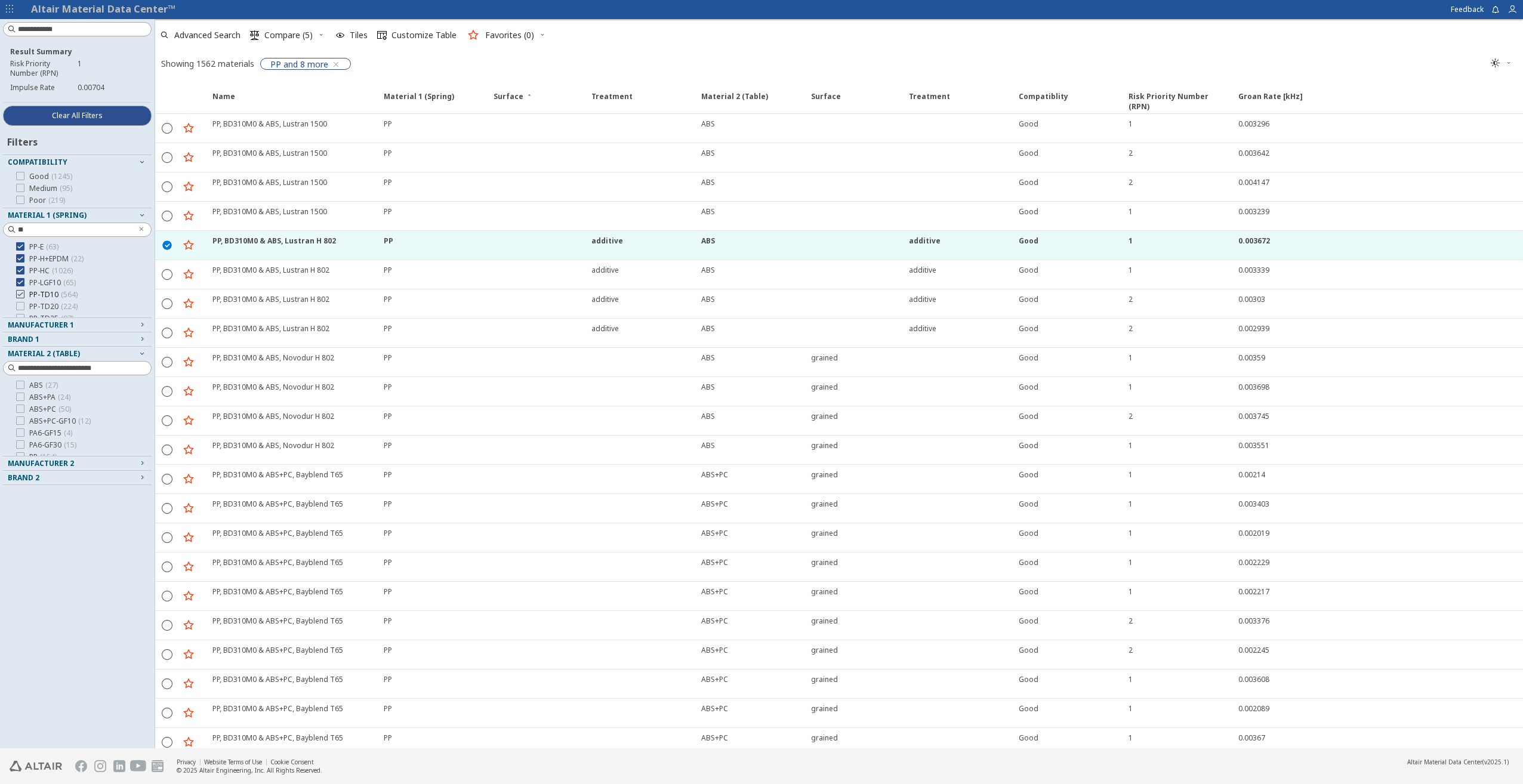
click at [17, 294] on icon at bounding box center [21, 294] width 8 height 8
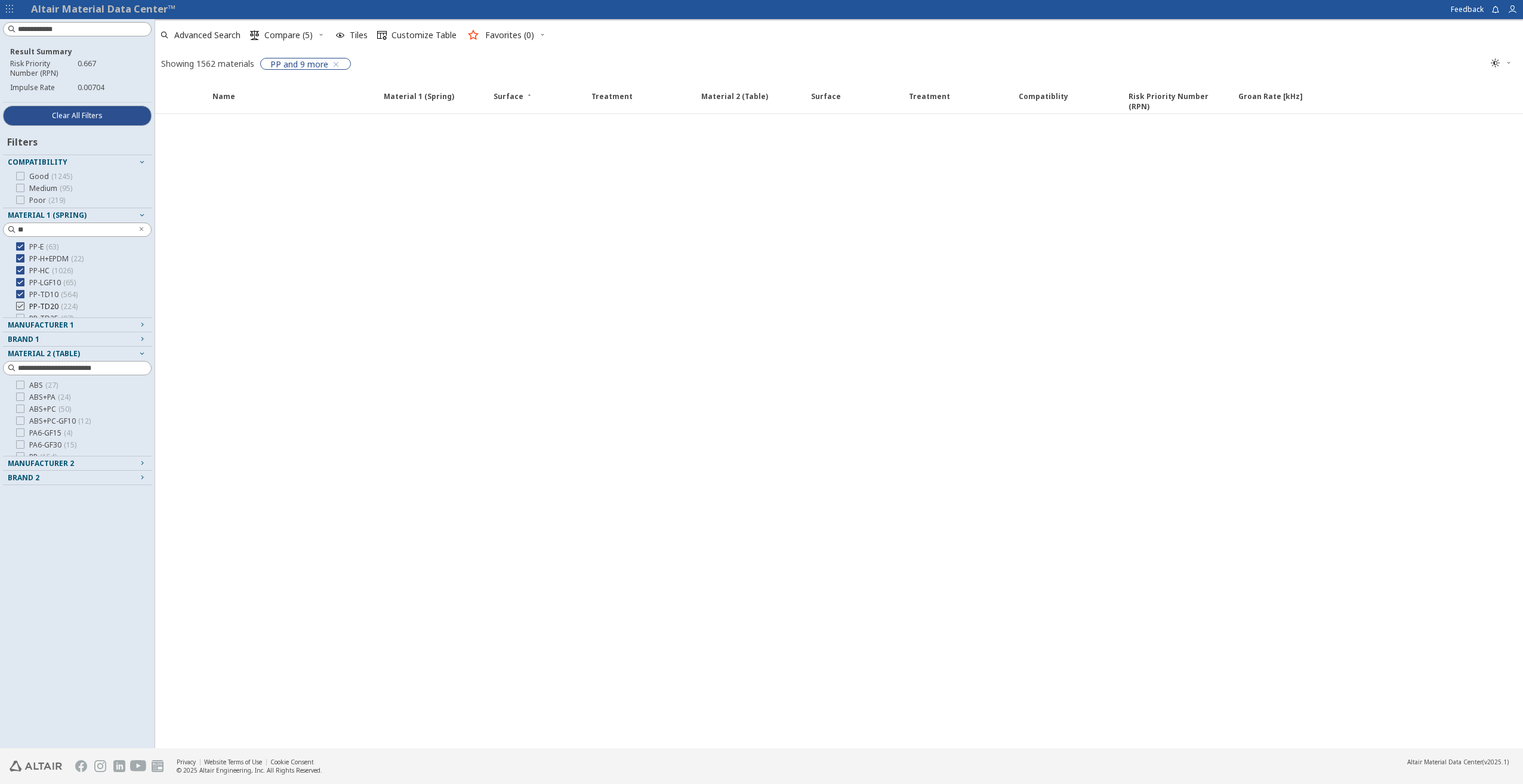
click at [18, 303] on icon at bounding box center [21, 306] width 8 height 8
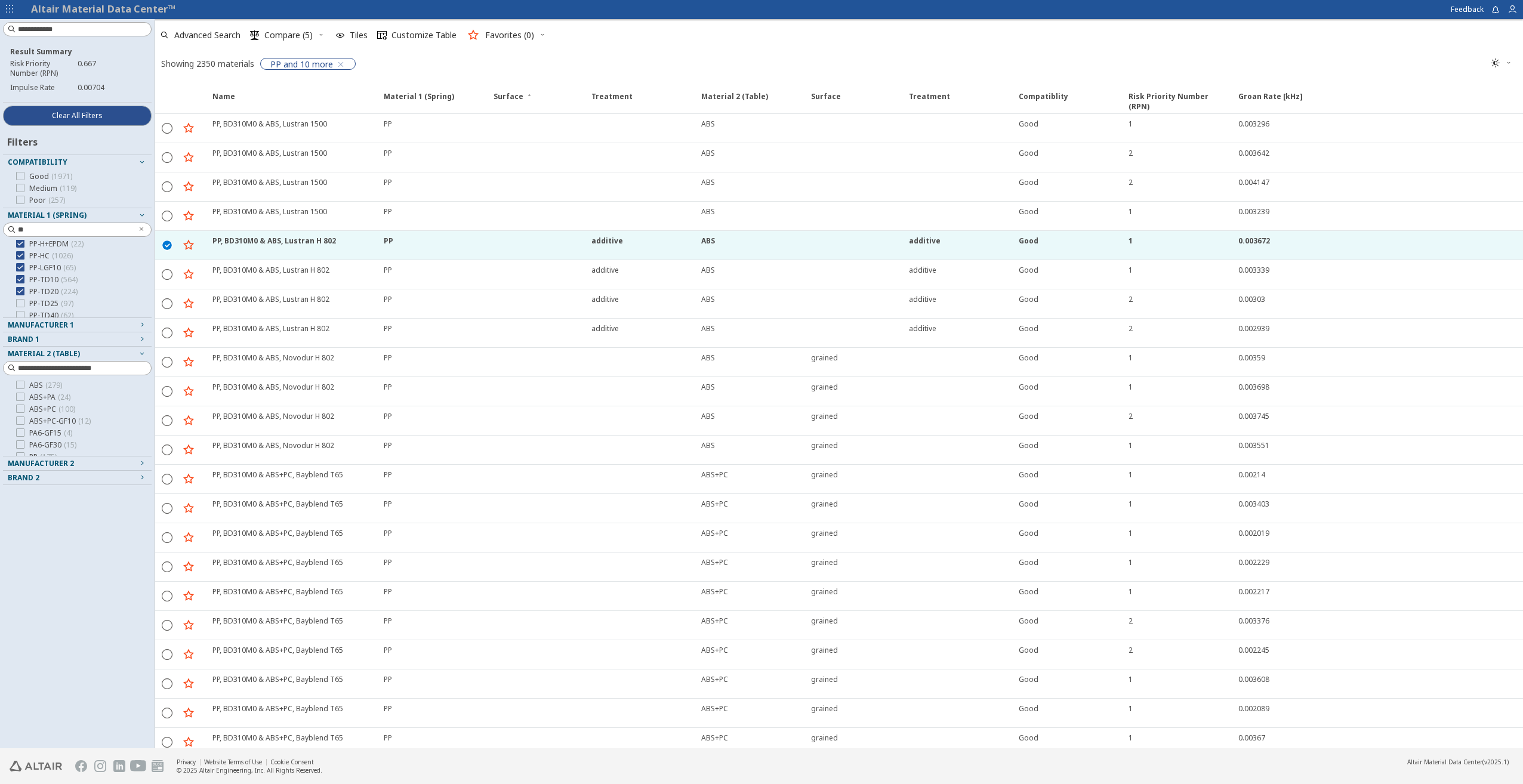
scroll to position [120, 0]
click at [18, 258] on icon at bounding box center [21, 258] width 8 height 8
click at [18, 274] on div at bounding box center [21, 270] width 8 height 8
click at [18, 283] on icon at bounding box center [21, 282] width 8 height 8
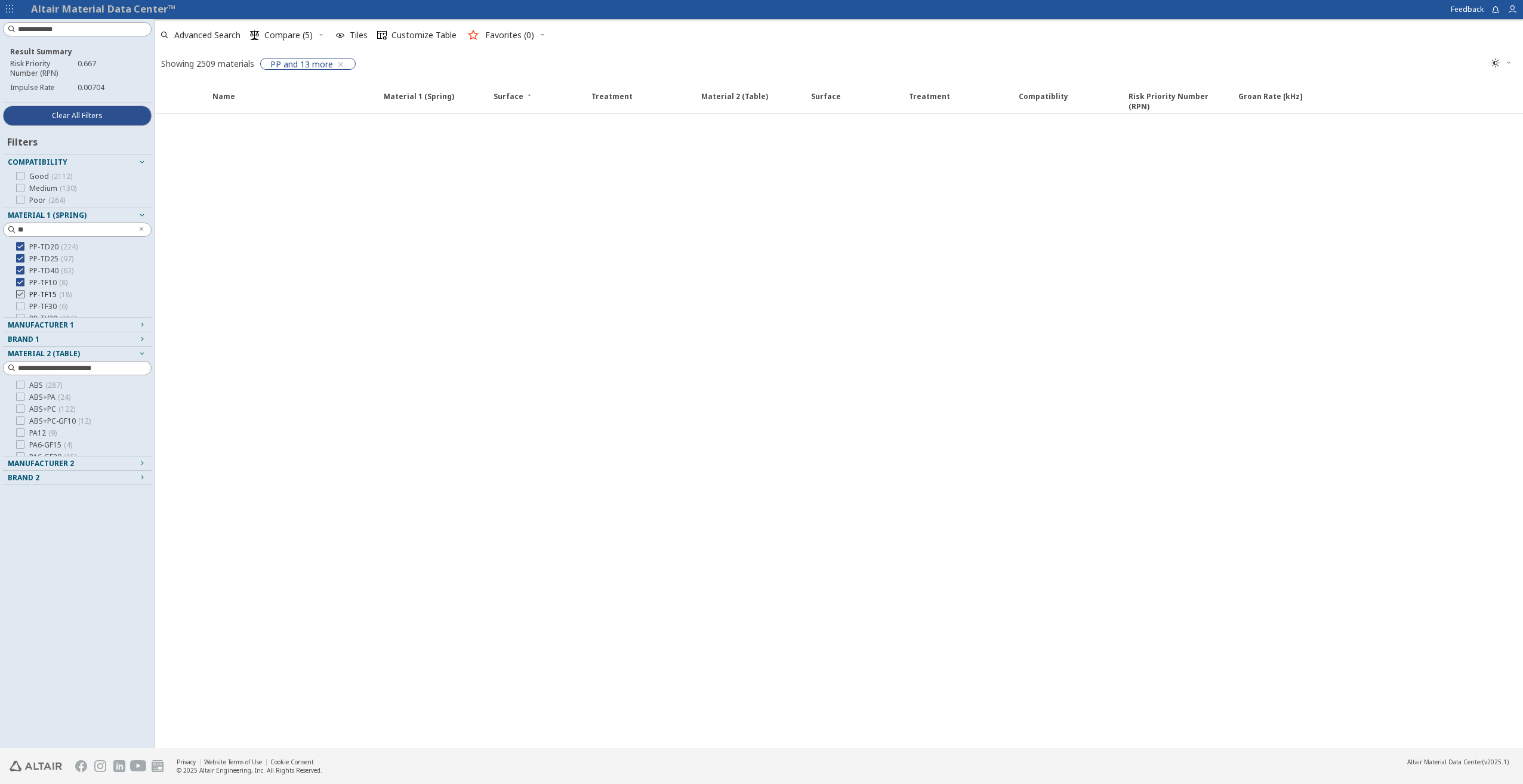
click at [18, 294] on icon at bounding box center [21, 294] width 8 height 8
click at [19, 303] on icon at bounding box center [21, 306] width 8 height 8
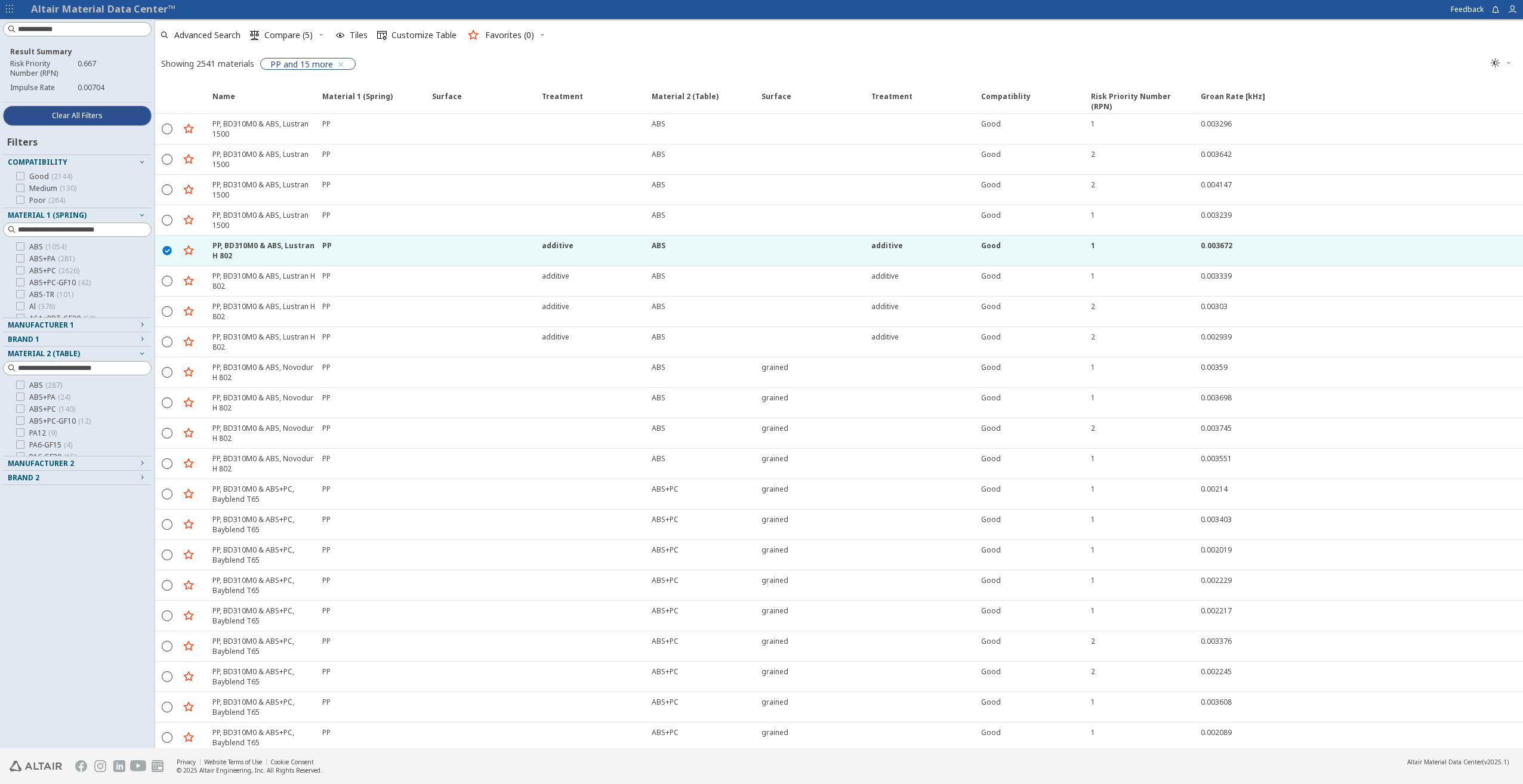
click at [96, 221] on span "Material 1 (Spring)" at bounding box center [77, 215] width 139 height 14
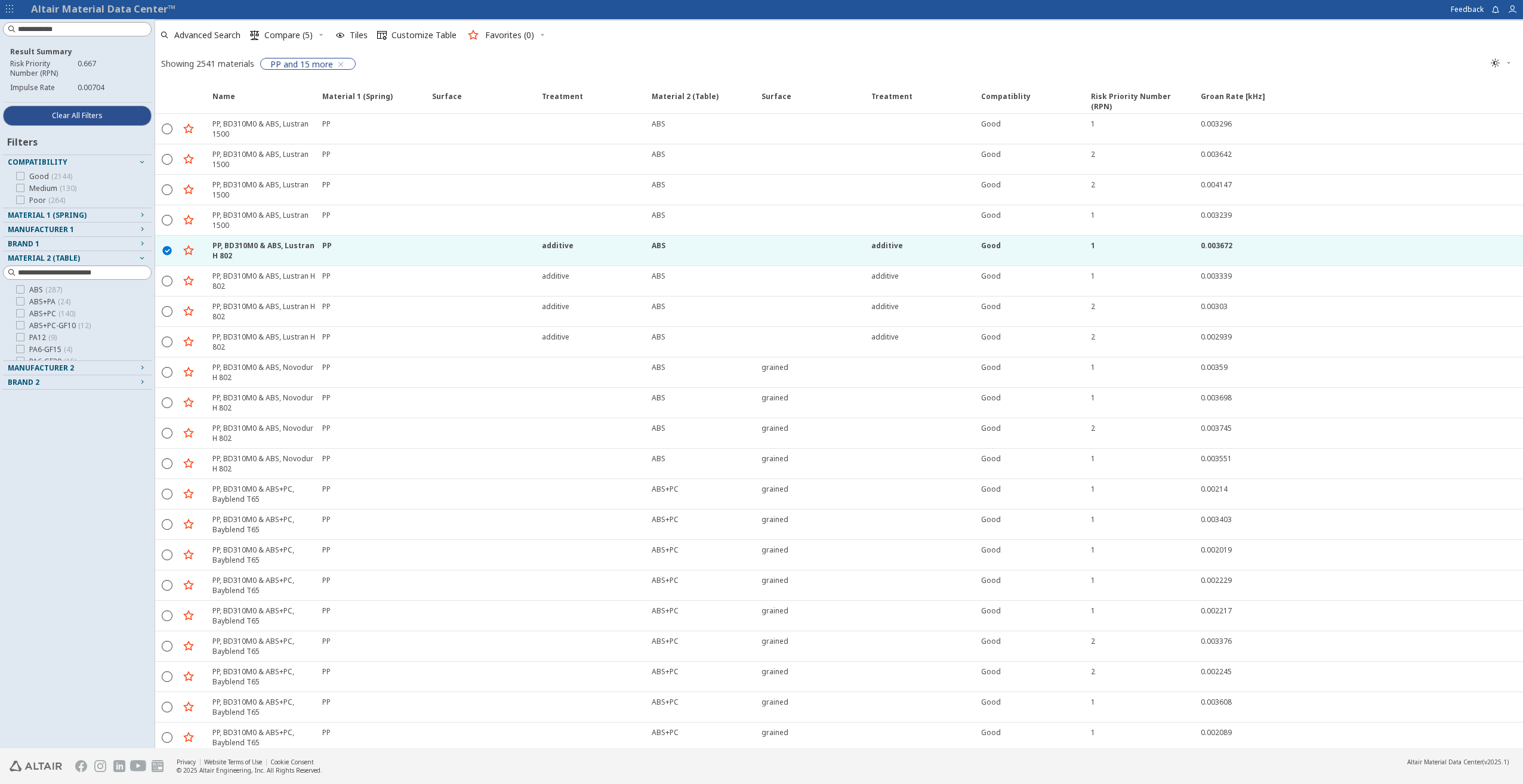
click at [97, 221] on span "Material 1 (Spring)" at bounding box center [77, 215] width 139 height 14
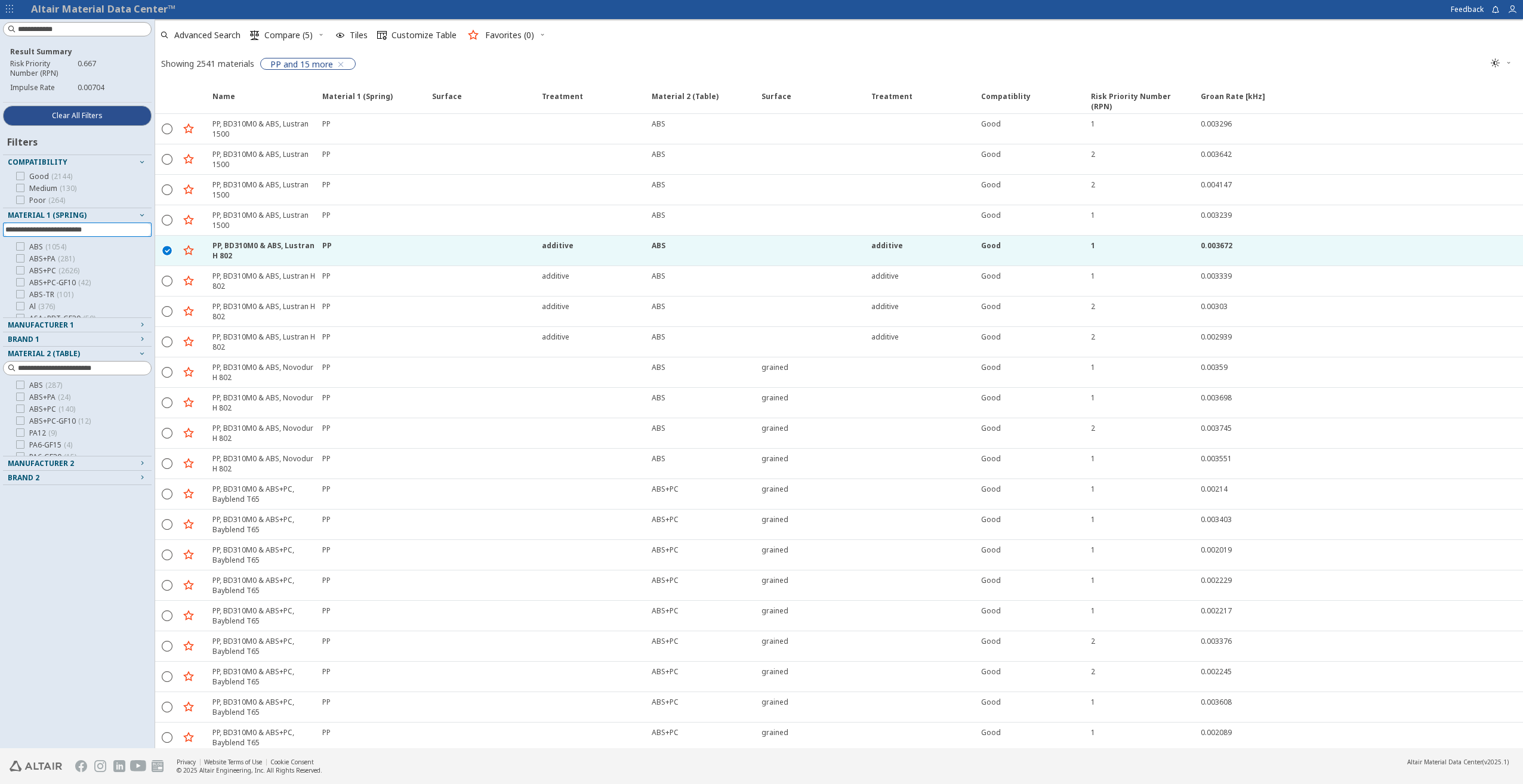
click at [92, 234] on input at bounding box center [79, 229] width 146 height 13
type input "**"
click at [21, 310] on icon at bounding box center [21, 310] width 8 height 8
click at [22, 299] on icon at bounding box center [21, 298] width 8 height 8
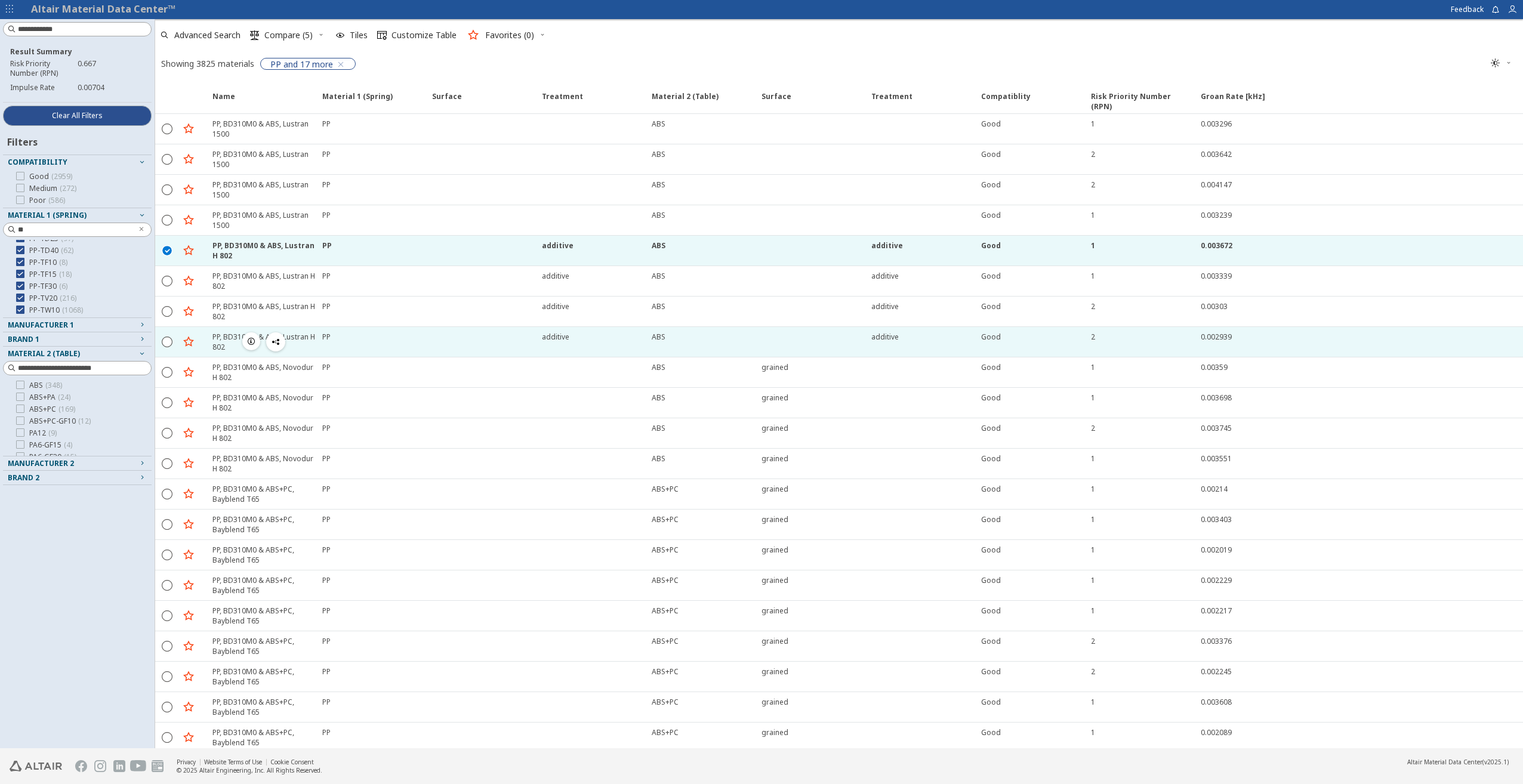
click at [249, 342] on icon "button" at bounding box center [251, 341] width 9 height 9
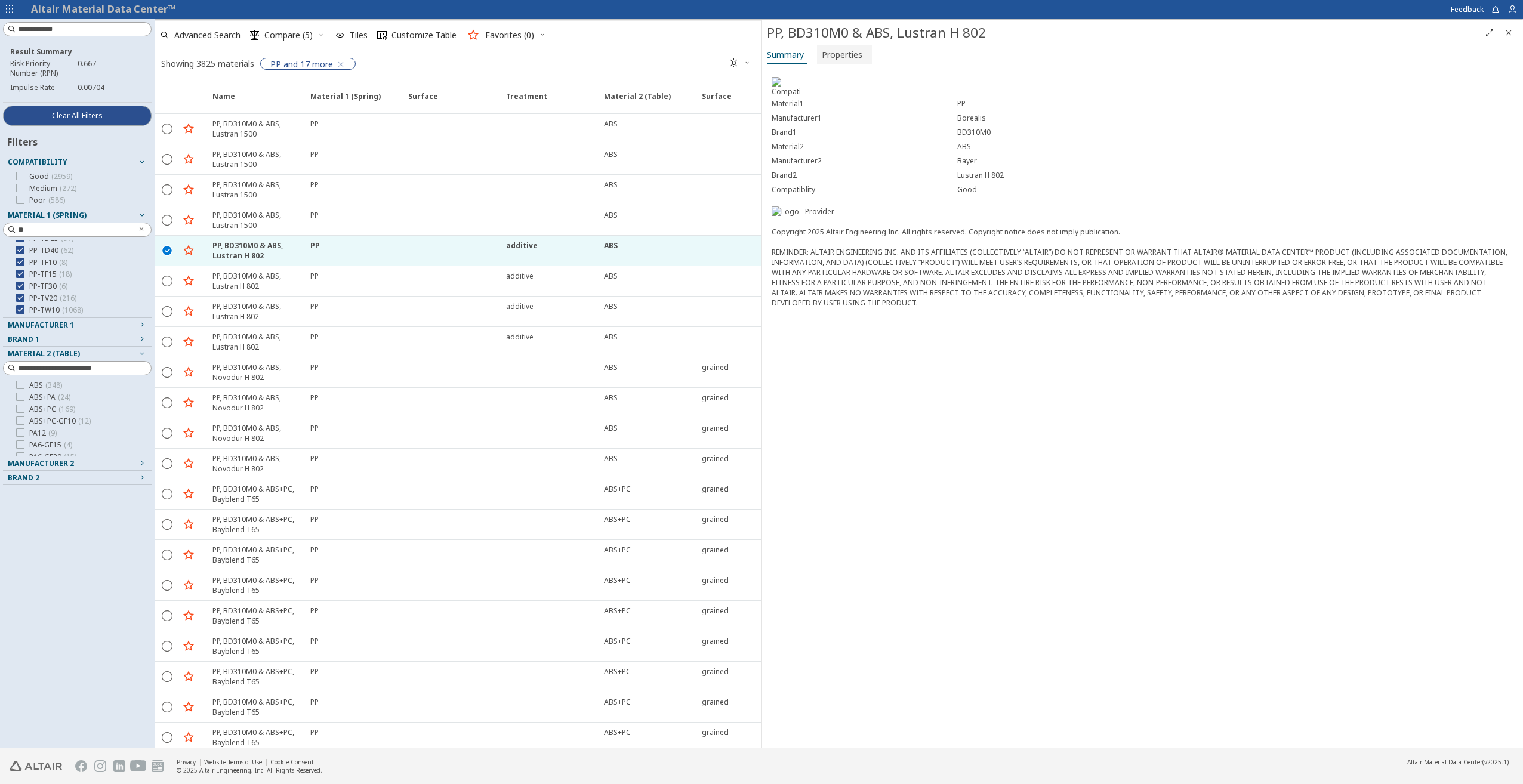
click at [835, 52] on span "Properties" at bounding box center [841, 54] width 40 height 19
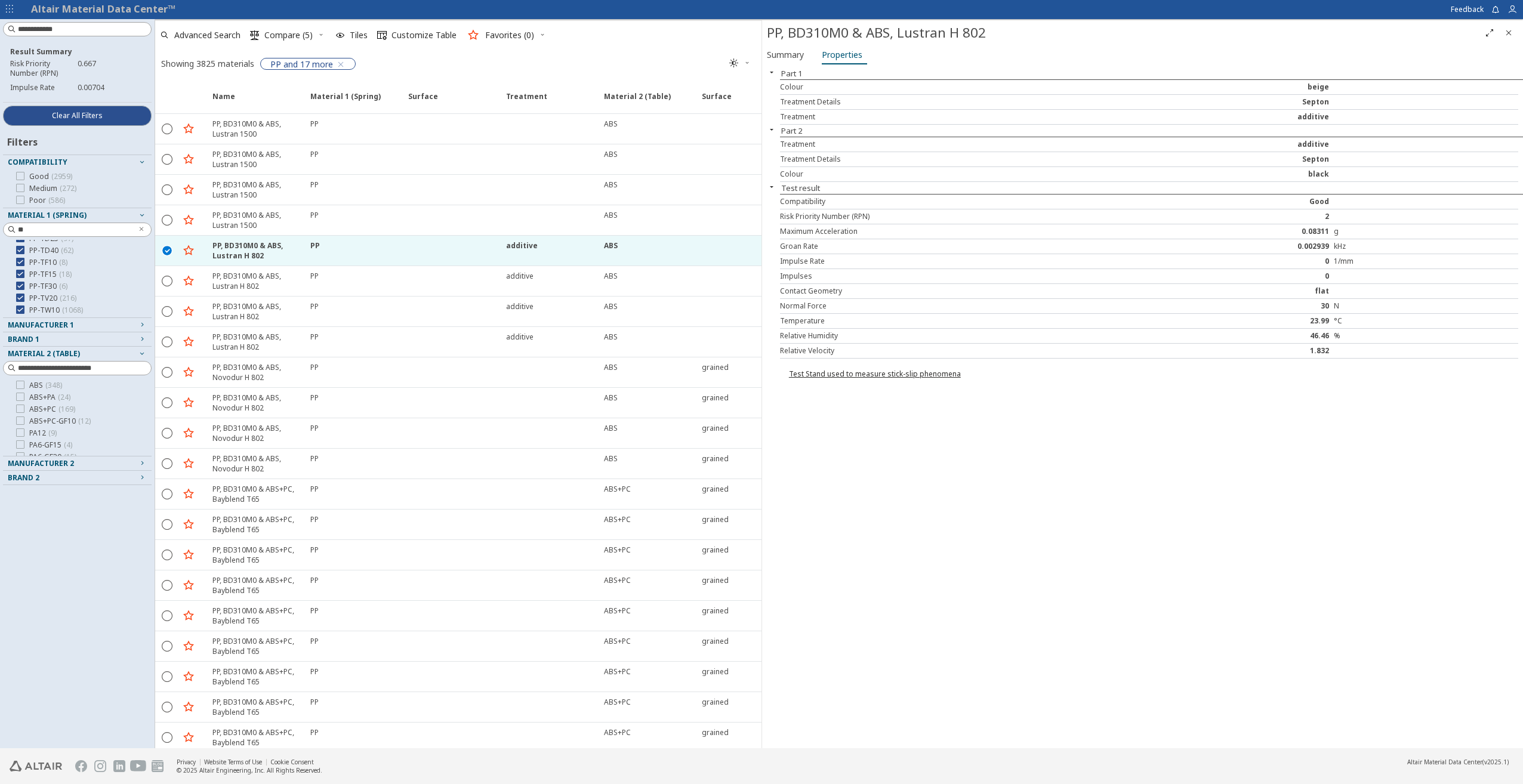
click at [1509, 36] on icon "Close" at bounding box center [1508, 33] width 9 height 9
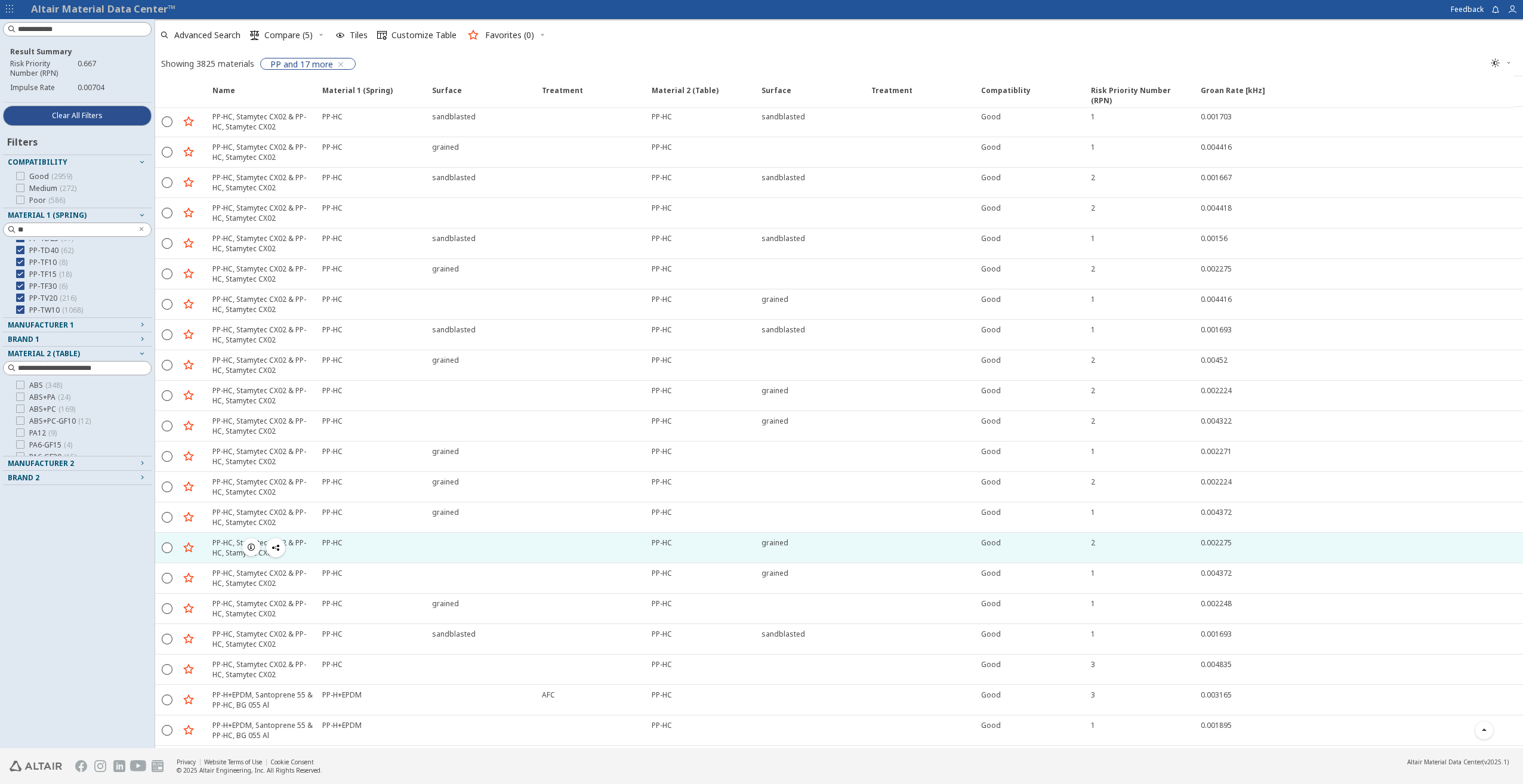
scroll to position [39125, 0]
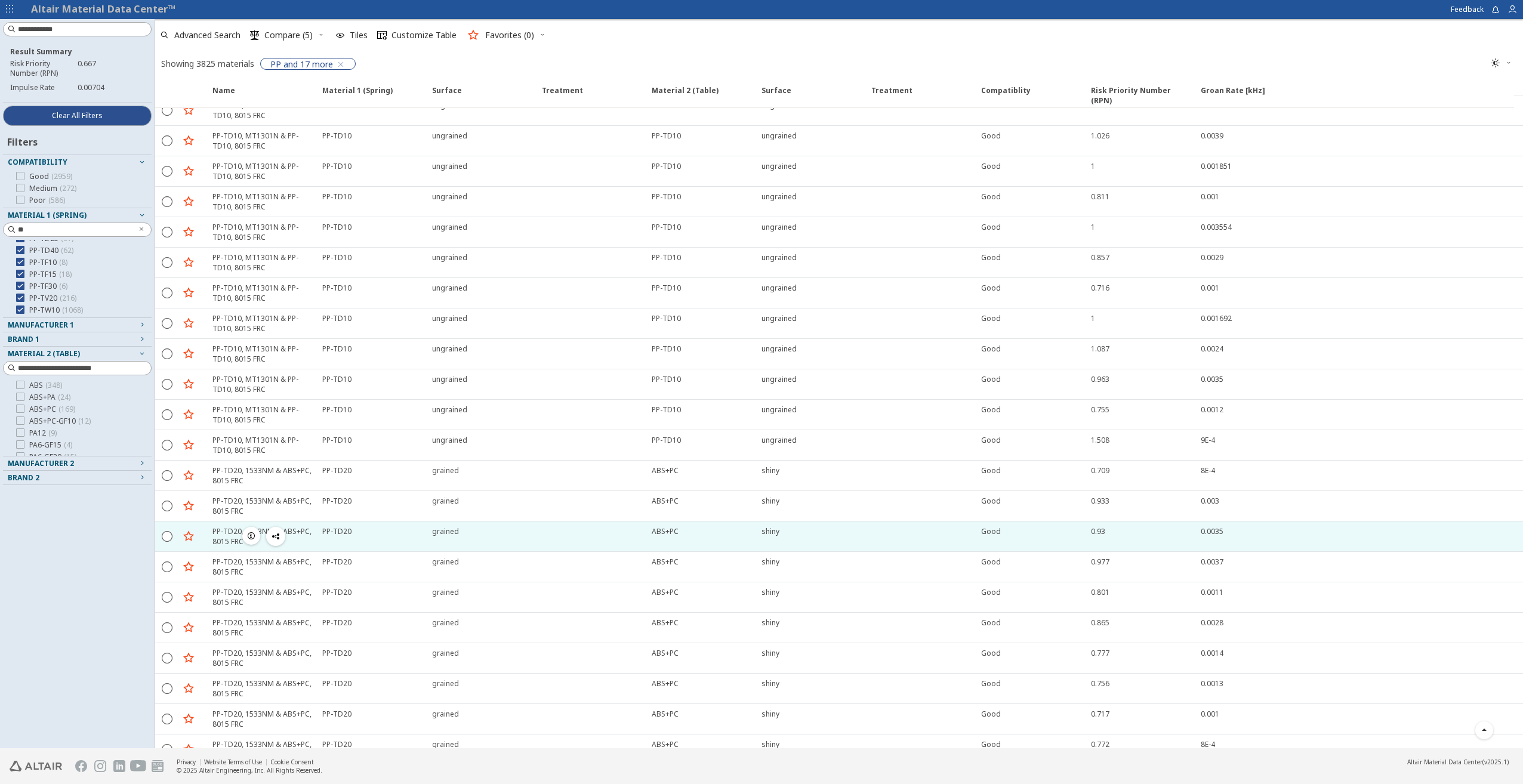
scroll to position [65451, 0]
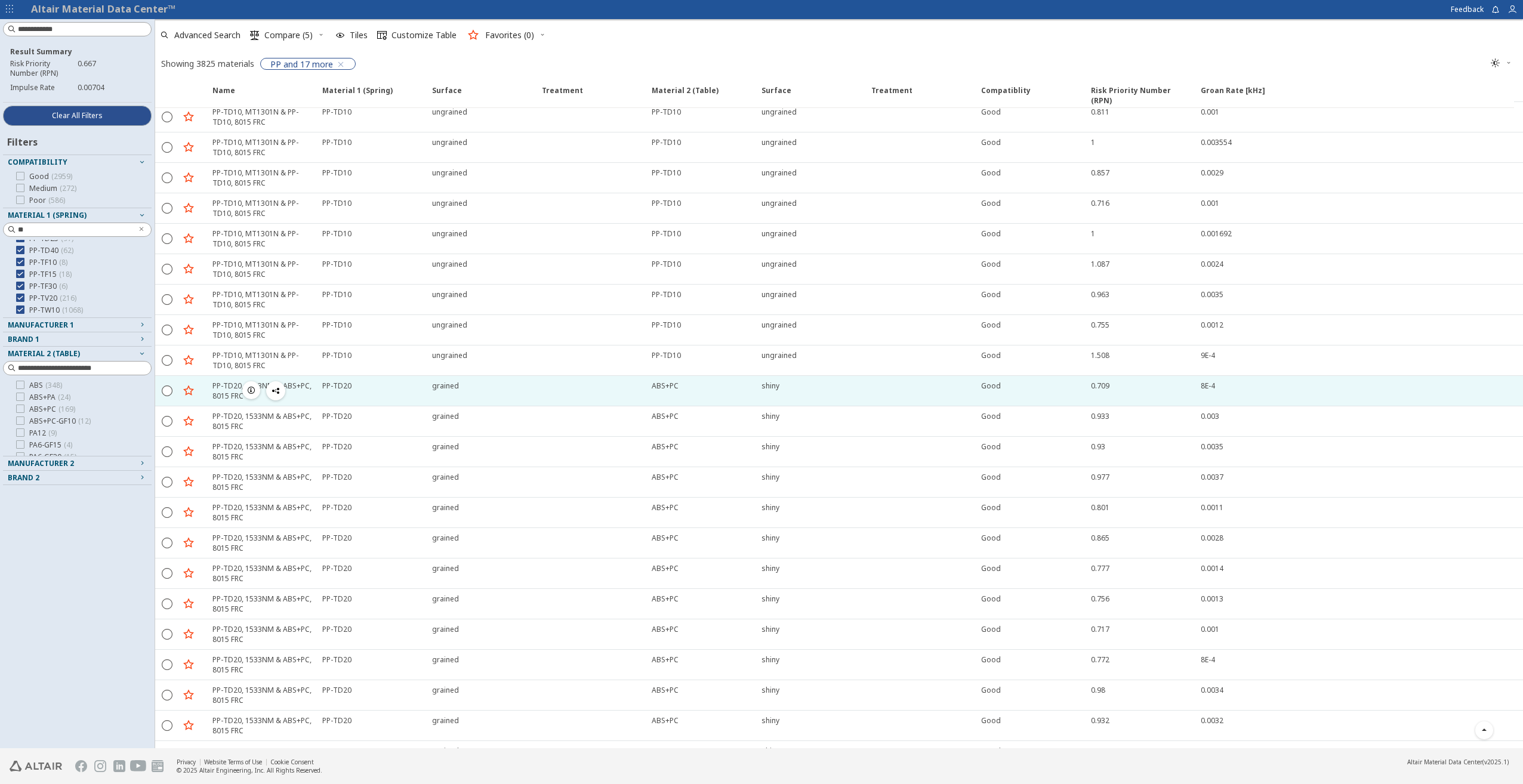
click at [251, 393] on icon "button" at bounding box center [251, 390] width 9 height 9
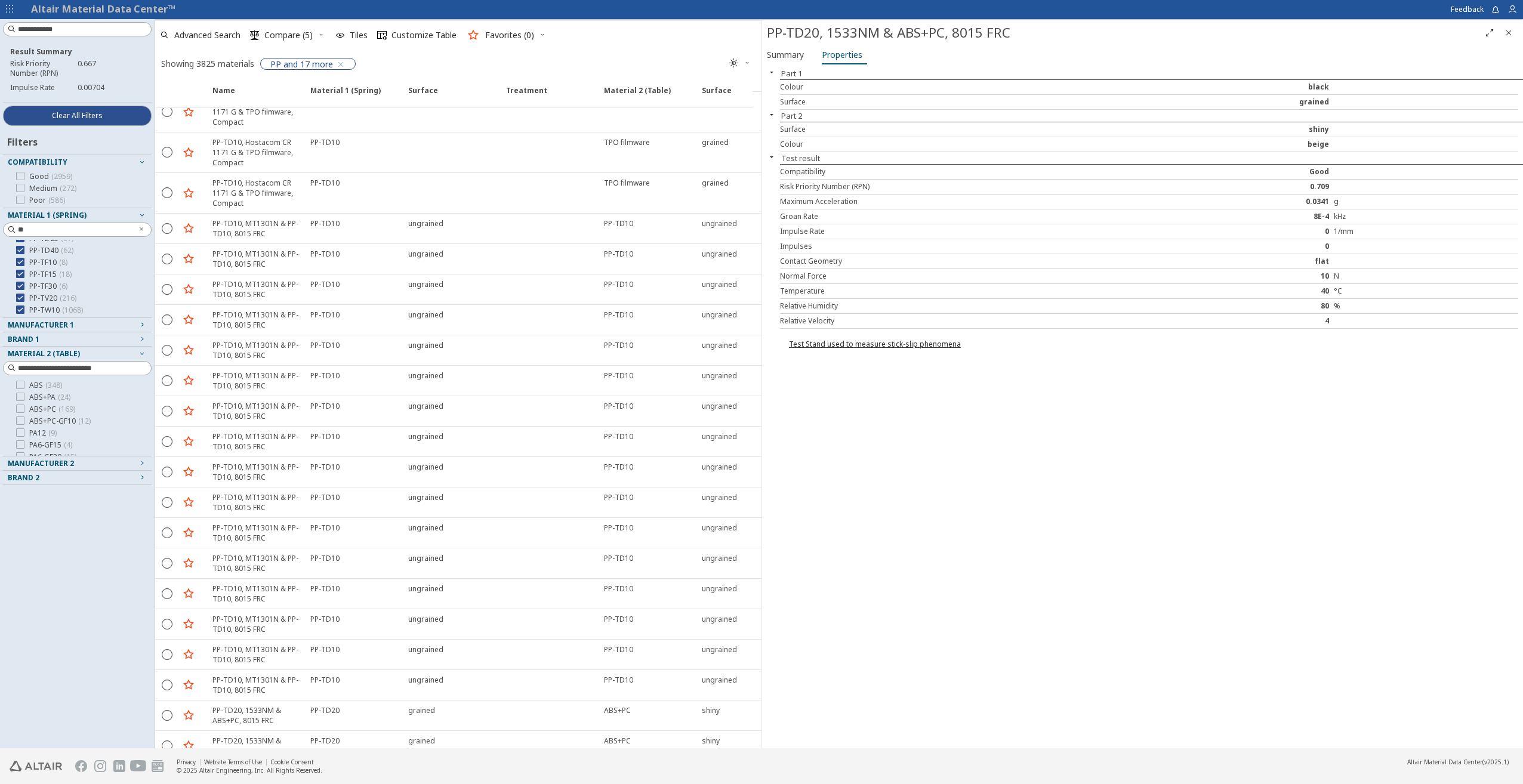
scroll to position [65775, 0]
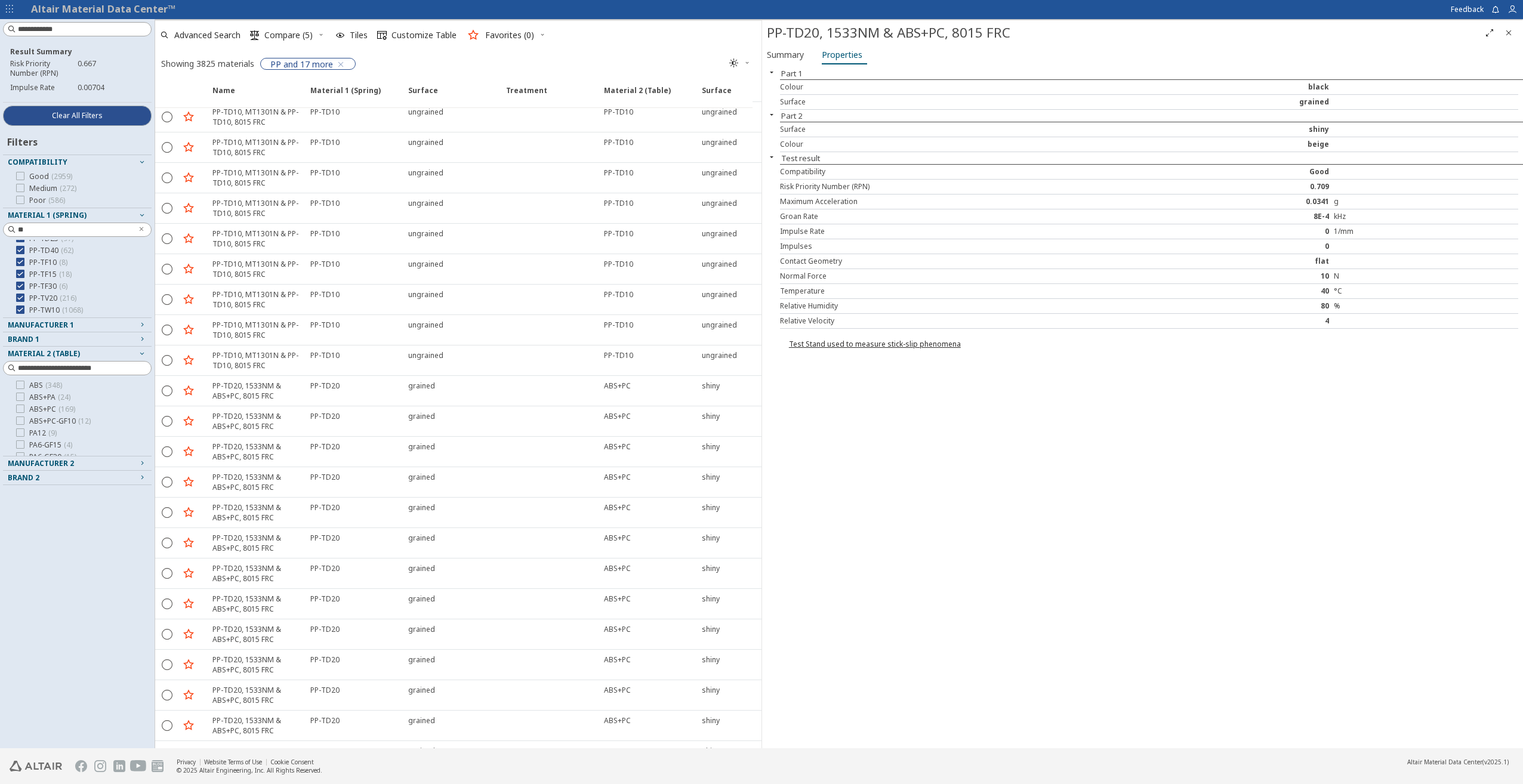
click at [1507, 29] on icon "Close" at bounding box center [1508, 33] width 9 height 9
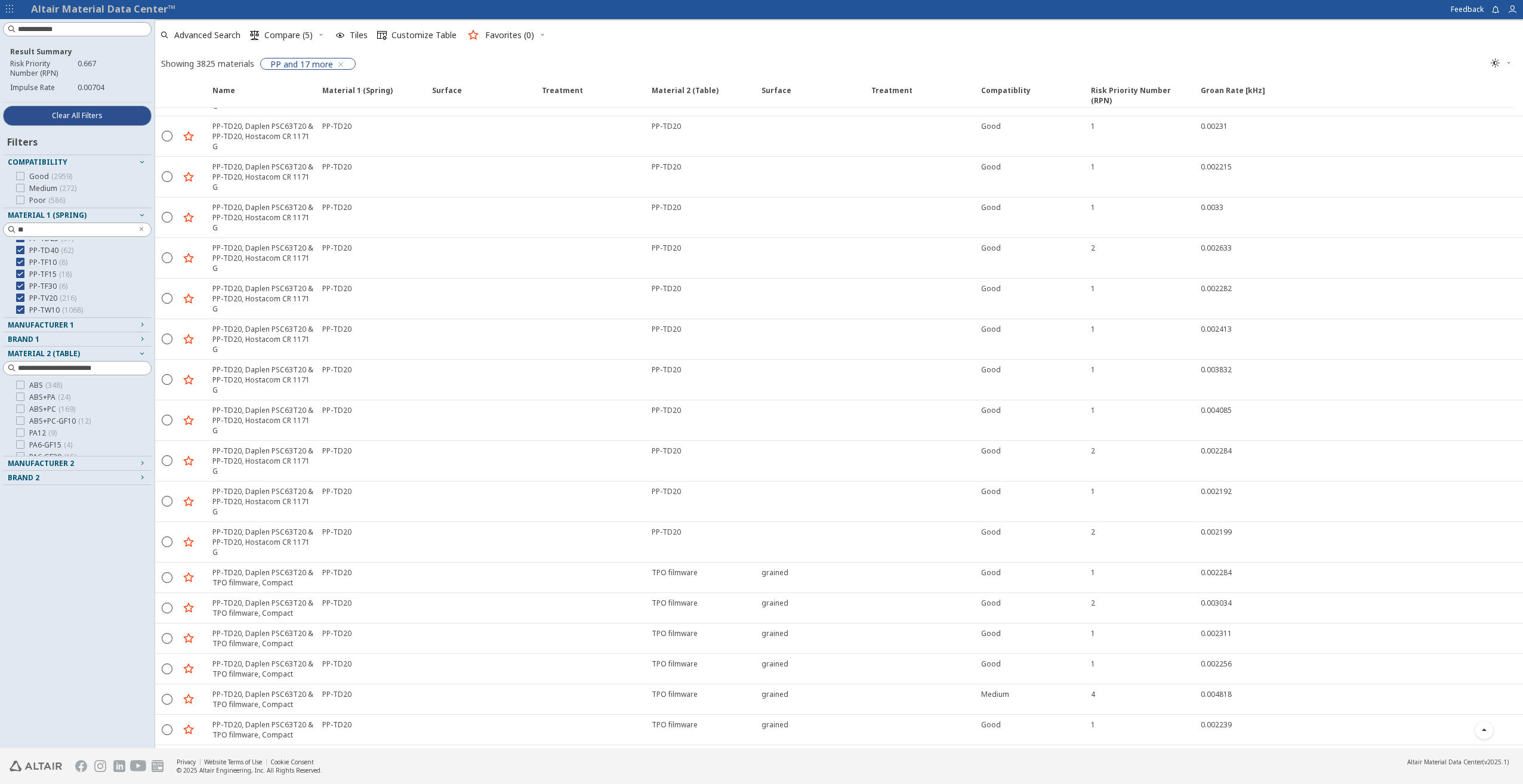
scroll to position [67401, 0]
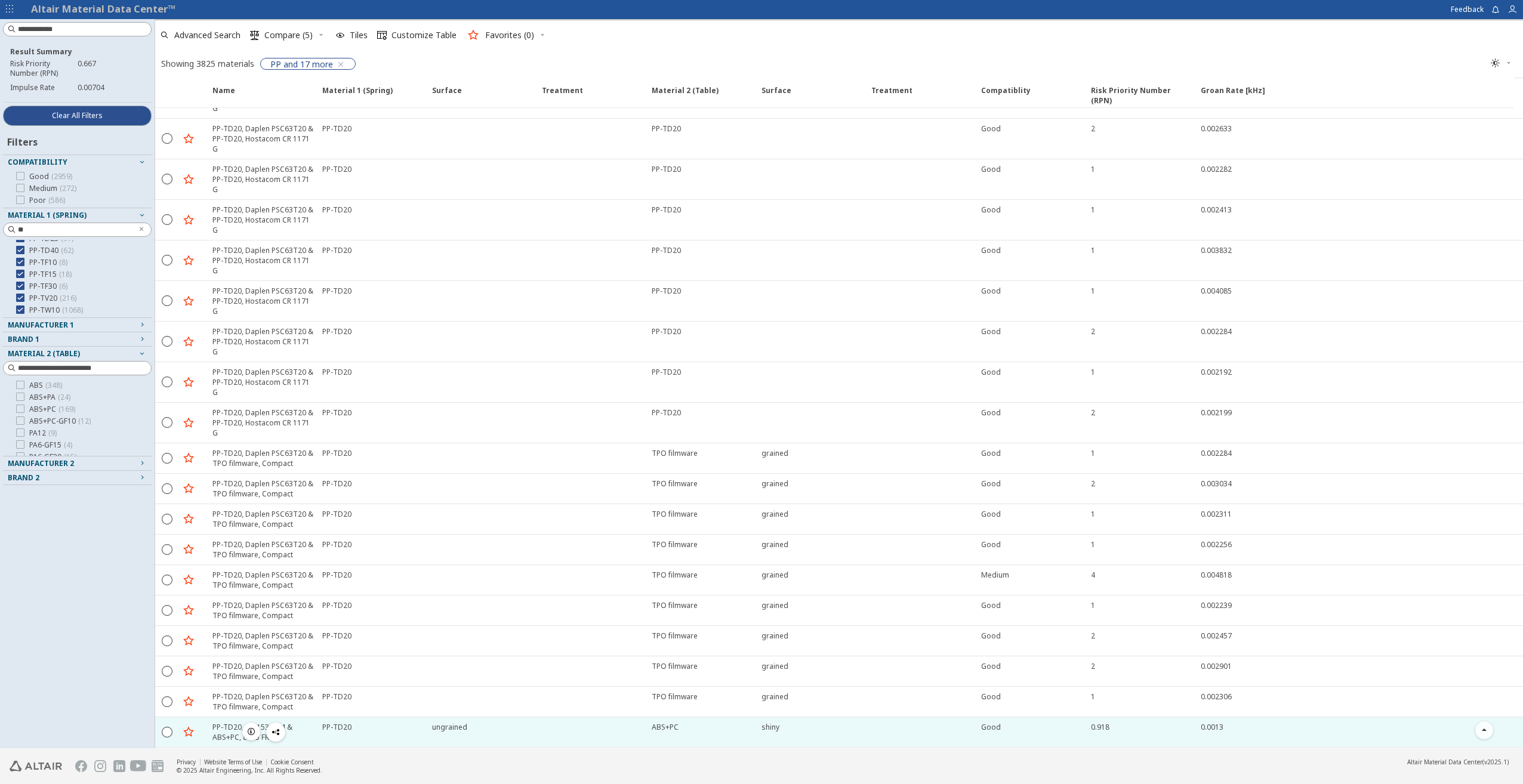
click at [253, 727] on icon "button" at bounding box center [251, 731] width 9 height 9
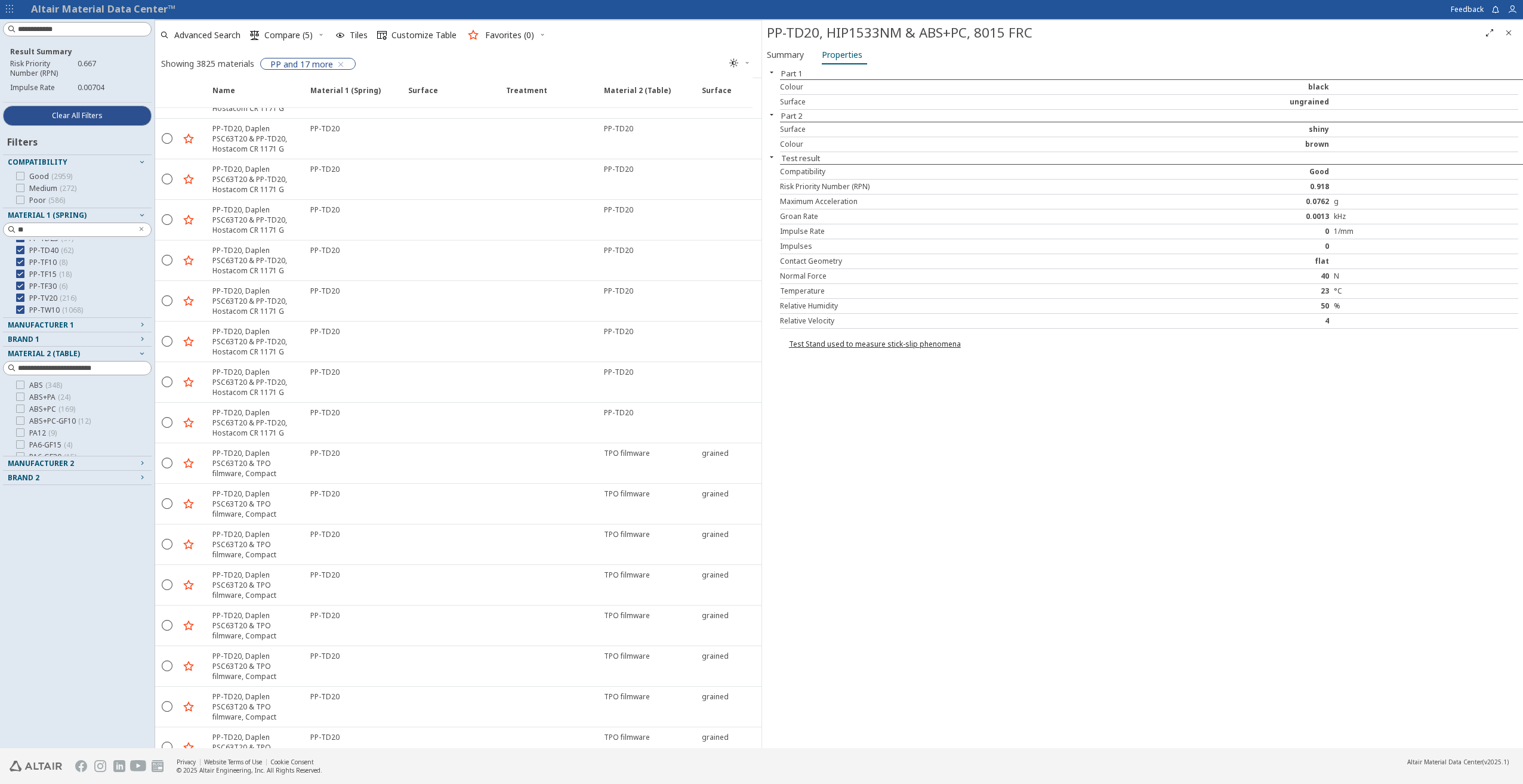
scroll to position [67553, 0]
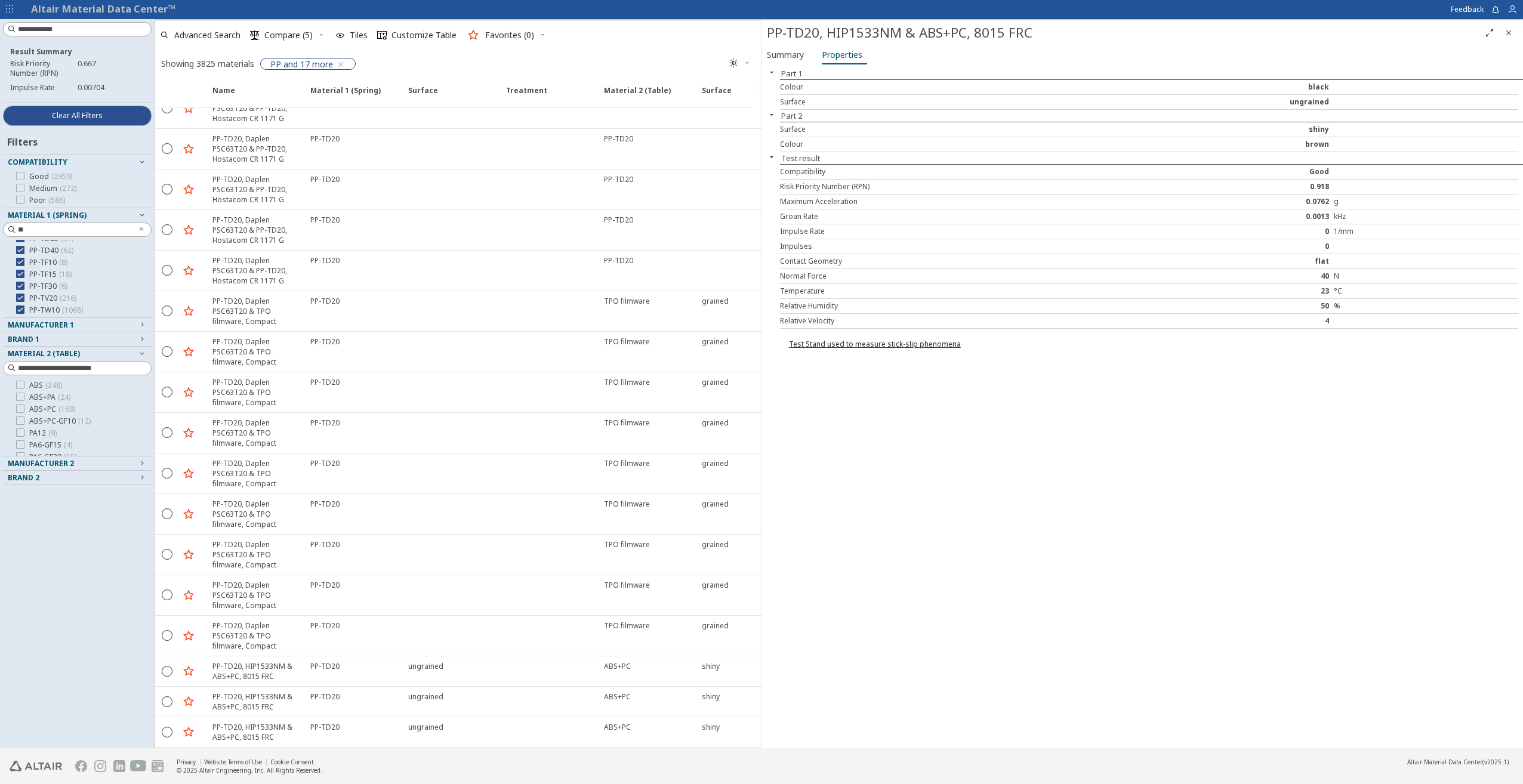
click at [1515, 33] on span "Close" at bounding box center [1509, 33] width 14 height 19
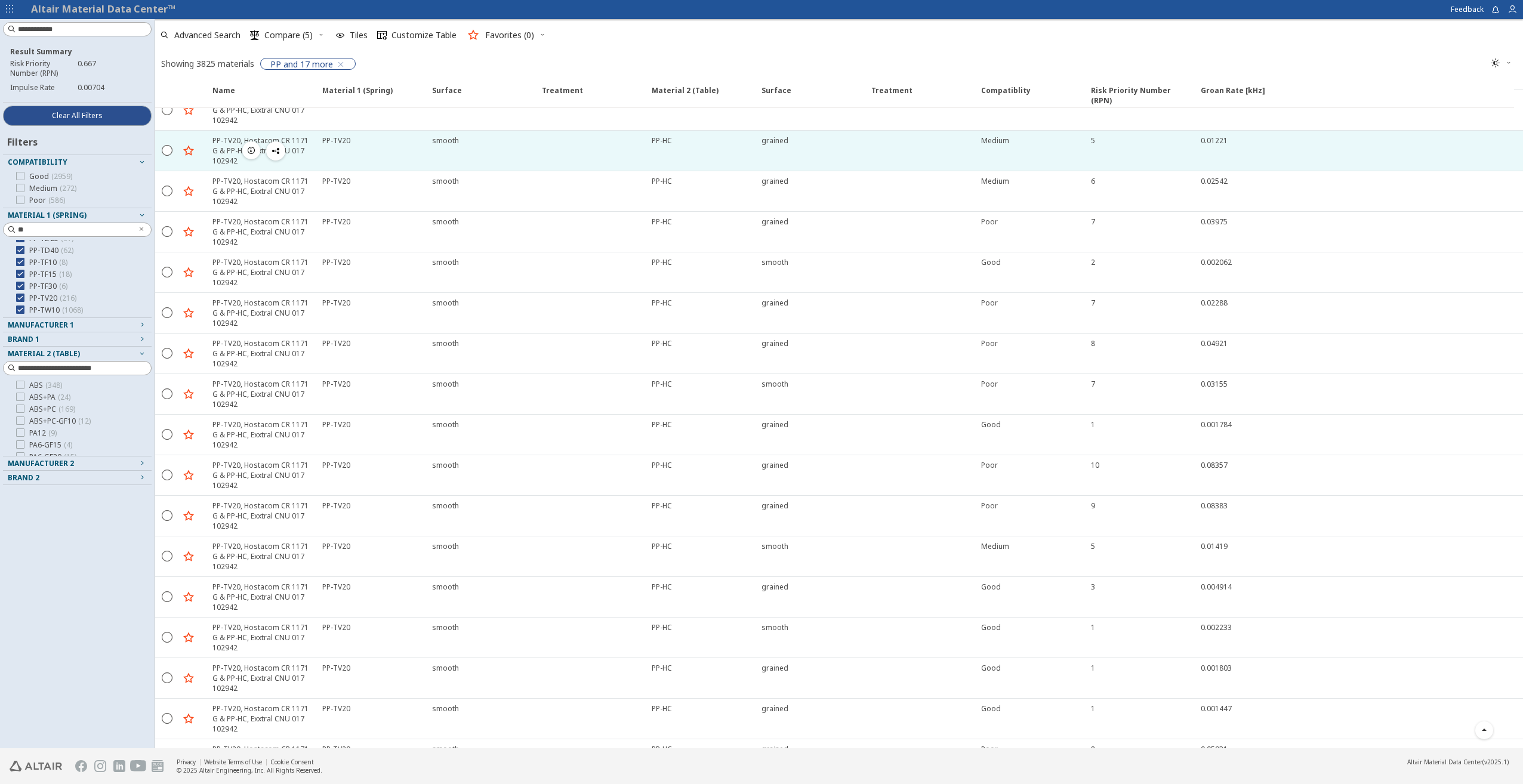
scroll to position [82258, 0]
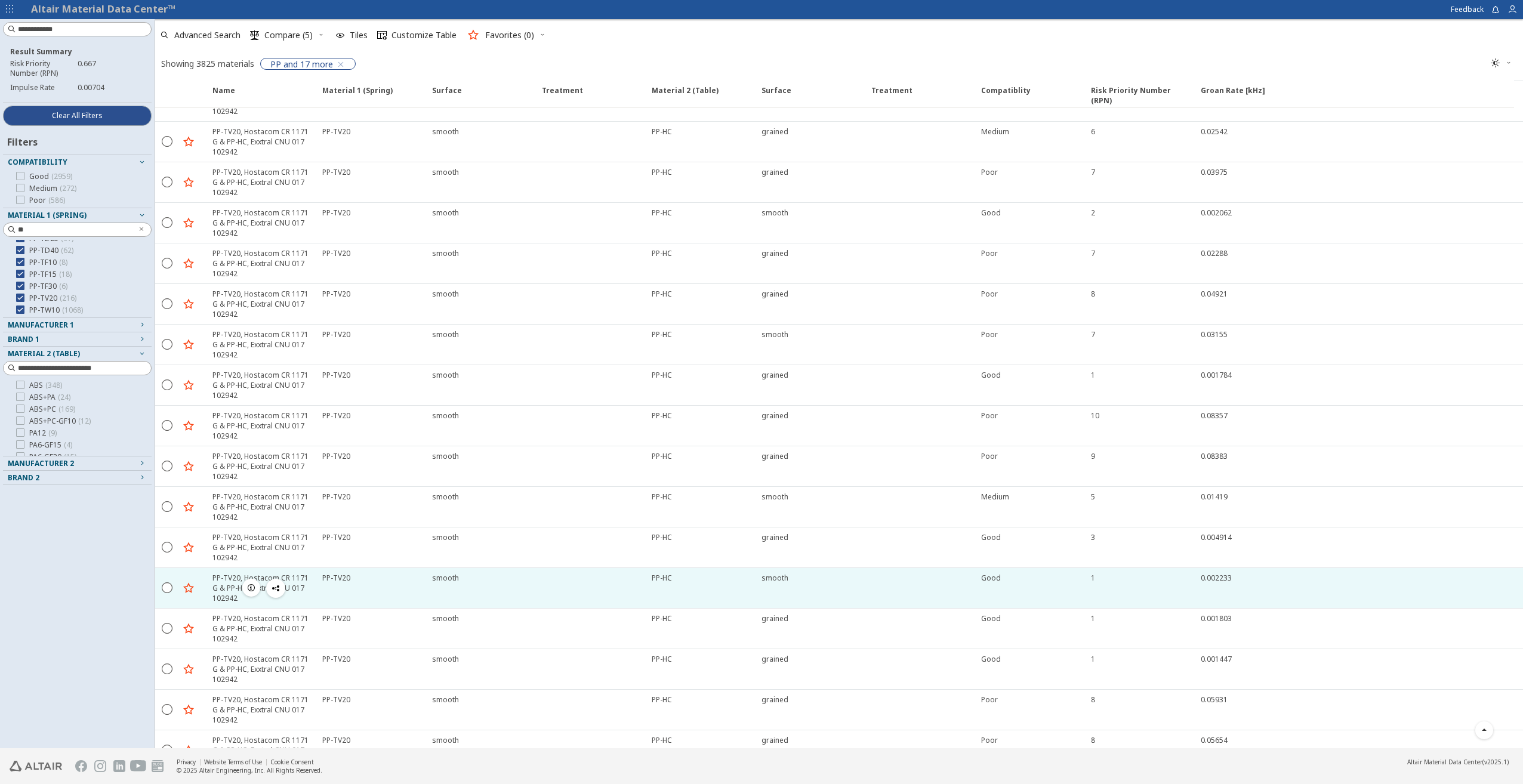
click at [254, 590] on icon "button" at bounding box center [251, 587] width 9 height 9
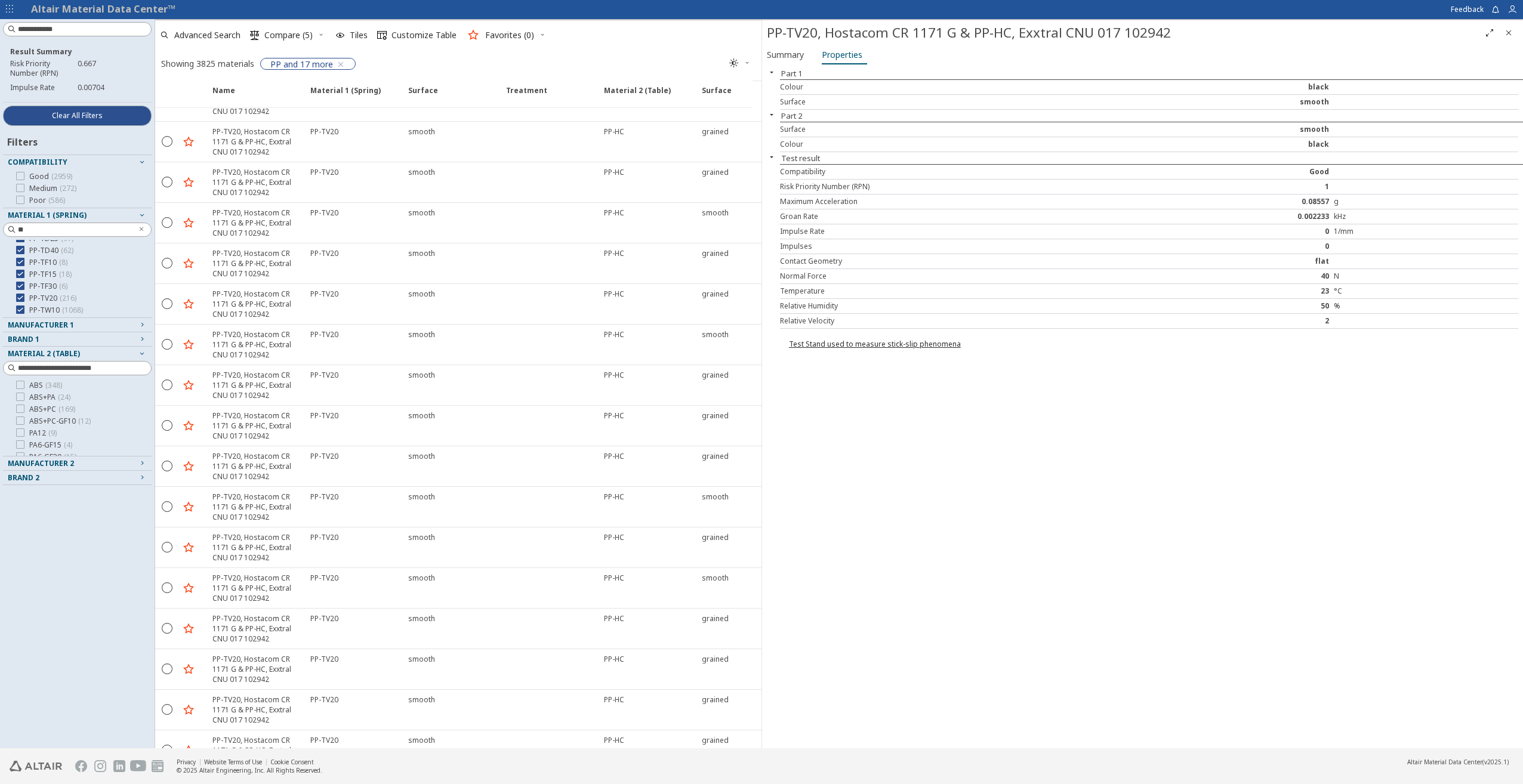
click at [1511, 32] on icon "Close" at bounding box center [1508, 33] width 9 height 9
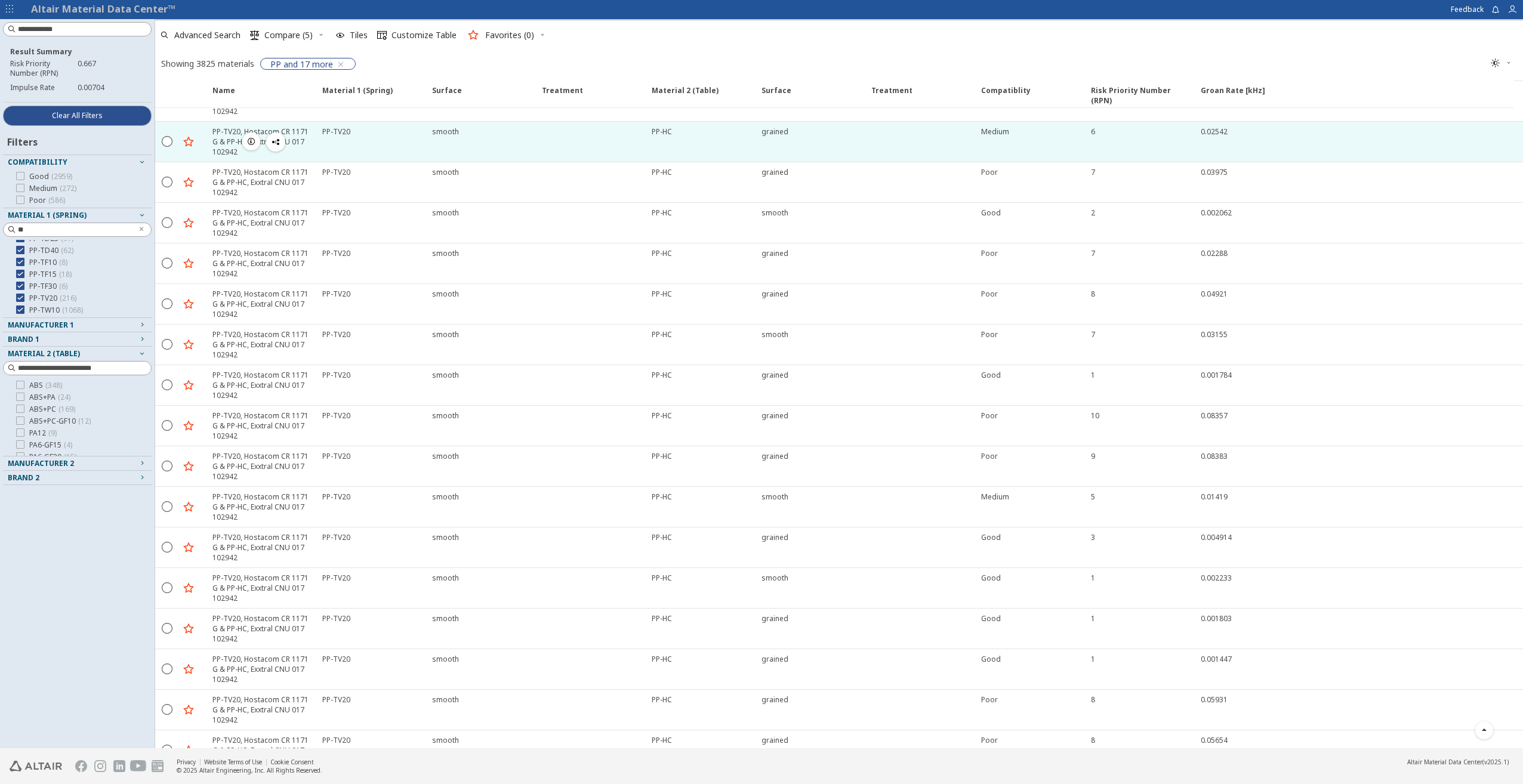
drag, startPoint x: 805, startPoint y: 93, endPoint x: 1188, endPoint y: 158, distance: 388.5
click at [1188, 158] on div "6" at bounding box center [1138, 142] width 110 height 40
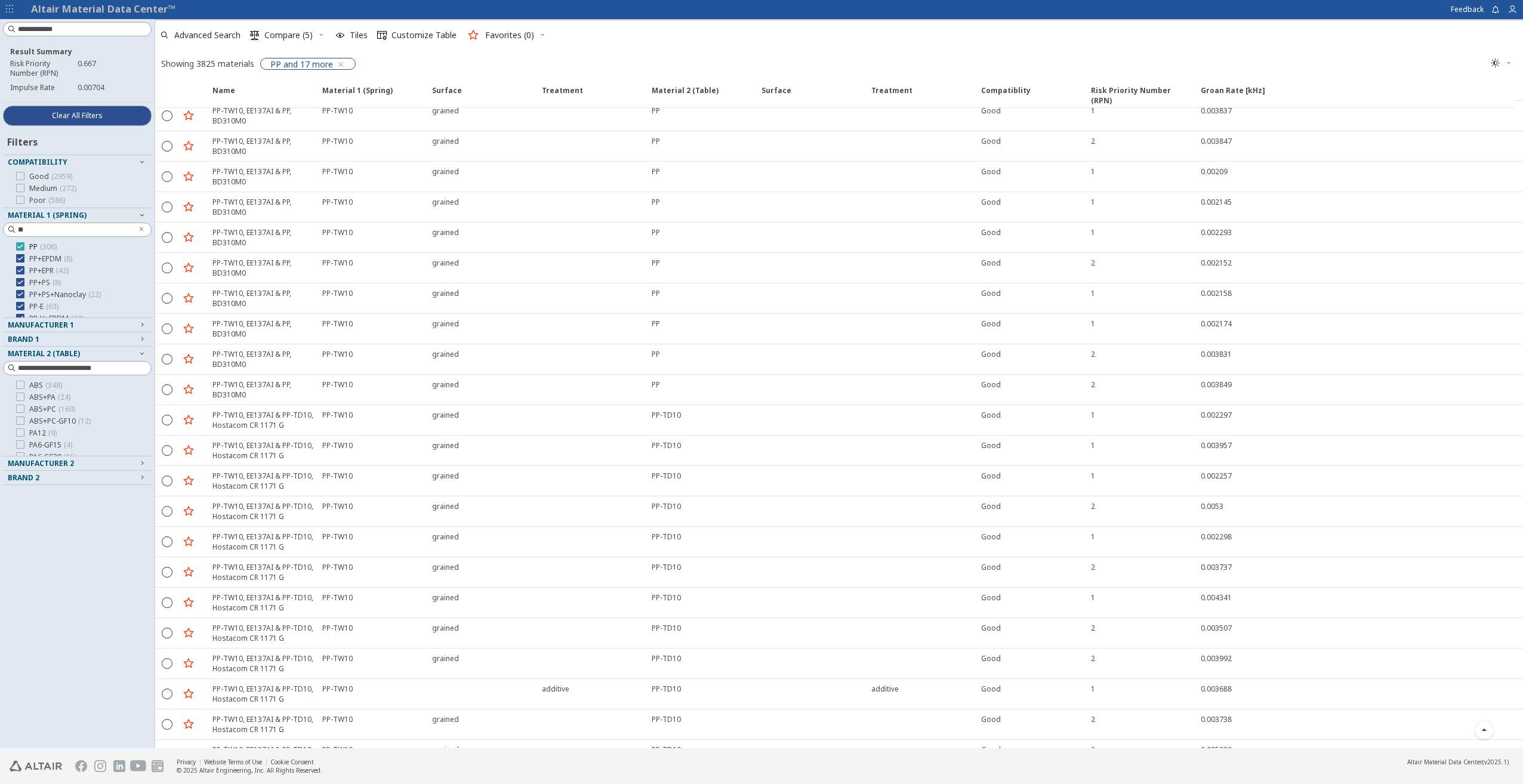
click at [19, 248] on icon at bounding box center [21, 246] width 8 height 8
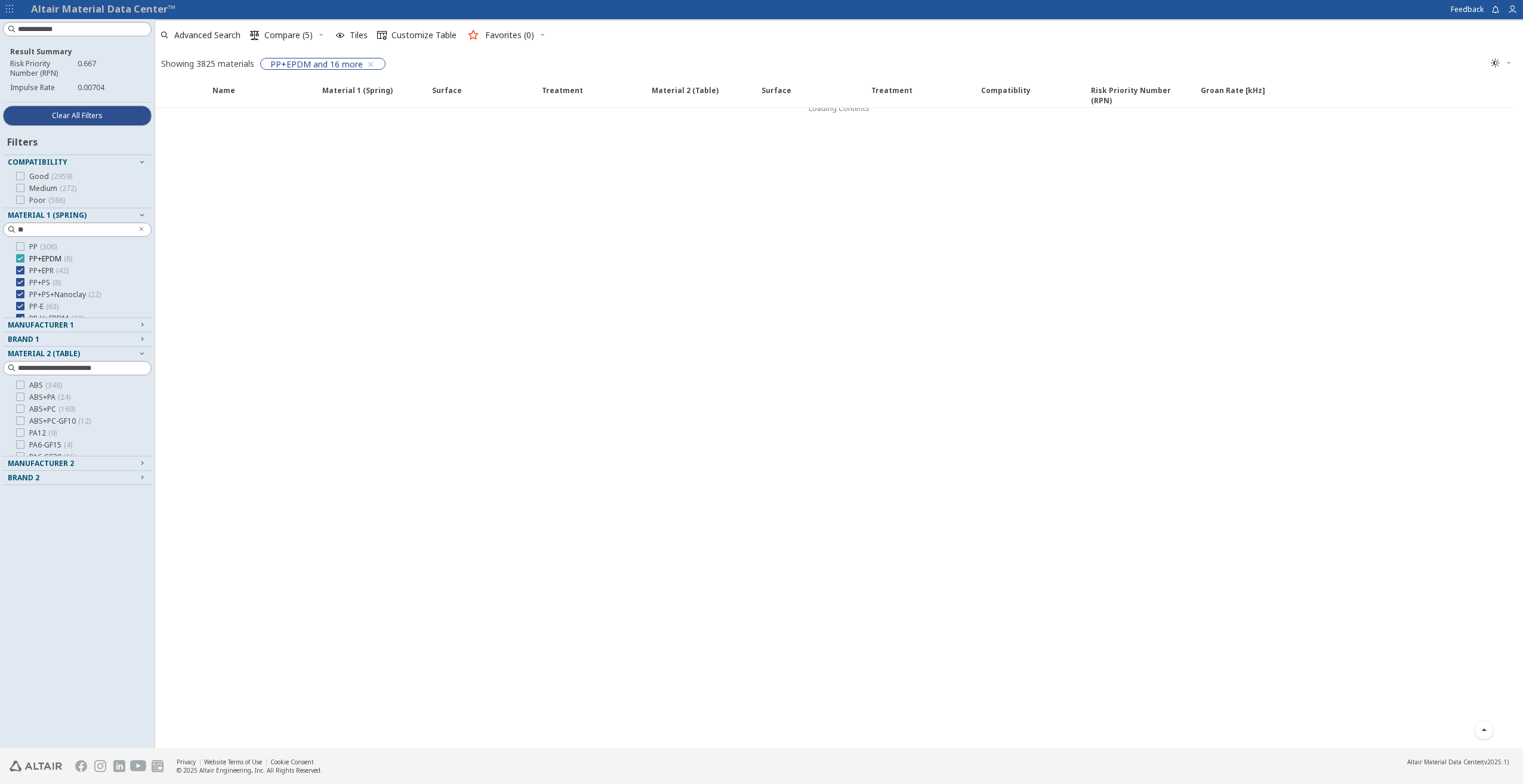
scroll to position [696, 0]
click at [19, 260] on icon at bounding box center [21, 258] width 8 height 8
click at [21, 274] on div at bounding box center [21, 270] width 8 height 8
click at [20, 283] on icon at bounding box center [21, 282] width 8 height 8
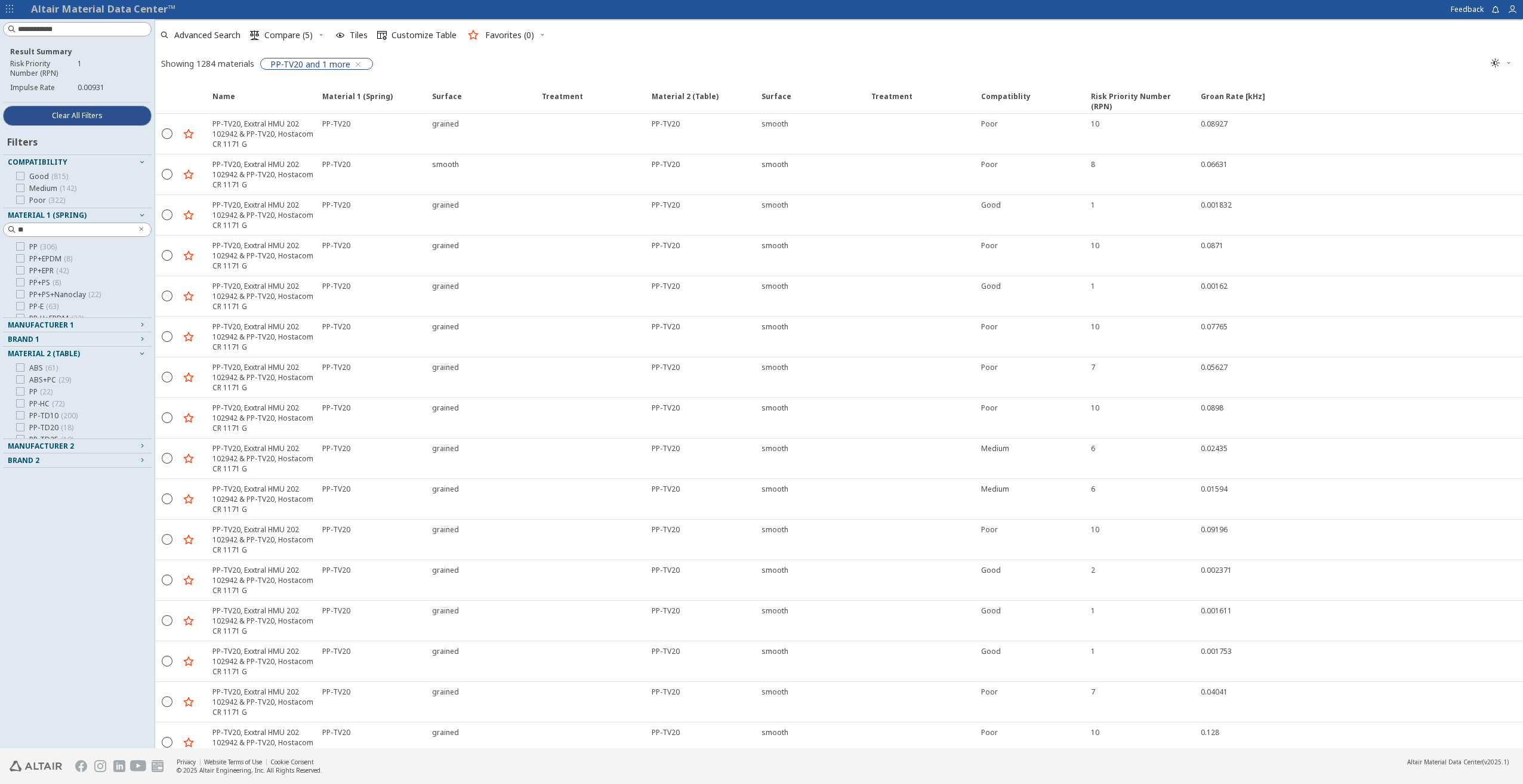
scroll to position [139, 0]
click at [21, 299] on icon at bounding box center [21, 298] width 8 height 8
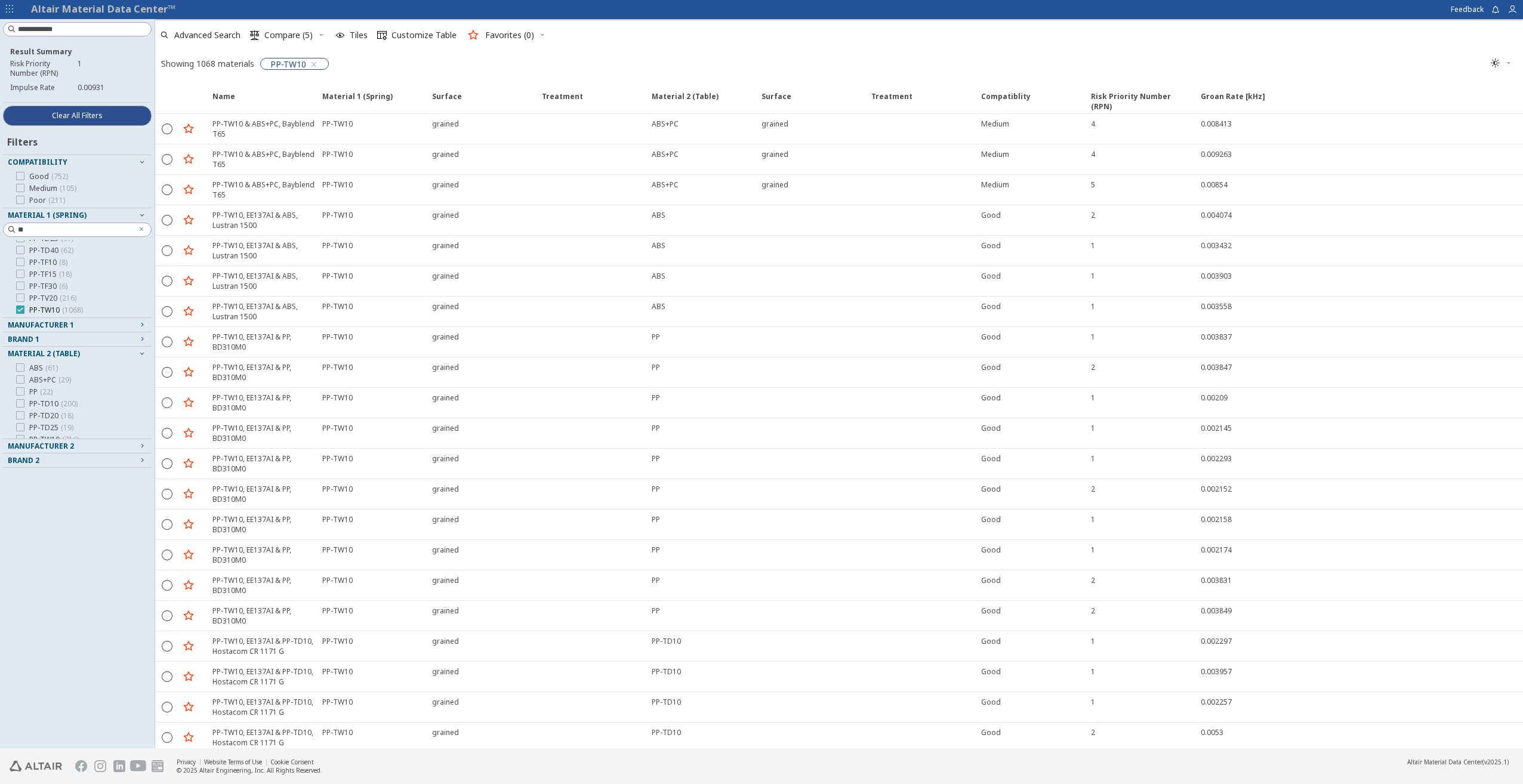
click at [21, 309] on icon at bounding box center [21, 310] width 8 height 8
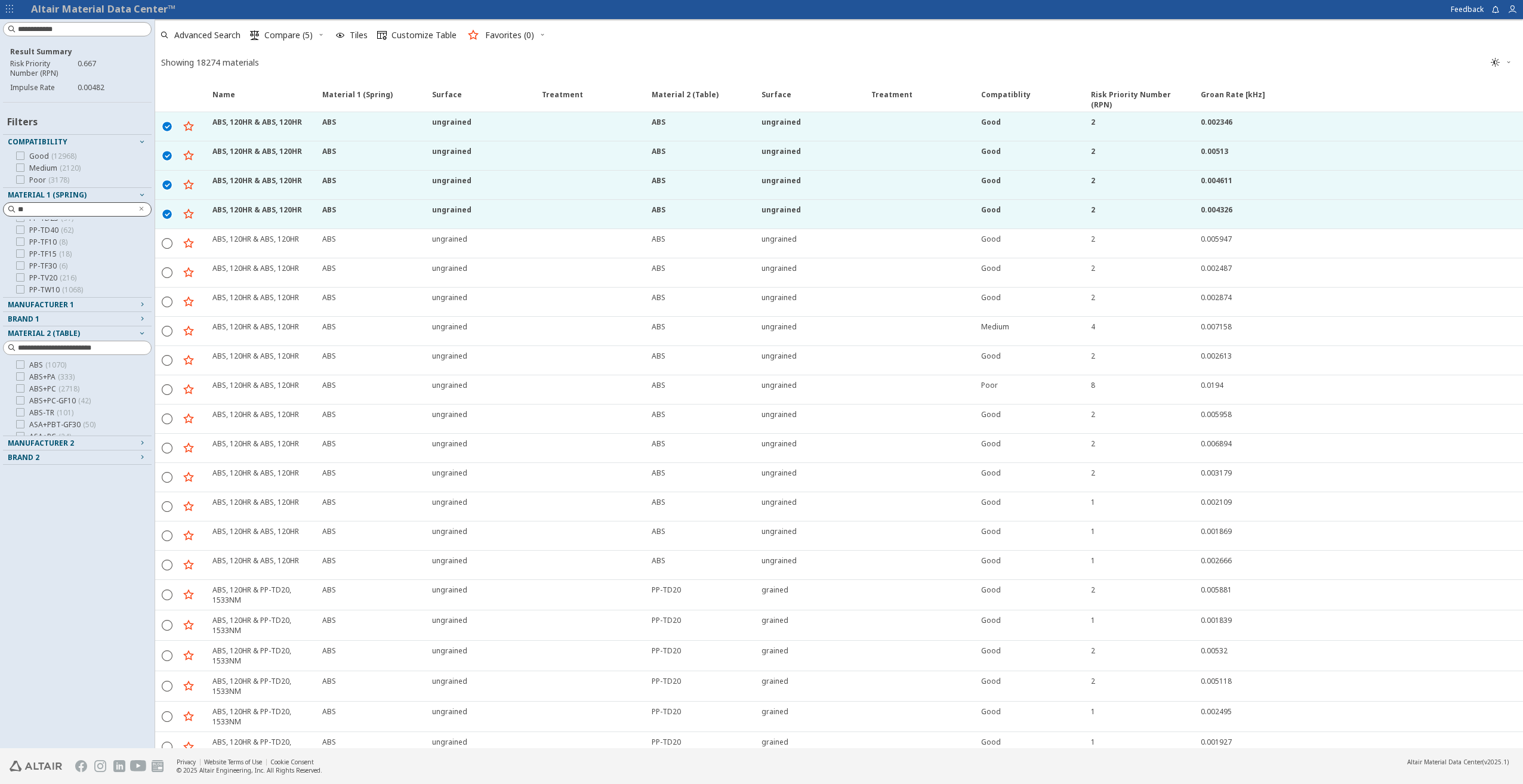
click at [70, 207] on input "**" at bounding box center [74, 209] width 114 height 12
click at [140, 210] on icon "Clear text" at bounding box center [142, 209] width 7 height 7
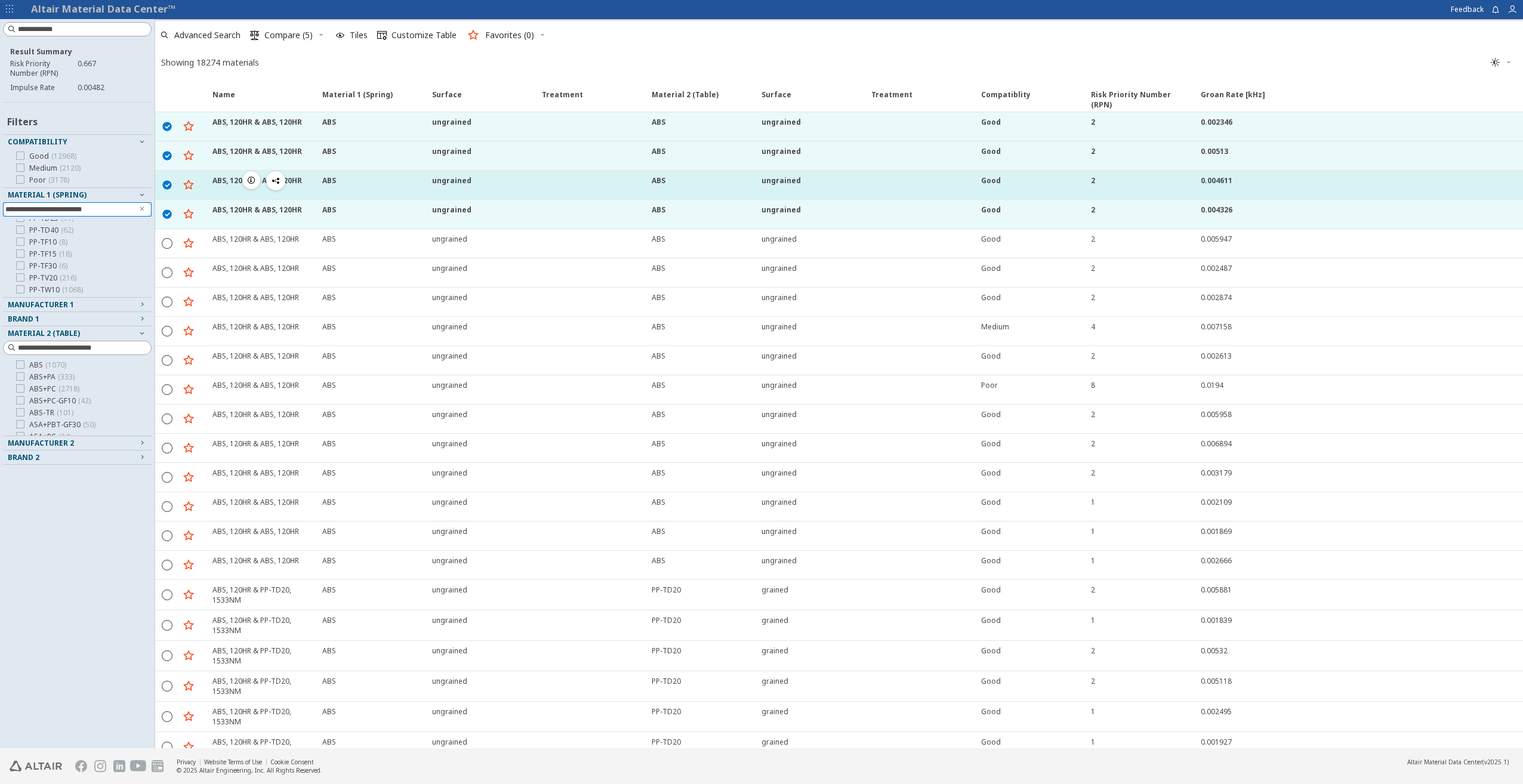
scroll to position [641, 0]
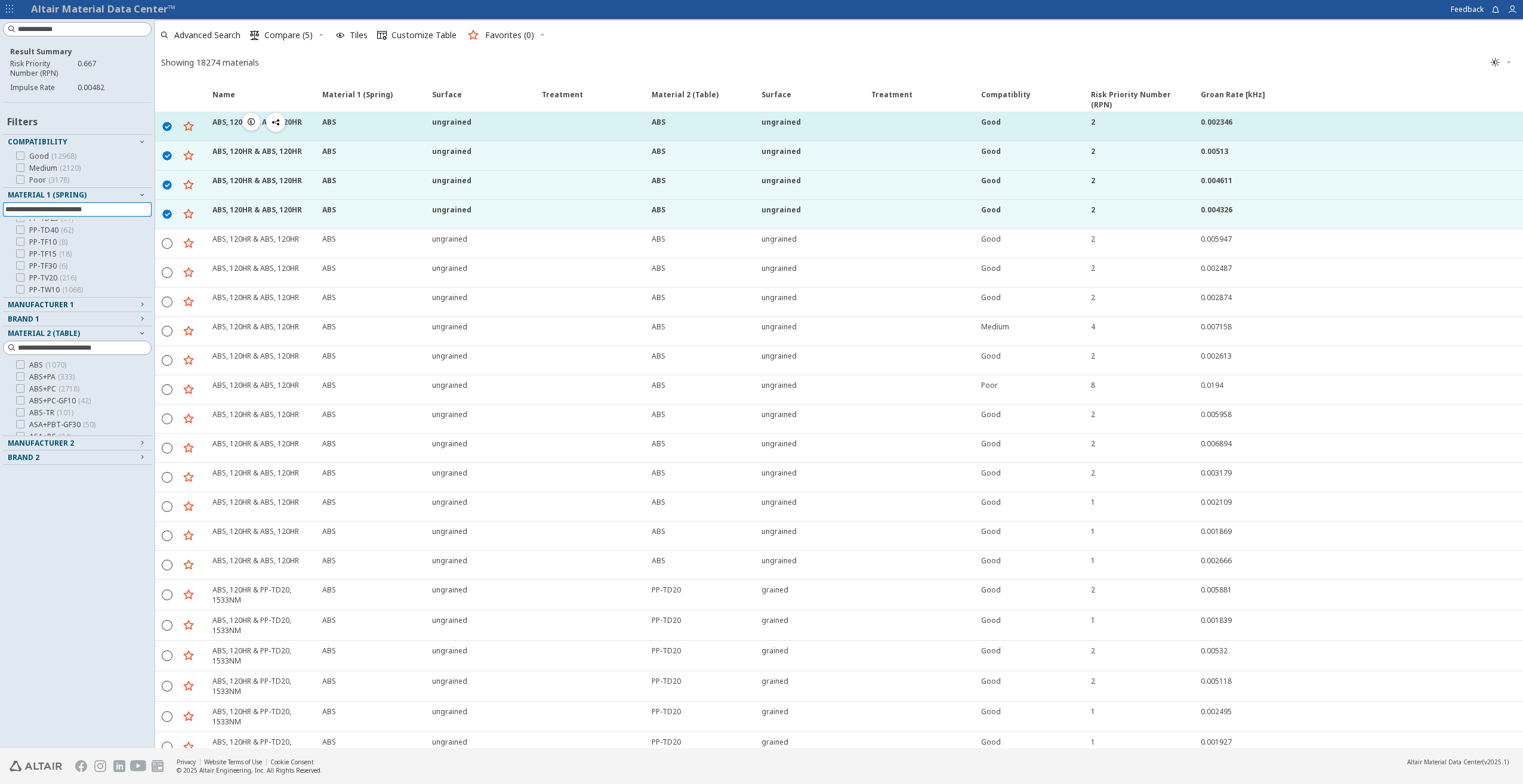
click at [171, 129] on icon "" at bounding box center [167, 125] width 11 height 11
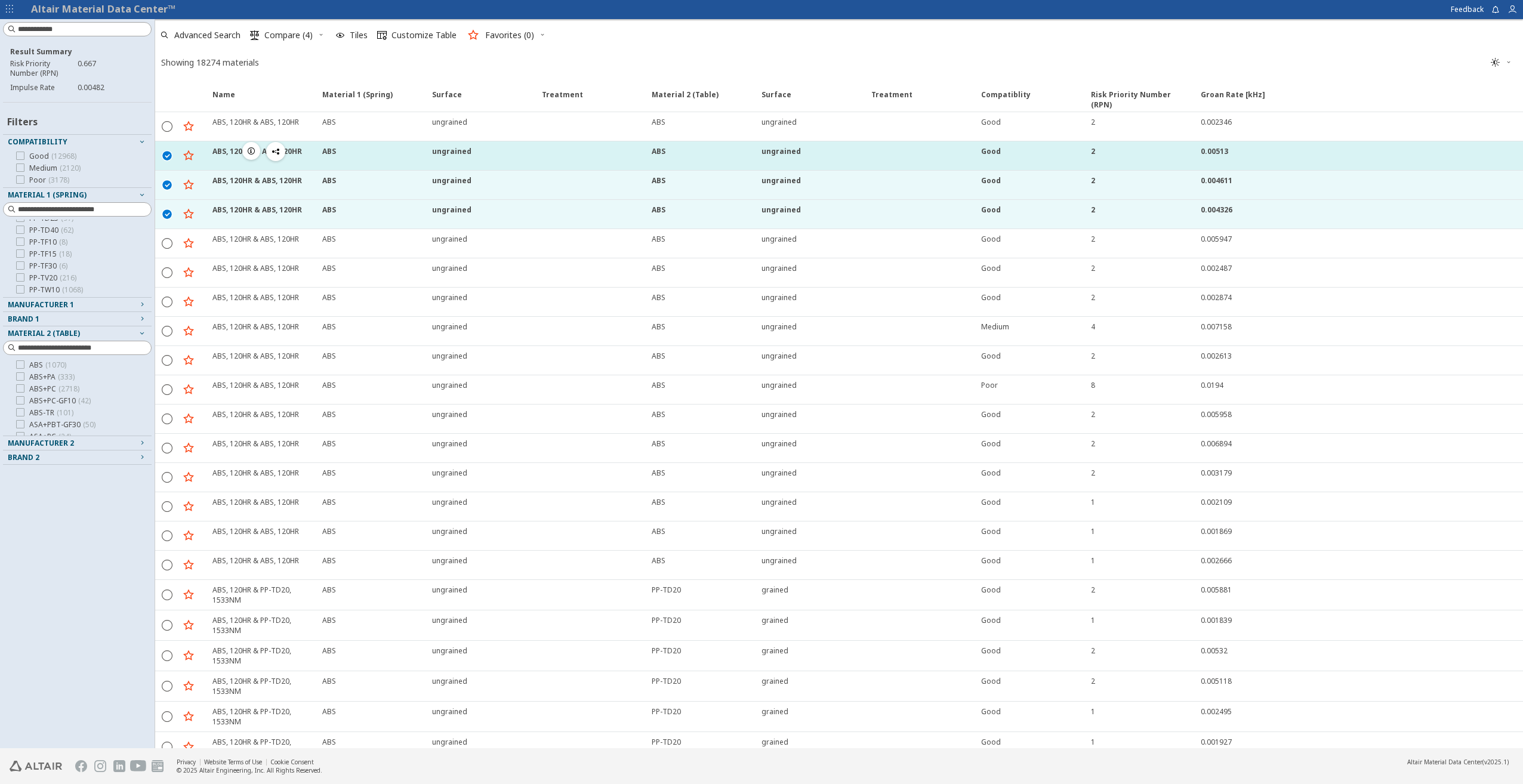
click at [169, 156] on icon "" at bounding box center [167, 155] width 11 height 11
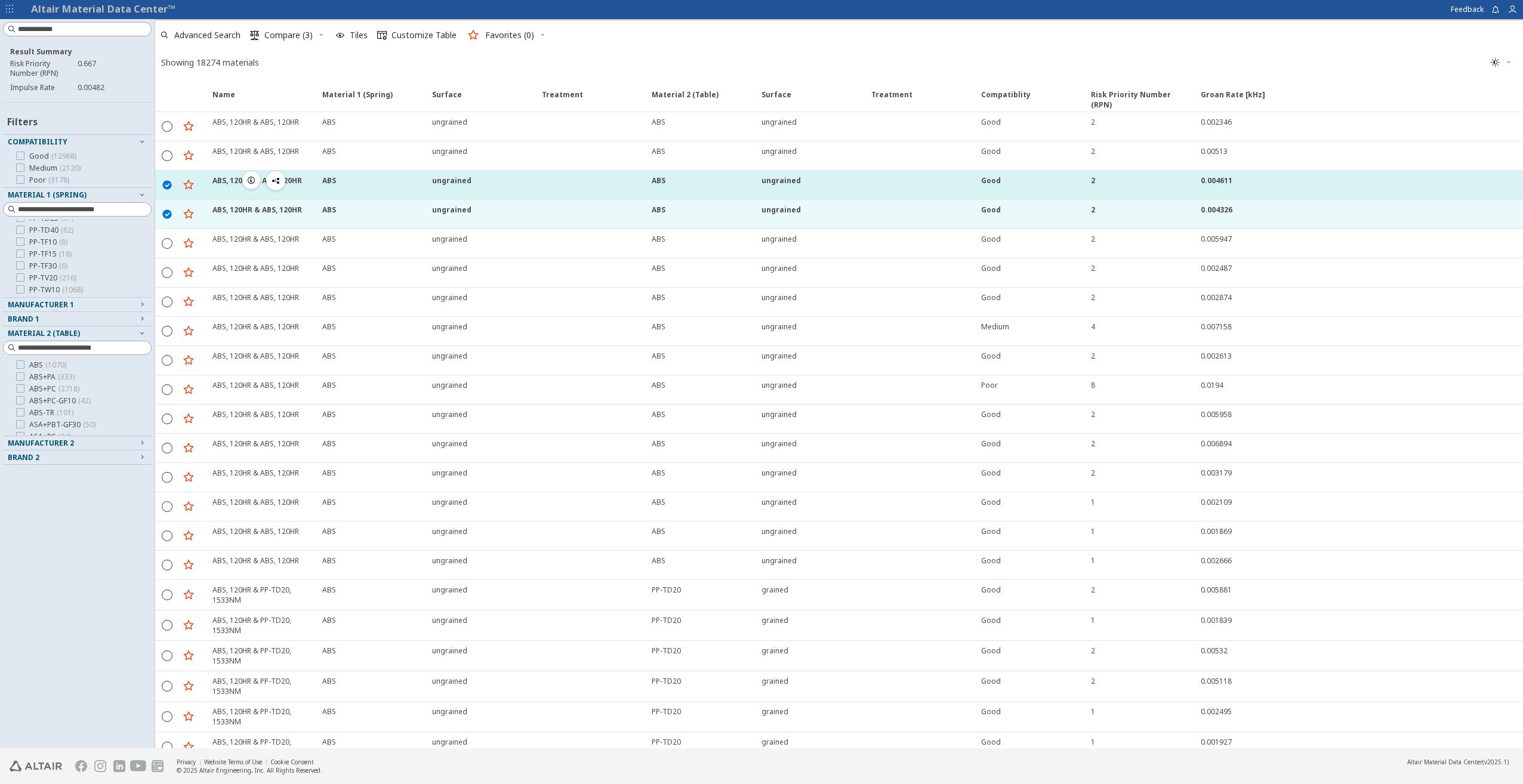
click at [166, 180] on icon "" at bounding box center [167, 184] width 11 height 11
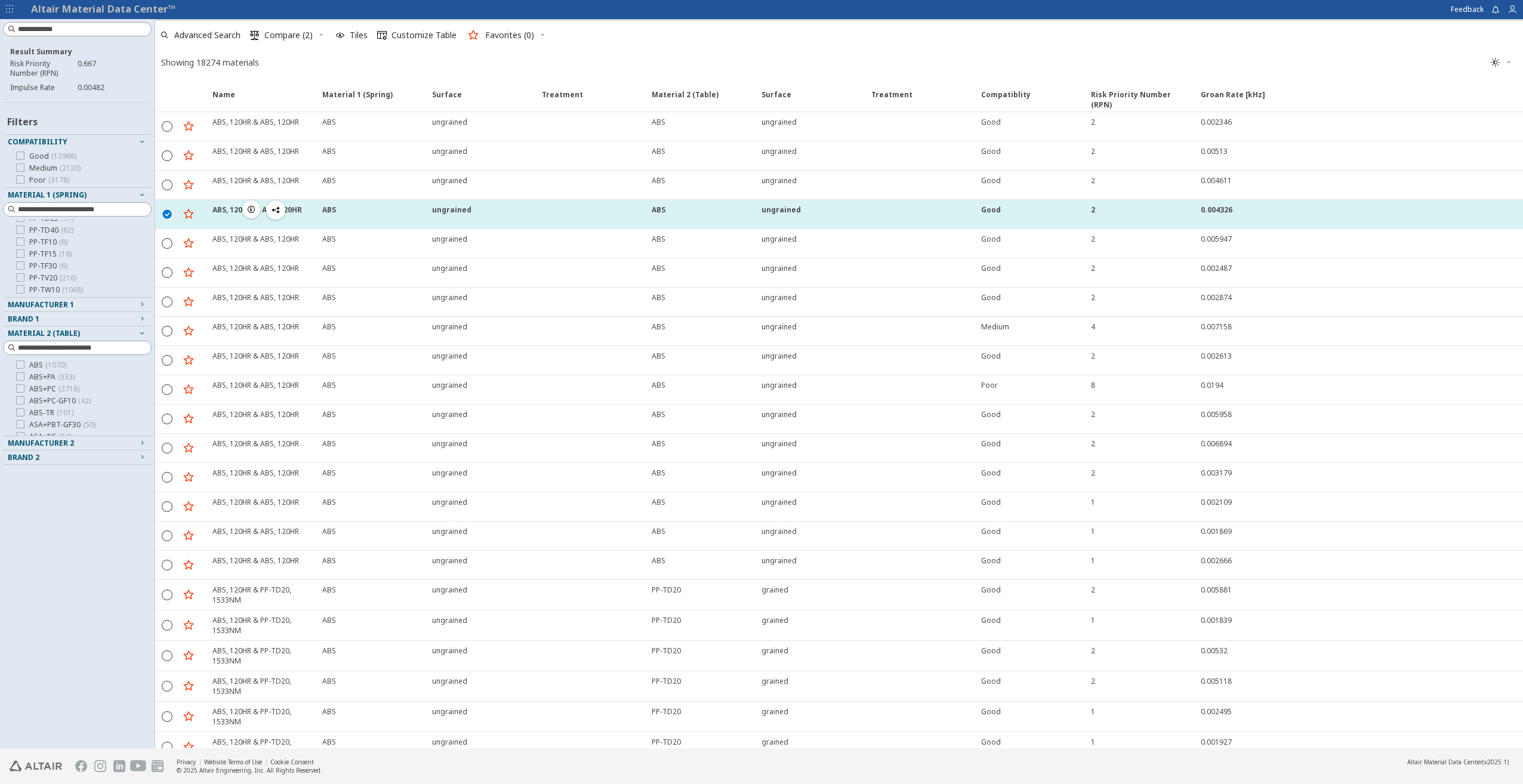
click at [164, 212] on icon "" at bounding box center [167, 213] width 11 height 11
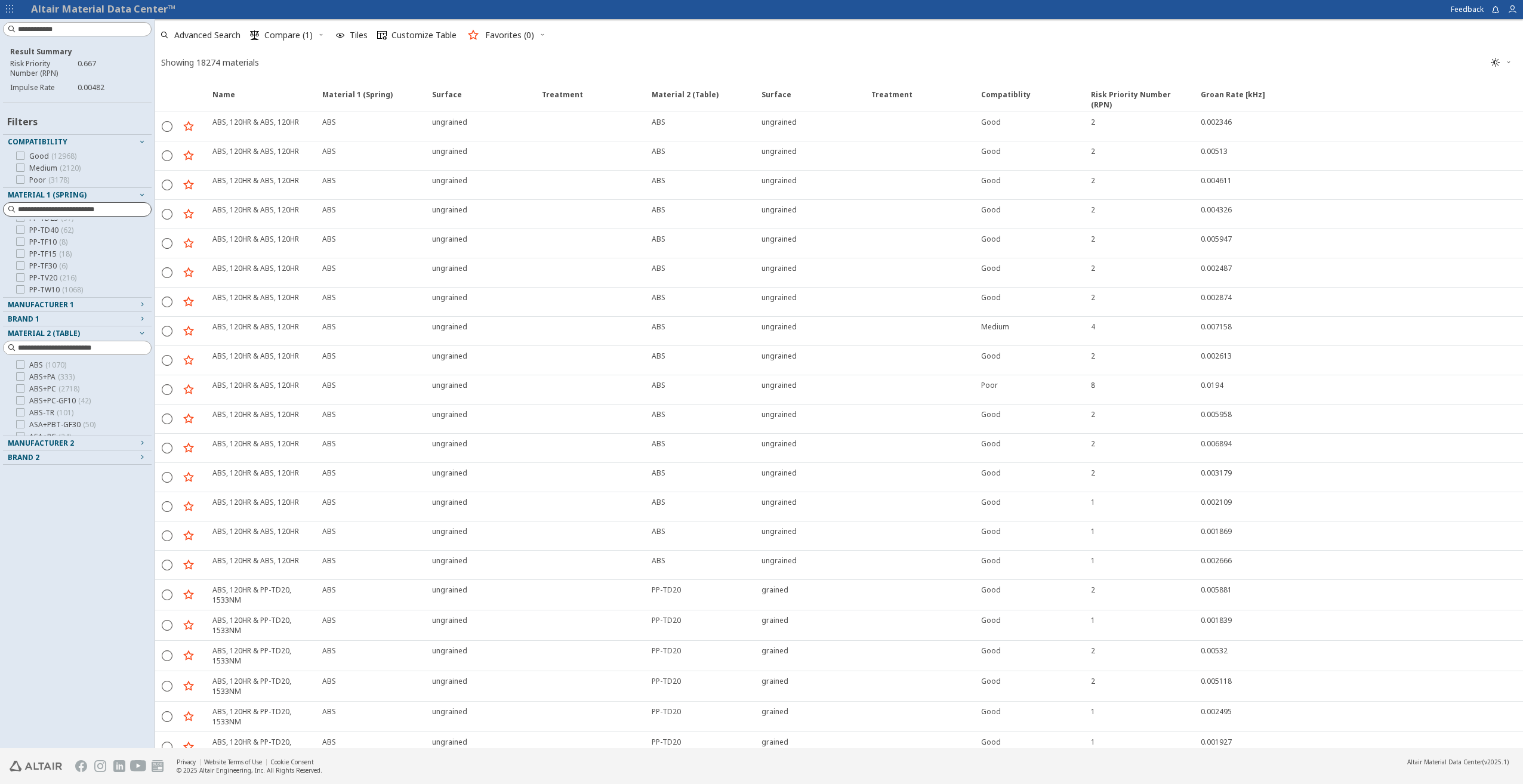
click at [37, 210] on input at bounding box center [84, 209] width 133 height 12
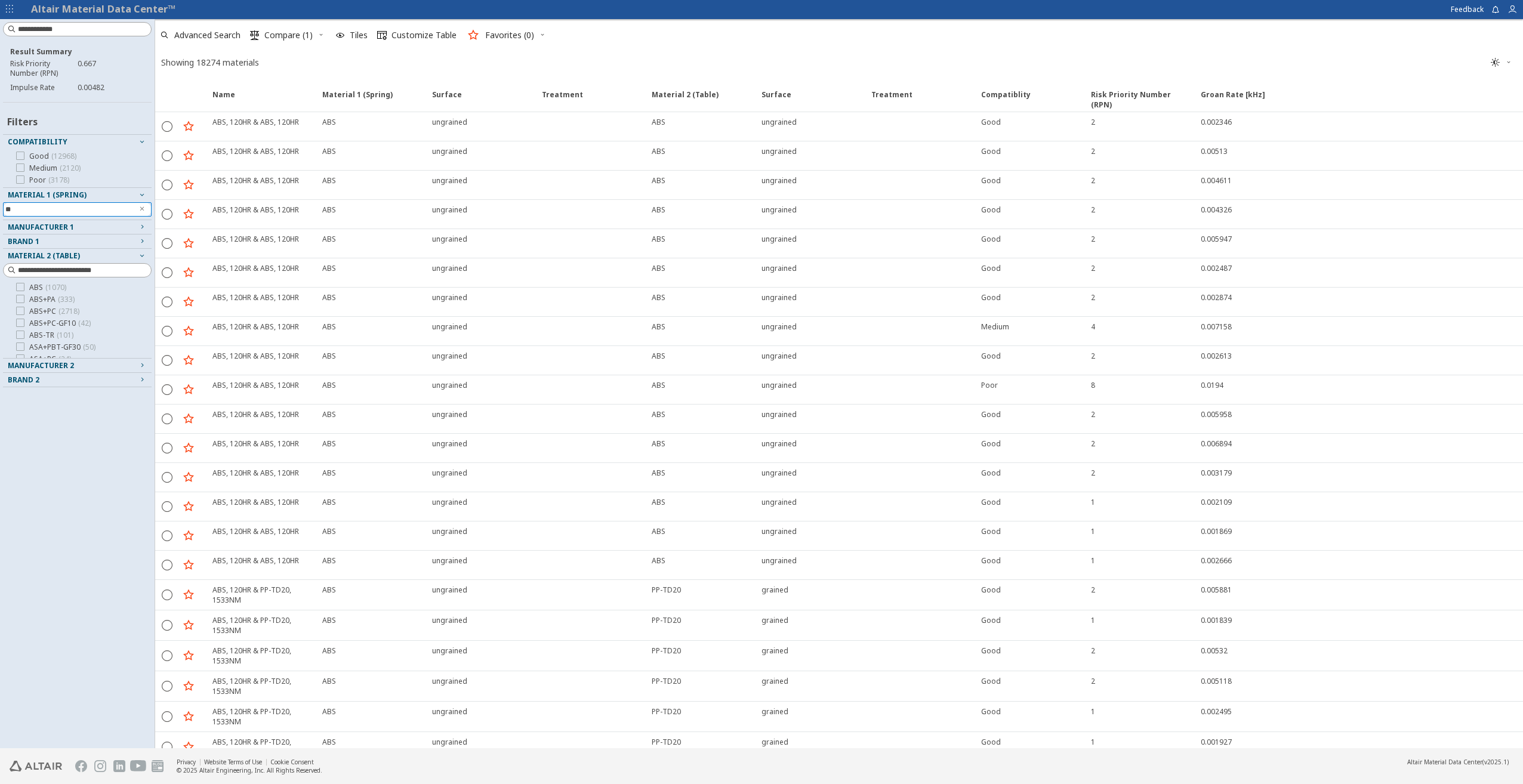
type input "*"
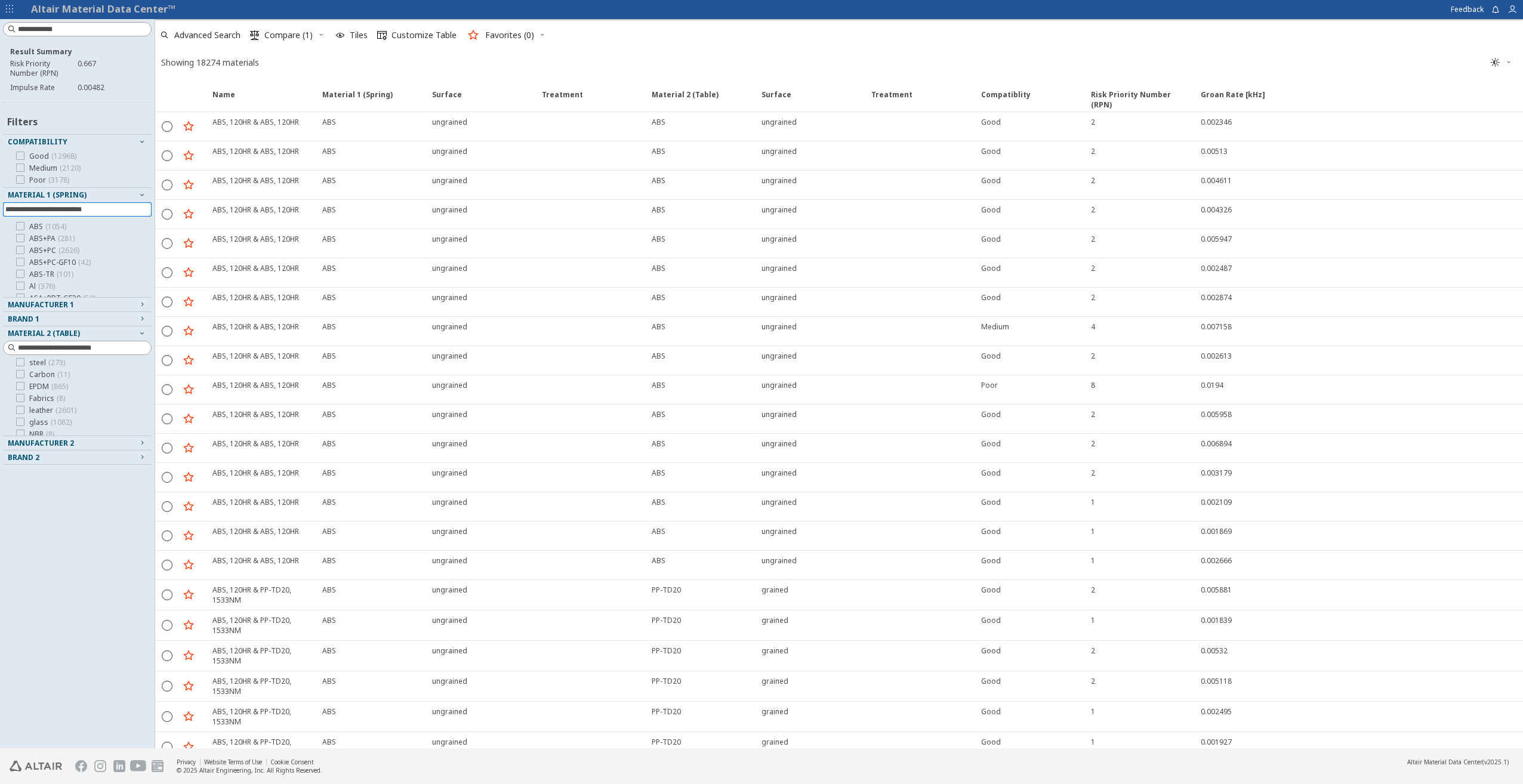
scroll to position [863, 0]
click at [23, 388] on div at bounding box center [21, 385] width 8 height 8
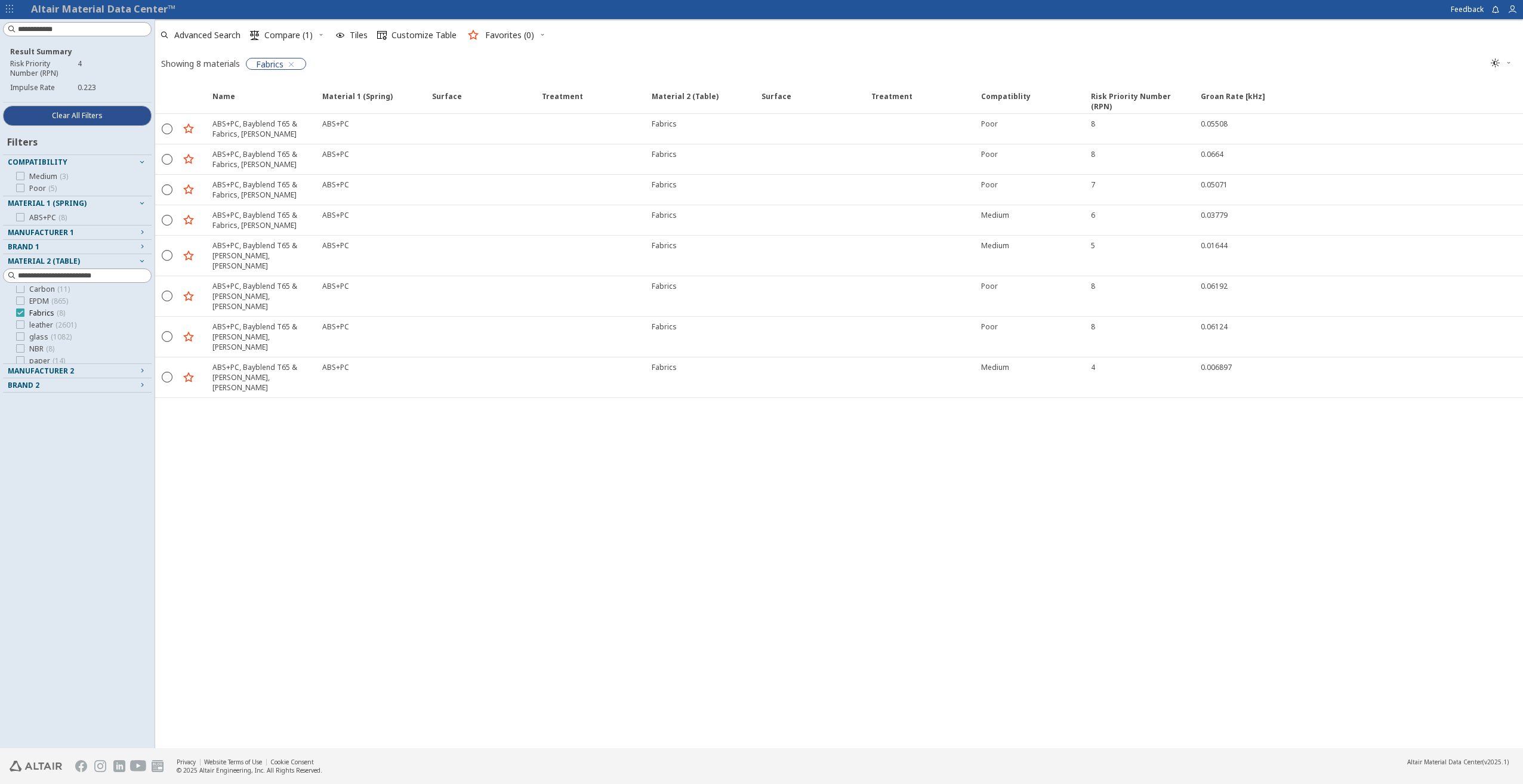
click at [18, 311] on icon at bounding box center [21, 313] width 8 height 8
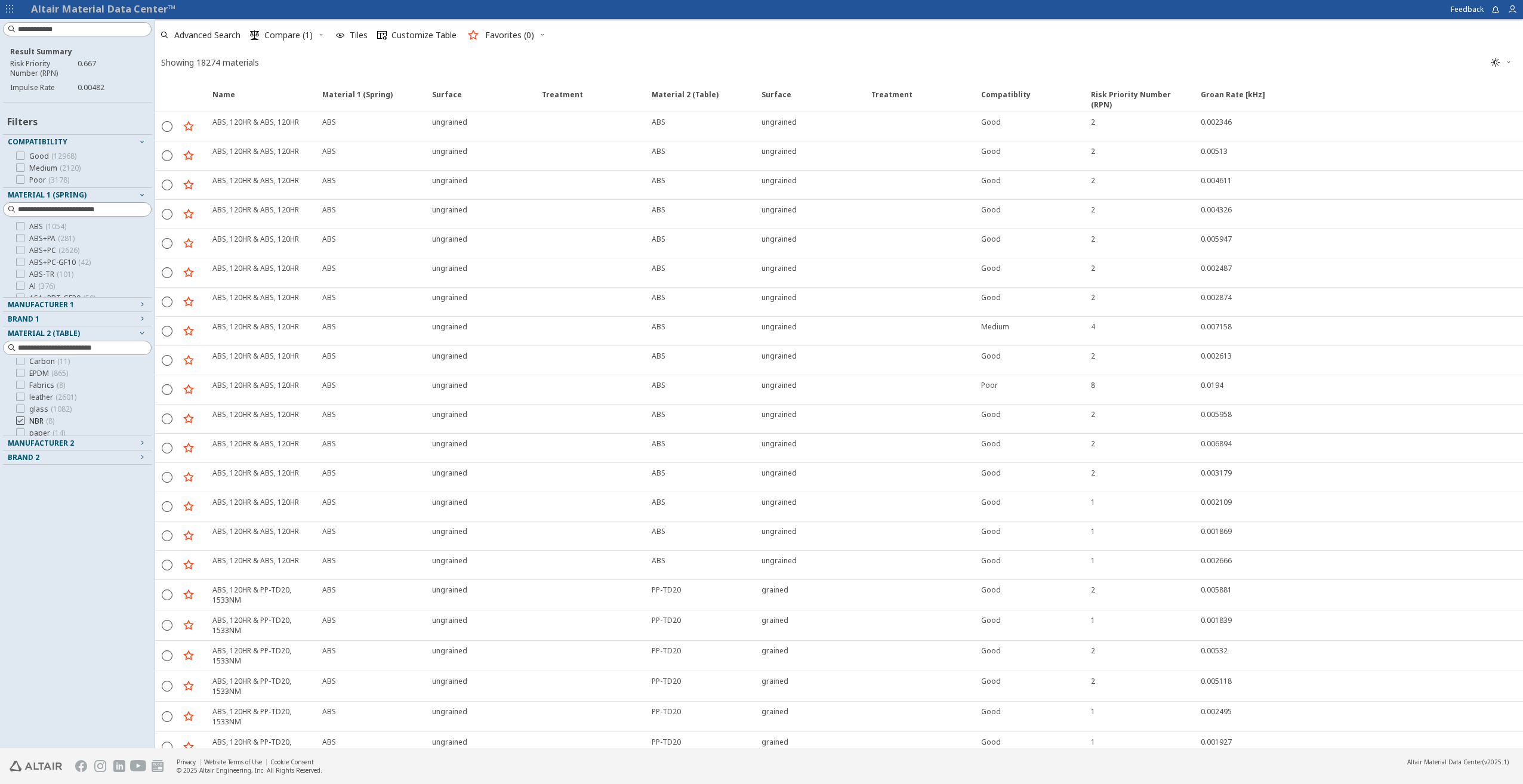
click at [24, 422] on div at bounding box center [21, 421] width 8 height 8
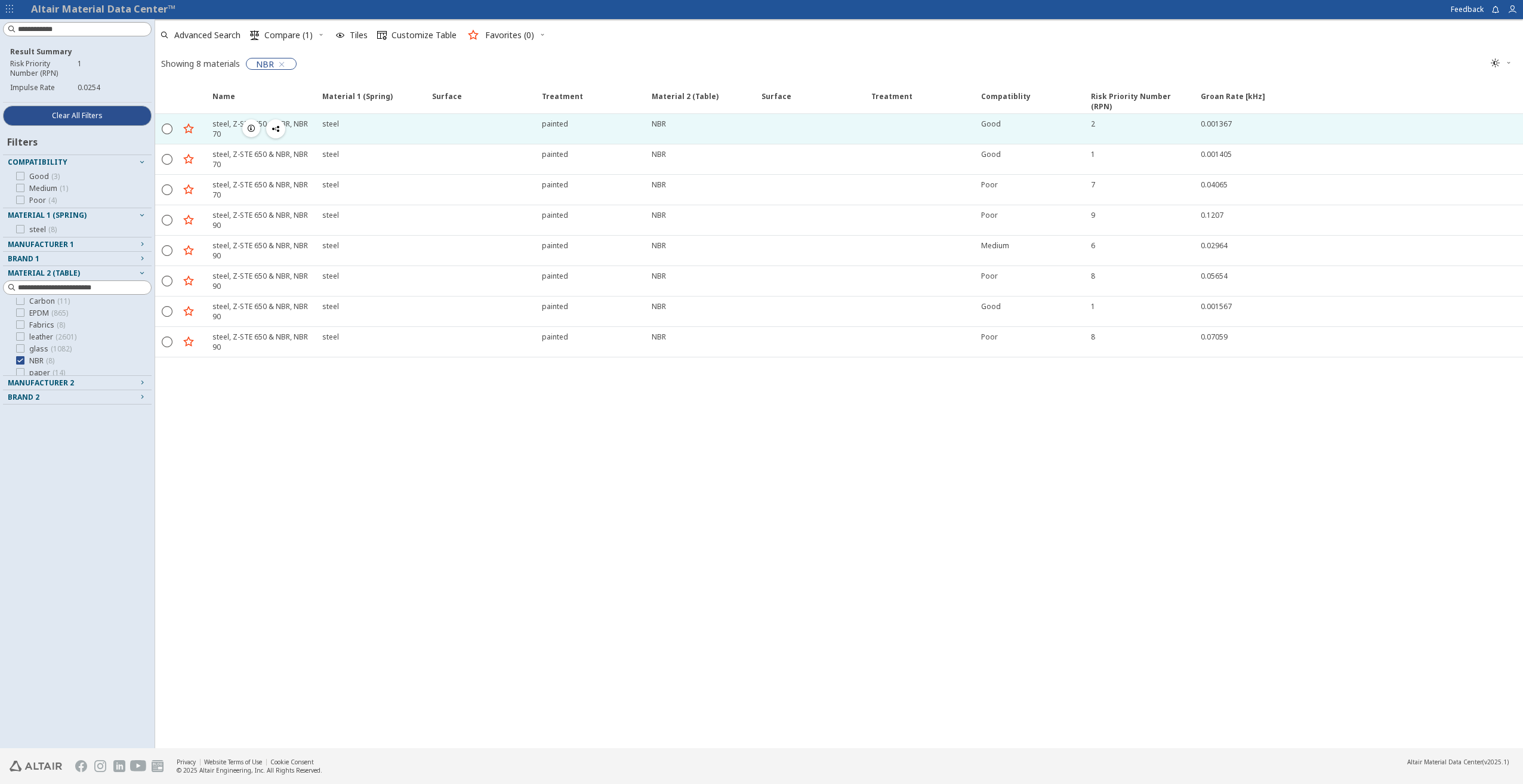
click at [253, 132] on icon "button" at bounding box center [251, 128] width 9 height 9
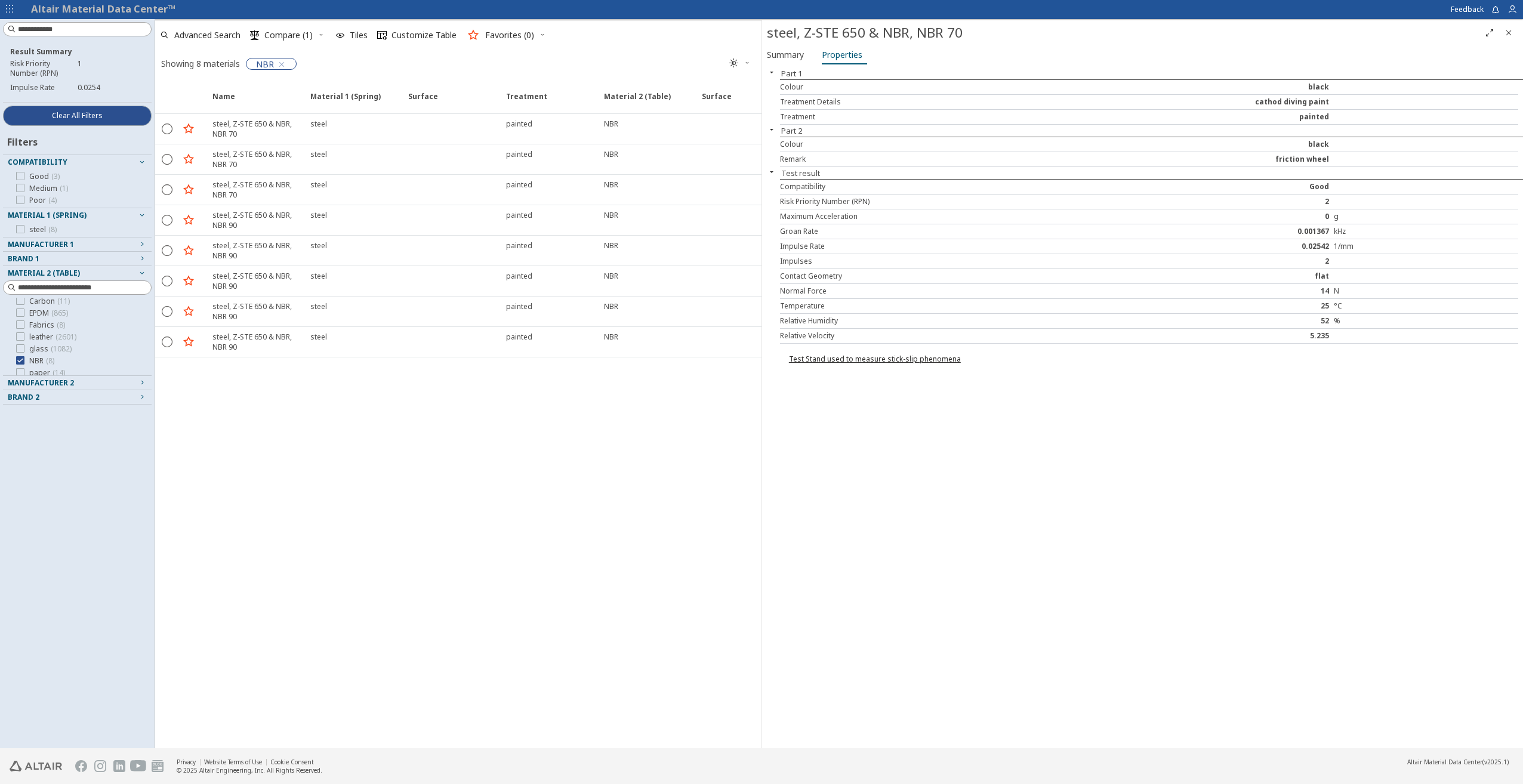
click at [1515, 33] on span "Close" at bounding box center [1509, 33] width 14 height 19
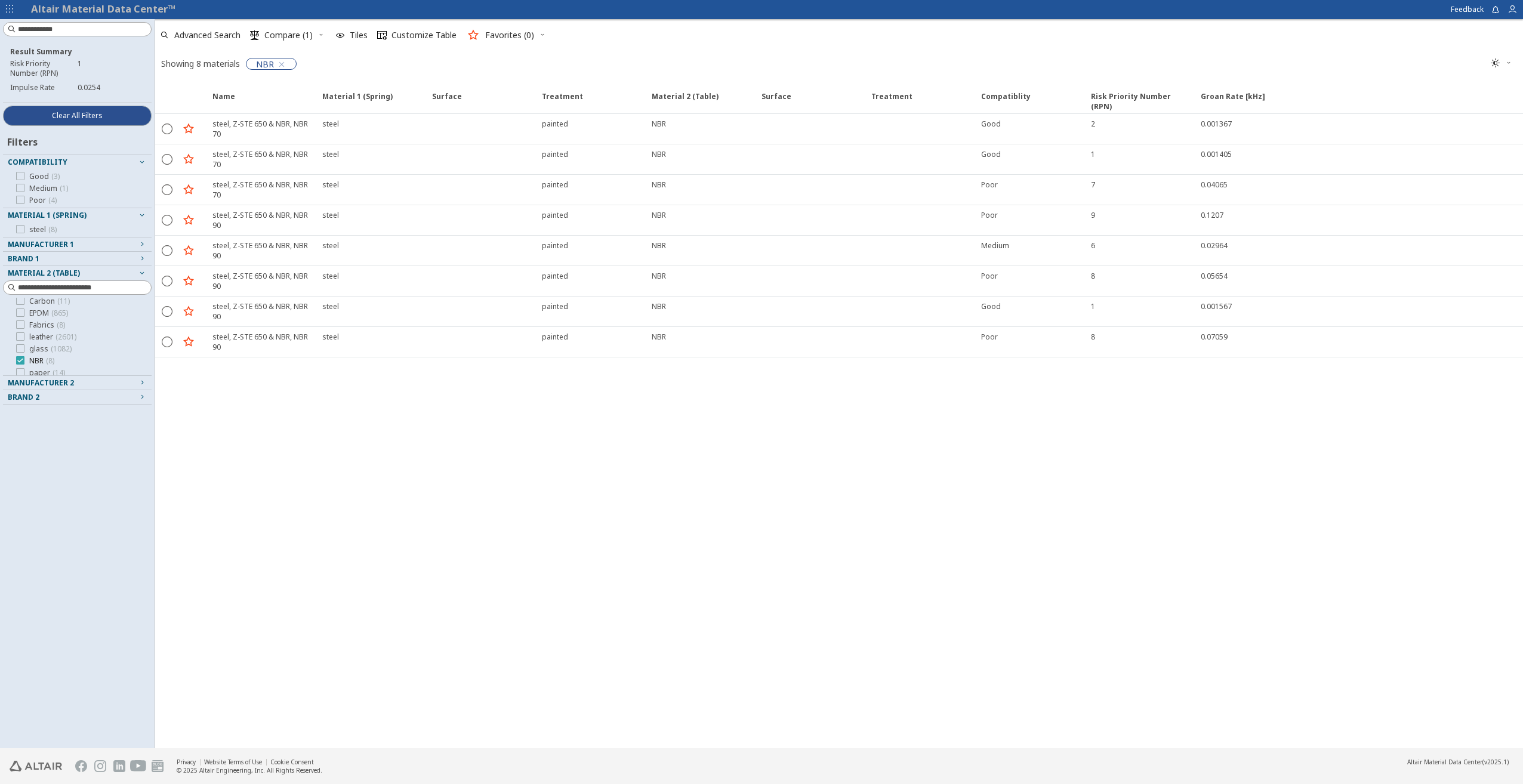
click at [21, 363] on icon at bounding box center [21, 360] width 8 height 8
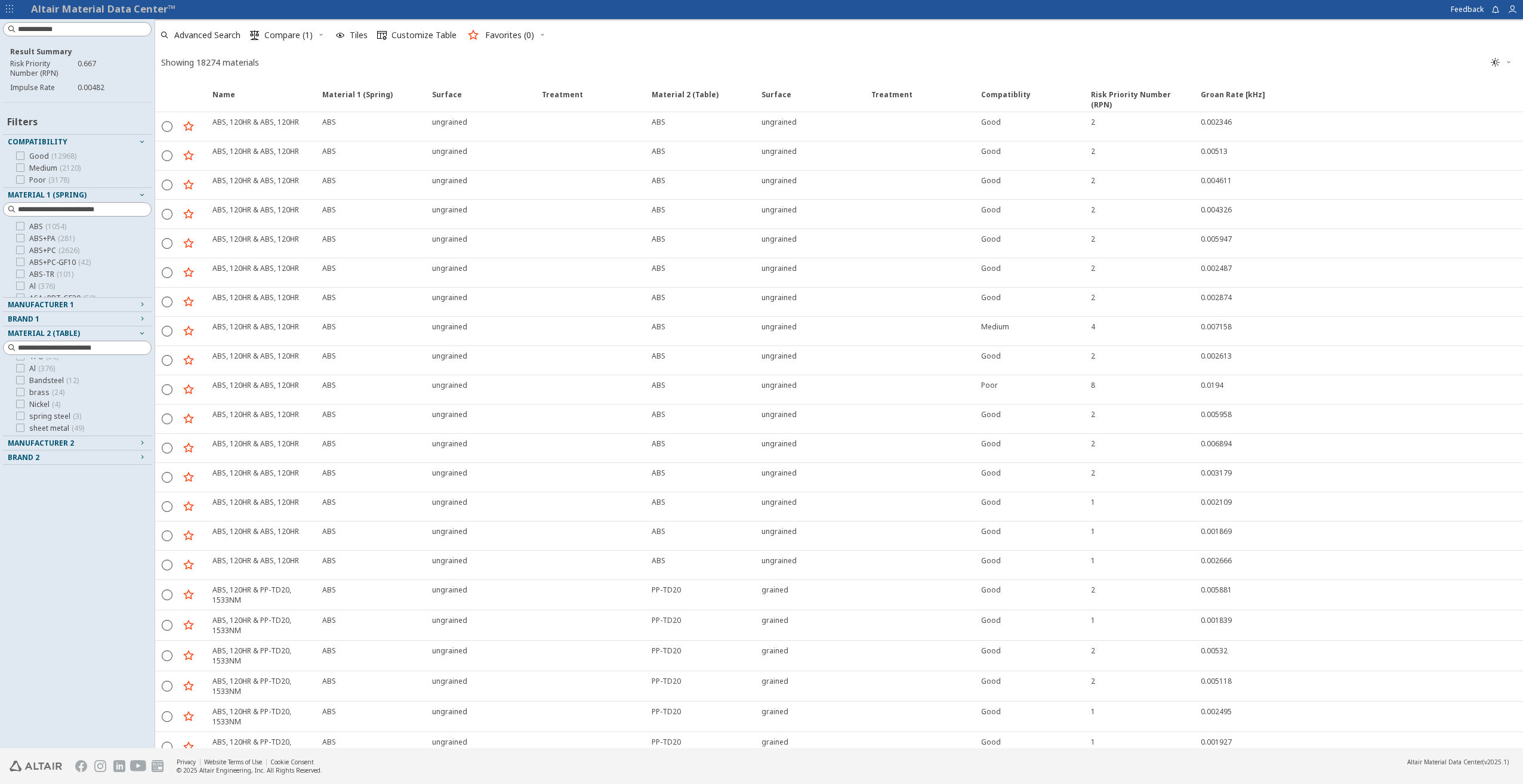
scroll to position [740, 0]
click at [22, 425] on icon at bounding box center [21, 425] width 8 height 8
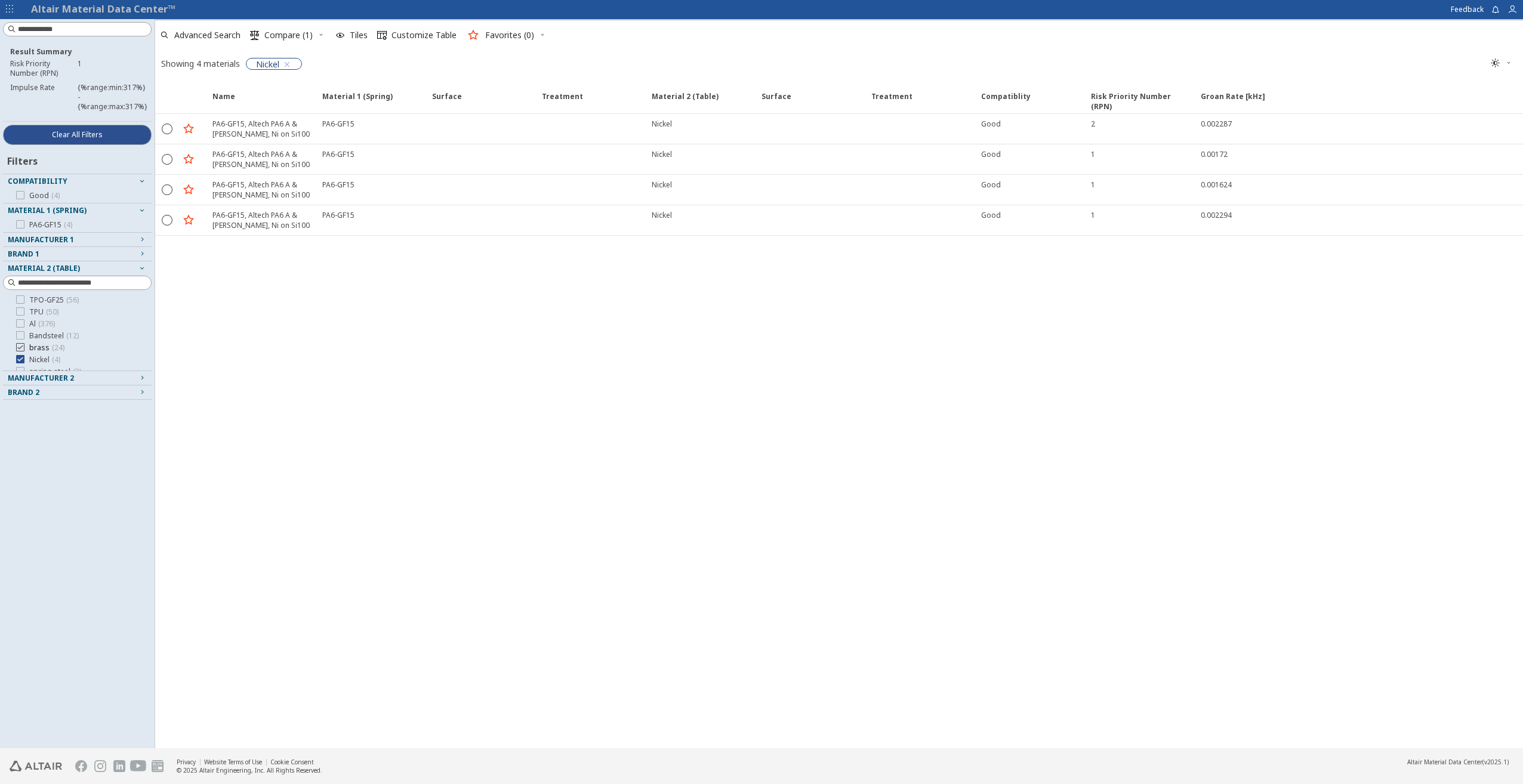
click at [25, 349] on label "brass ( 24 )" at bounding box center [40, 347] width 48 height 9
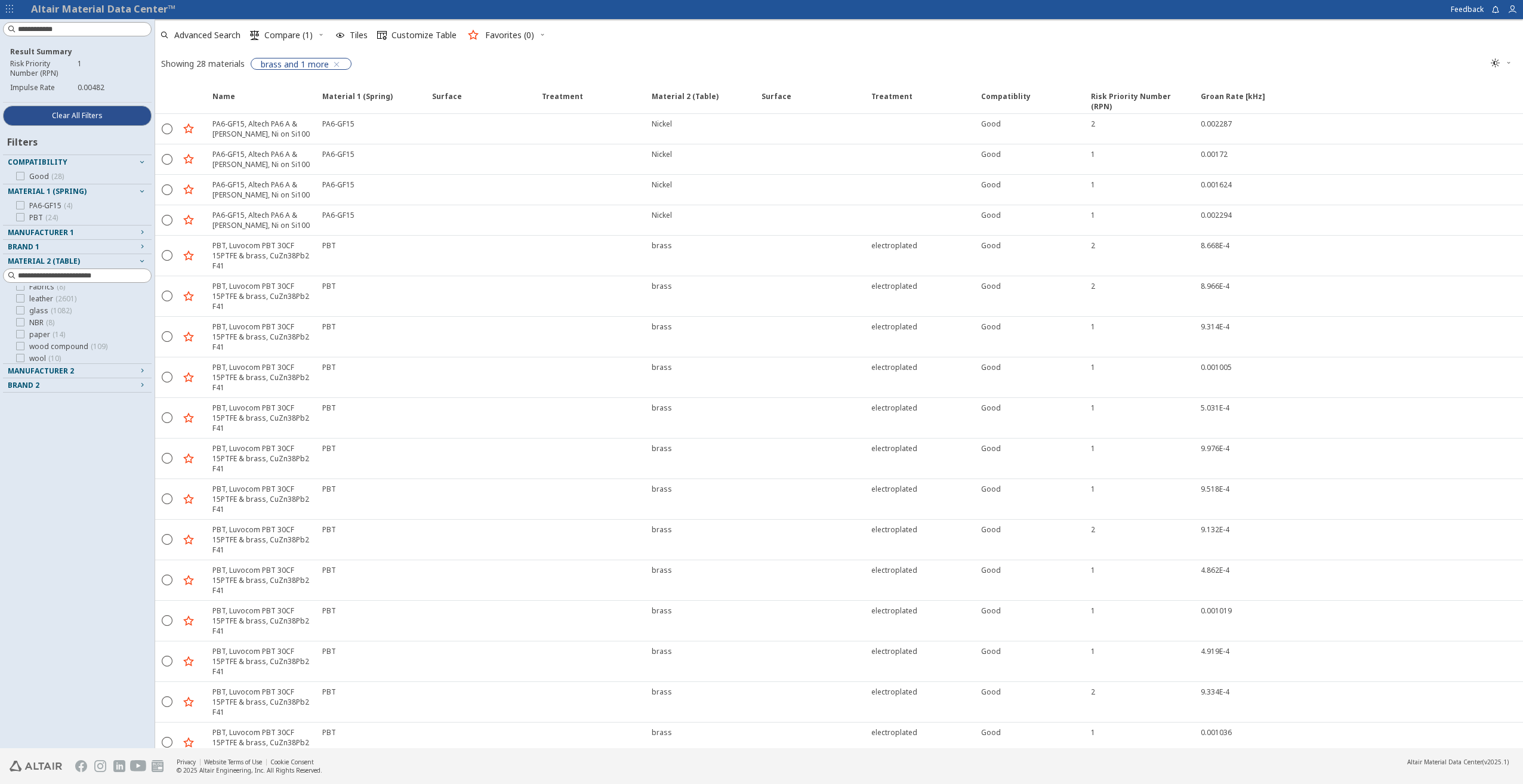
scroll to position [904, 0]
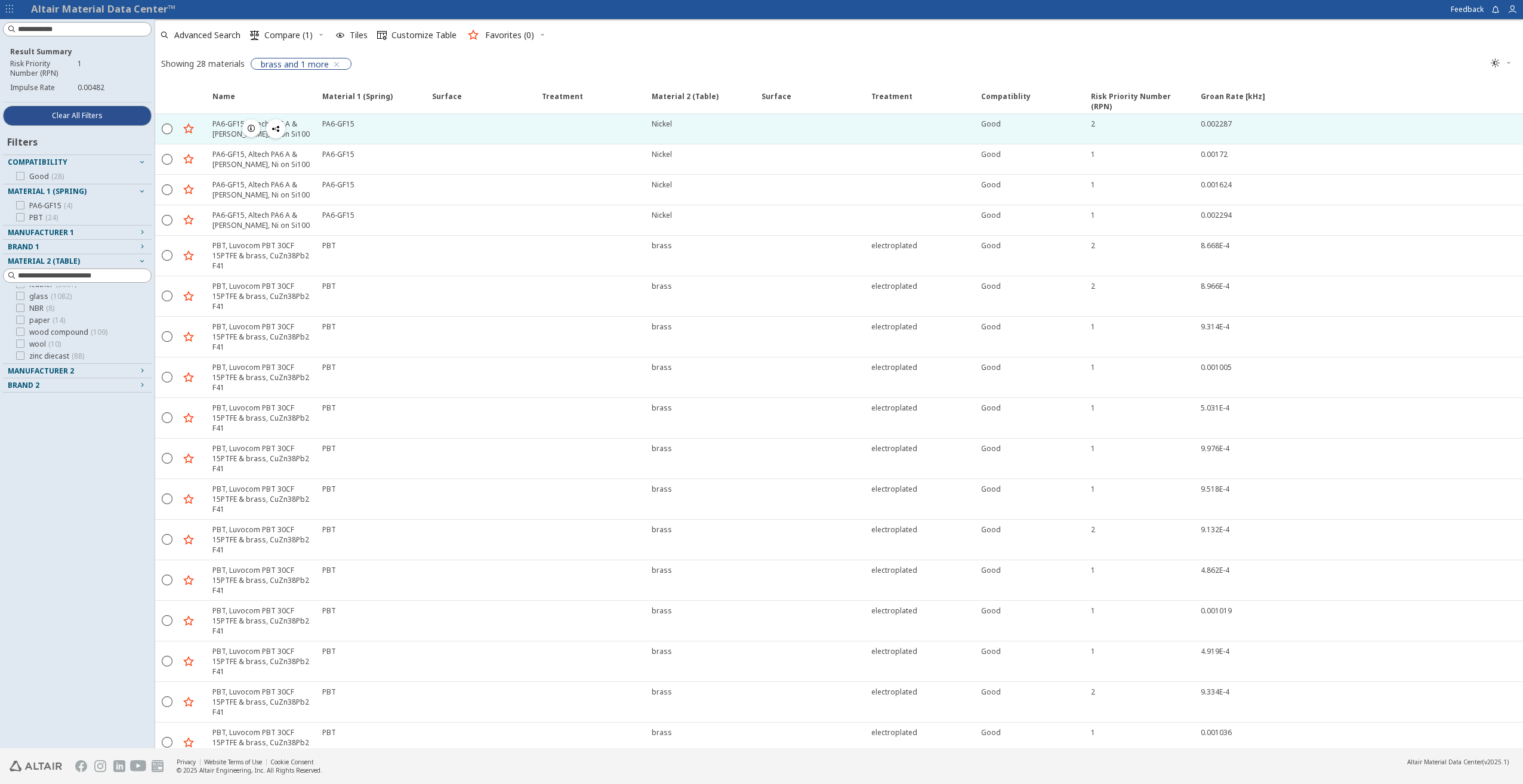
click at [252, 127] on icon "button" at bounding box center [251, 128] width 9 height 9
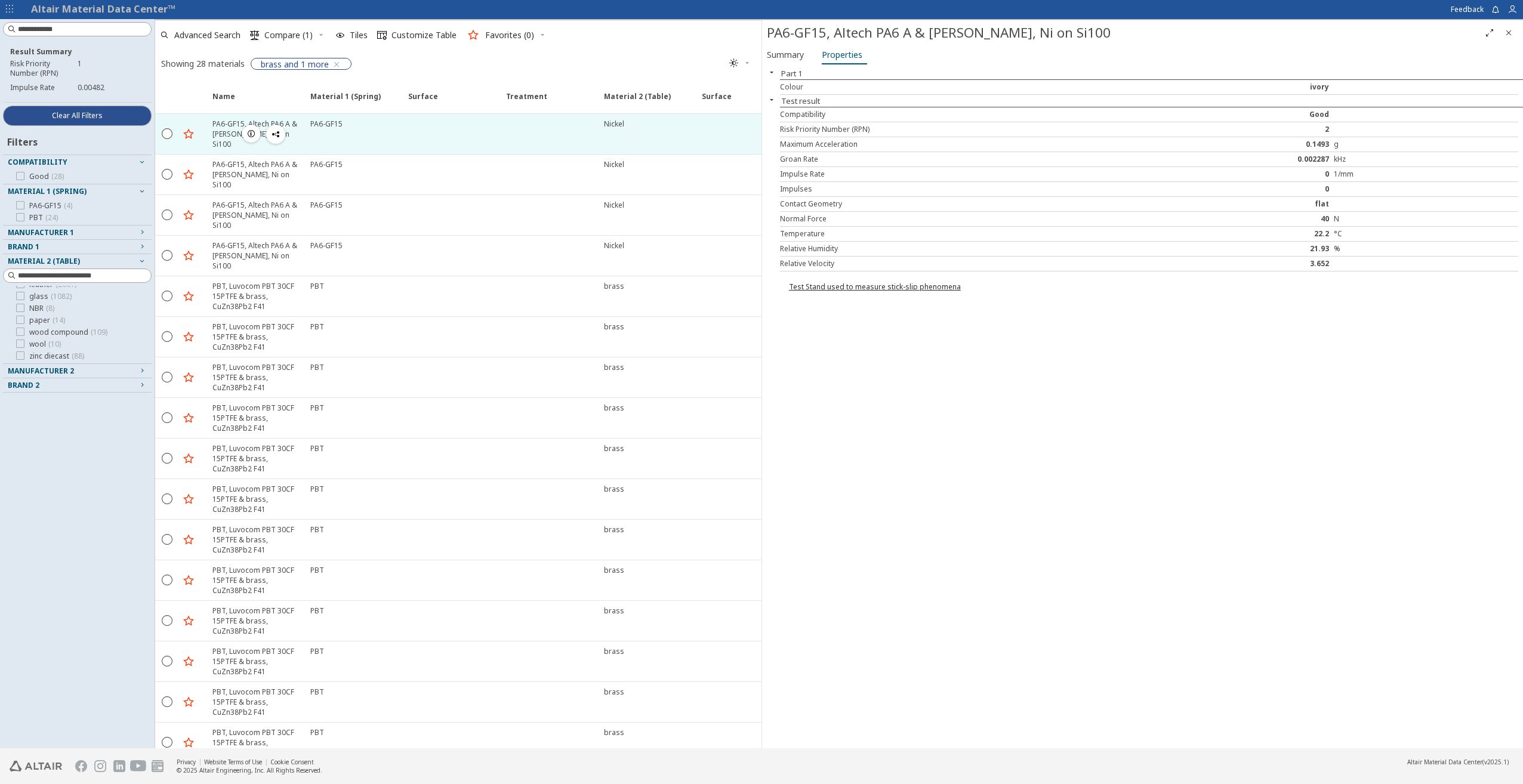
drag, startPoint x: 310, startPoint y: 124, endPoint x: 338, endPoint y: 125, distance: 28.0
click at [336, 127] on div "PA6-GF15" at bounding box center [352, 134] width 98 height 40
click at [343, 124] on div "PA6-GF15" at bounding box center [355, 124] width 91 height 10
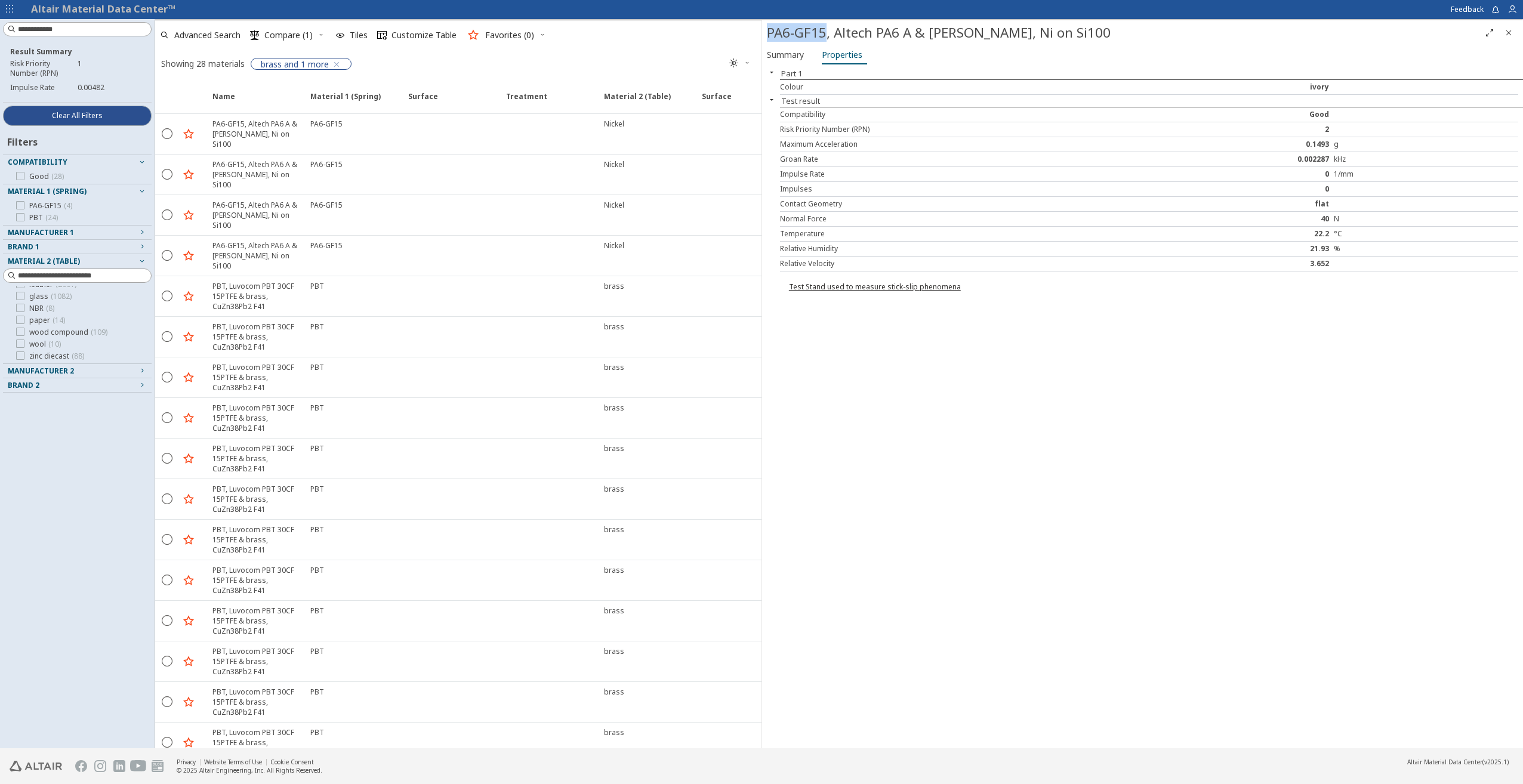
drag, startPoint x: 771, startPoint y: 33, endPoint x: 826, endPoint y: 36, distance: 55.1
click at [826, 36] on div "PA6-GF15, Altech PA6 A & [PERSON_NAME], Ni on Si100" at bounding box center [1124, 33] width 713 height 19
copy div "PA6-GF15"
click at [786, 55] on span "Summary" at bounding box center [786, 54] width 37 height 19
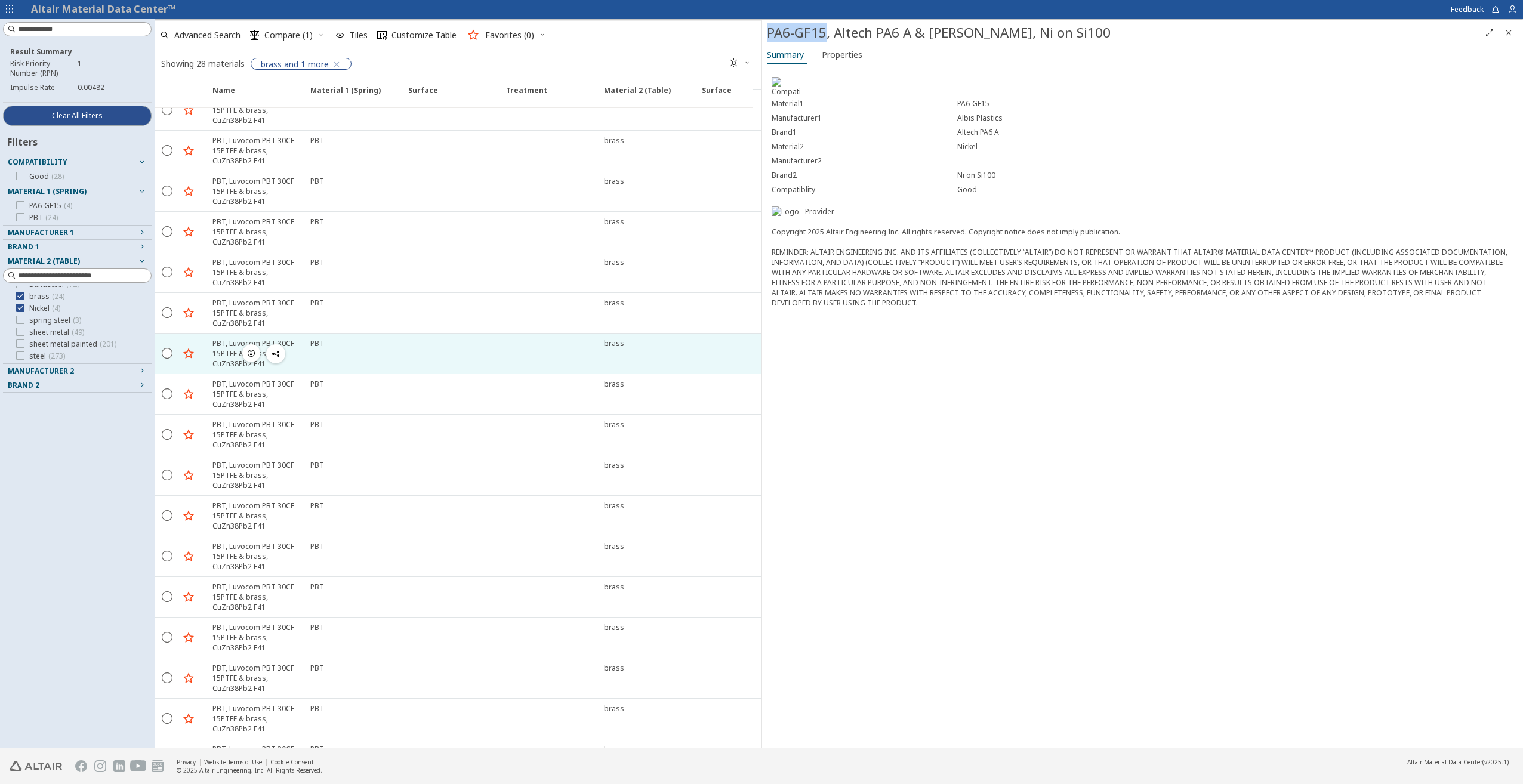
scroll to position [470, 0]
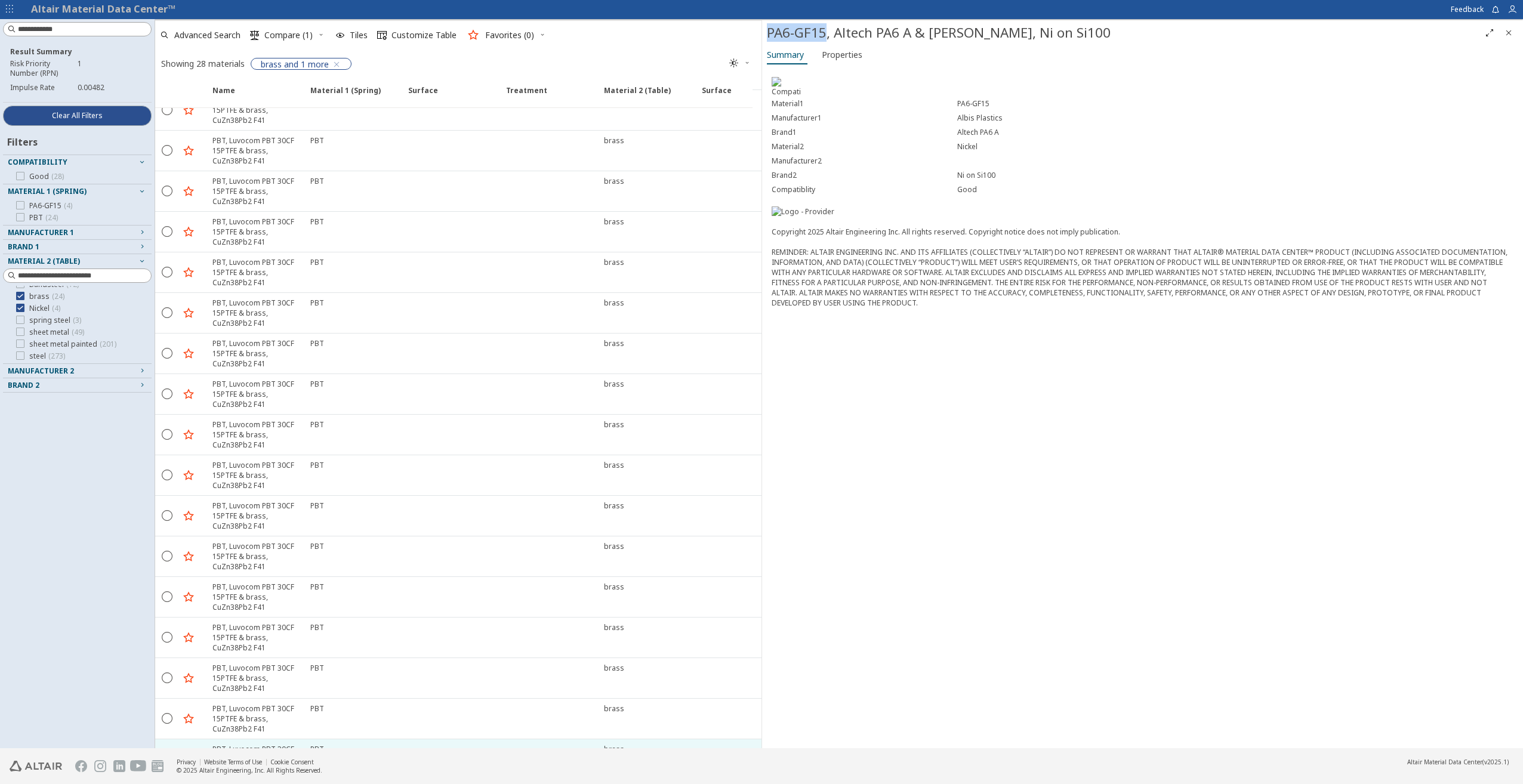
click at [166, 753] on icon "" at bounding box center [167, 758] width 11 height 11
click at [246, 750] on span "button" at bounding box center [251, 759] width 14 height 18
click at [170, 753] on icon "" at bounding box center [167, 758] width 11 height 11
click at [21, 310] on icon at bounding box center [21, 308] width 8 height 8
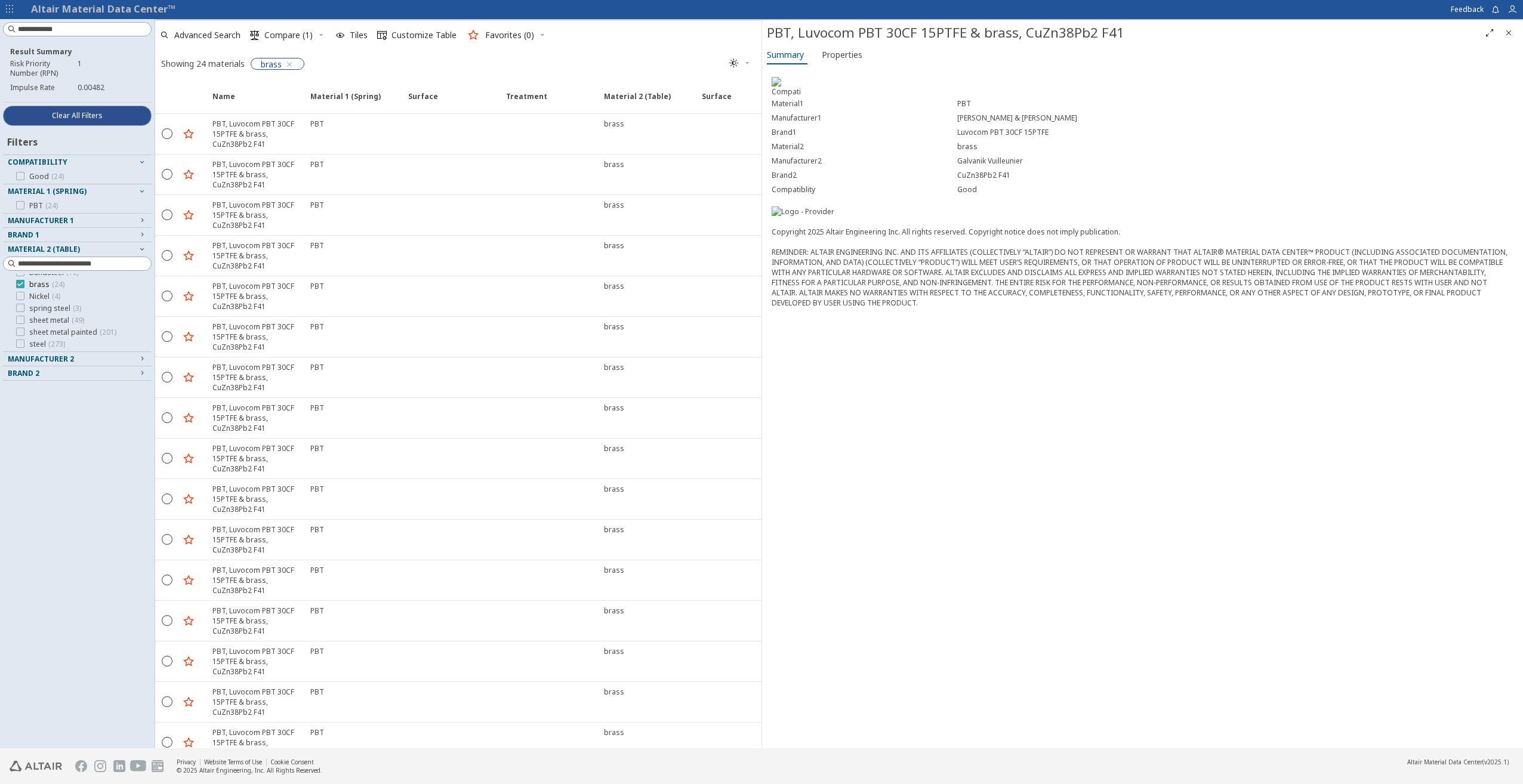
click at [19, 288] on label "brass ( 24 )" at bounding box center [40, 284] width 48 height 9
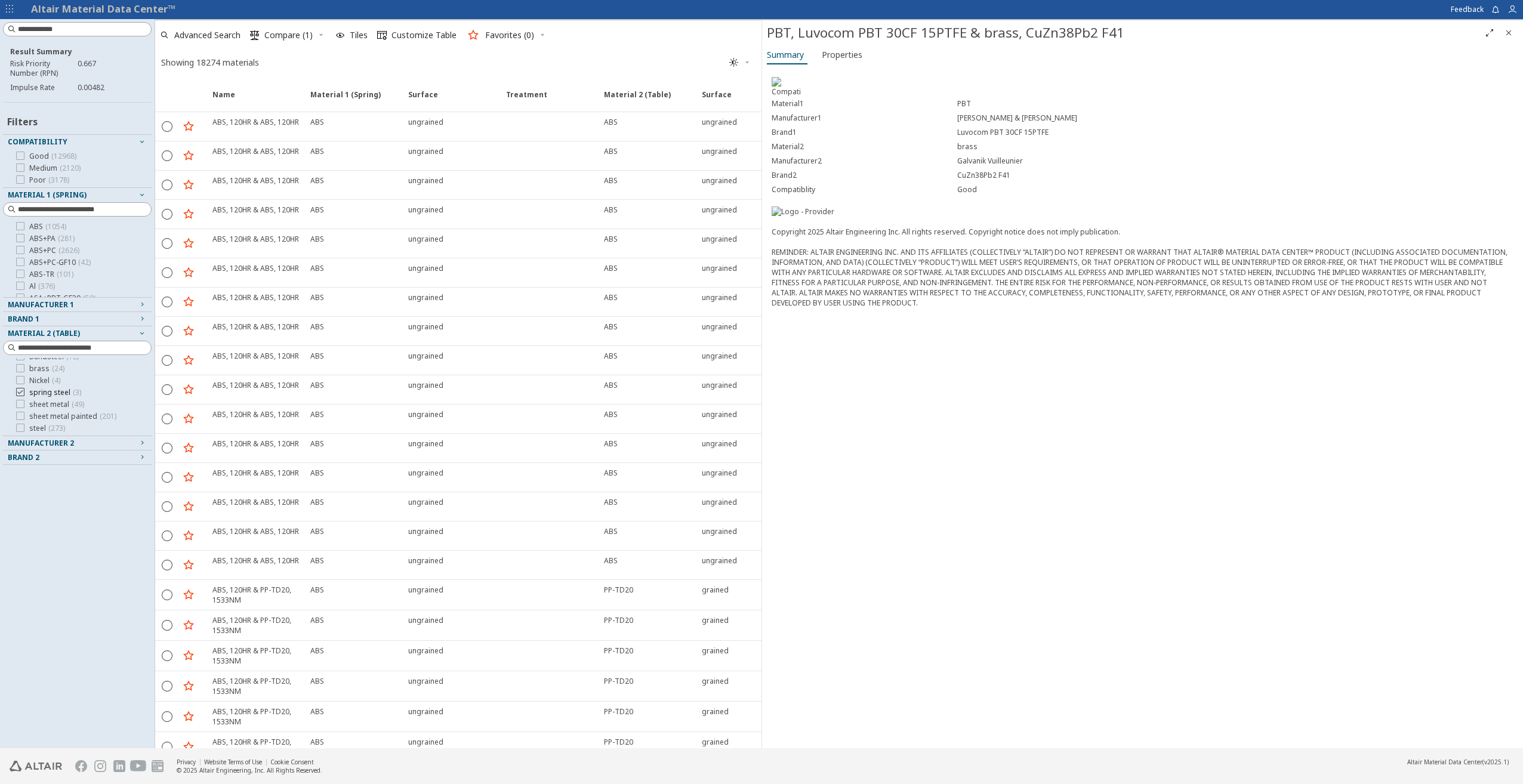
click at [18, 391] on icon at bounding box center [21, 392] width 8 height 8
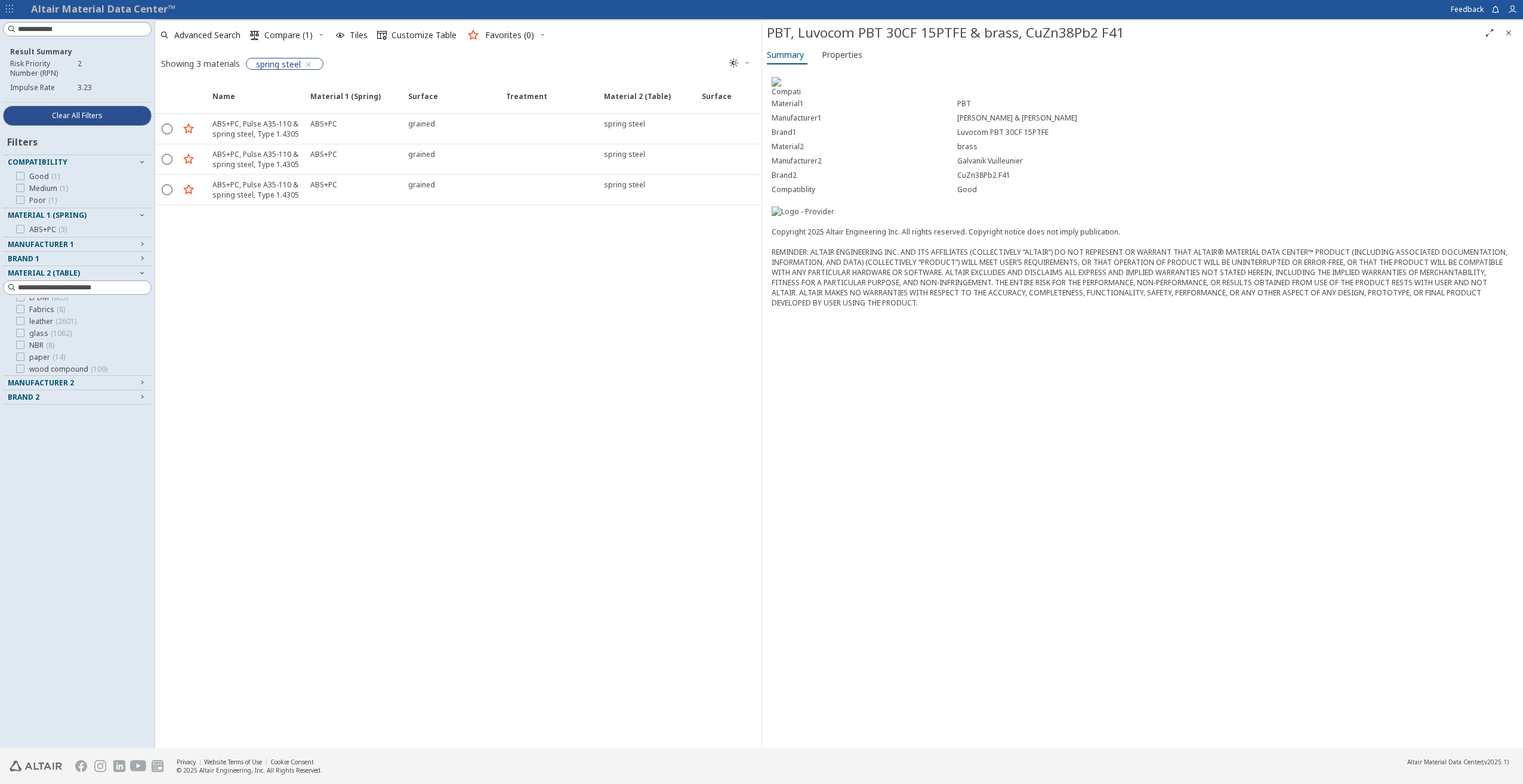
scroll to position [904, 0]
click at [23, 321] on icon at bounding box center [21, 320] width 8 height 8
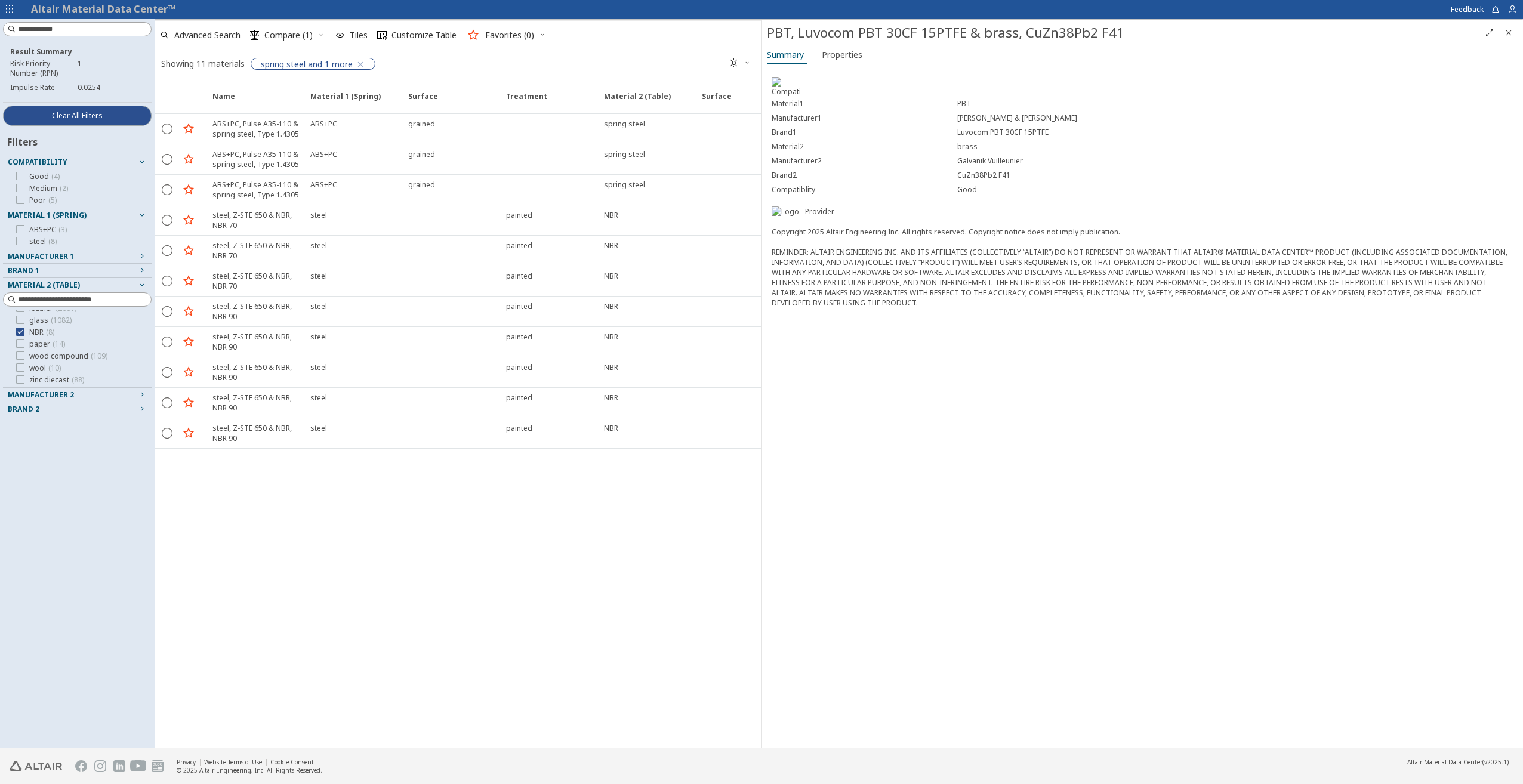
click at [454, 535] on div "Name Material 1 (Spring) Material 1 (Spring) Surface Surface Treatment Treatmen…" at bounding box center [458, 415] width 607 height 667
click at [20, 346] on icon at bounding box center [21, 344] width 8 height 8
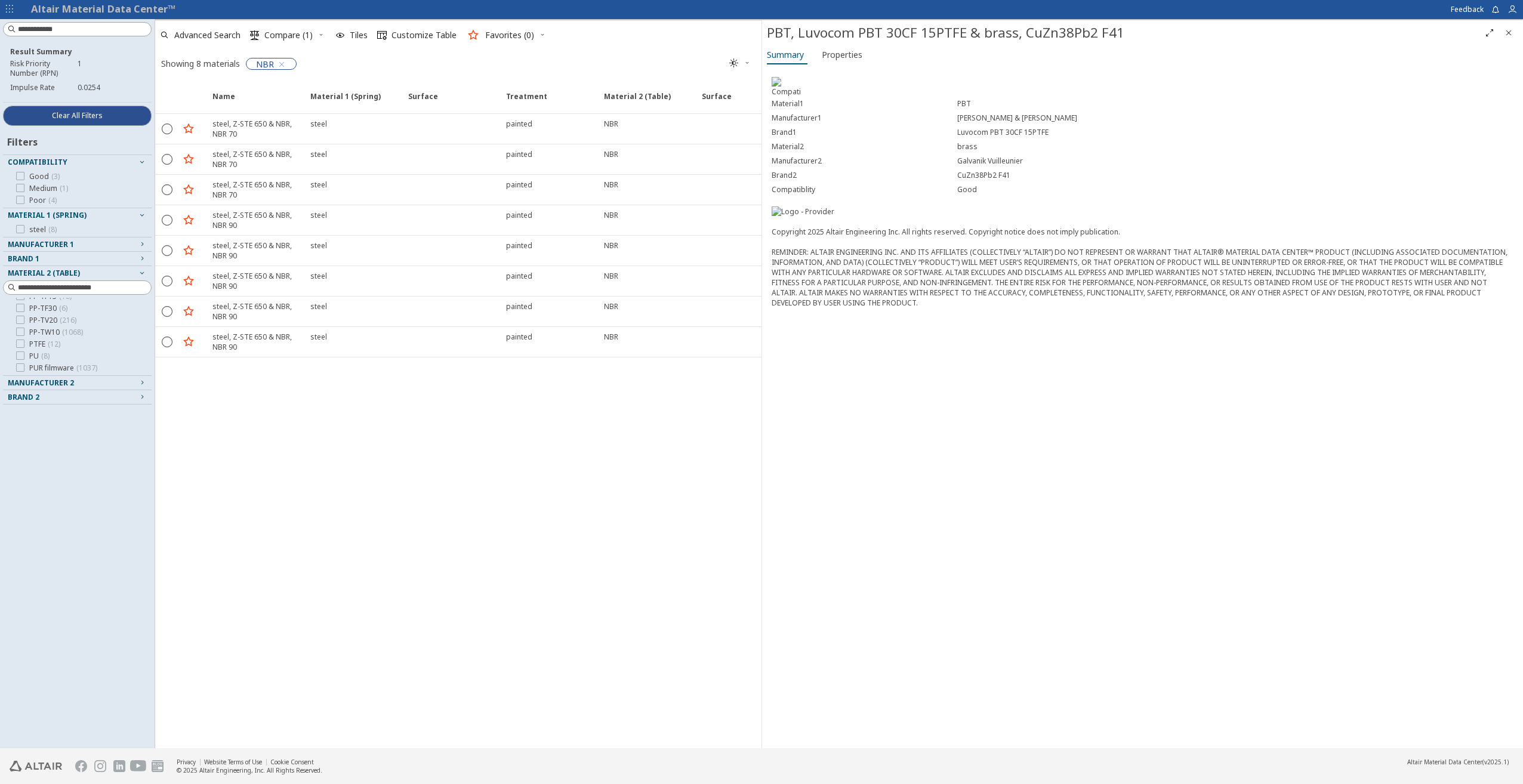
scroll to position [521, 0]
click at [34, 371] on span "PTFE ( 12 )" at bounding box center [45, 368] width 31 height 9
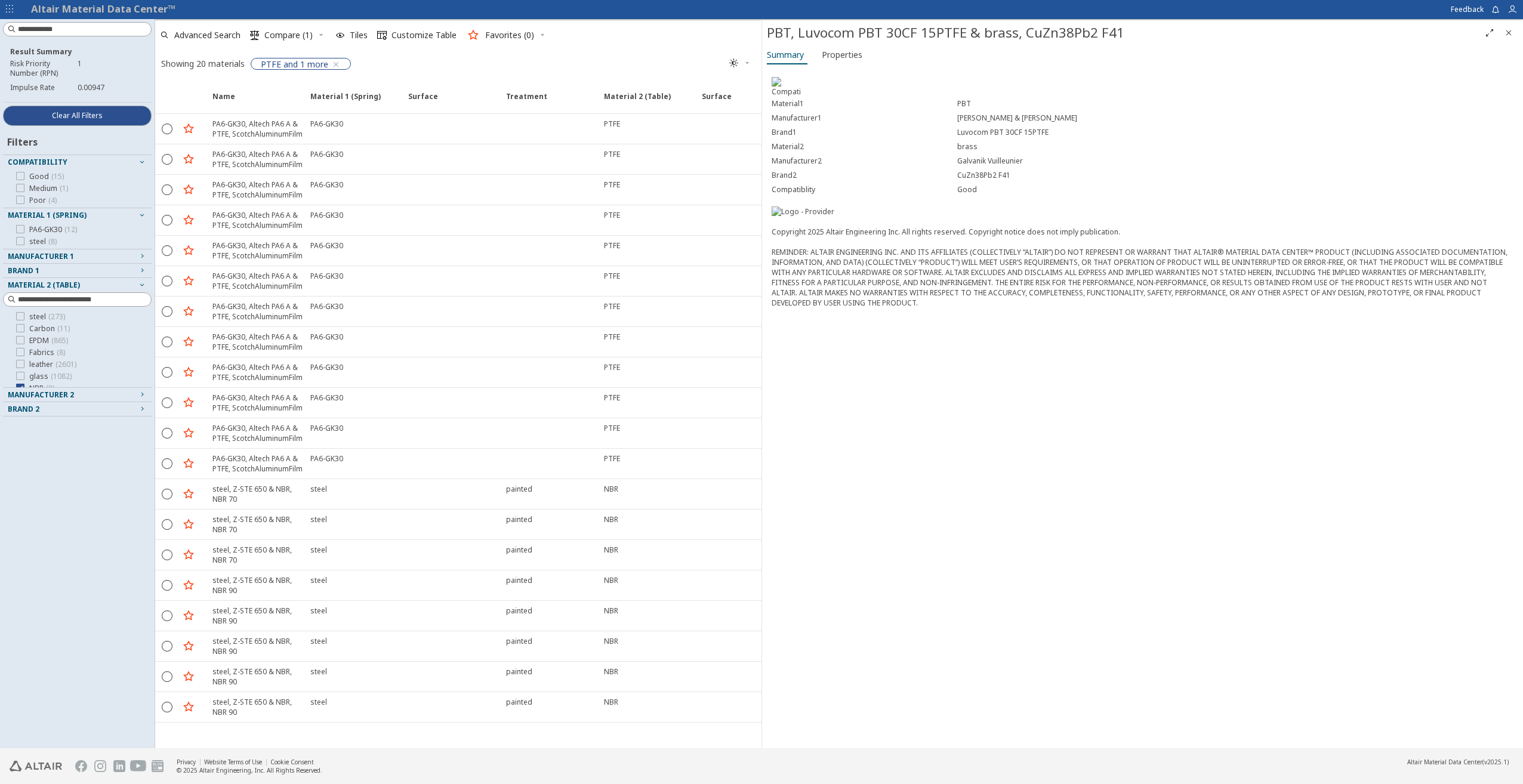
scroll to position [904, 0]
click at [18, 331] on icon at bounding box center [21, 332] width 8 height 8
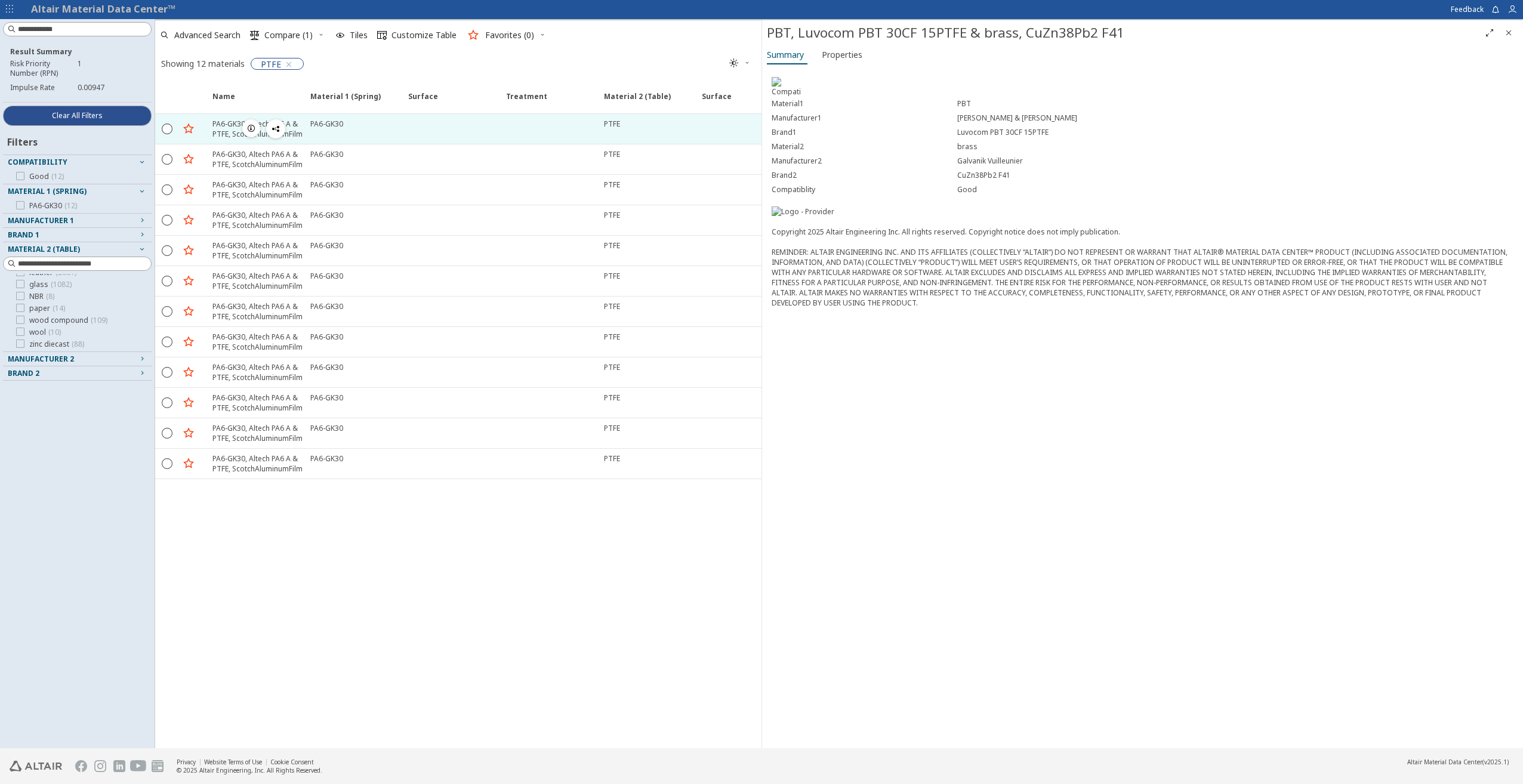
drag, startPoint x: 340, startPoint y: 122, endPoint x: 314, endPoint y: 122, distance: 26.0
click at [314, 122] on div "PA6-GK30" at bounding box center [326, 124] width 33 height 10
click at [327, 122] on div "PA6-GK30" at bounding box center [326, 124] width 33 height 10
click at [248, 131] on icon "button" at bounding box center [251, 128] width 9 height 9
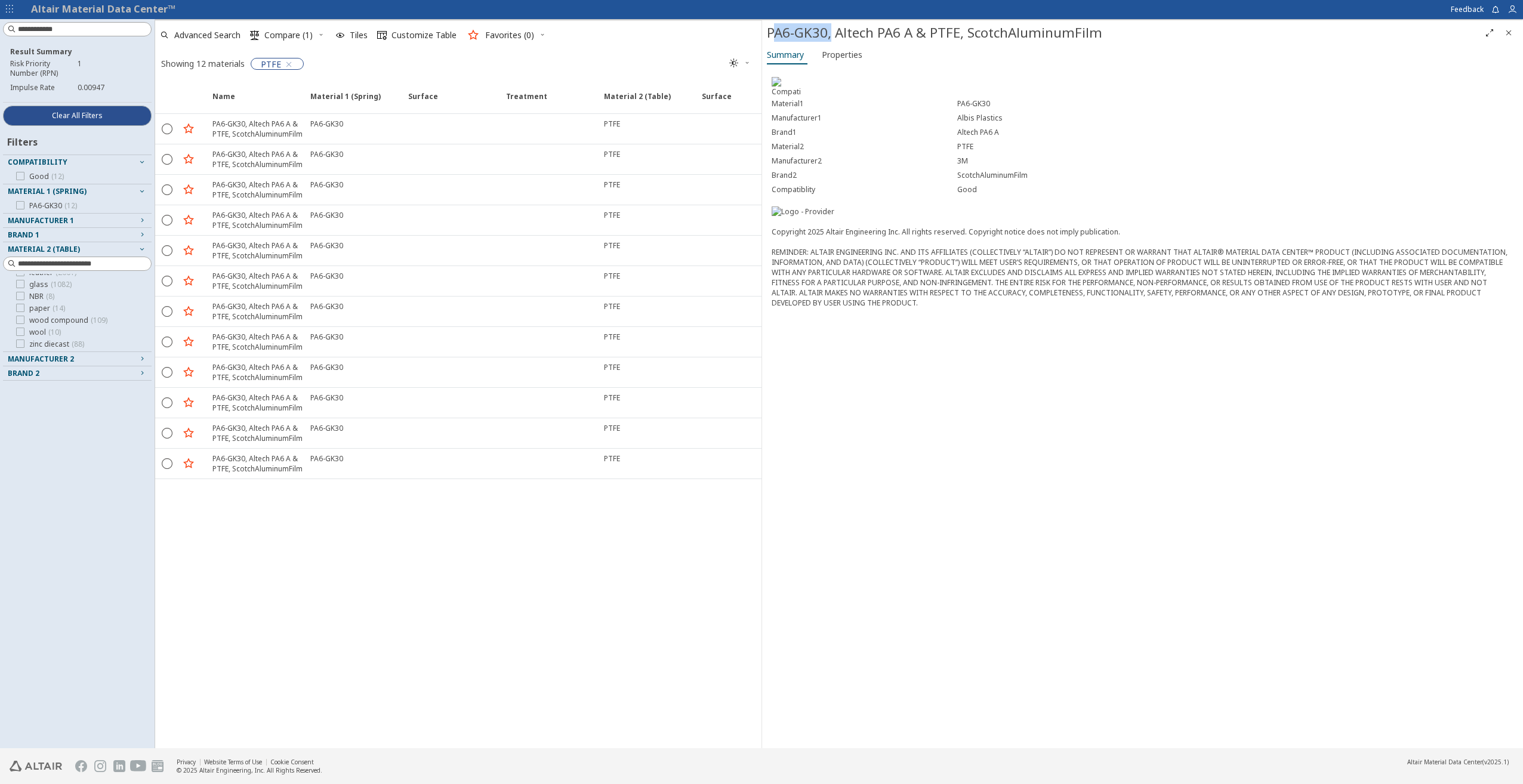
drag, startPoint x: 771, startPoint y: 33, endPoint x: 831, endPoint y: 35, distance: 60.0
click at [831, 35] on div "PA6-GK30, Altech PA6 A & PTFE, ScotchAluminumFilm" at bounding box center [1124, 33] width 713 height 19
click at [829, 35] on div "PA6-GK30, Altech PA6 A & PTFE, ScotchAluminumFilm" at bounding box center [1124, 33] width 713 height 19
drag, startPoint x: 817, startPoint y: 33, endPoint x: 768, endPoint y: 30, distance: 49.1
click at [768, 30] on div "PA6-GK30, Altech PA6 A & PTFE, ScotchAluminumFilm" at bounding box center [1124, 33] width 713 height 19
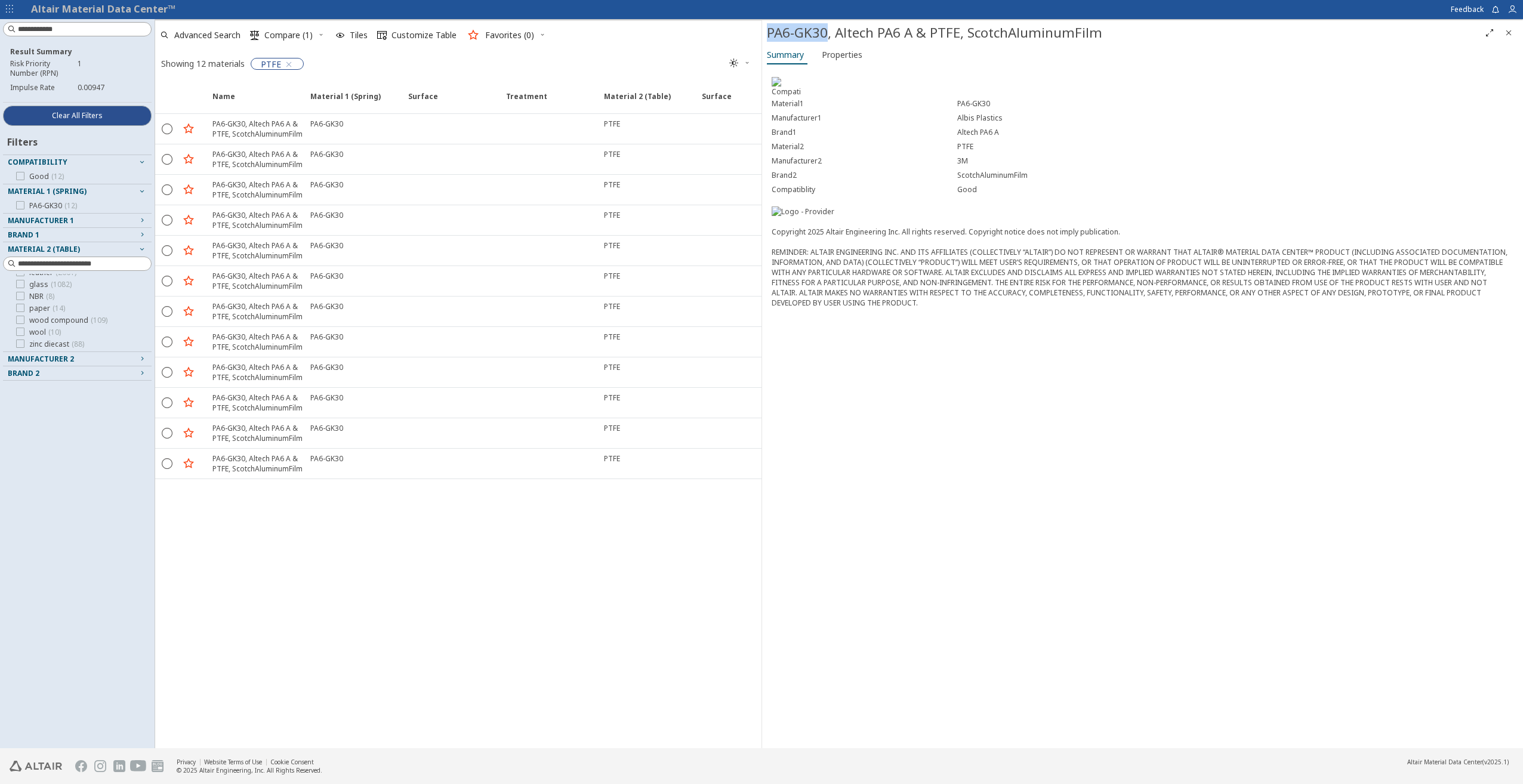
copy div "PA6-GK30"
drag, startPoint x: 969, startPoint y: 34, endPoint x: 1110, endPoint y: 39, distance: 141.1
click at [1110, 39] on div "PA6-GK30, Altech PA6 A & PTFE, ScotchAluminumFilm" at bounding box center [1124, 33] width 713 height 19
click at [926, 39] on div "PA6-GK30, Altech PA6 A & PTFE, ScotchAluminumFilm" at bounding box center [1124, 33] width 713 height 19
drag, startPoint x: 929, startPoint y: 35, endPoint x: 958, endPoint y: 33, distance: 29.1
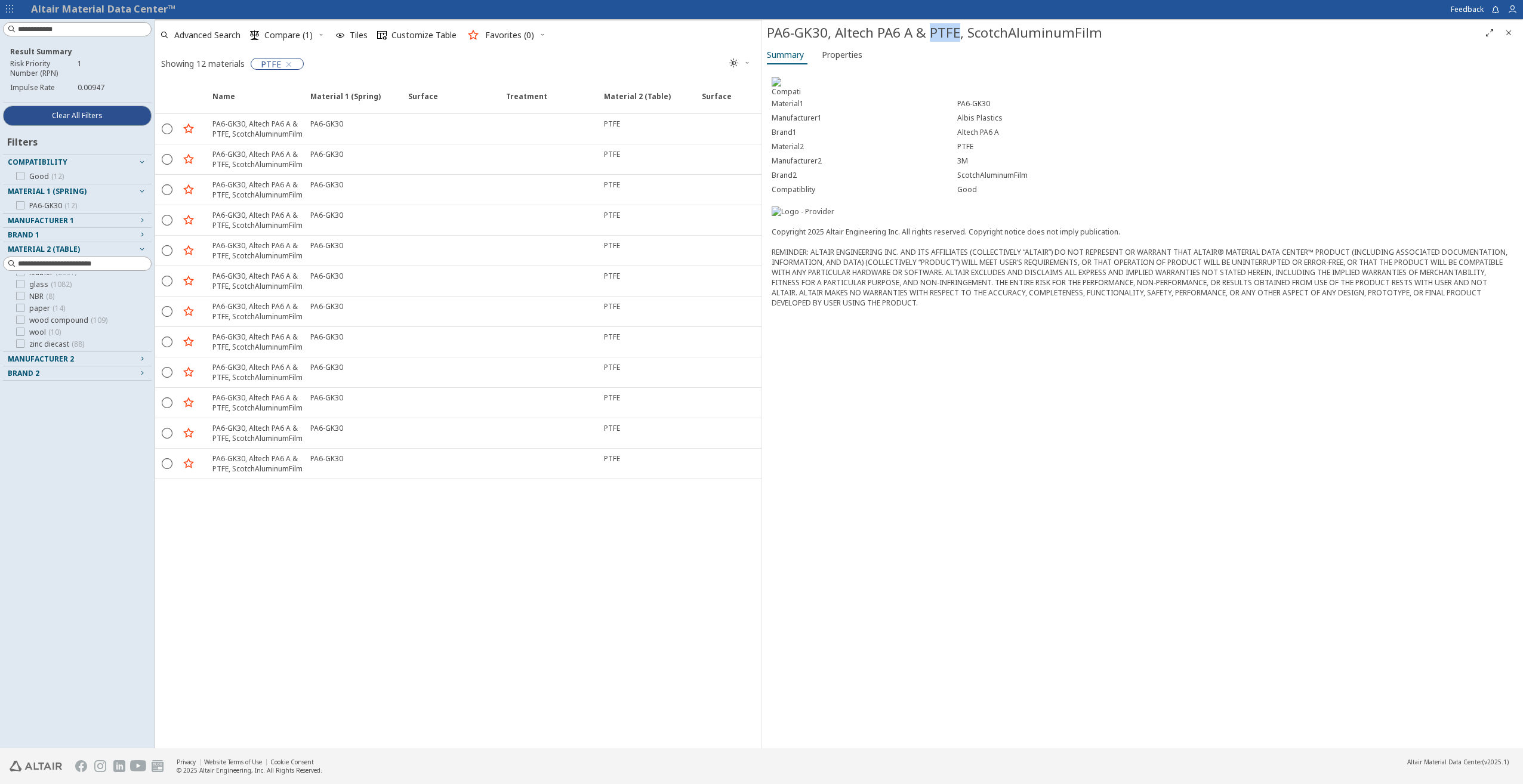
click at [958, 33] on div "PA6-GK30, Altech PA6 A & PTFE, ScotchAluminumFilm" at bounding box center [1124, 33] width 713 height 19
copy div "PTFE"
click at [20, 318] on icon at bounding box center [21, 320] width 8 height 8
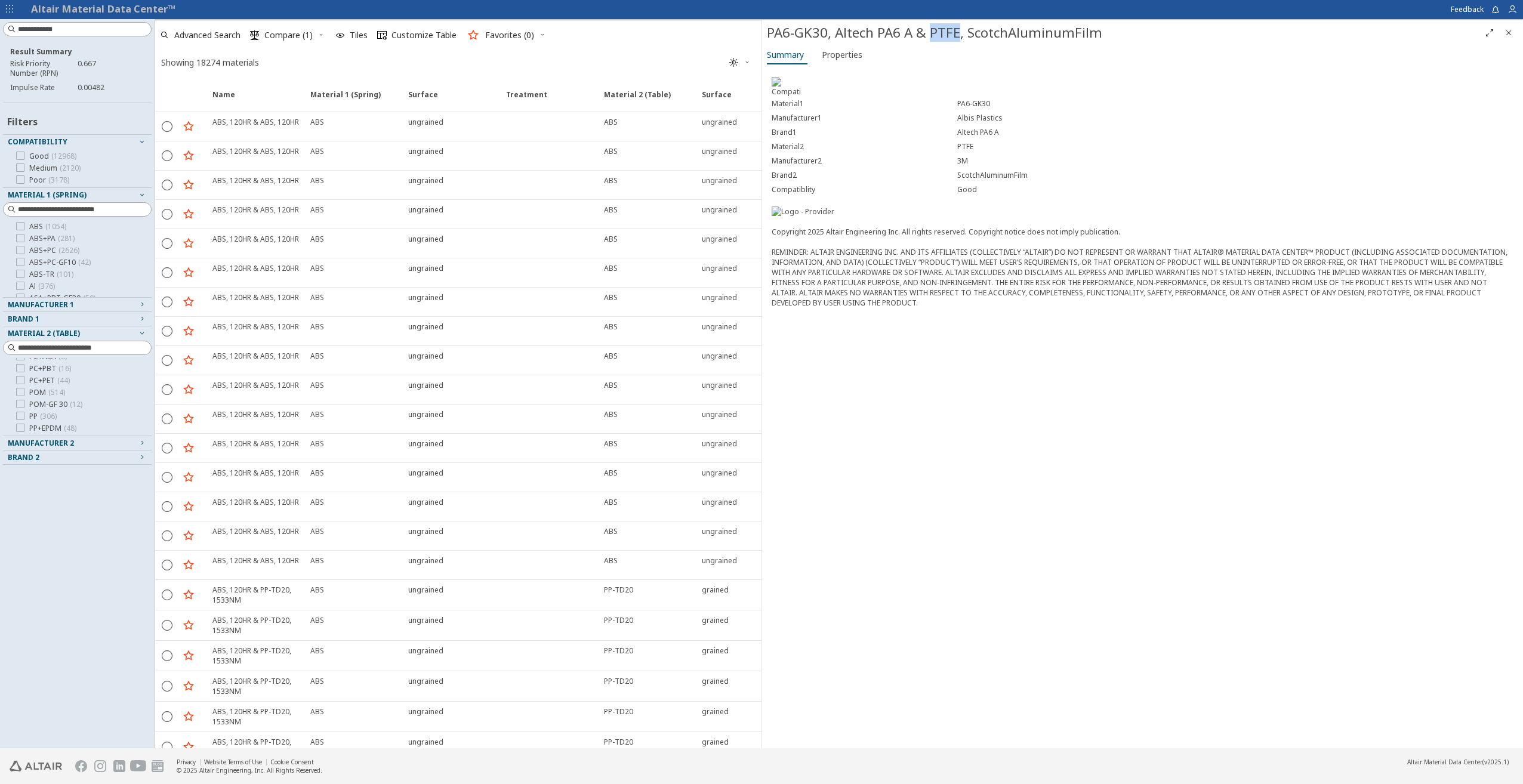
scroll to position [279, 0]
click at [21, 385] on icon at bounding box center [21, 383] width 8 height 8
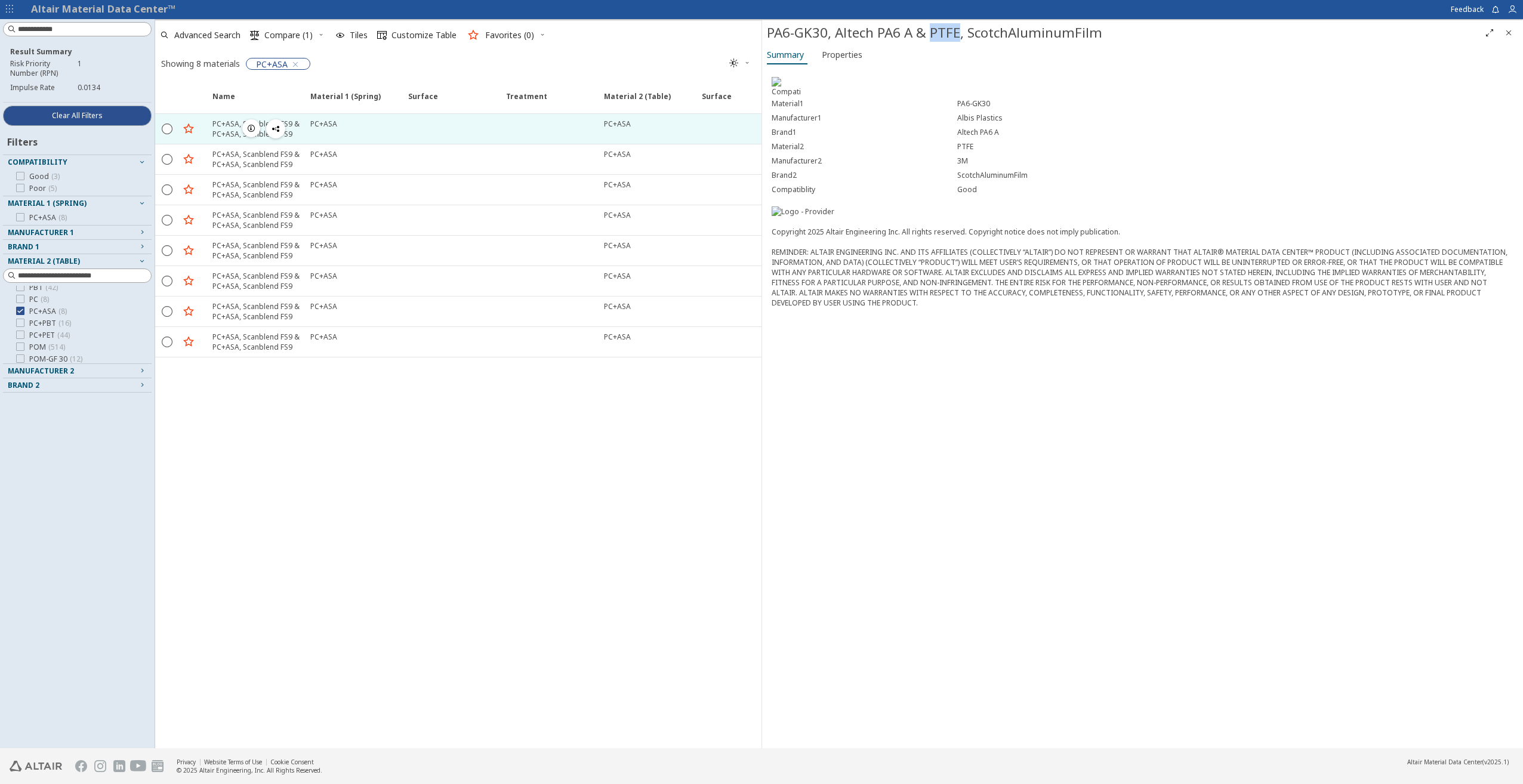
click at [252, 129] on icon "button" at bounding box center [251, 128] width 9 height 9
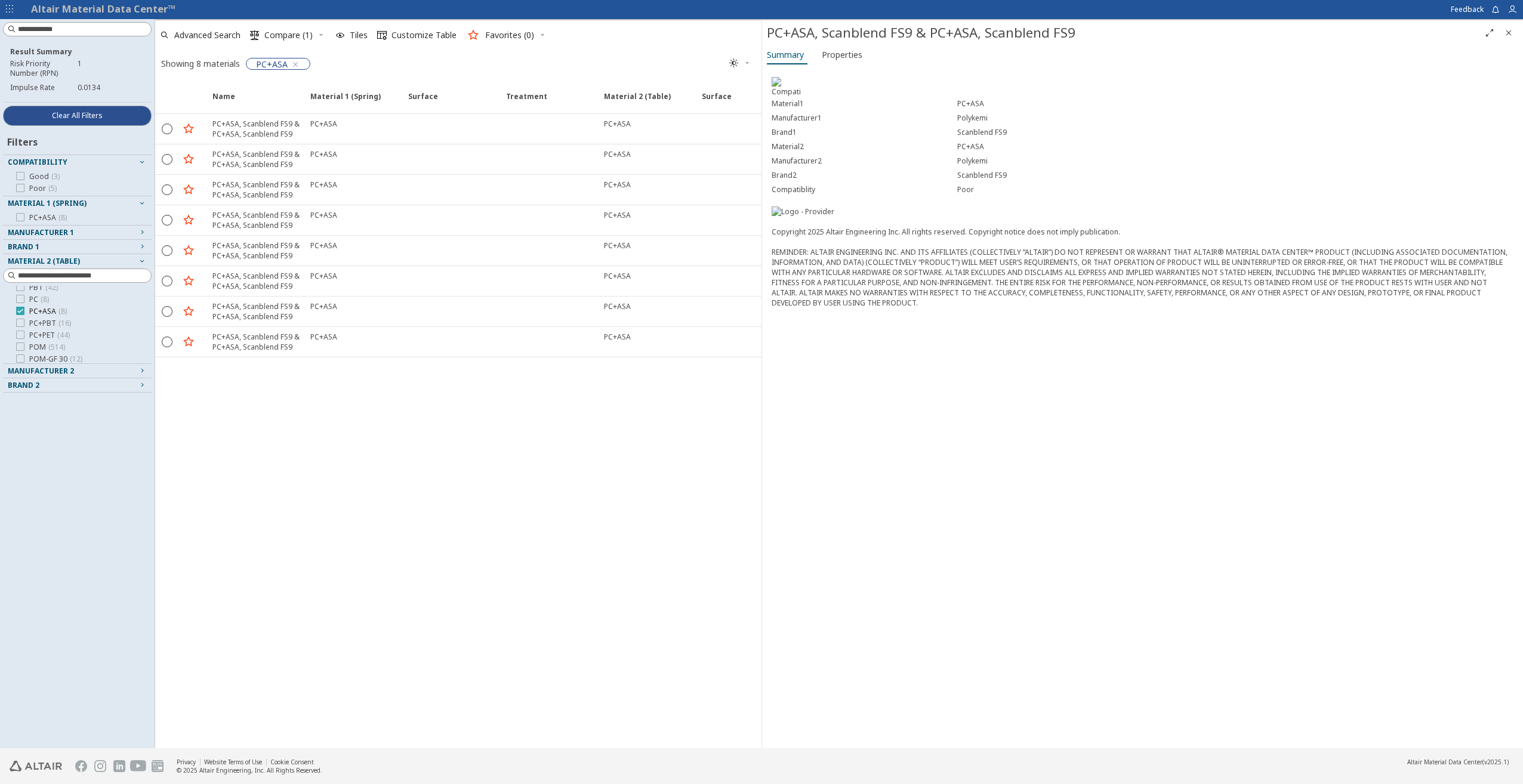
click at [19, 309] on icon at bounding box center [21, 311] width 8 height 8
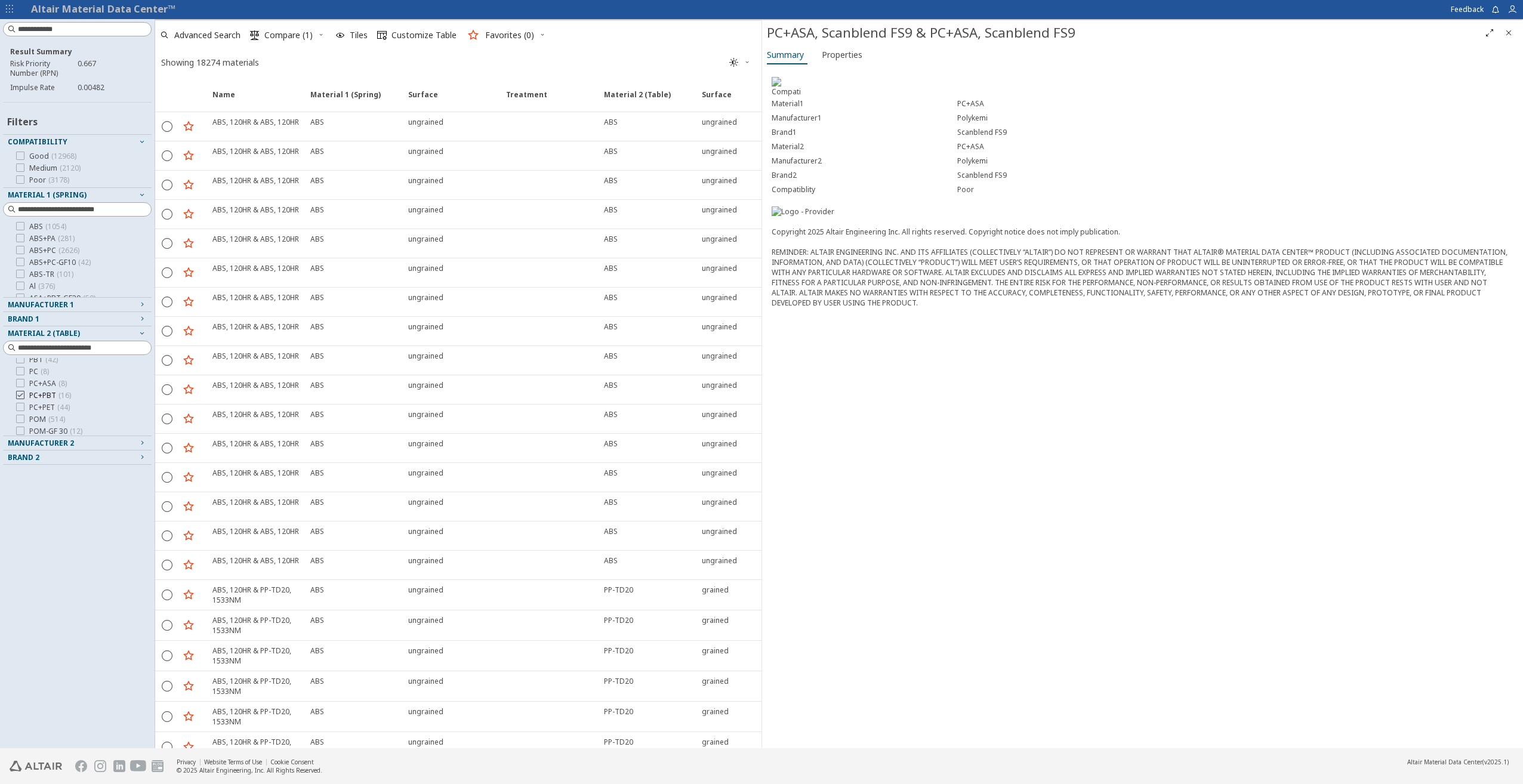
click at [21, 397] on icon at bounding box center [21, 395] width 8 height 8
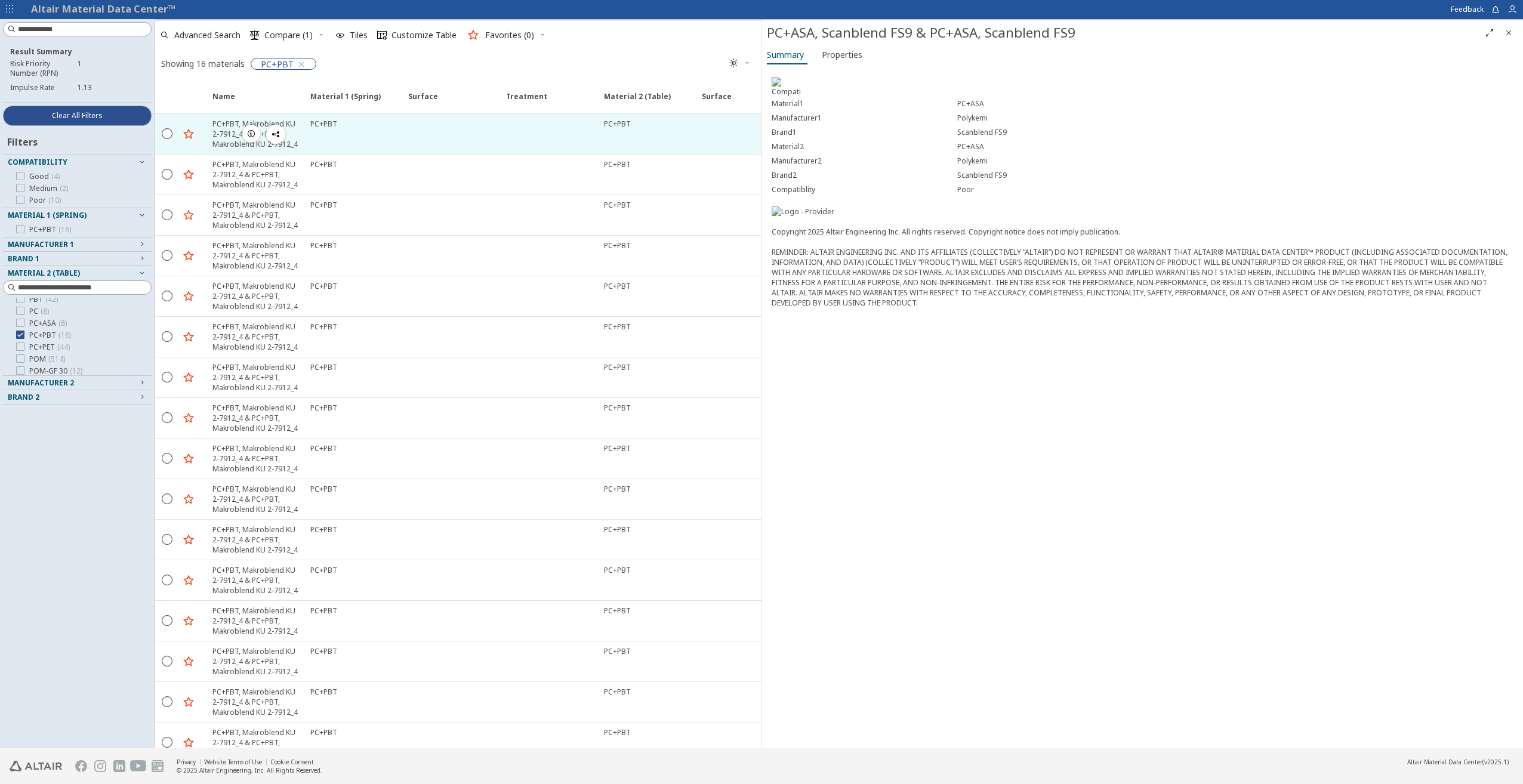
click at [253, 135] on icon "button" at bounding box center [251, 133] width 9 height 9
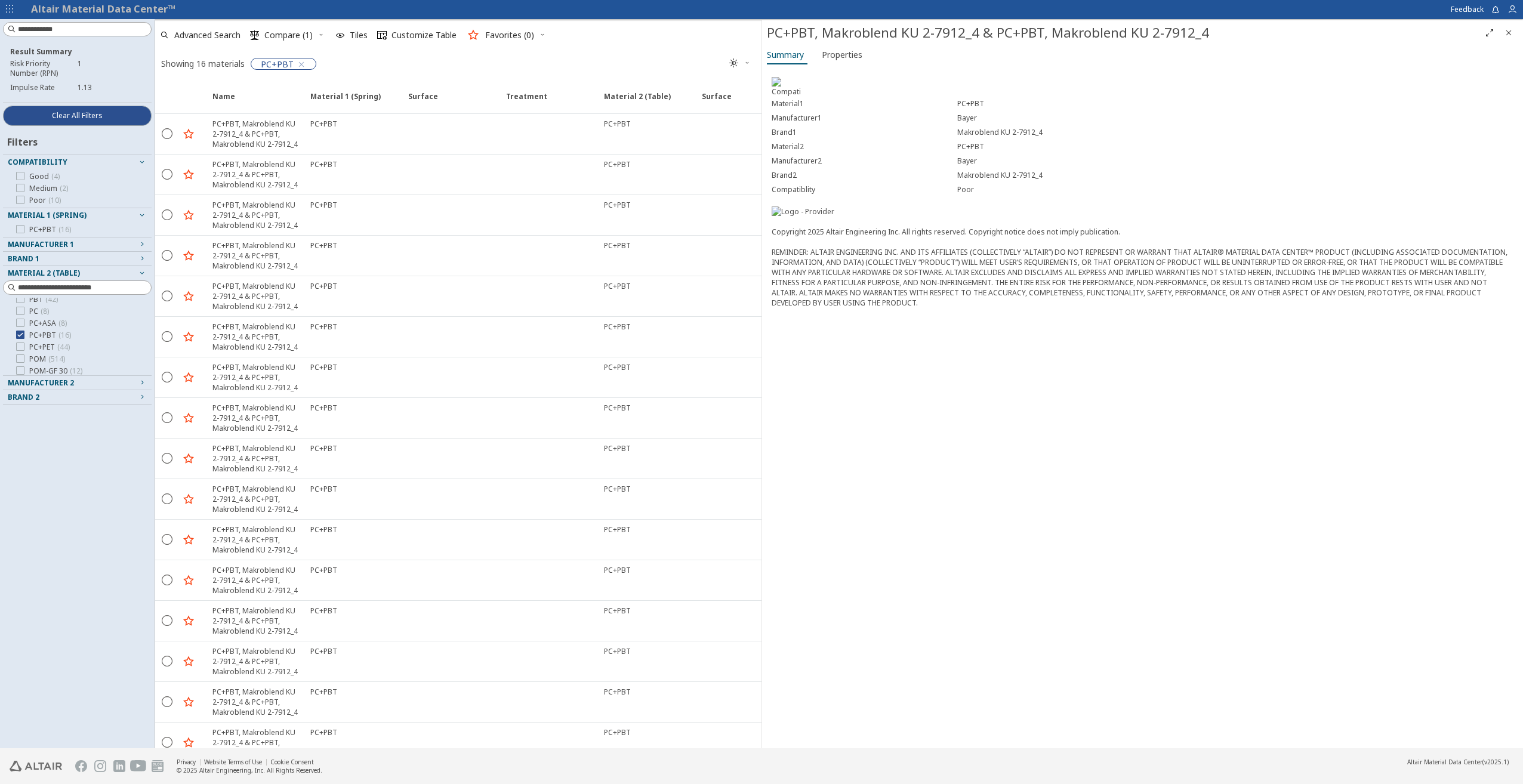
click at [1128, 308] on div "Copyright 2025 Altair Engineering Inc. All rights reserved. Copyright notice do…" at bounding box center [1142, 262] width 742 height 91
click at [300, 64] on icon "button" at bounding box center [301, 64] width 9 height 9
